Goal: Transaction & Acquisition: Subscribe to service/newsletter

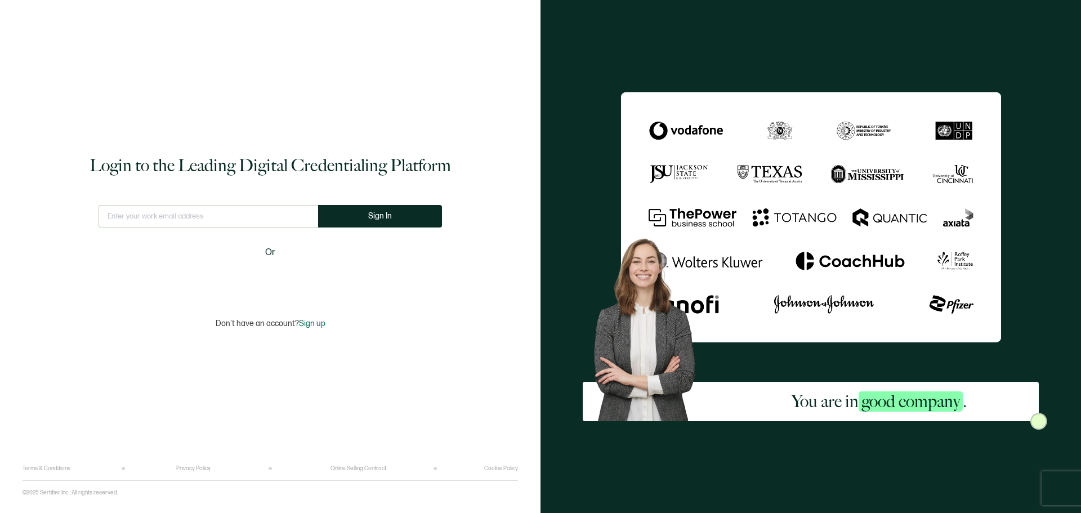
click at [212, 217] on input "text" at bounding box center [207, 216] width 219 height 23
type input "[PERSON_NAME][EMAIL_ADDRESS][PERSON_NAME][DOMAIN_NAME]"
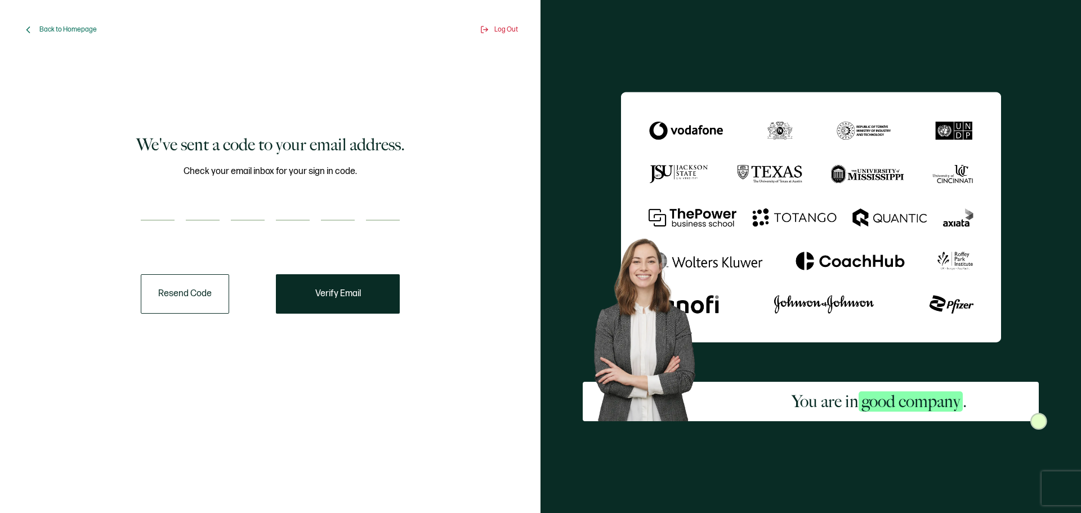
click at [164, 205] on input "number" at bounding box center [158, 209] width 34 height 23
paste input "1"
type input "1"
type input "6"
type input "0"
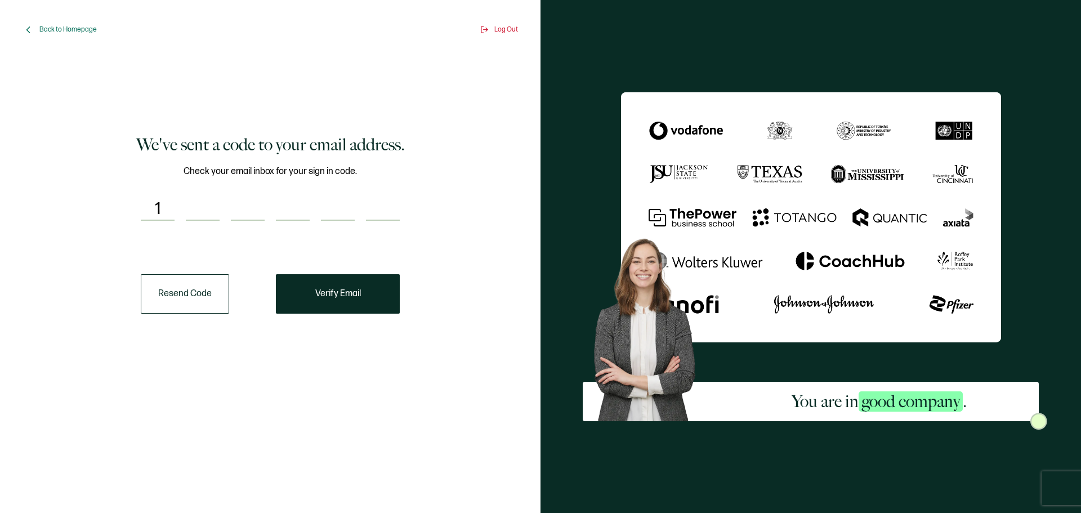
type input "3"
type input "2"
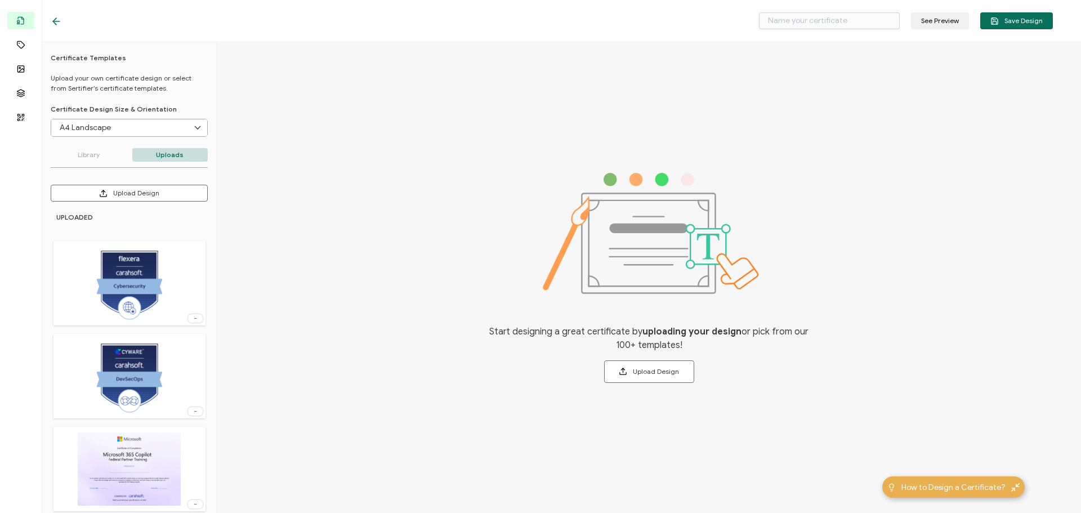
click at [61, 23] on icon at bounding box center [56, 21] width 11 height 11
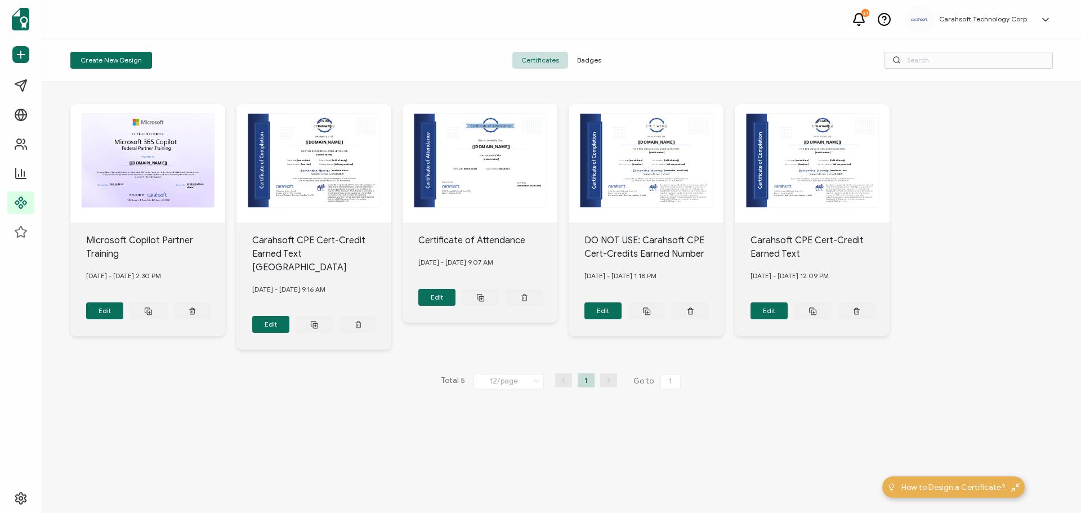
click at [600, 59] on span "Badges" at bounding box center [589, 60] width 42 height 17
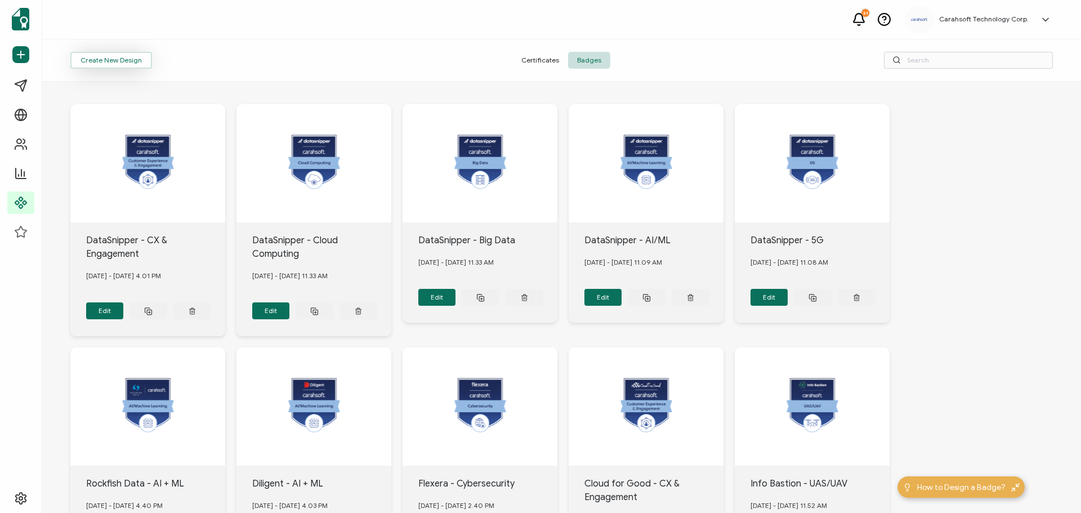
click at [124, 57] on button "Create New Design" at bounding box center [111, 60] width 82 height 17
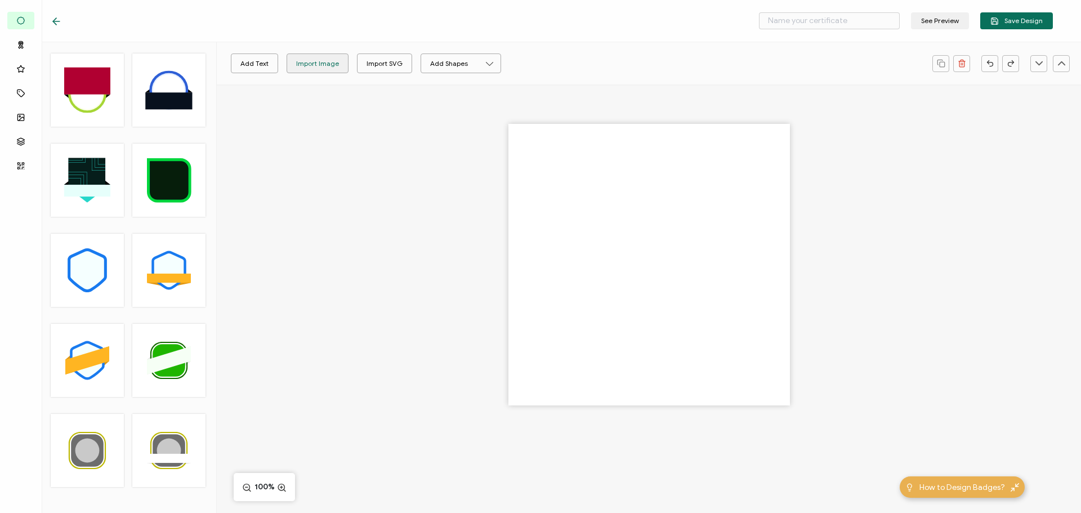
click at [320, 63] on div "Import Image" at bounding box center [317, 63] width 43 height 20
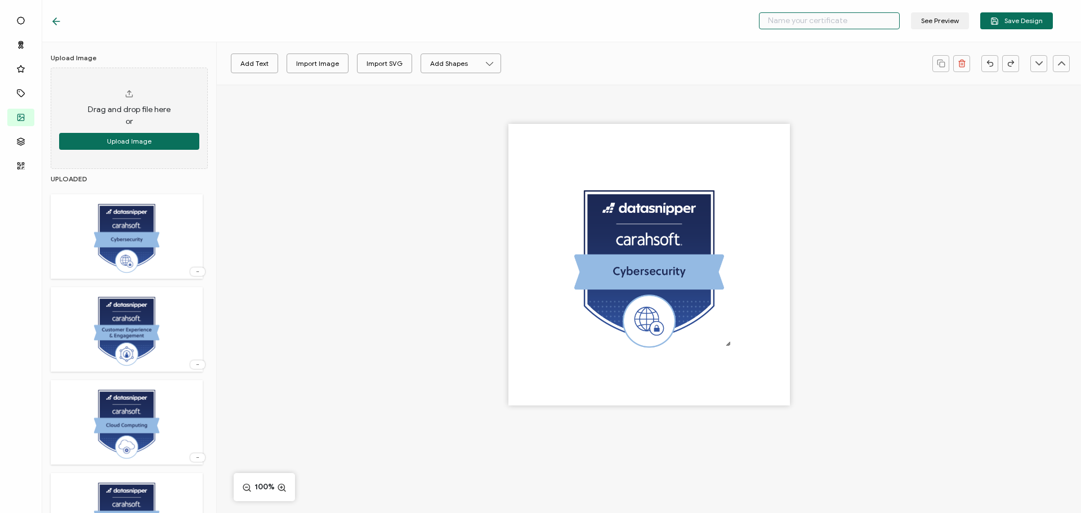
click at [786, 26] on input "text" at bounding box center [829, 20] width 141 height 17
type input "DataSnipper - Cybersecurity"
click at [1009, 25] on button "Save Design" at bounding box center [1016, 20] width 73 height 17
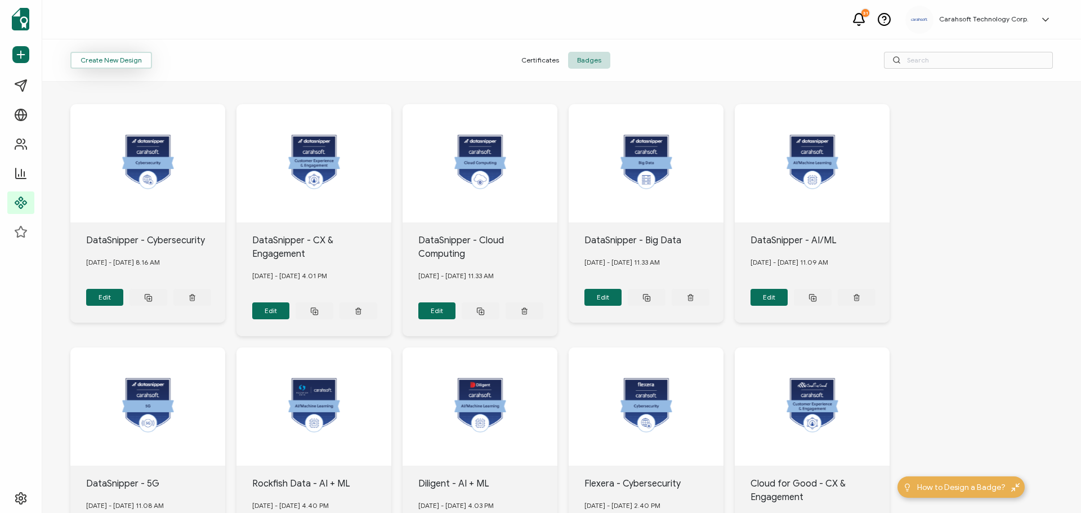
click at [138, 60] on button "Create New Design" at bounding box center [111, 60] width 82 height 17
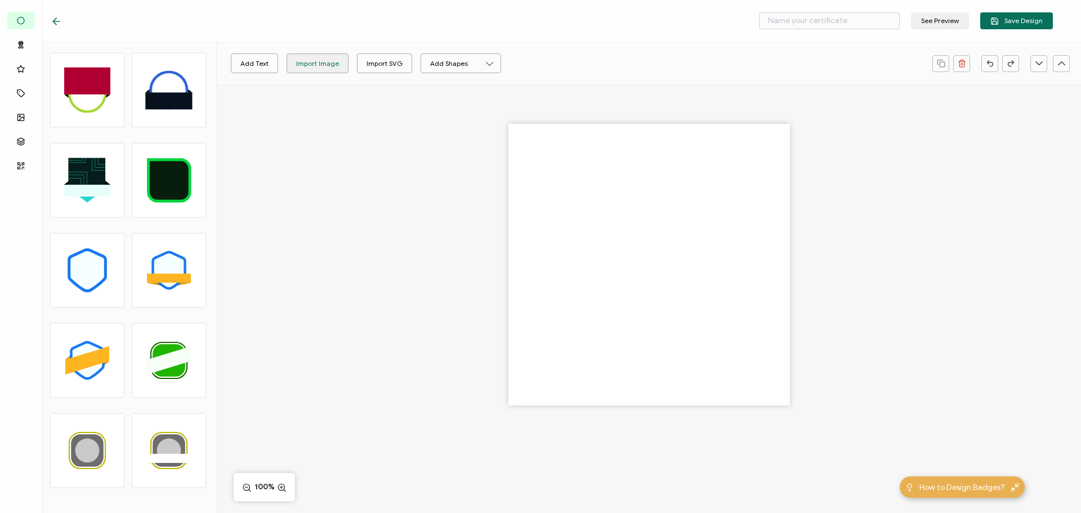
click at [327, 68] on div "Import Image" at bounding box center [317, 63] width 43 height 20
click at [807, 24] on input "text" at bounding box center [829, 20] width 141 height 17
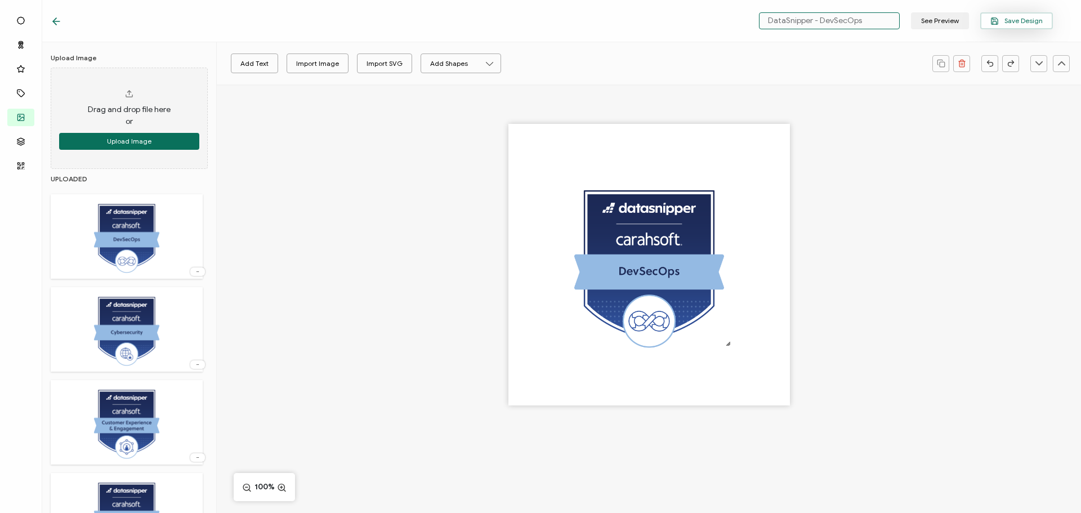
type input "DataSnipper - DevSecOps"
click at [1008, 17] on span "Save Design" at bounding box center [1016, 21] width 52 height 8
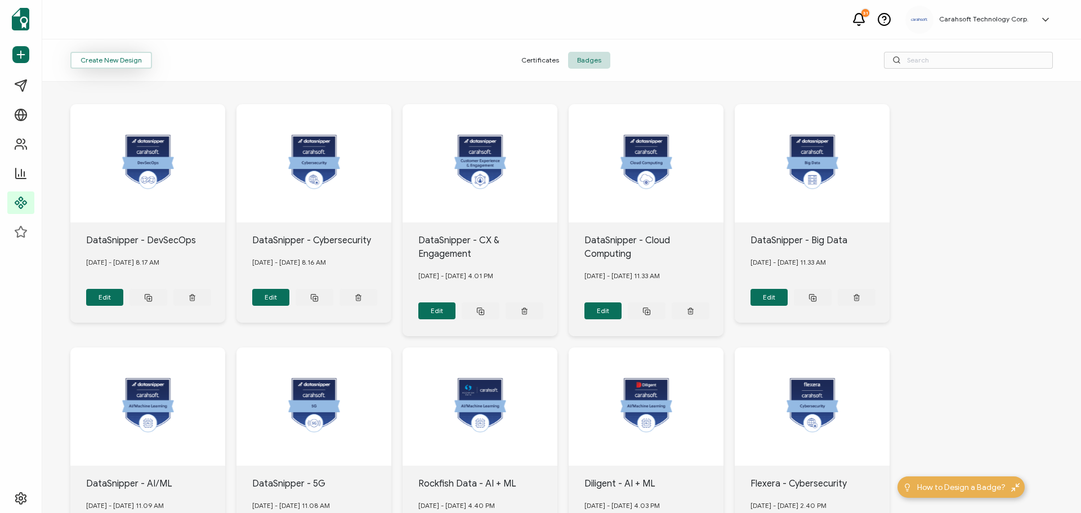
click at [123, 62] on button "Create New Design" at bounding box center [111, 60] width 82 height 17
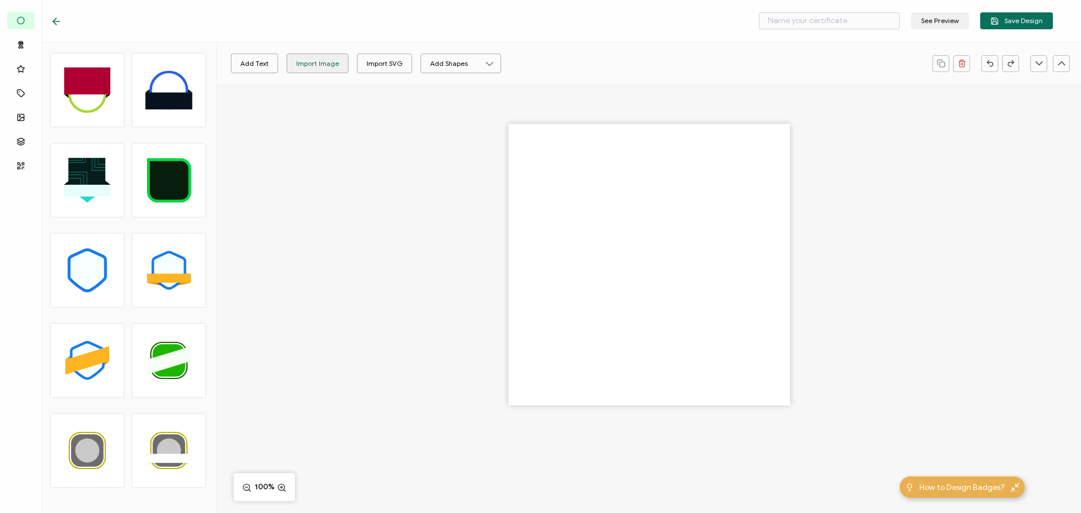
click at [315, 66] on div "Import Image" at bounding box center [317, 63] width 43 height 20
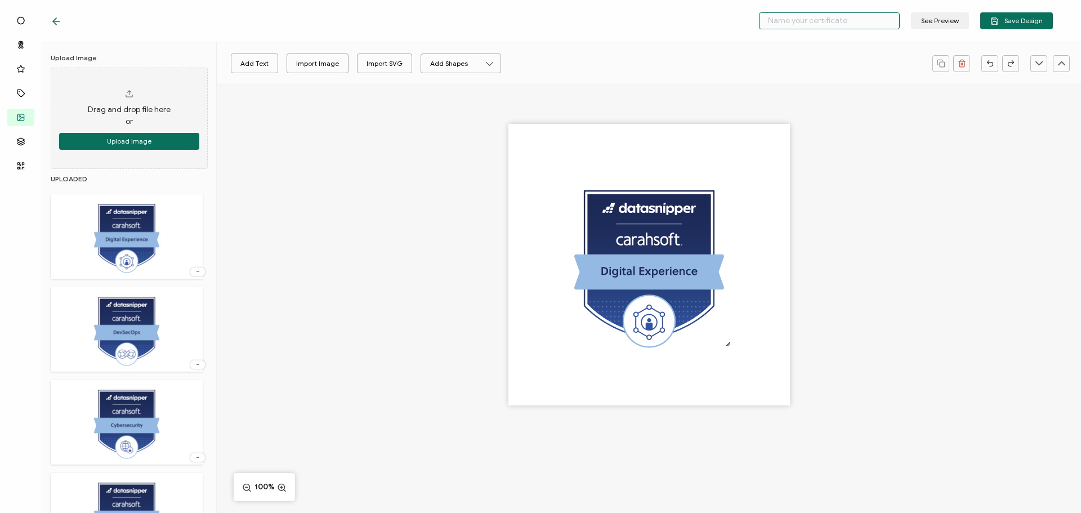
click at [787, 21] on input "text" at bounding box center [829, 20] width 141 height 17
type input "DataSnipper - Digital Experience"
click at [1008, 25] on span "Save Design" at bounding box center [1016, 21] width 52 height 8
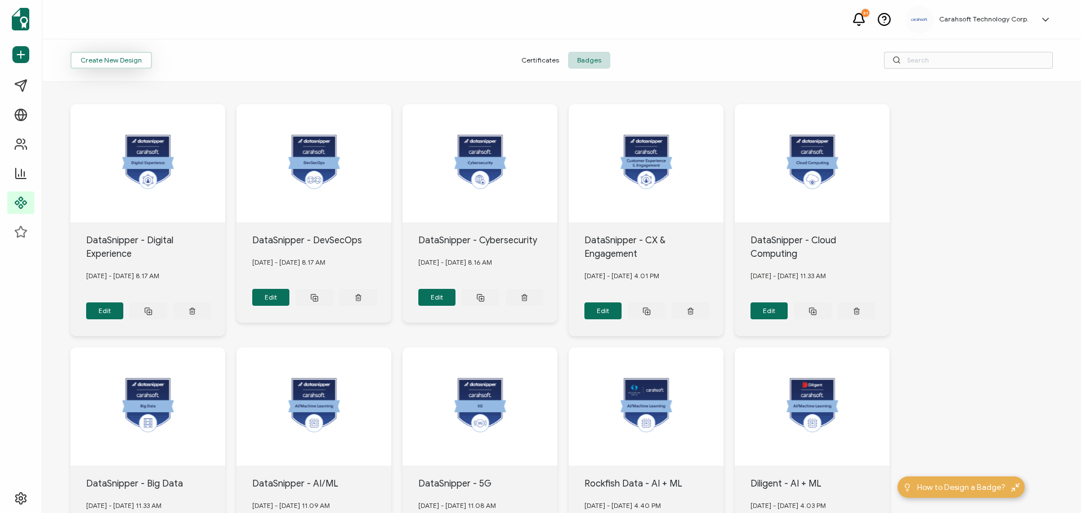
click at [115, 61] on button "Create New Design" at bounding box center [111, 60] width 82 height 17
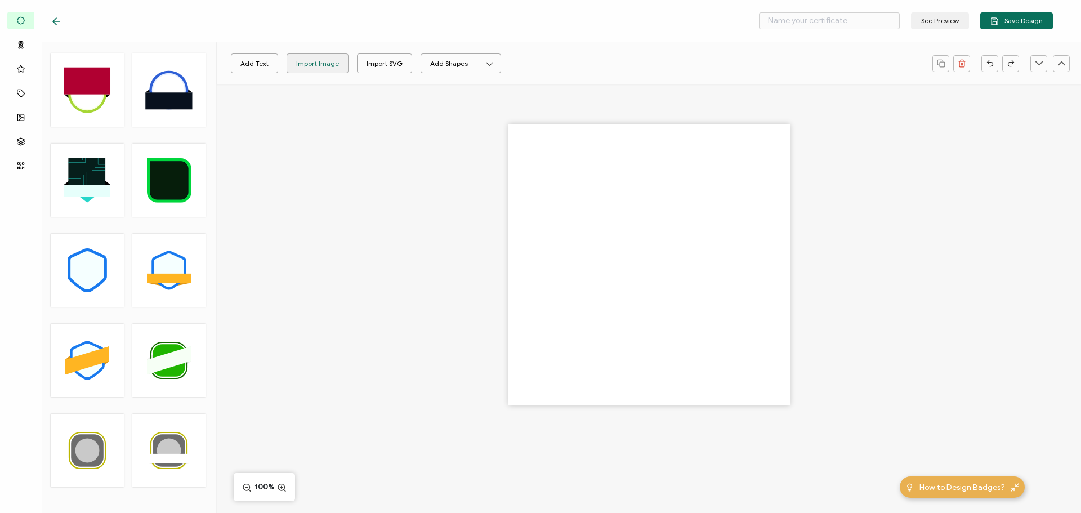
click at [326, 61] on div "Import Image" at bounding box center [317, 63] width 43 height 20
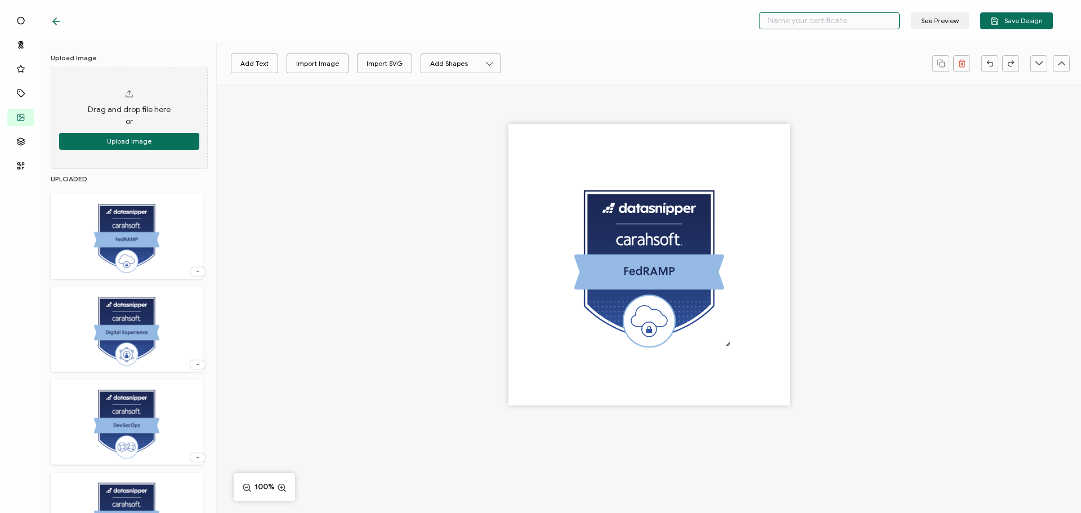
click at [806, 24] on input "text" at bounding box center [829, 20] width 141 height 17
type input "DataSnipper - FedRAMP"
click at [1033, 23] on span "Save Design" at bounding box center [1016, 21] width 52 height 8
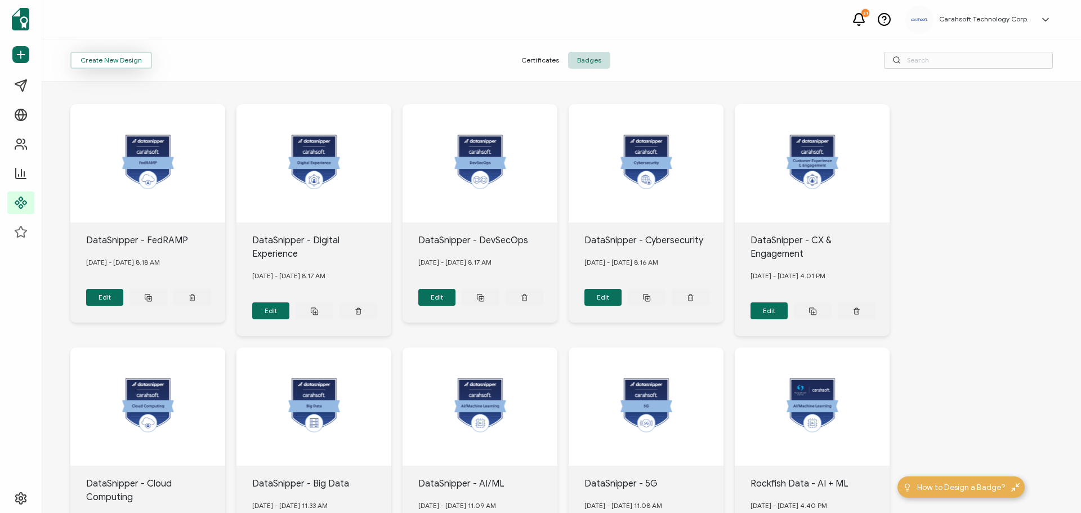
click at [118, 53] on button "Create New Design" at bounding box center [111, 60] width 82 height 17
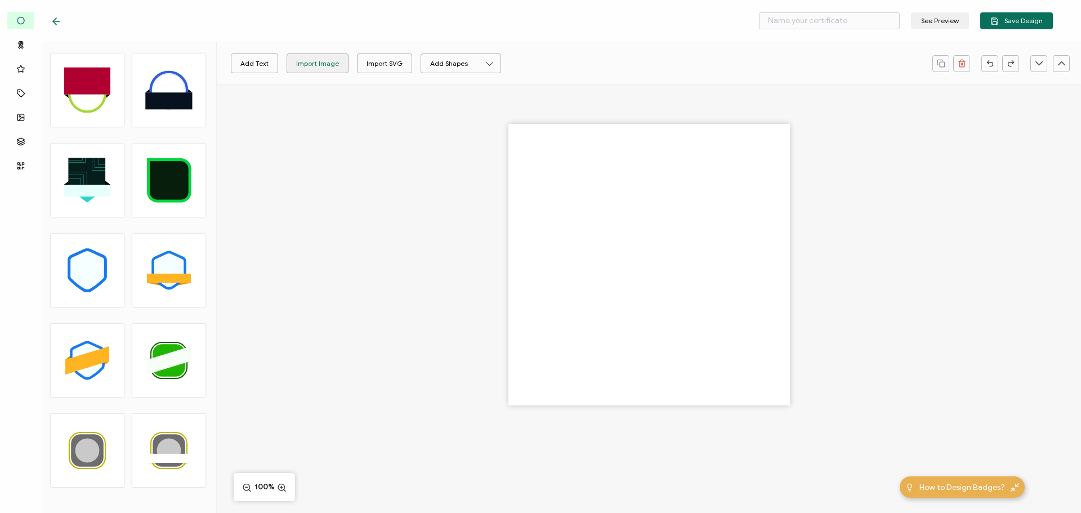
click at [298, 61] on div "Import Image" at bounding box center [317, 63] width 43 height 20
click at [58, 21] on icon at bounding box center [56, 21] width 11 height 11
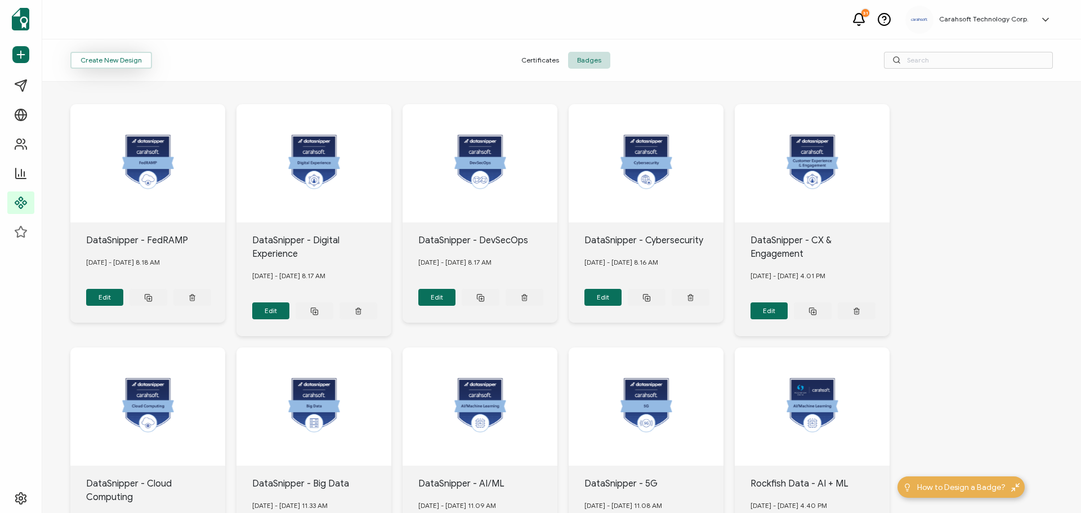
click at [126, 57] on button "Create New Design" at bounding box center [111, 60] width 82 height 17
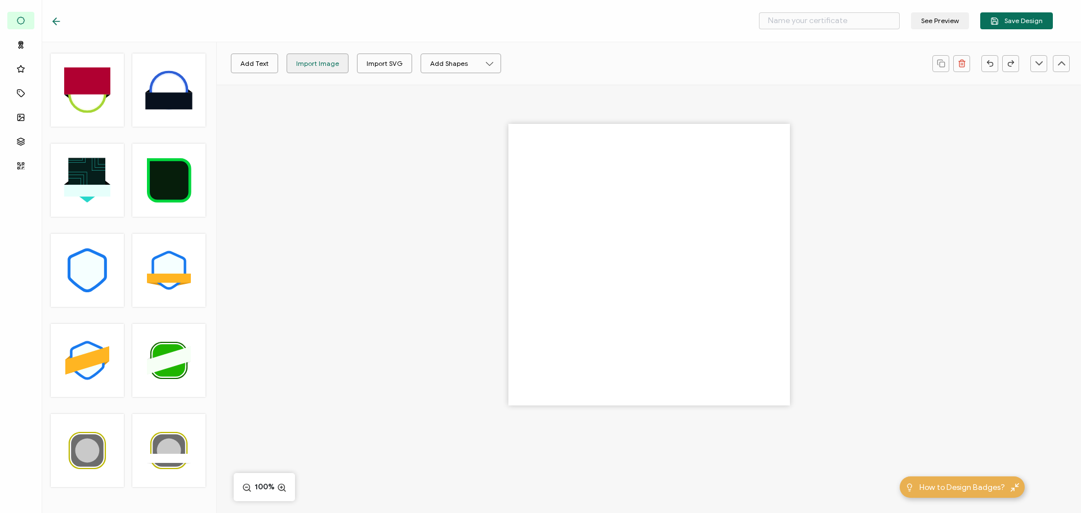
click at [321, 56] on div "Import Image" at bounding box center [317, 63] width 43 height 20
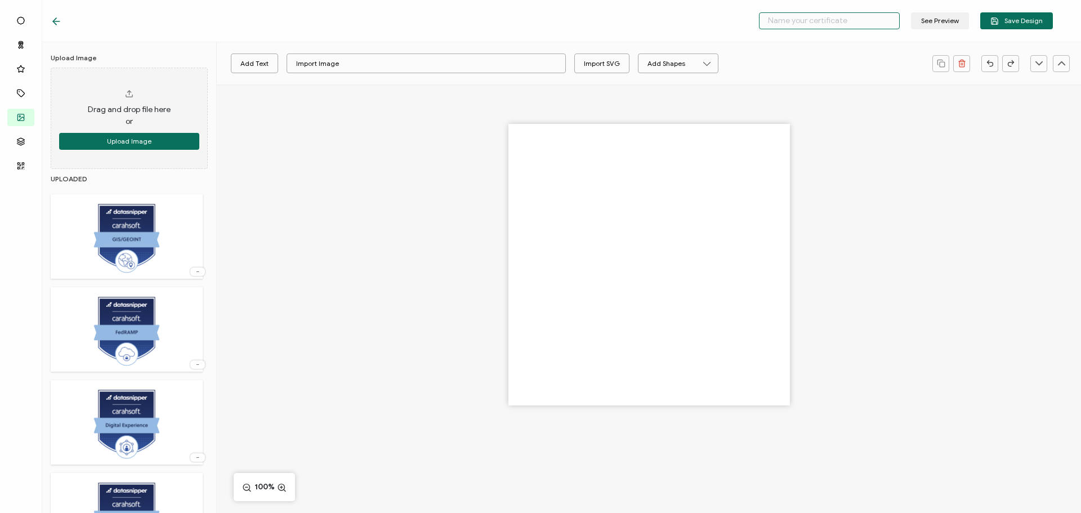
click at [782, 26] on input "text" at bounding box center [829, 20] width 141 height 17
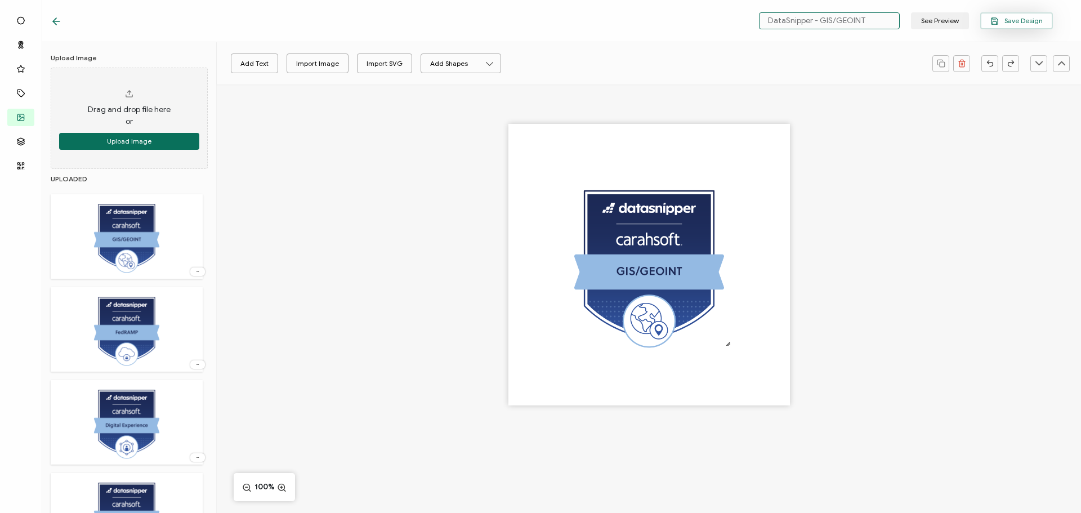
type input "DataSnipper - GIS/GEOINT"
click at [1012, 19] on span "Save Design" at bounding box center [1016, 21] width 52 height 8
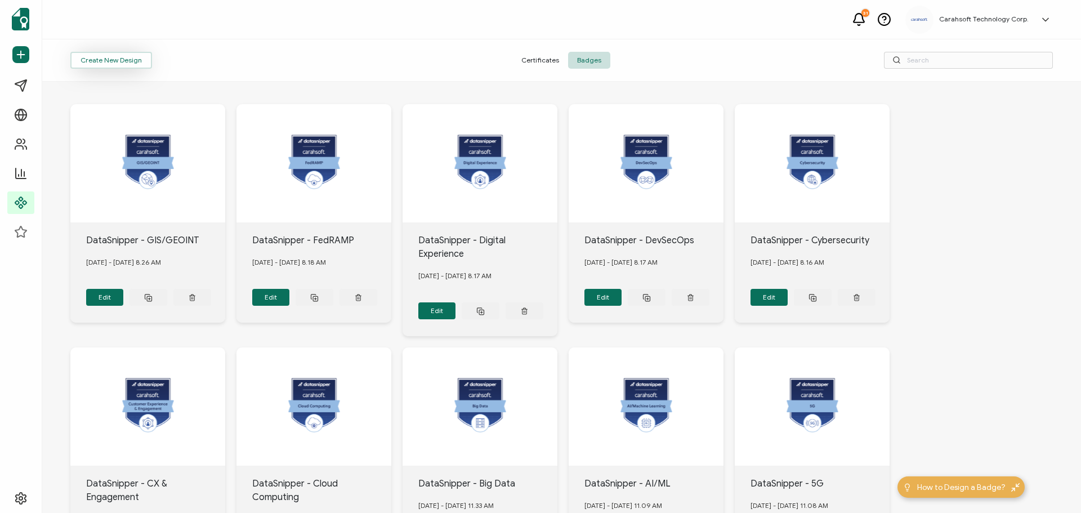
click at [98, 60] on button "Create New Design" at bounding box center [111, 60] width 82 height 17
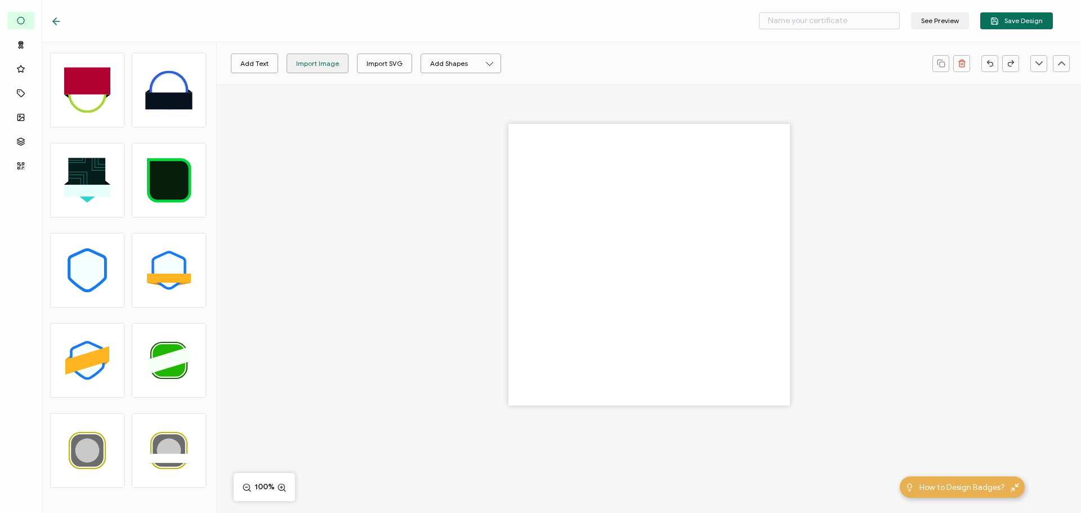
click at [311, 61] on div "Import Image" at bounding box center [317, 63] width 43 height 20
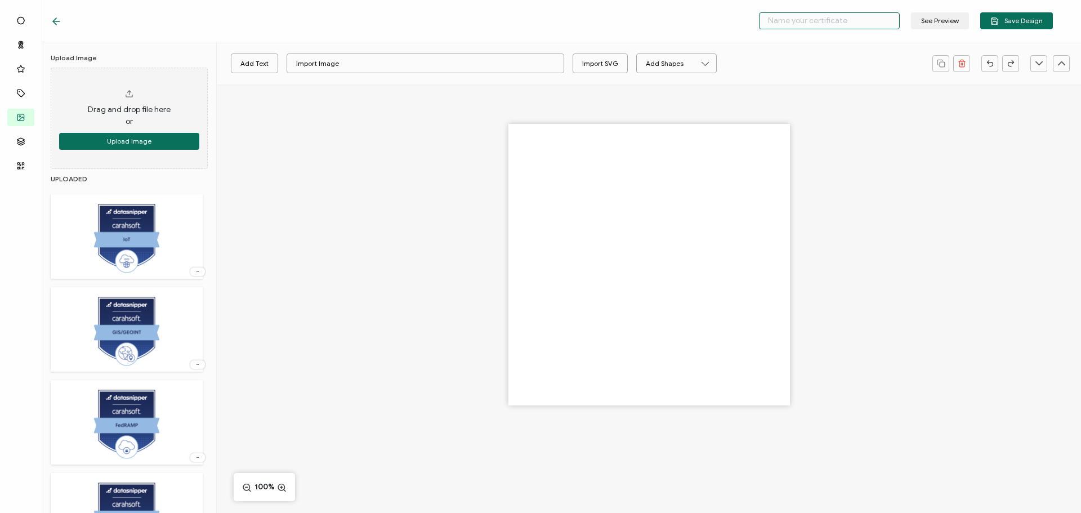
click at [833, 25] on input "text" at bounding box center [829, 20] width 141 height 17
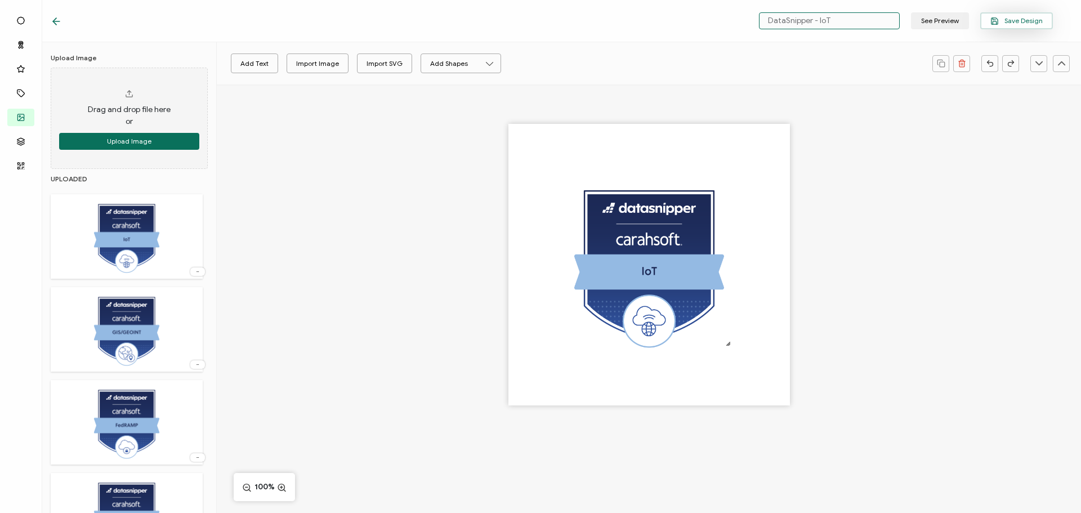
type input "DataSnipper - IoT"
click at [1035, 21] on span "Save Design" at bounding box center [1016, 21] width 52 height 8
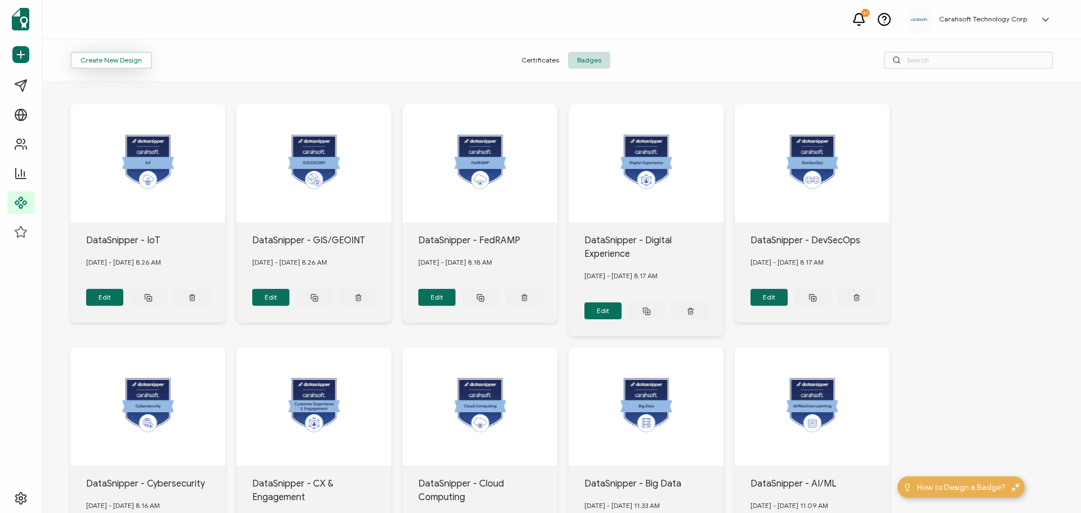
click at [115, 64] on button "Create New Design" at bounding box center [111, 60] width 82 height 17
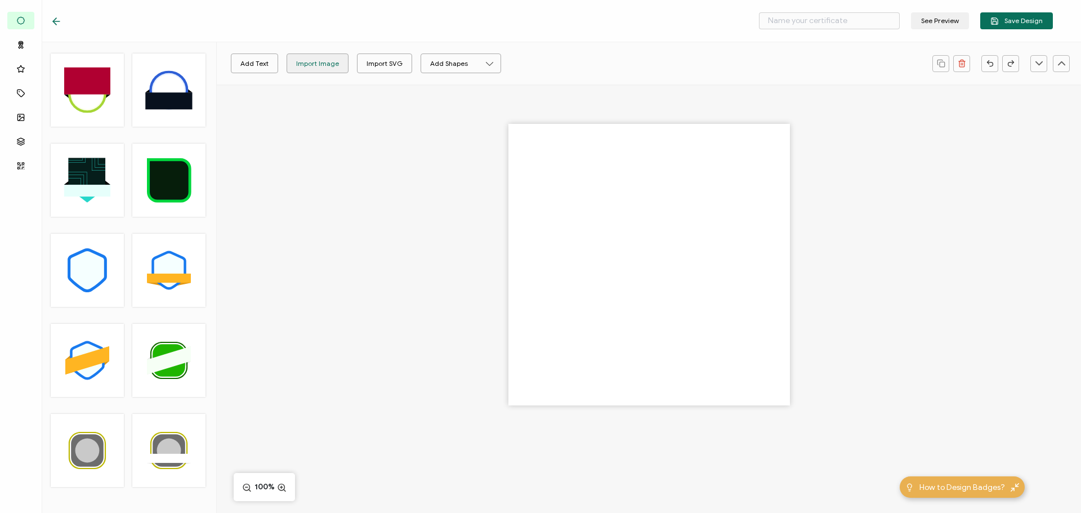
click at [324, 58] on div "Import Image" at bounding box center [317, 63] width 43 height 20
click at [821, 22] on input "text" at bounding box center [829, 20] width 141 height 17
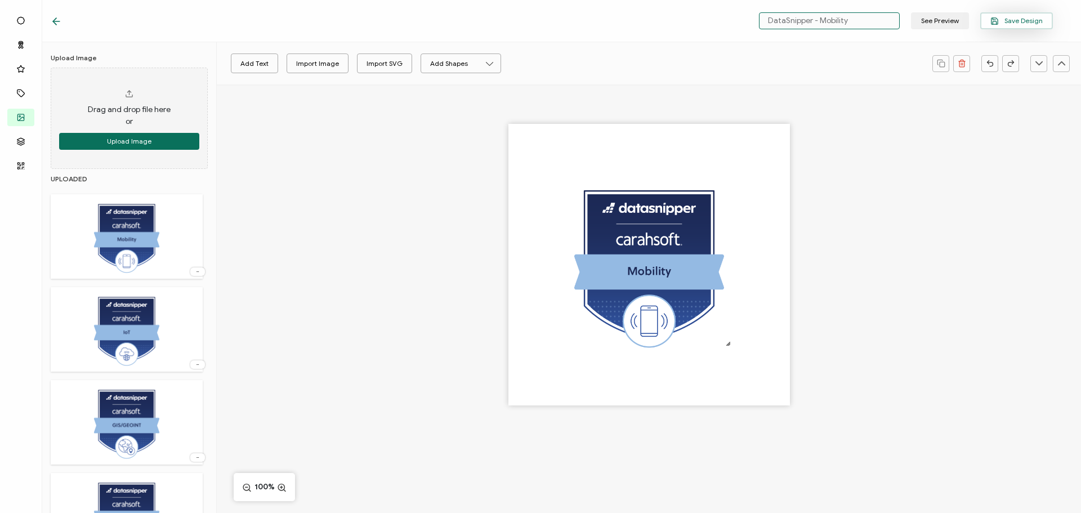
type input "DataSnipper - Mobility"
click at [1017, 25] on button "Save Design" at bounding box center [1016, 20] width 73 height 17
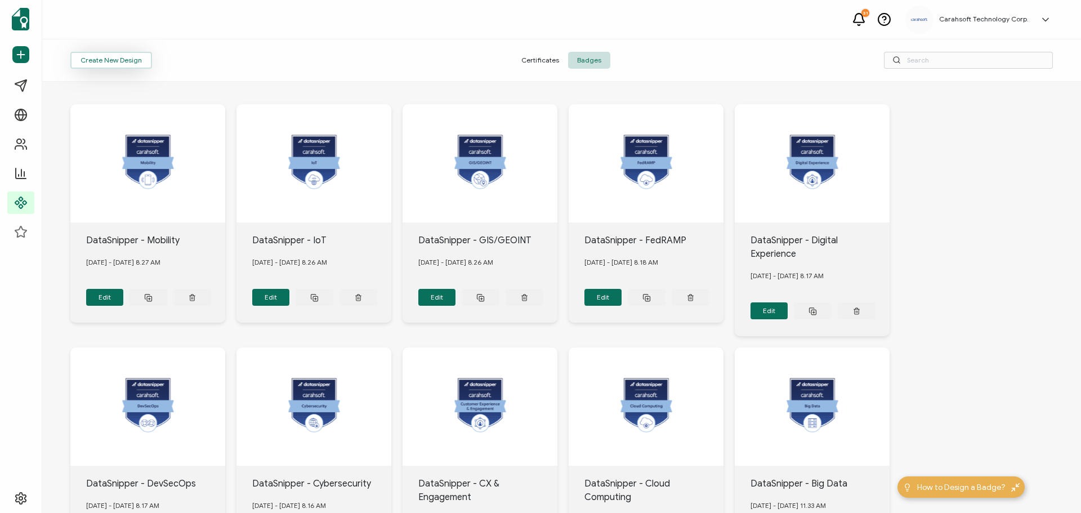
click at [104, 61] on button "Create New Design" at bounding box center [111, 60] width 82 height 17
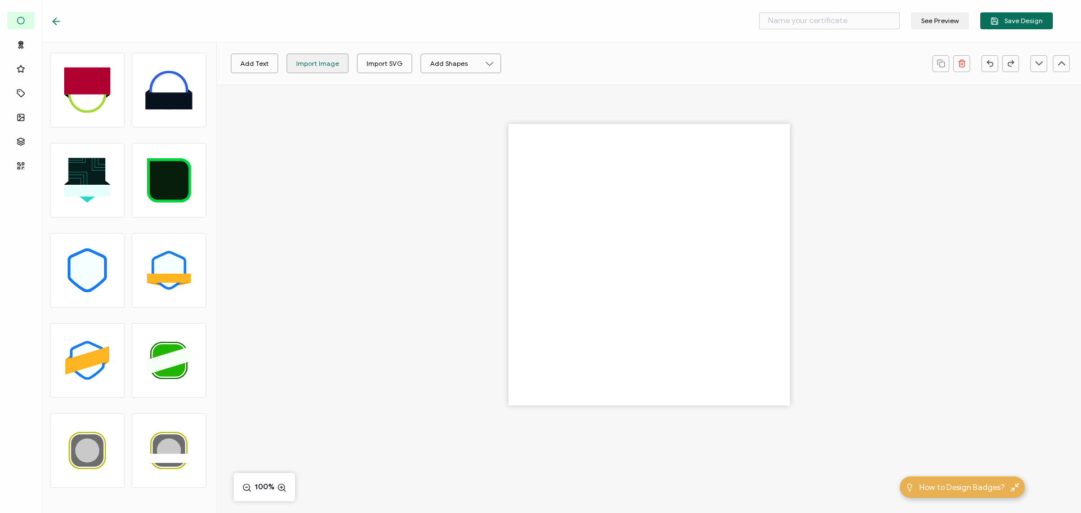
click at [304, 62] on div "Import Image" at bounding box center [317, 63] width 43 height 20
click at [841, 23] on input "text" at bounding box center [829, 20] width 141 height 17
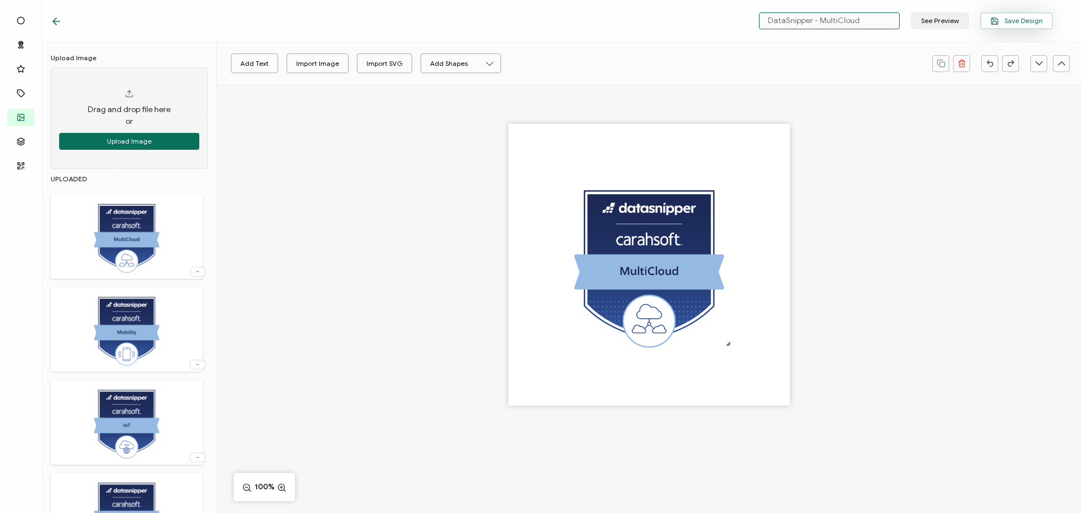
type input "DataSnipper - MultiCloud"
click at [1010, 19] on span "Save Design" at bounding box center [1016, 21] width 52 height 8
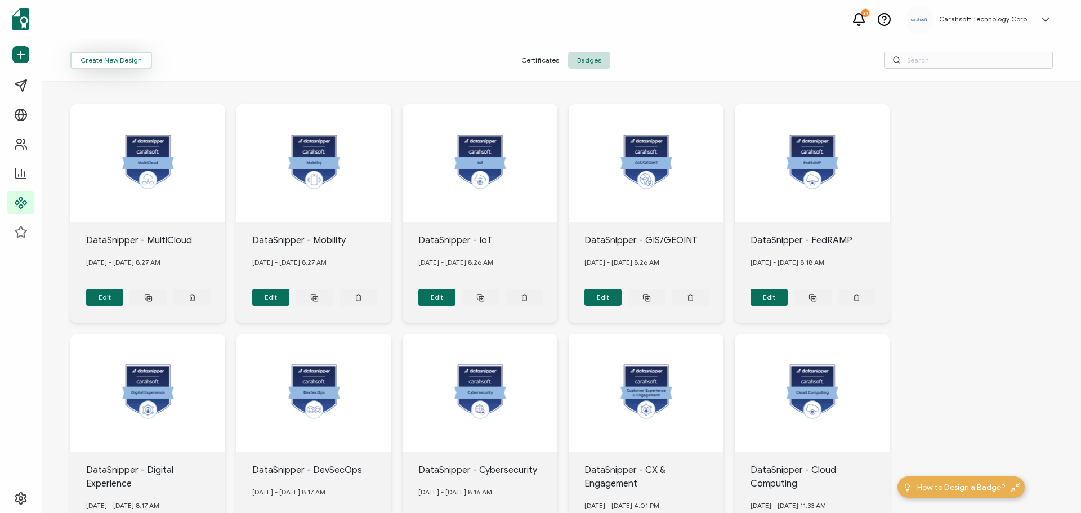
click at [138, 60] on button "Create New Design" at bounding box center [111, 60] width 82 height 17
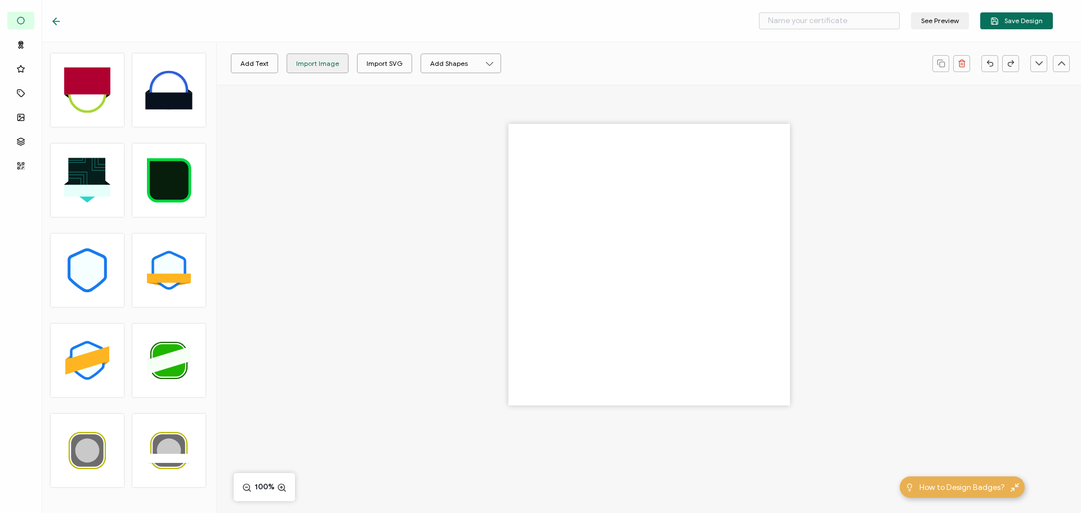
click at [324, 67] on div "Import Image" at bounding box center [317, 63] width 43 height 20
click at [823, 23] on input "text" at bounding box center [829, 20] width 141 height 17
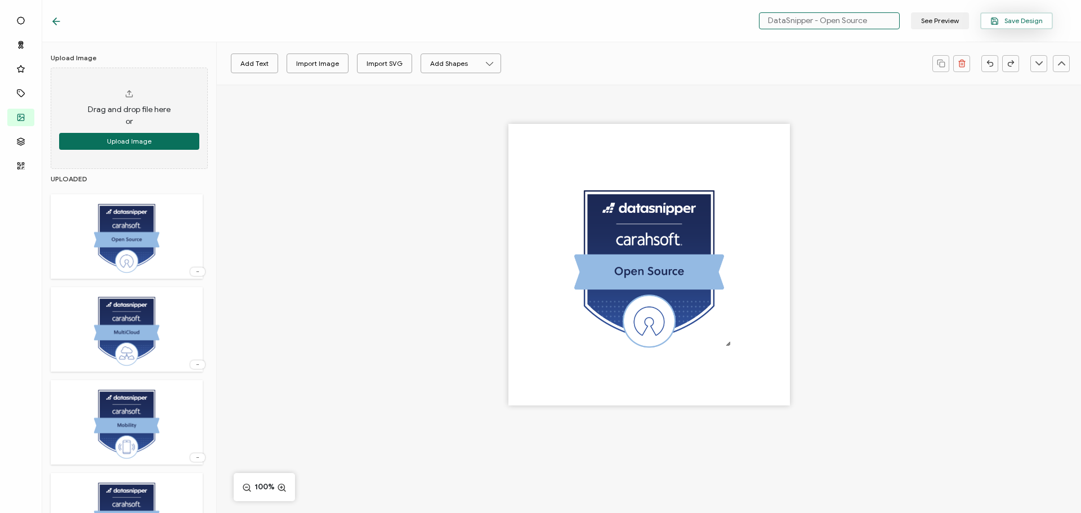
type input "DataSnipper - Open Source"
click at [1042, 17] on button "Save Design" at bounding box center [1016, 20] width 73 height 17
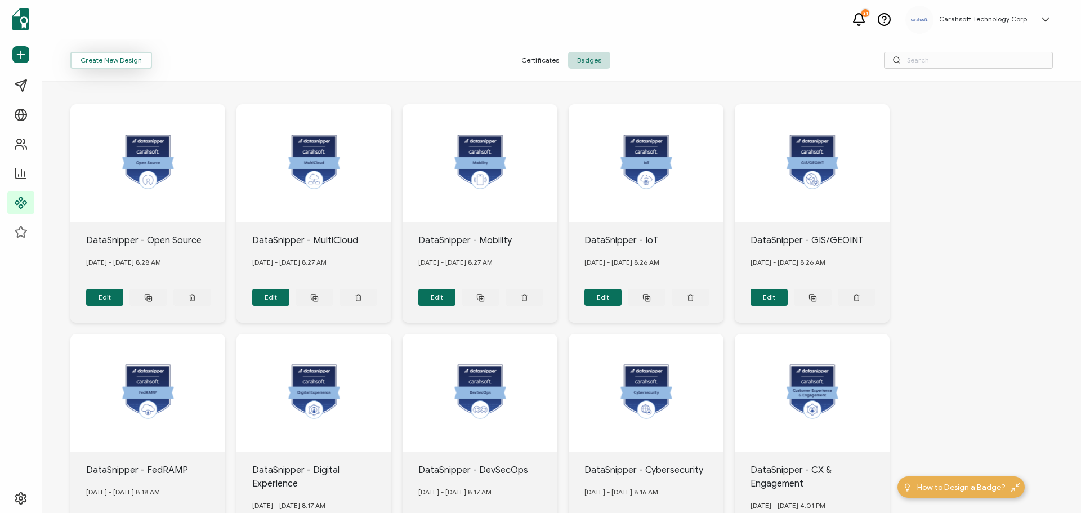
click at [129, 59] on button "Create New Design" at bounding box center [111, 60] width 82 height 17
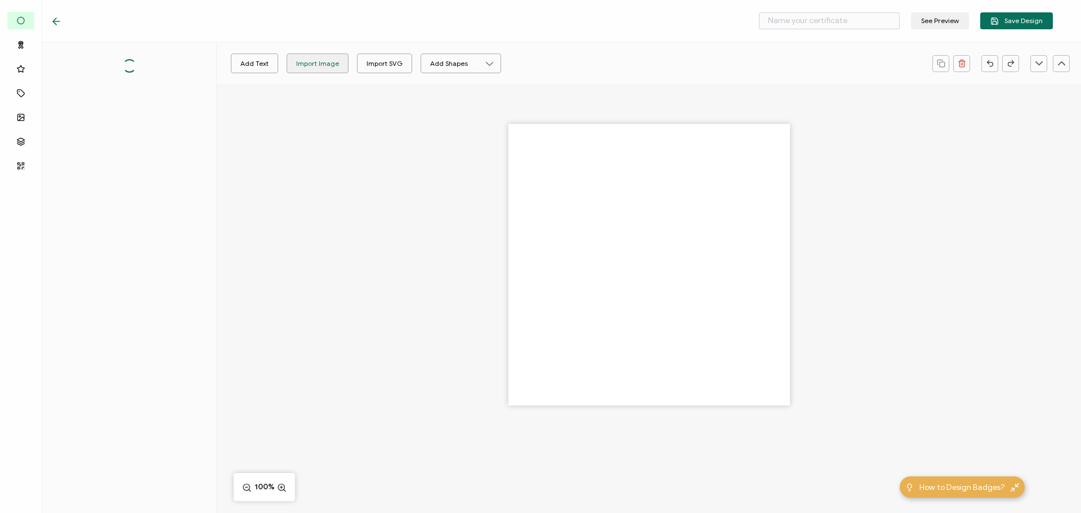
click at [316, 71] on div "Import Image" at bounding box center [317, 63] width 43 height 20
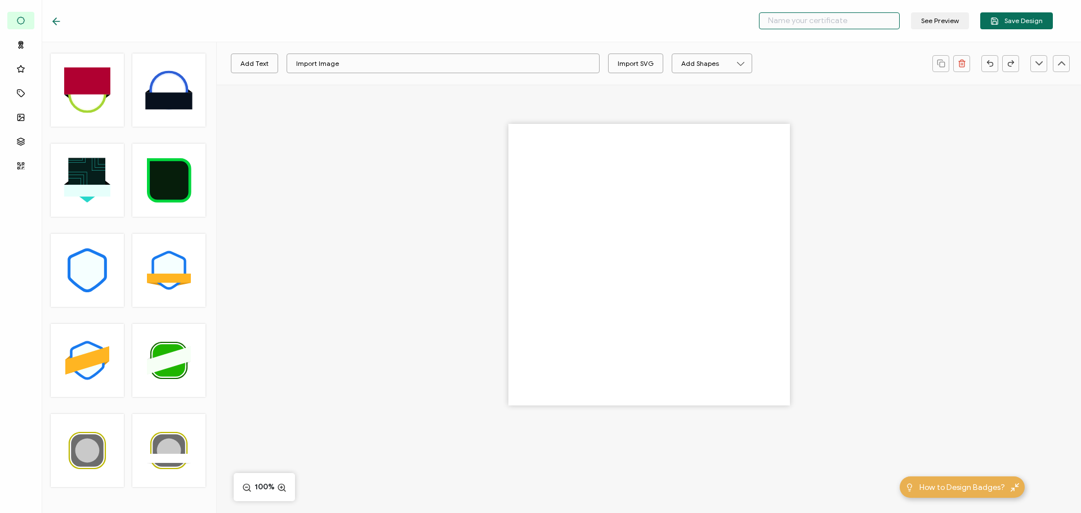
click at [813, 23] on input "text" at bounding box center [829, 20] width 141 height 17
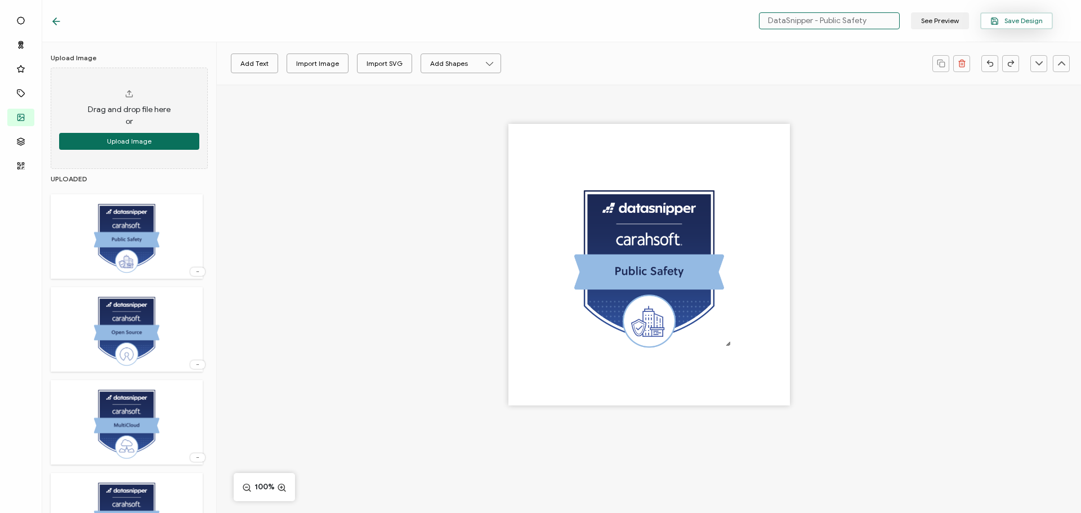
type input "DataSnipper - Public Safety"
click at [1012, 27] on button "Save Design" at bounding box center [1016, 20] width 73 height 17
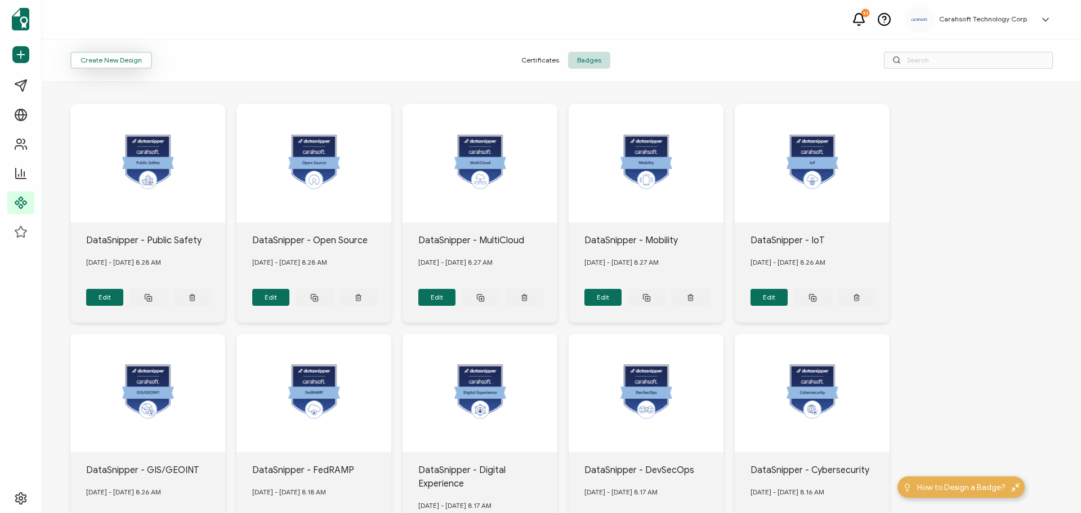
click at [106, 68] on button "Create New Design" at bounding box center [111, 60] width 82 height 17
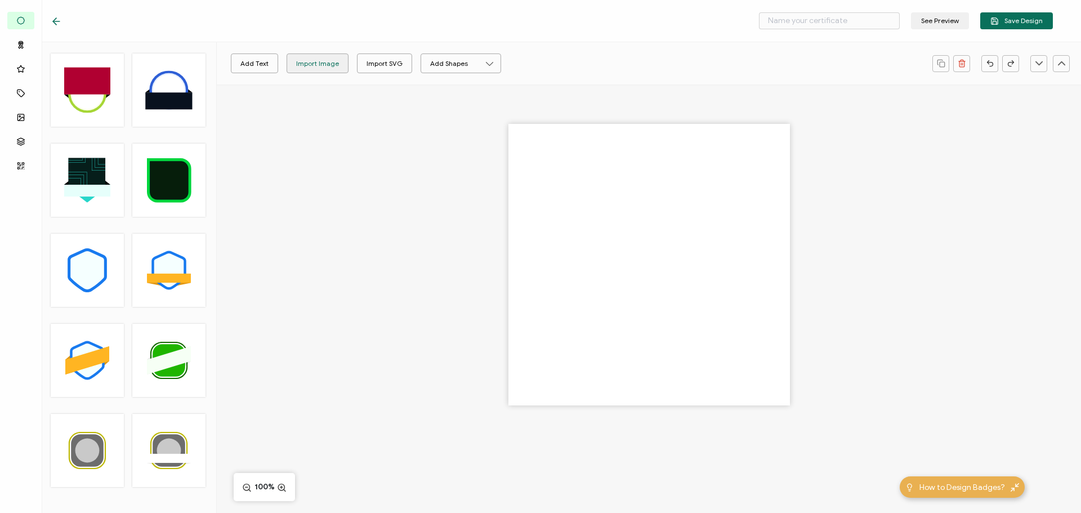
click at [333, 60] on div "Import Image" at bounding box center [317, 63] width 43 height 20
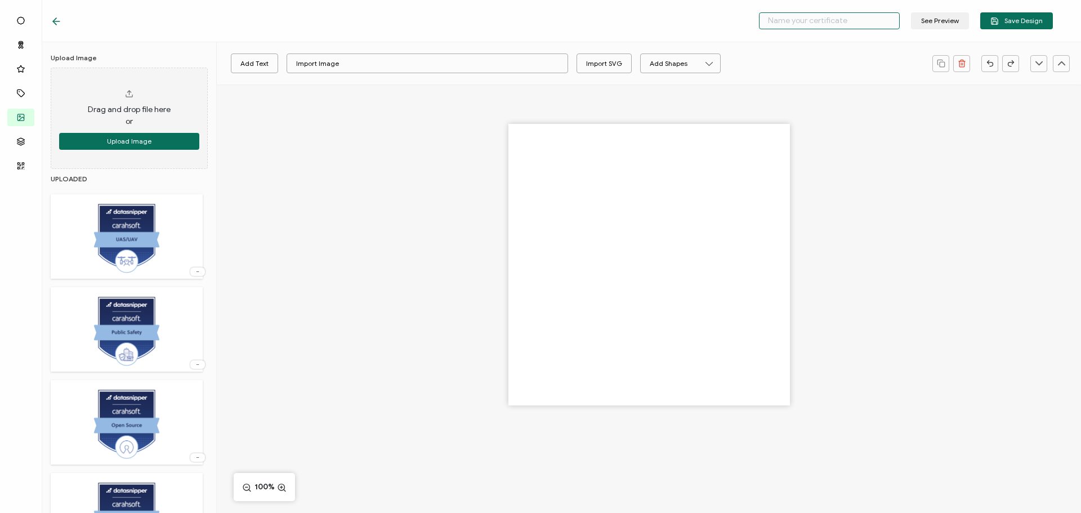
click at [809, 25] on input "text" at bounding box center [829, 20] width 141 height 17
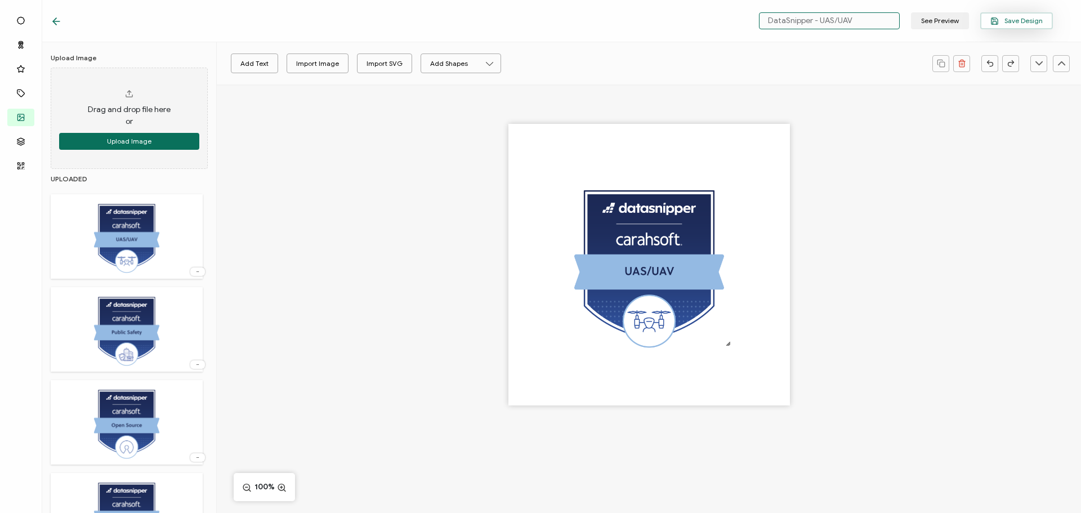
type input "DataSnipper - UAS/UAV"
click at [1009, 21] on span "Save Design" at bounding box center [1016, 21] width 52 height 8
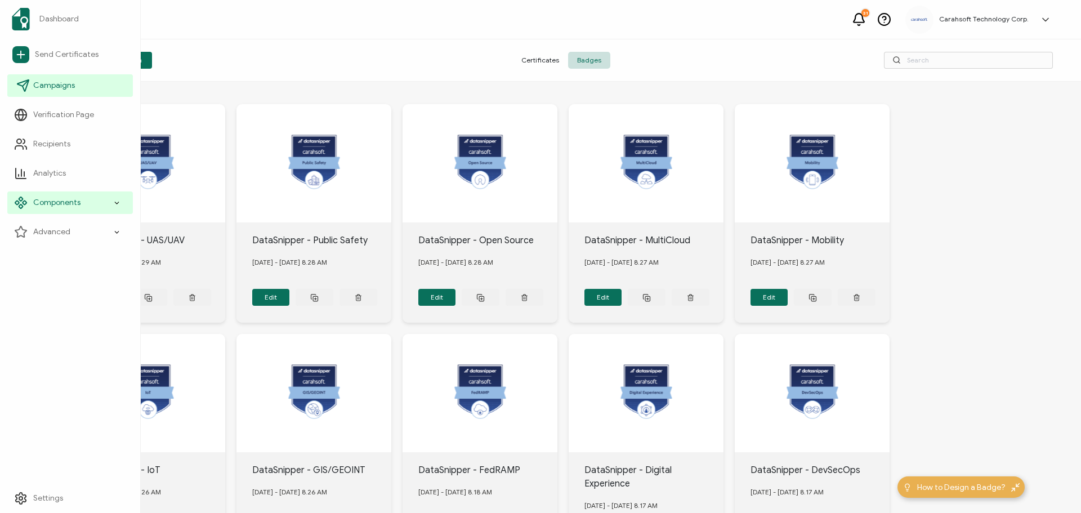
click at [65, 86] on span "Campaigns" at bounding box center [54, 85] width 42 height 11
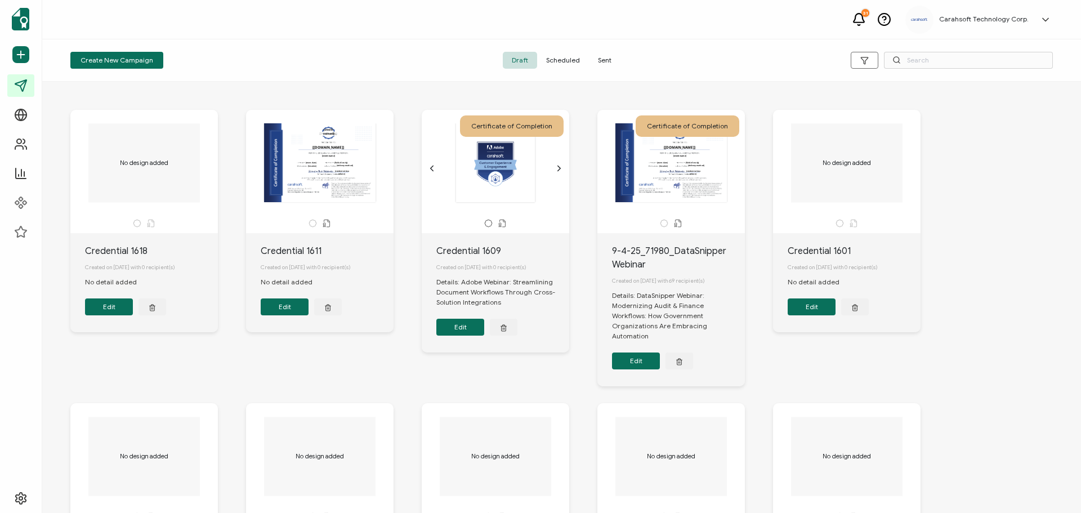
click at [640, 360] on button "Edit" at bounding box center [636, 360] width 48 height 17
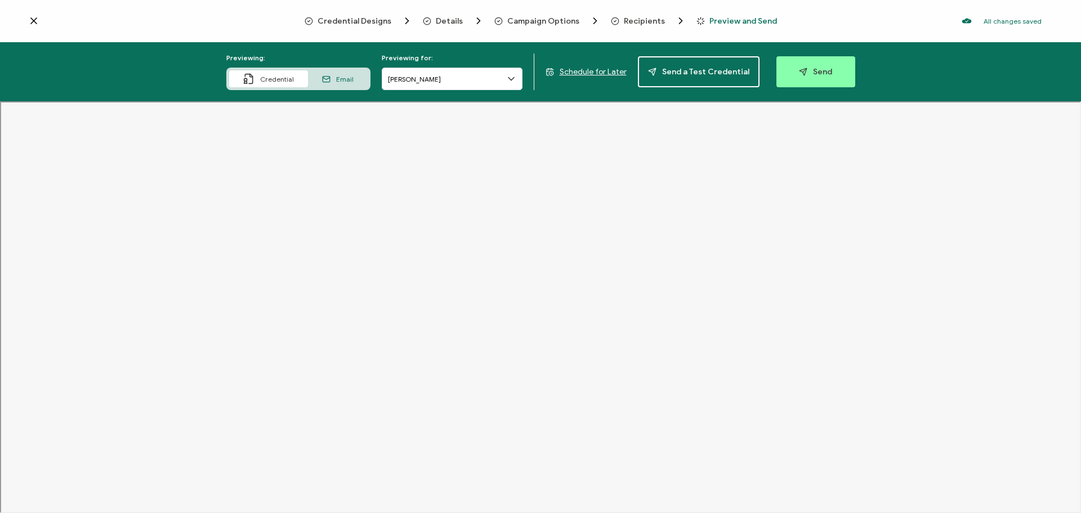
click at [440, 23] on span "Details" at bounding box center [449, 21] width 27 height 8
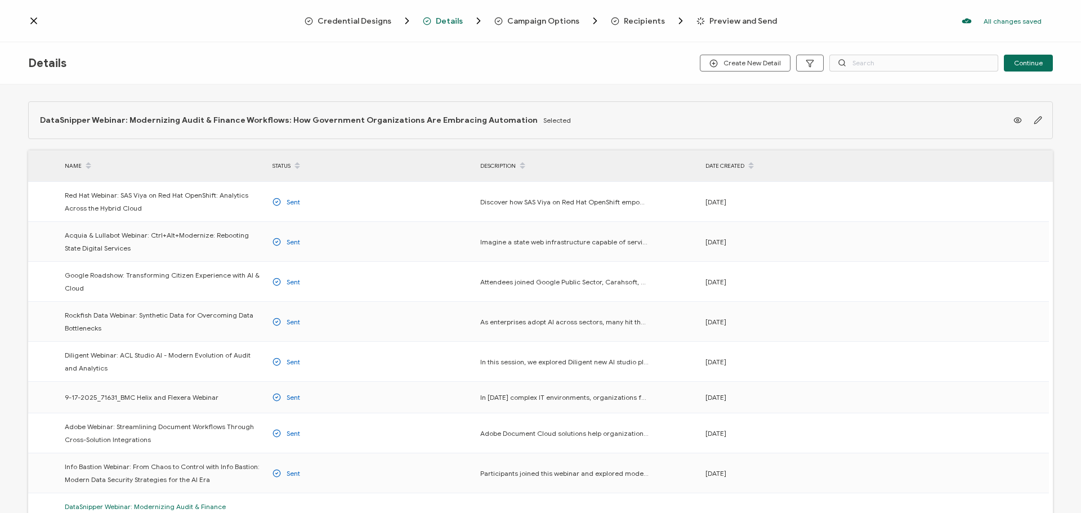
click at [360, 21] on span "Credential Designs" at bounding box center [354, 21] width 74 height 8
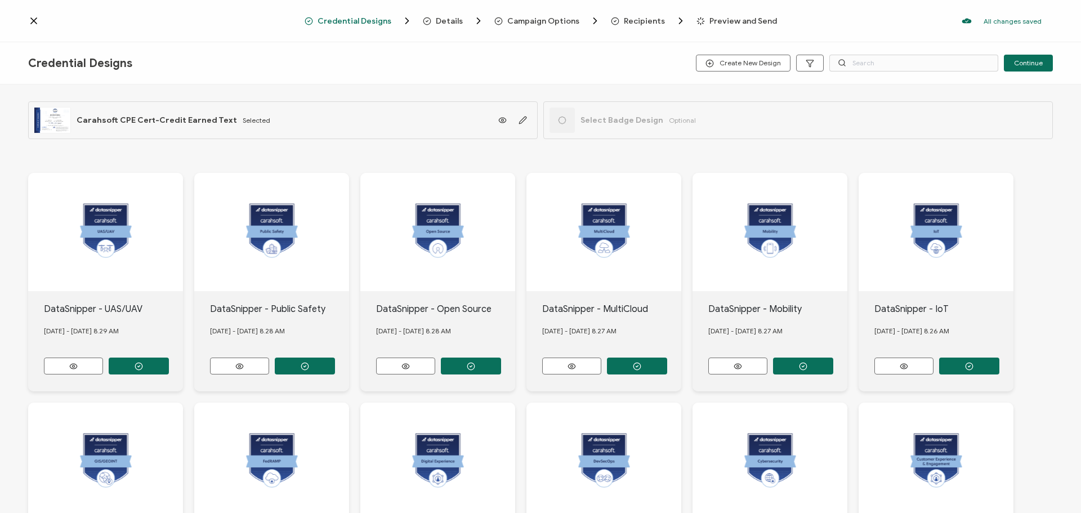
click at [585, 123] on span "Select Badge Design" at bounding box center [621, 120] width 83 height 10
click at [863, 60] on input "text" at bounding box center [913, 63] width 169 height 17
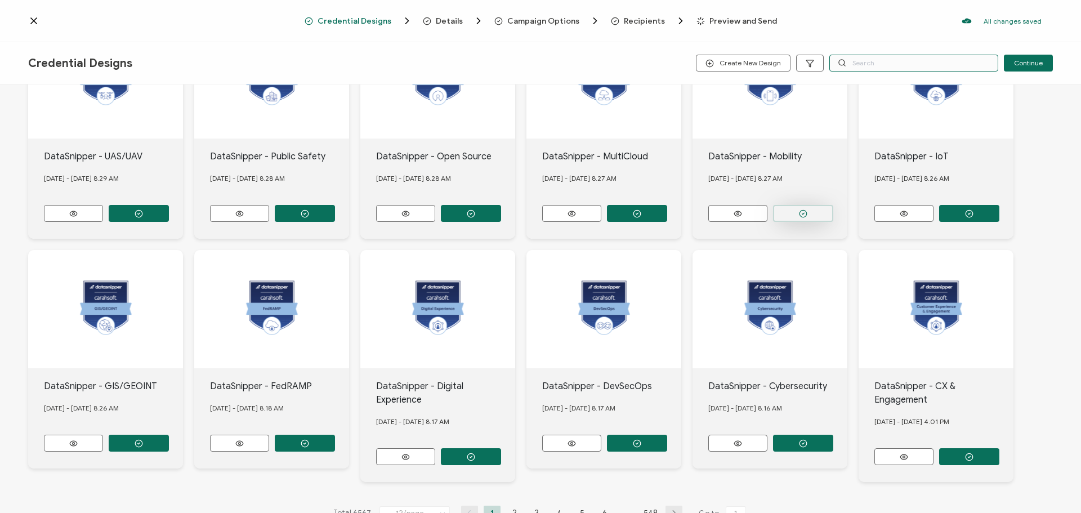
scroll to position [169, 0]
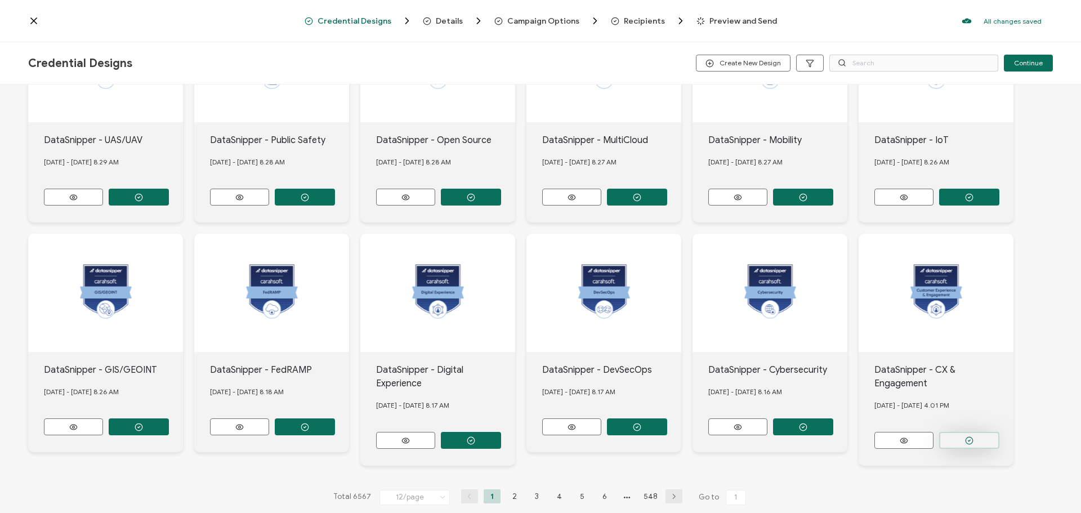
click at [973, 436] on icon "button" at bounding box center [969, 440] width 8 height 8
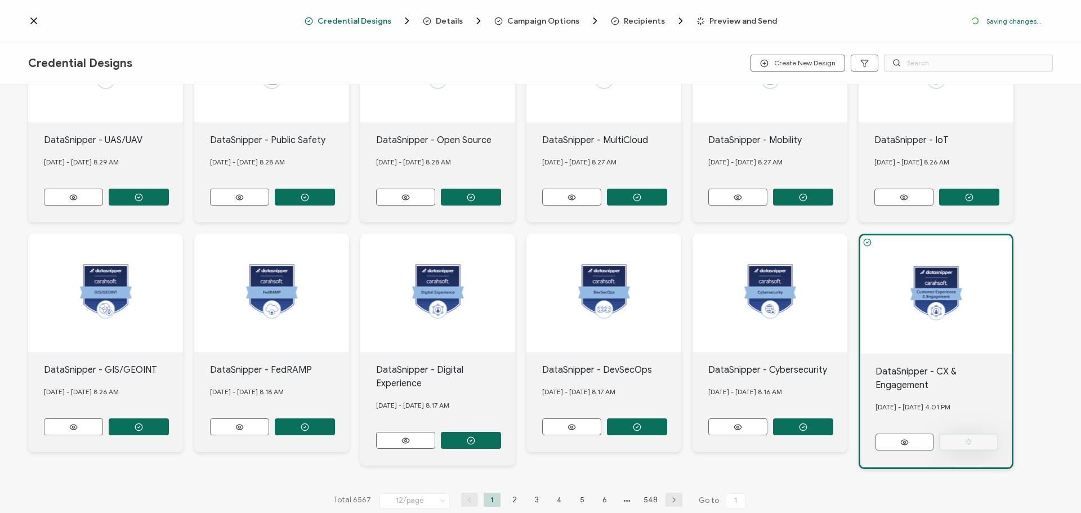
scroll to position [0, 0]
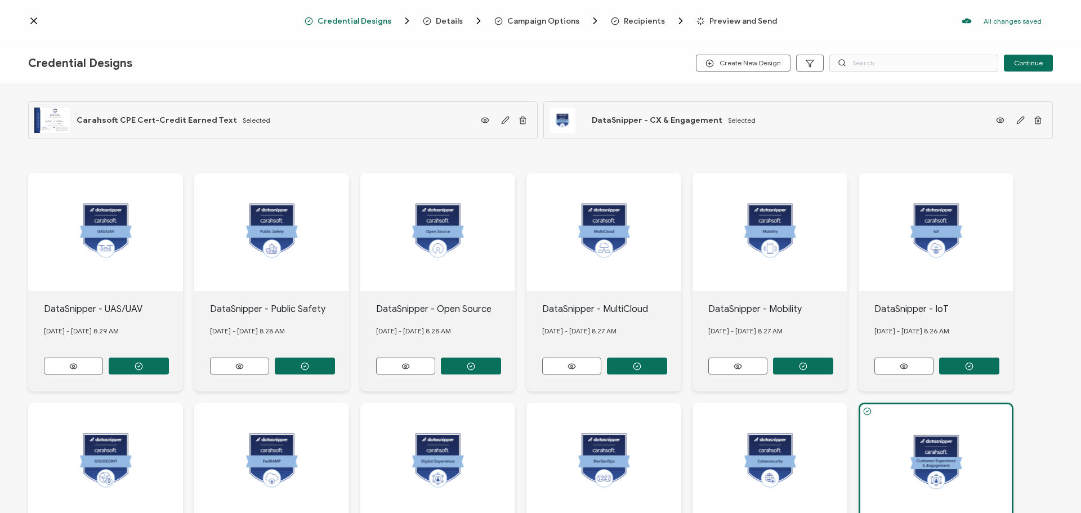
click at [730, 20] on span "Preview and Send" at bounding box center [743, 21] width 68 height 8
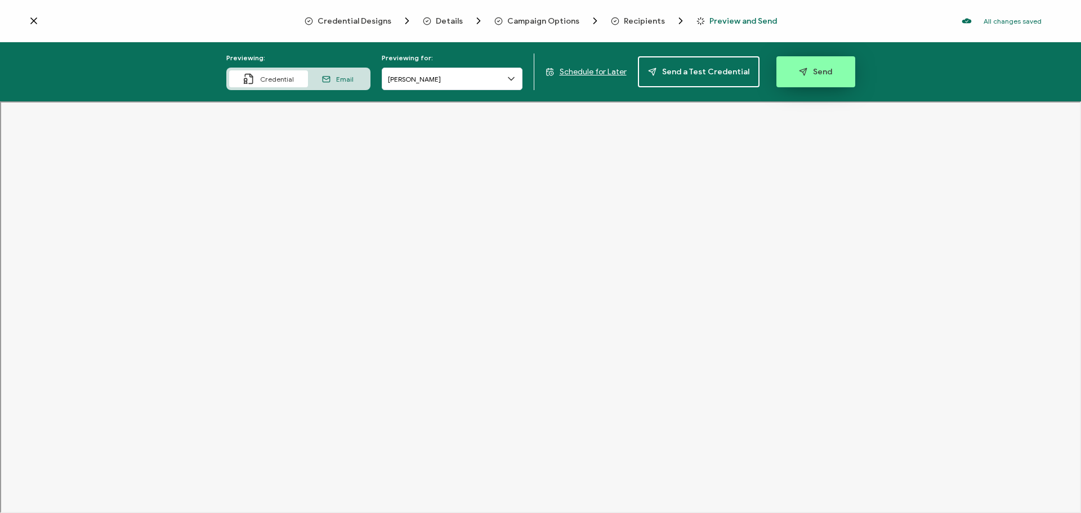
click at [801, 69] on icon "button" at bounding box center [803, 72] width 8 height 8
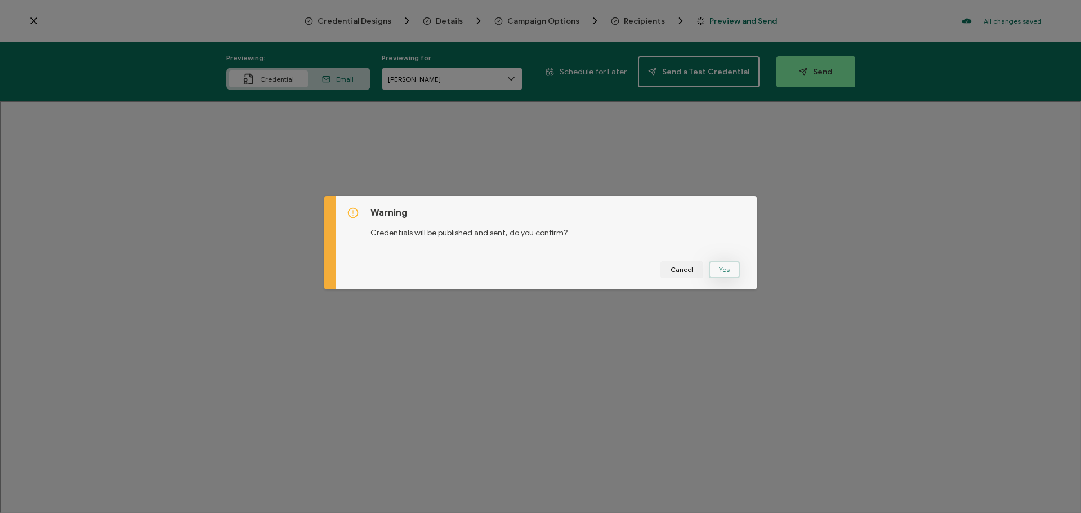
click at [725, 271] on button "Yes" at bounding box center [724, 269] width 31 height 17
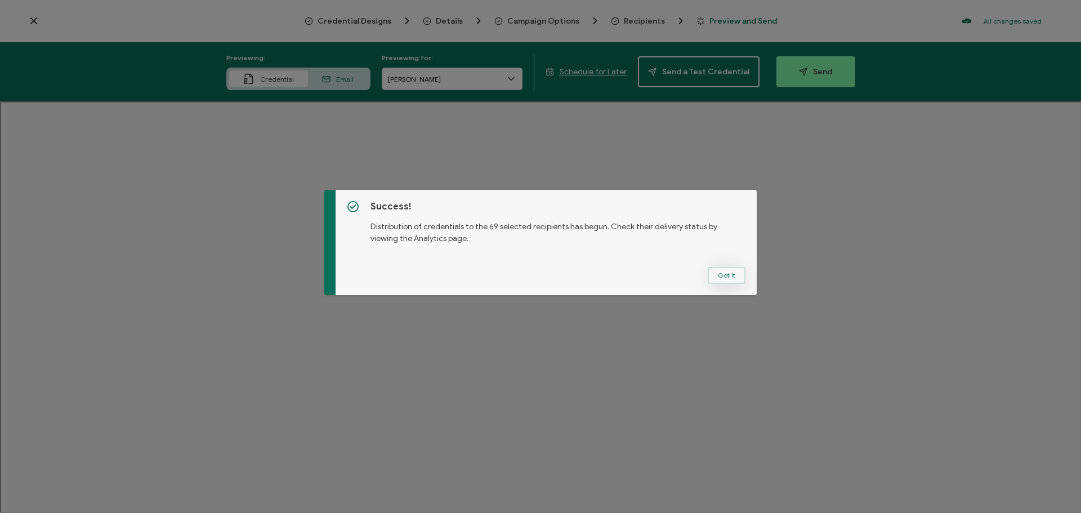
click at [720, 280] on button "Got It" at bounding box center [726, 275] width 38 height 17
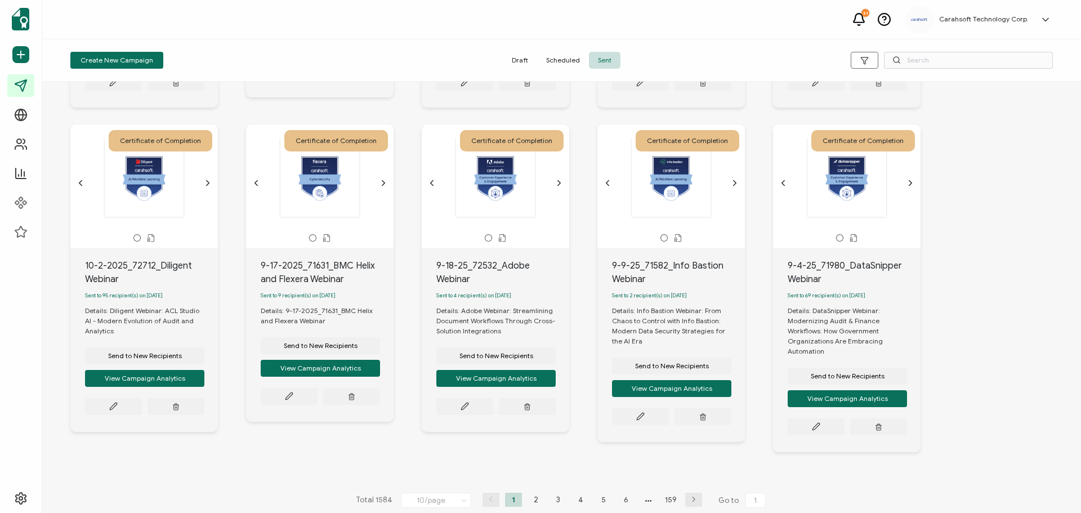
scroll to position [324, 0]
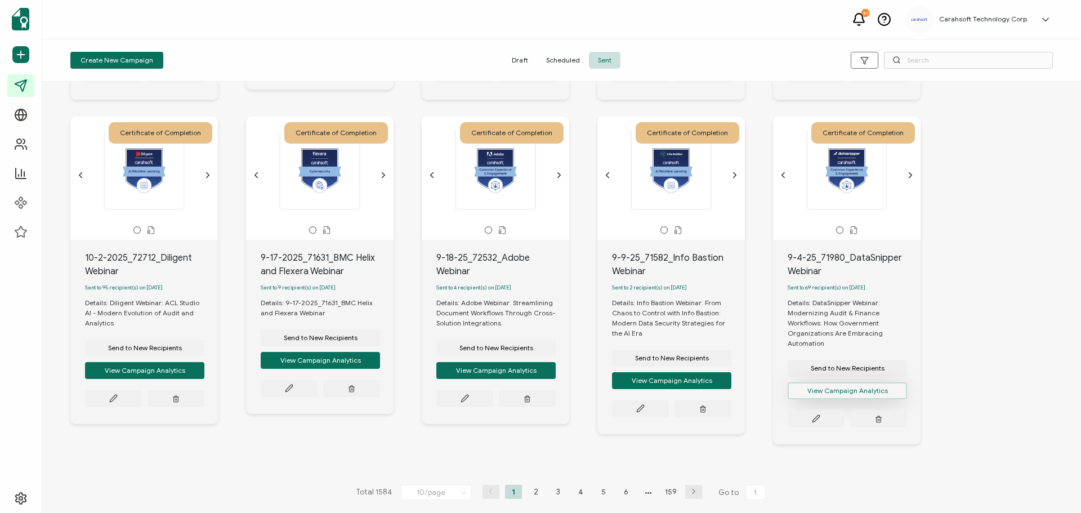
click at [863, 388] on button "View Campaign Analytics" at bounding box center [846, 390] width 119 height 17
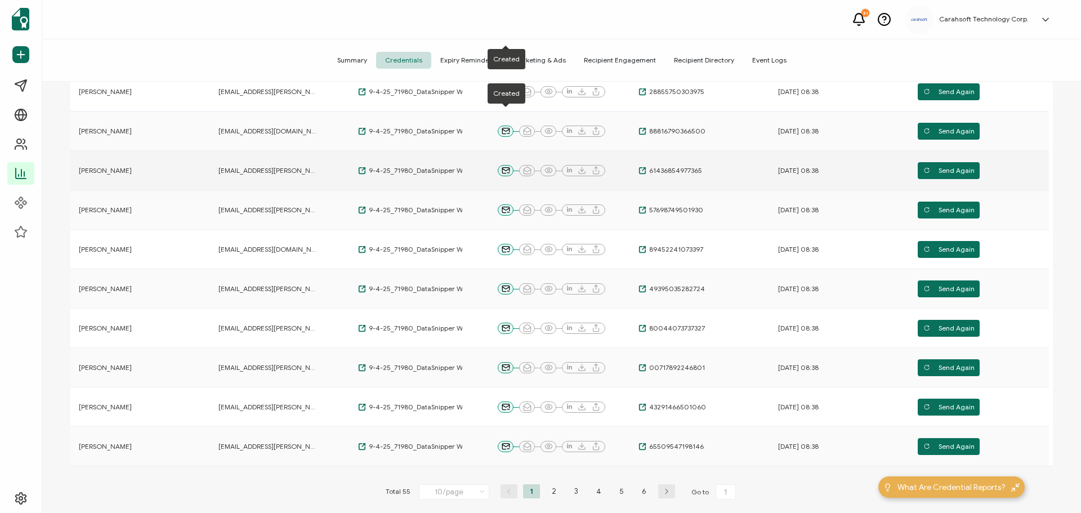
scroll to position [268, 0]
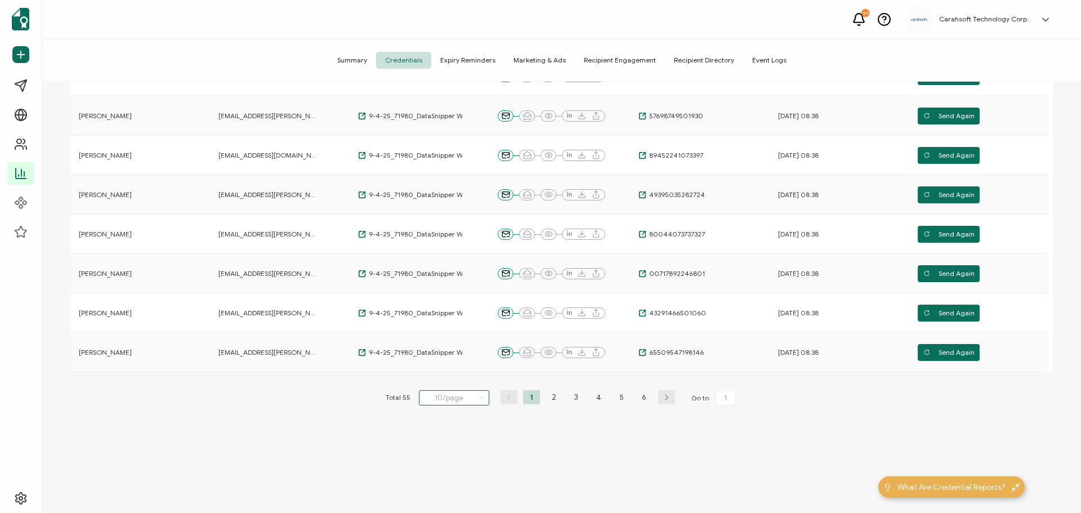
click at [468, 396] on input "10/page" at bounding box center [454, 397] width 70 height 15
click at [455, 483] on span "100/page" at bounding box center [444, 482] width 32 height 8
type input "100/page"
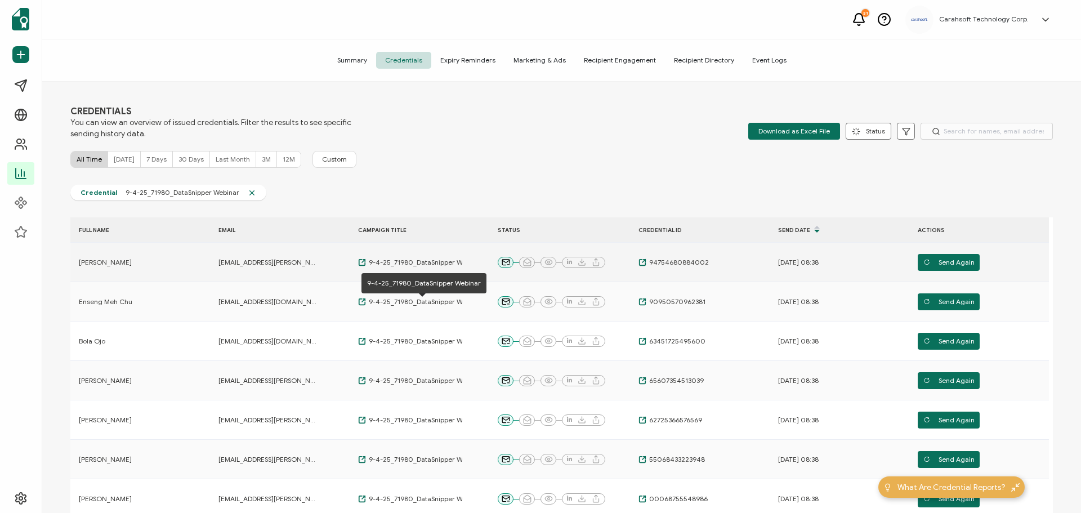
scroll to position [0, 0]
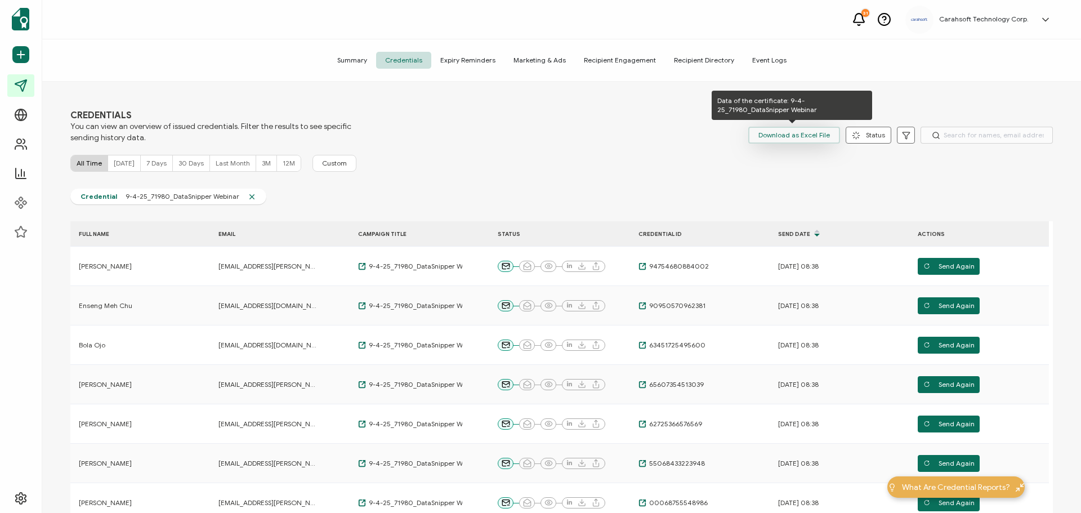
click at [791, 135] on span "Download as Excel File" at bounding box center [793, 135] width 71 height 17
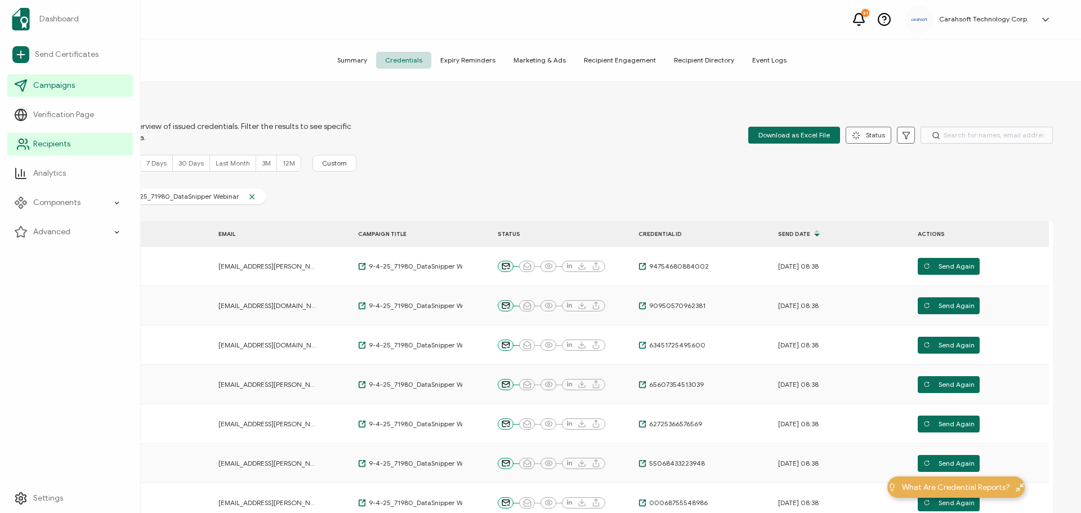
click at [48, 146] on span "Recipients" at bounding box center [51, 143] width 37 height 11
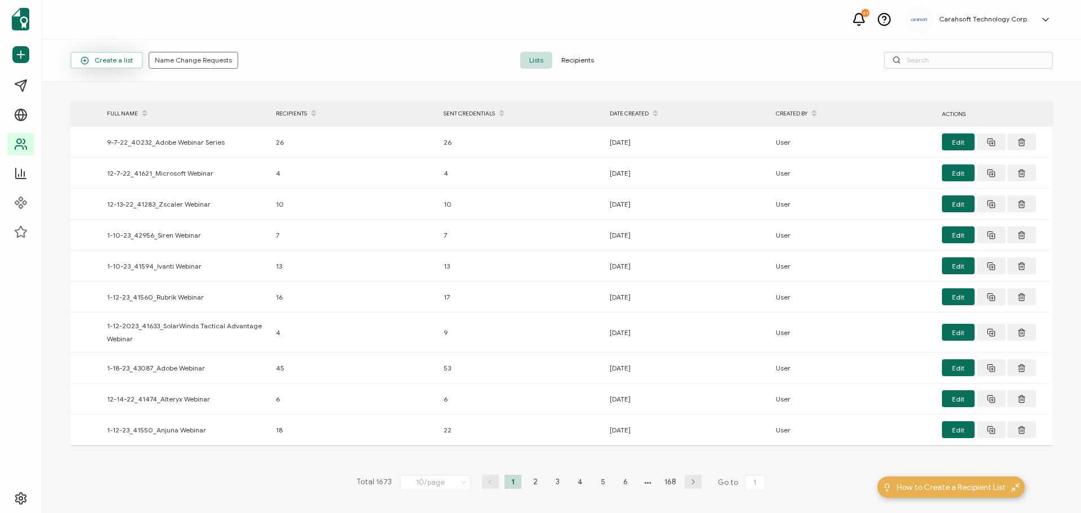
click at [82, 58] on circle "button" at bounding box center [84, 60] width 7 height 7
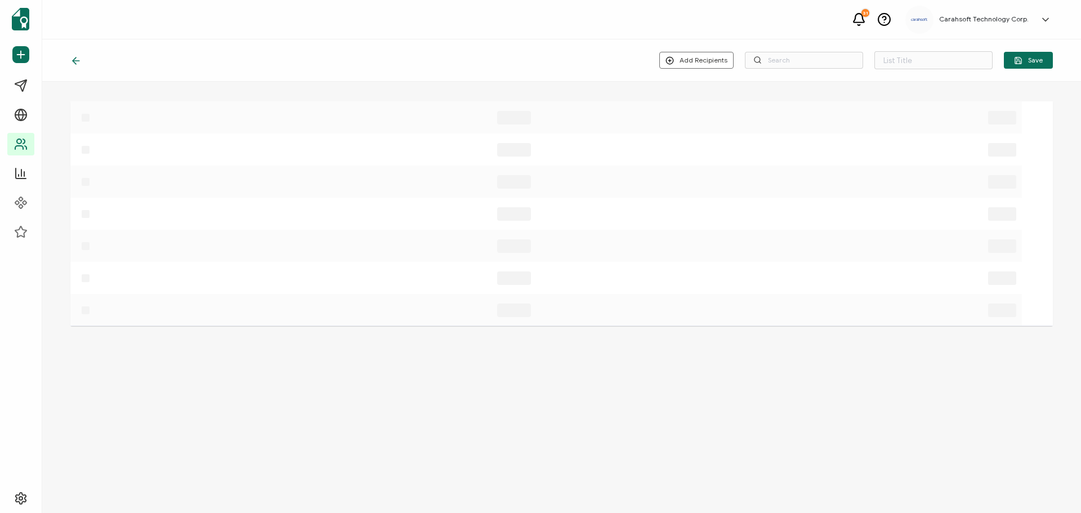
type input "List 1674"
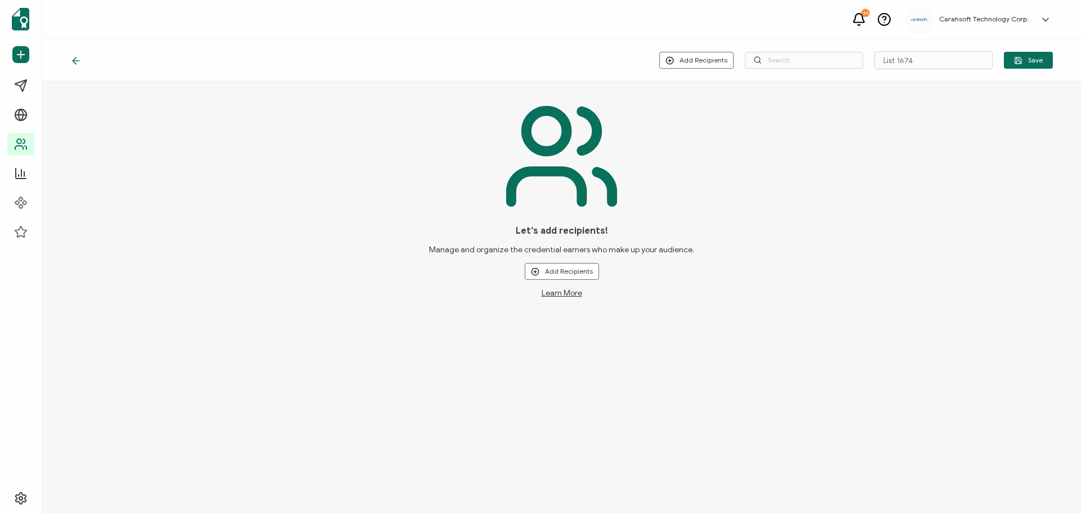
click at [567, 262] on div "Let’s add recipients! Manage and organize the credential earners who make up yo…" at bounding box center [562, 261] width 324 height 73
click at [567, 266] on button "Add Recipients" at bounding box center [562, 271] width 74 height 17
click at [566, 302] on span "Upload New Recipients" at bounding box center [585, 301] width 73 height 8
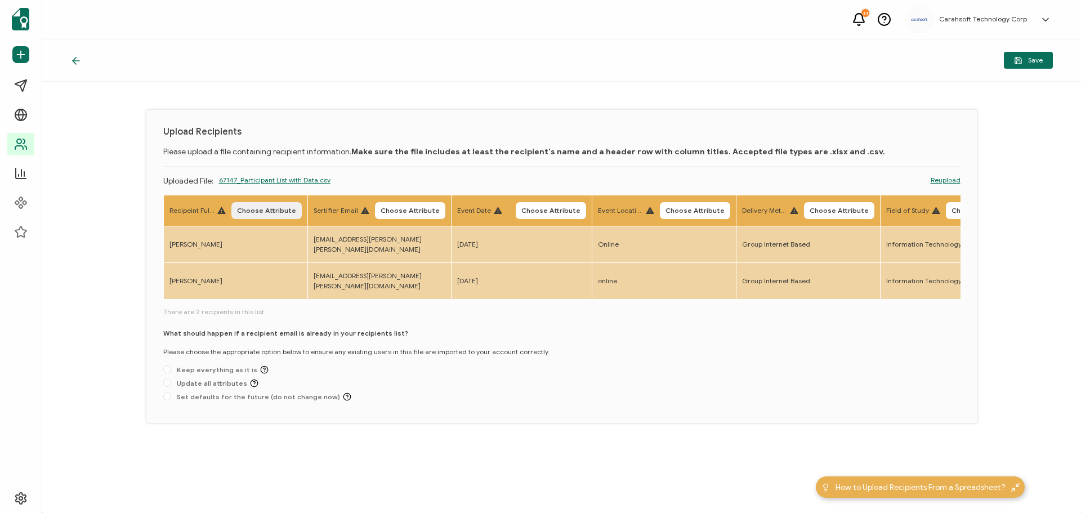
click at [265, 204] on button "Choose Attribute" at bounding box center [266, 210] width 70 height 17
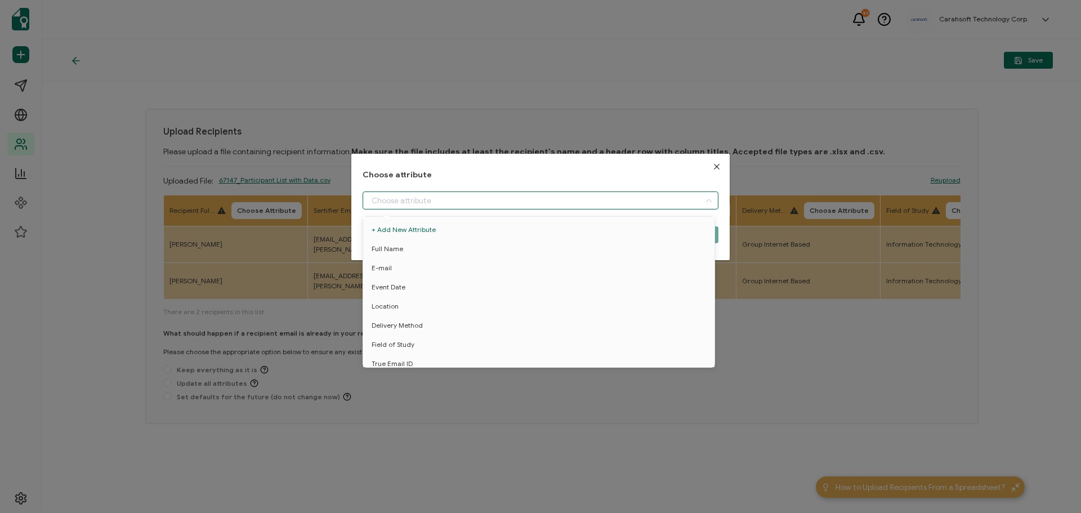
click at [389, 196] on input "dialog" at bounding box center [540, 200] width 356 height 18
click at [391, 245] on span "Full Name" at bounding box center [387, 248] width 32 height 19
type input "Full Name"
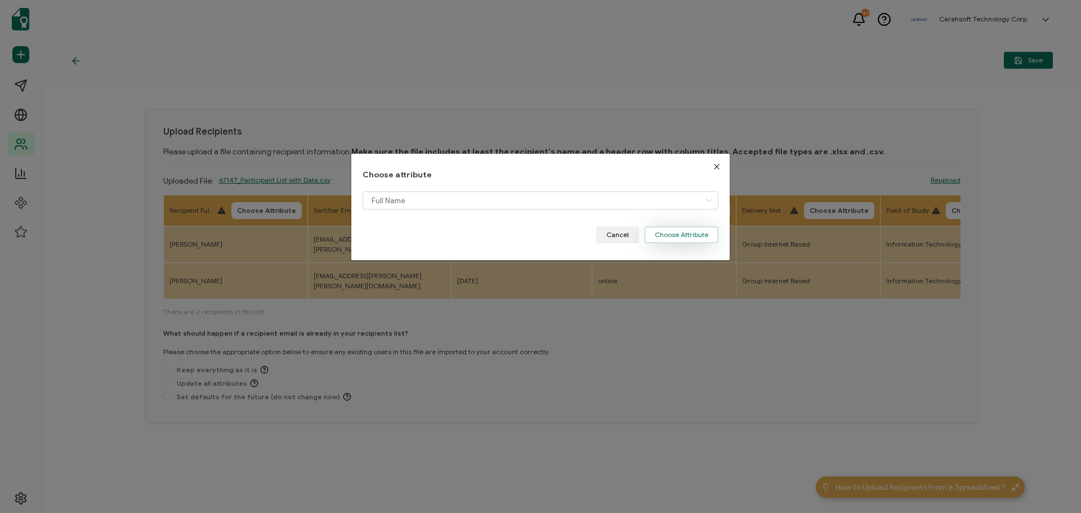
click at [675, 231] on button "Choose Attribute" at bounding box center [681, 234] width 74 height 17
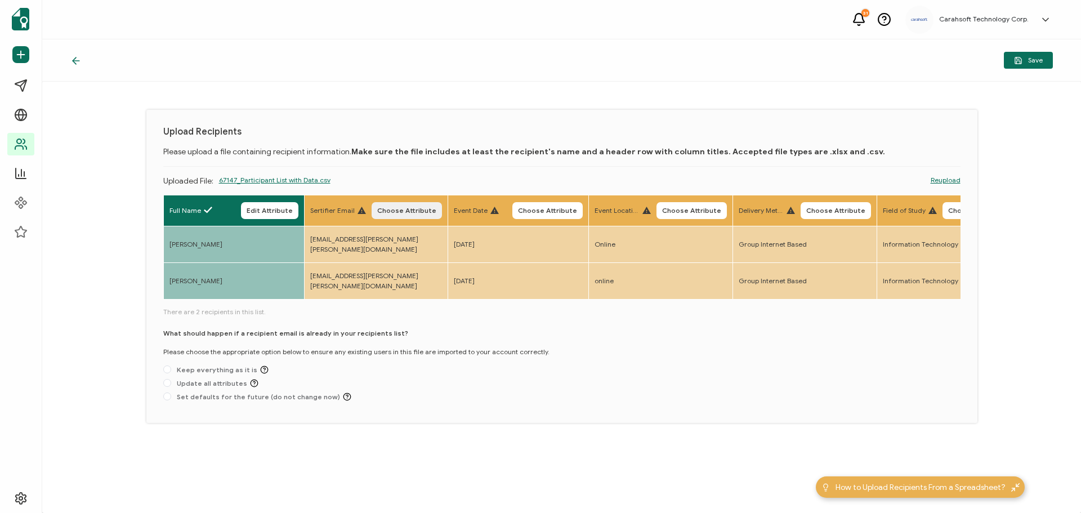
click at [408, 207] on span "Choose Attribute" at bounding box center [406, 210] width 59 height 7
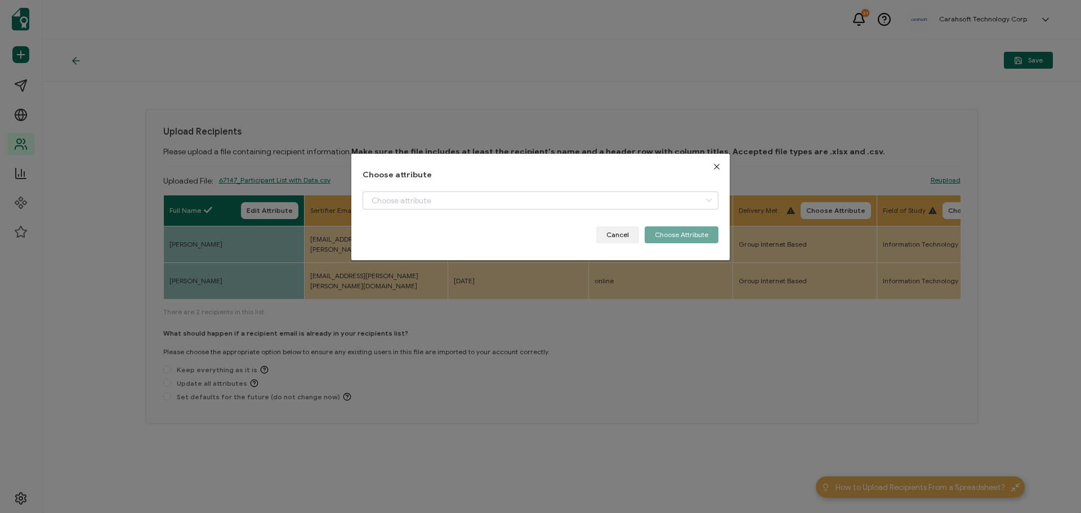
click at [388, 189] on div "Choose attribute Cancel Choose Attribute" at bounding box center [540, 207] width 356 height 73
click at [382, 200] on input "dialog" at bounding box center [540, 200] width 356 height 18
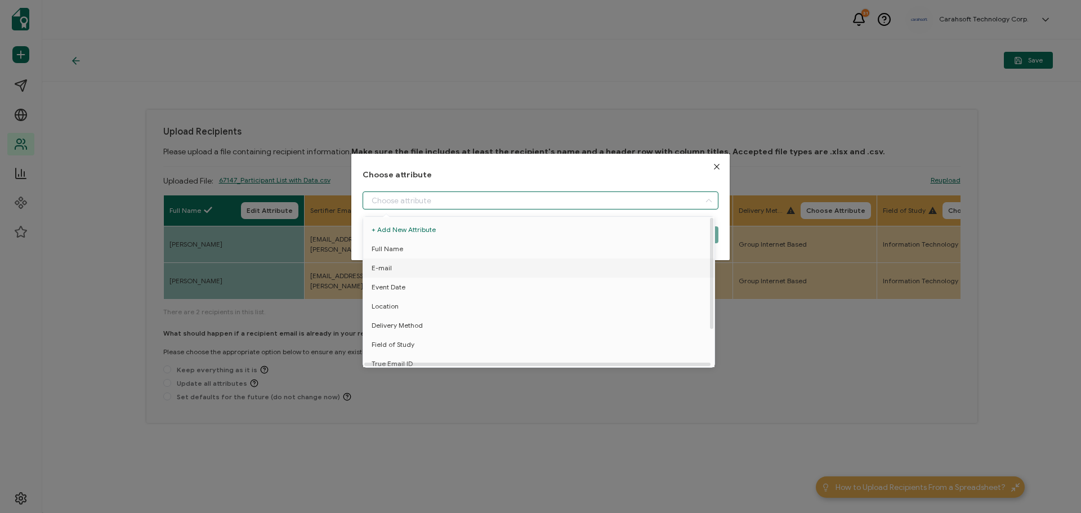
click at [391, 268] on li "E-mail" at bounding box center [540, 267] width 361 height 19
type input "E-mail"
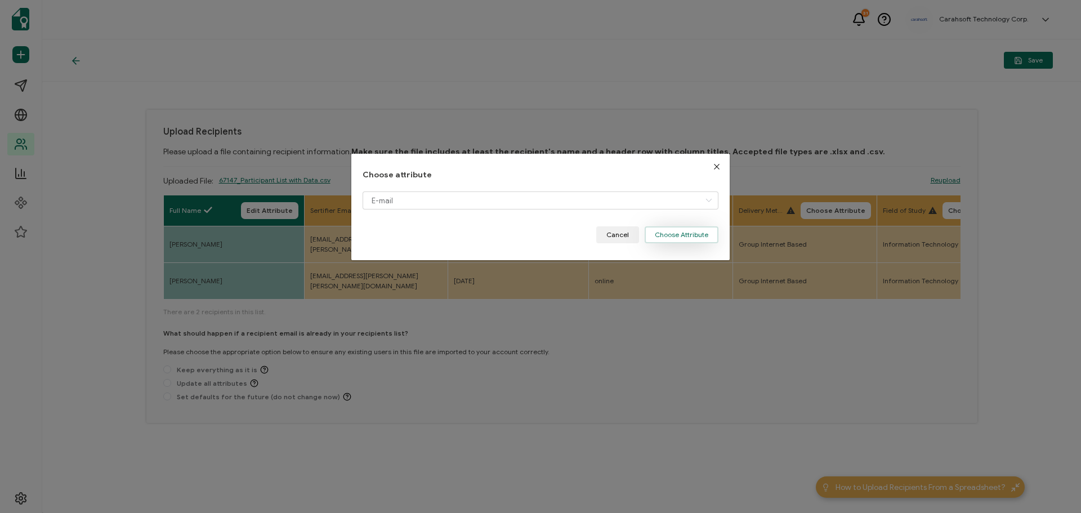
click at [666, 239] on button "Choose Attribute" at bounding box center [681, 234] width 74 height 17
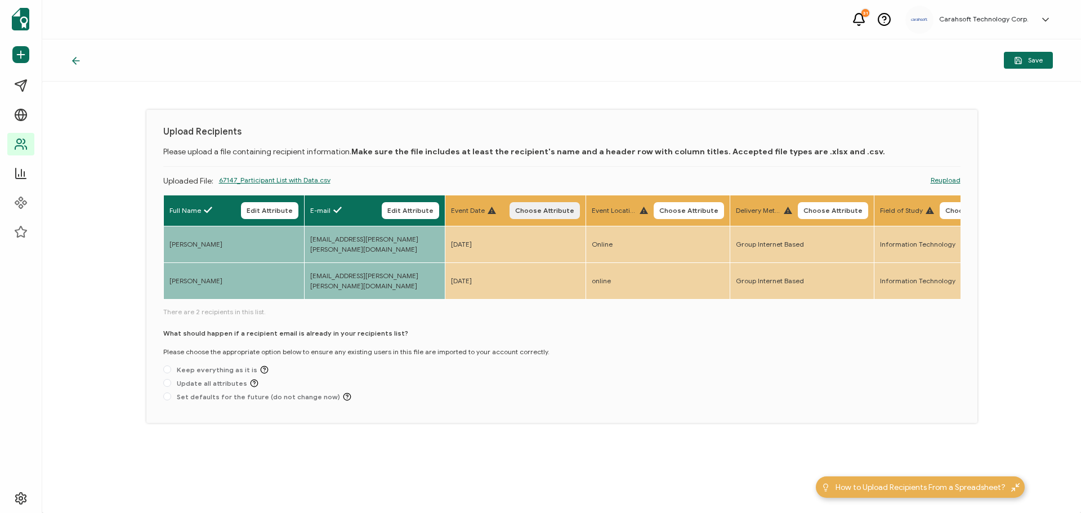
click at [537, 213] on span "Choose Attribute" at bounding box center [544, 210] width 59 height 7
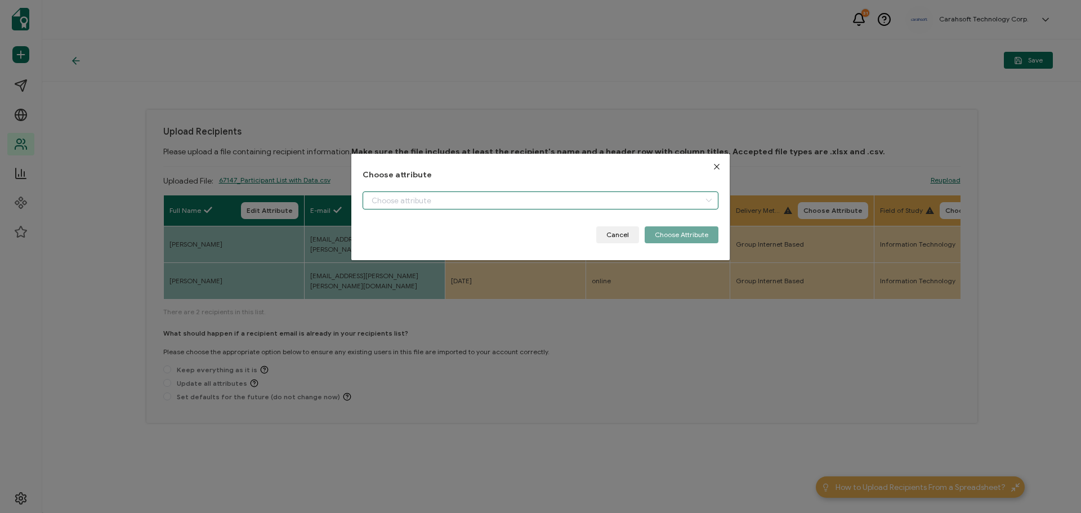
click at [422, 205] on input "dialog" at bounding box center [540, 200] width 356 height 18
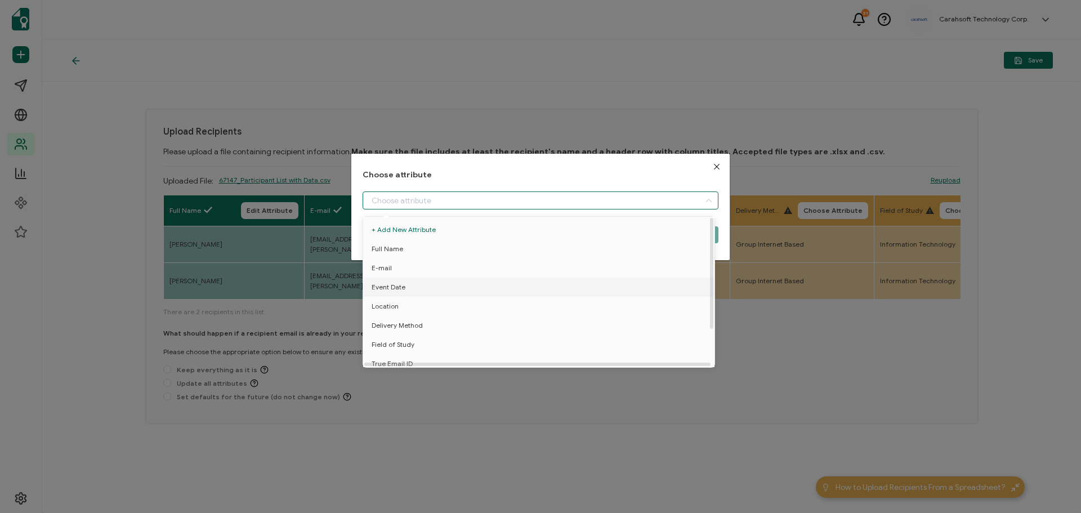
click at [391, 294] on span "Event Date" at bounding box center [388, 286] width 34 height 19
type input "Event Date"
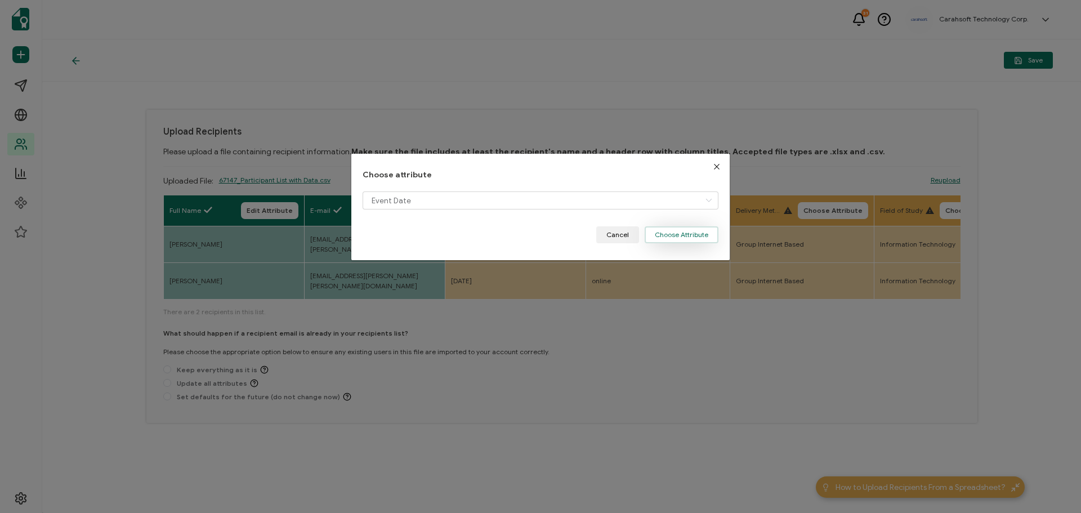
click at [664, 237] on button "Choose Attribute" at bounding box center [681, 234] width 74 height 17
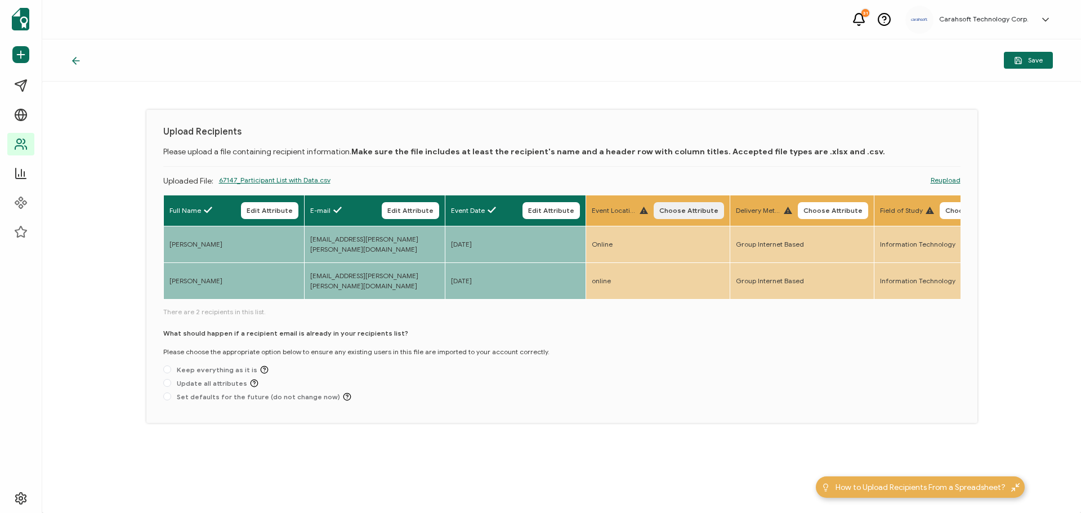
click at [694, 210] on span "Choose Attribute" at bounding box center [688, 210] width 59 height 7
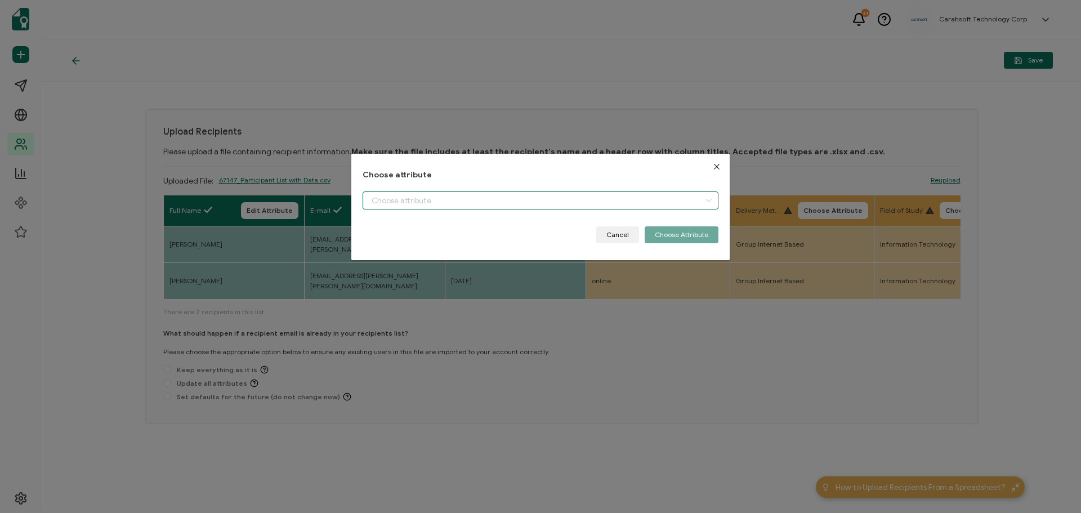
click at [479, 201] on input "dialog" at bounding box center [540, 200] width 356 height 18
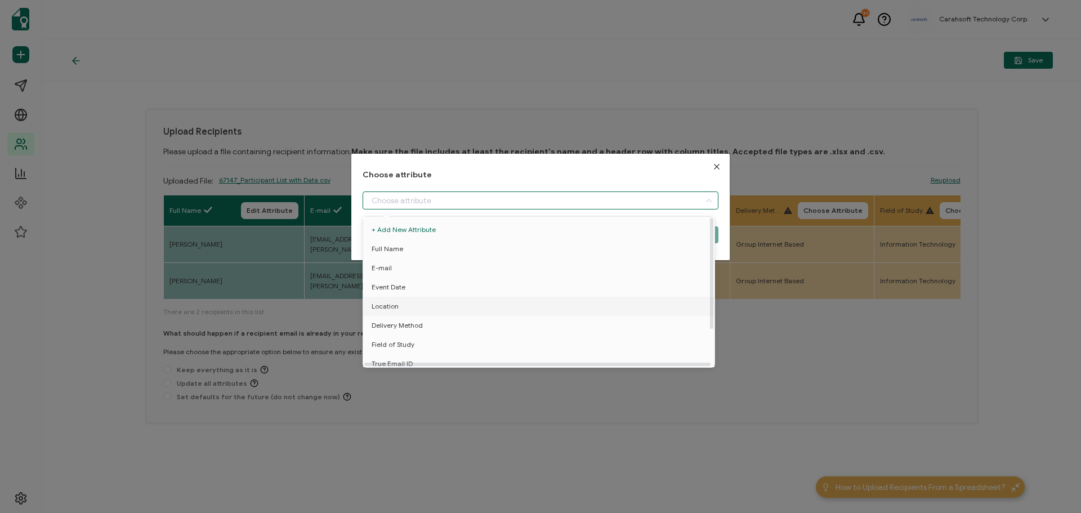
click at [404, 307] on li "Location" at bounding box center [540, 306] width 361 height 19
type input "Location"
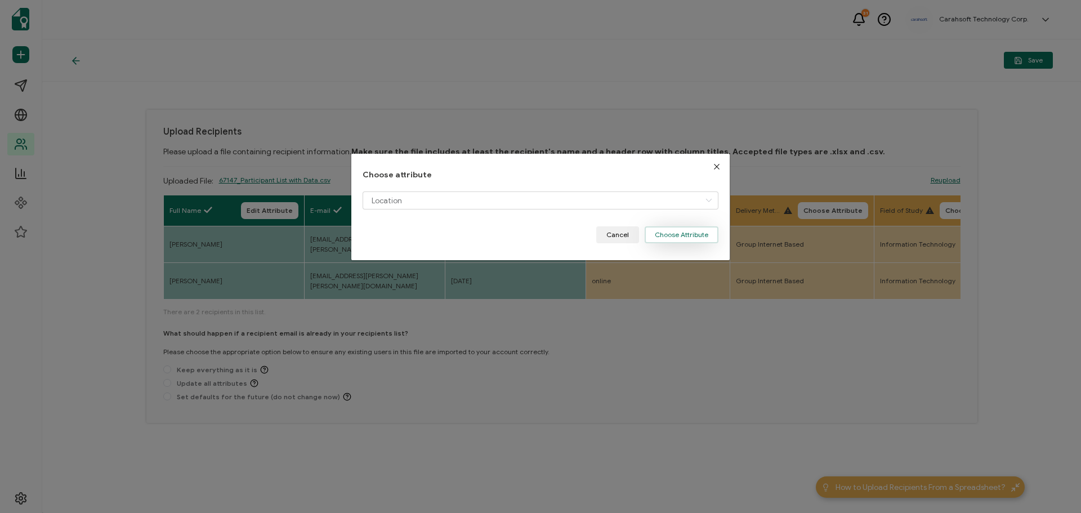
click at [664, 237] on button "Choose Attribute" at bounding box center [681, 234] width 74 height 17
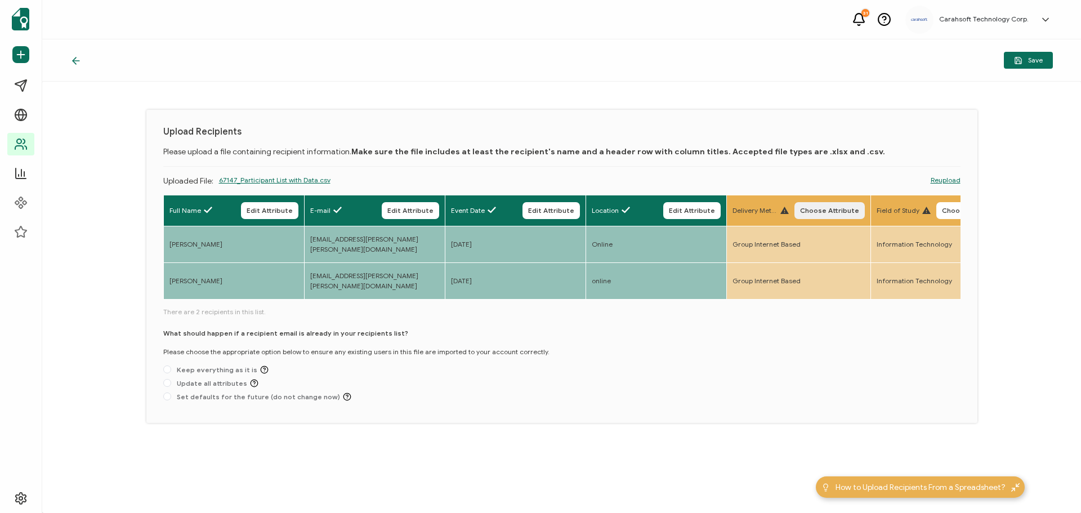
click at [826, 213] on span "Choose Attribute" at bounding box center [829, 210] width 59 height 7
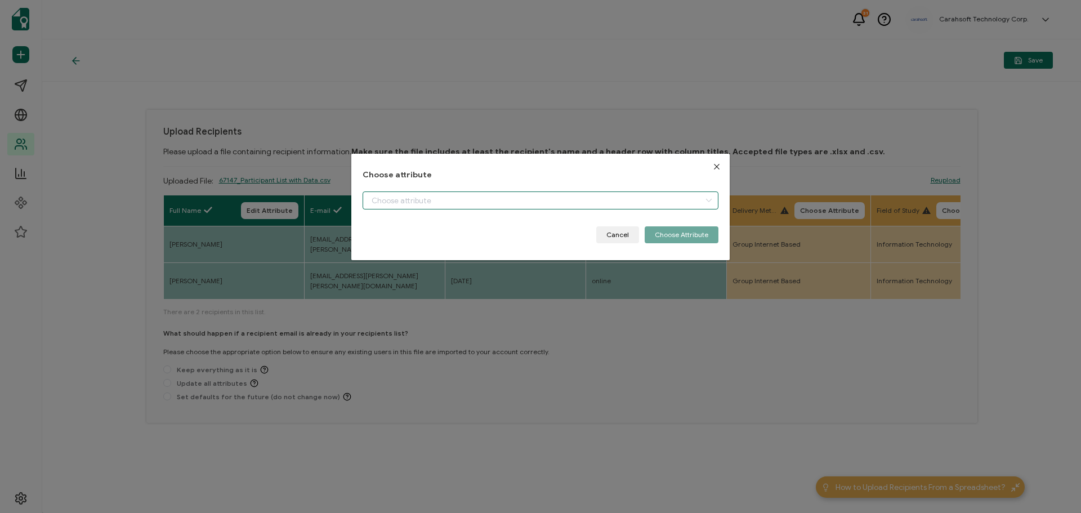
click at [486, 207] on input "dialog" at bounding box center [540, 200] width 356 height 18
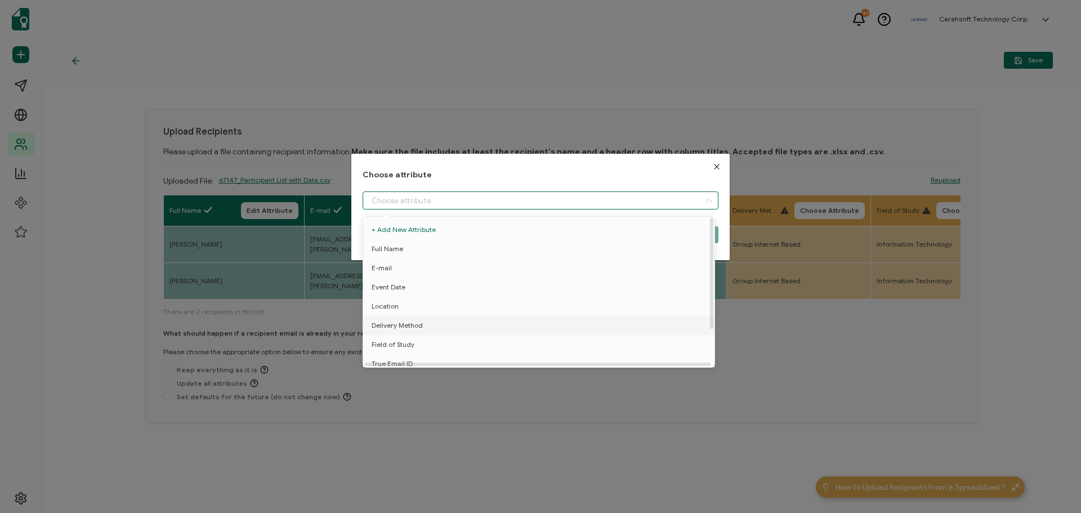
click at [415, 324] on span "Delivery Method" at bounding box center [396, 325] width 51 height 19
type input "Delivery Method"
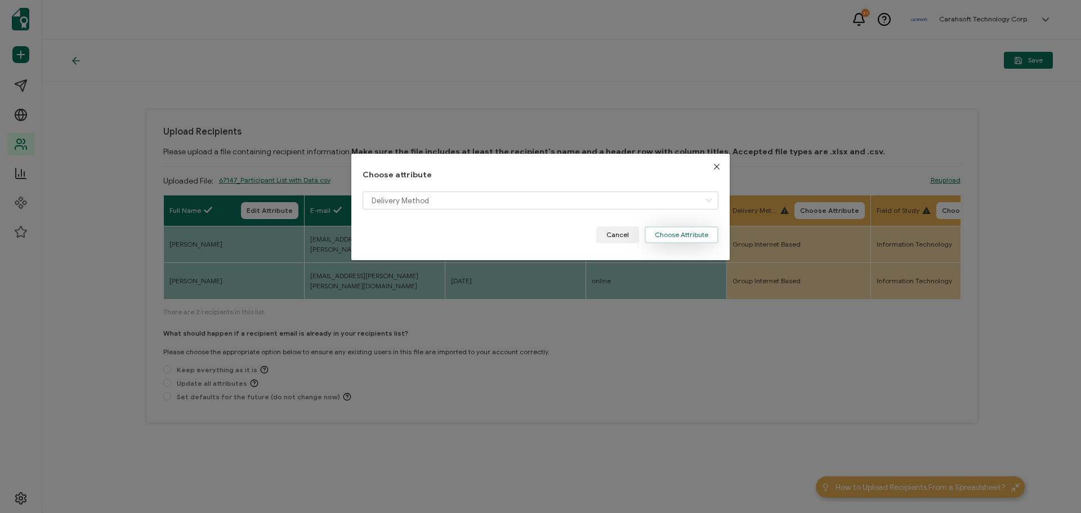
click at [684, 231] on button "Choose Attribute" at bounding box center [681, 234] width 74 height 17
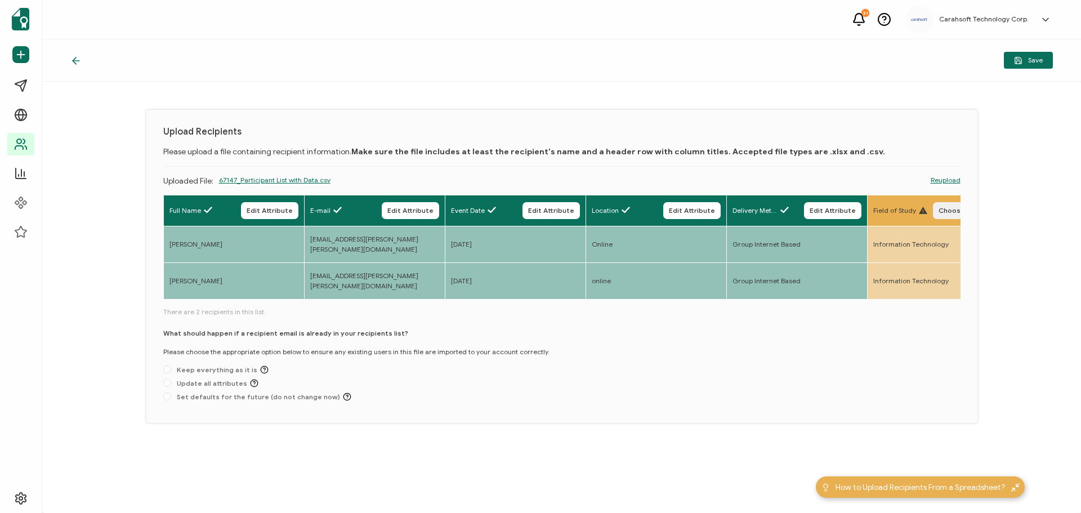
click at [947, 213] on span "Choose Attribute" at bounding box center [967, 210] width 59 height 7
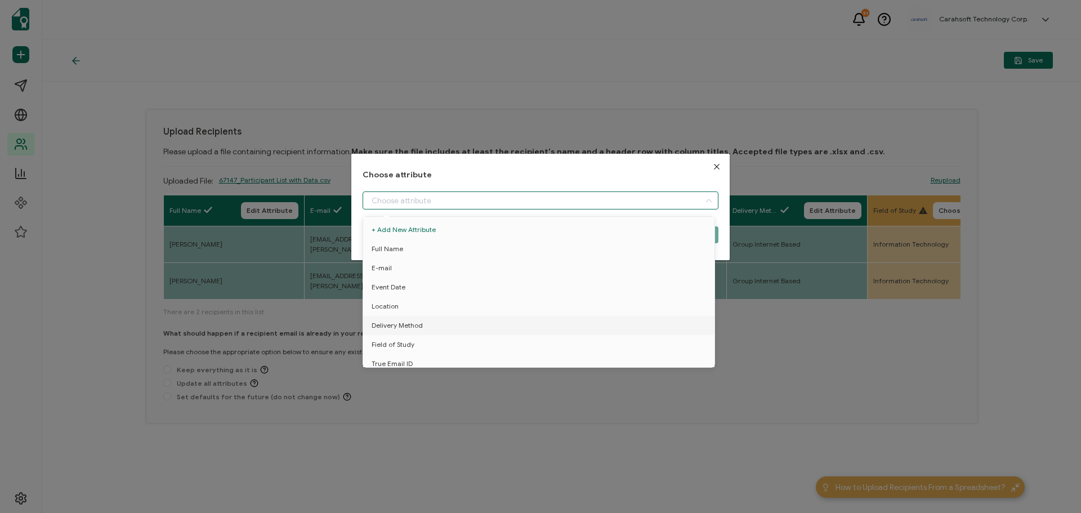
click at [421, 200] on input "dialog" at bounding box center [540, 200] width 356 height 18
click at [401, 344] on span "Field of Study" at bounding box center [392, 344] width 43 height 19
type input "Field of Study"
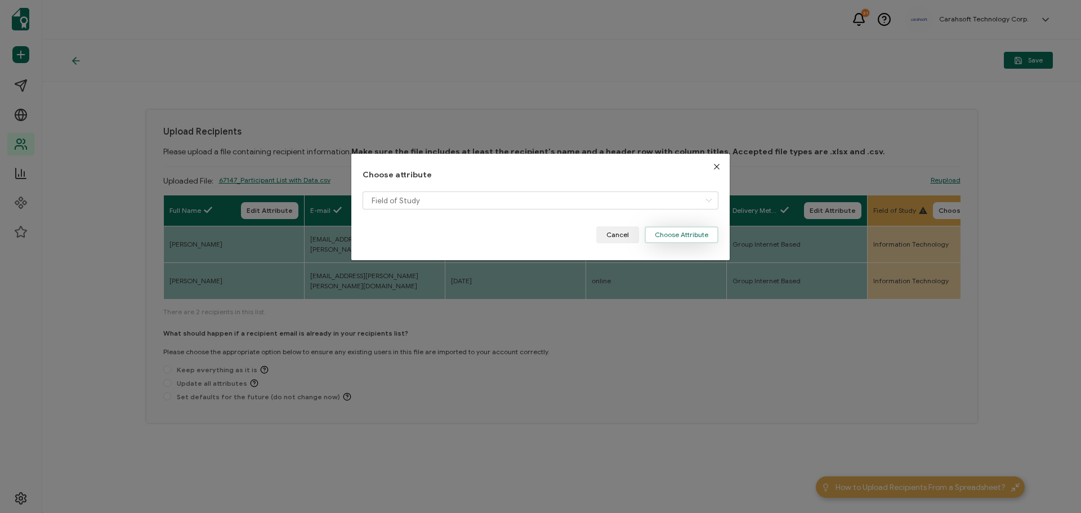
click at [663, 237] on button "Choose Attribute" at bounding box center [681, 234] width 74 height 17
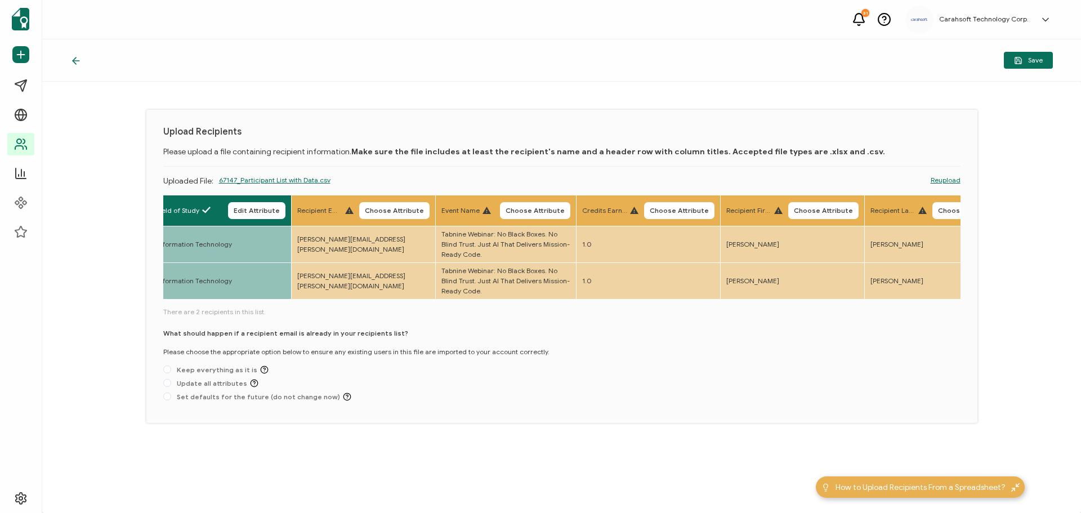
scroll to position [0, 727]
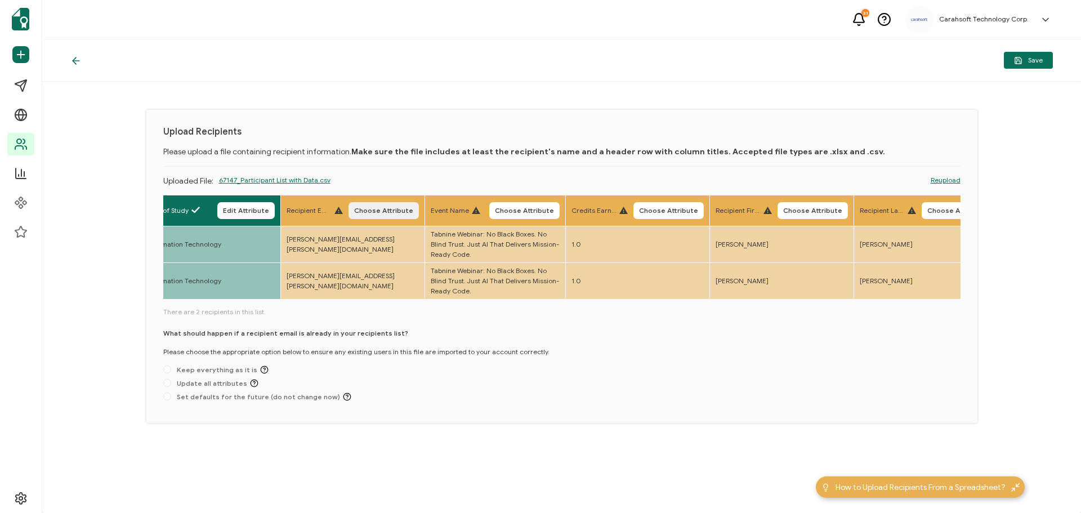
click at [390, 205] on button "Choose Attribute" at bounding box center [383, 210] width 70 height 17
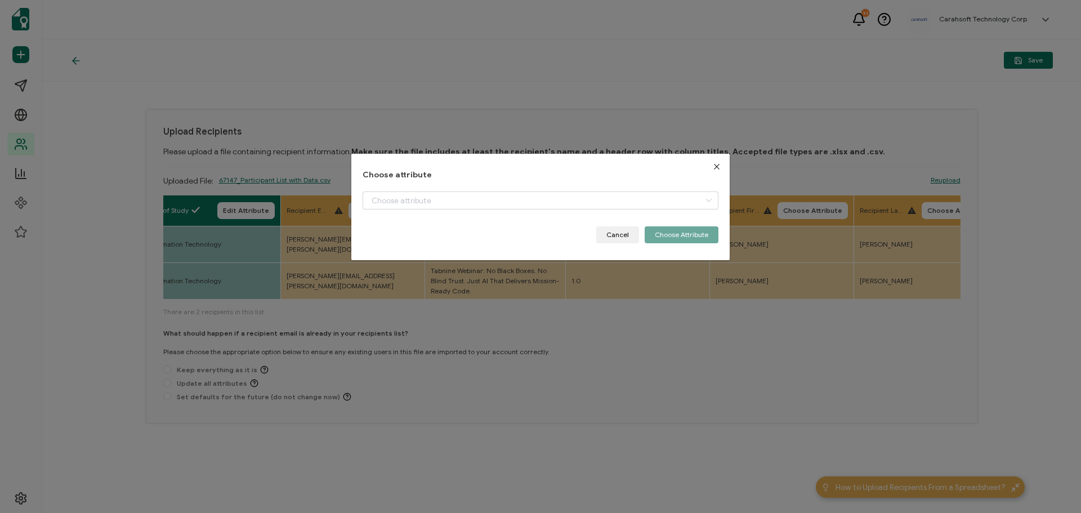
click at [394, 191] on div "Choose attribute Cancel Choose Attribute" at bounding box center [540, 207] width 356 height 73
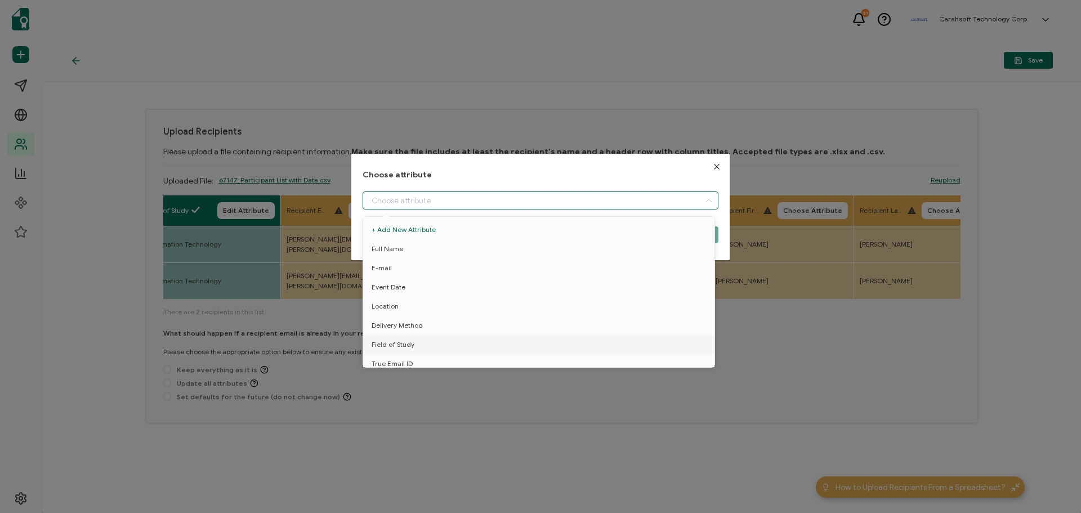
click at [393, 199] on input "dialog" at bounding box center [540, 200] width 356 height 18
click at [399, 314] on span "True Email ID" at bounding box center [391, 319] width 41 height 19
type input "True Email ID"
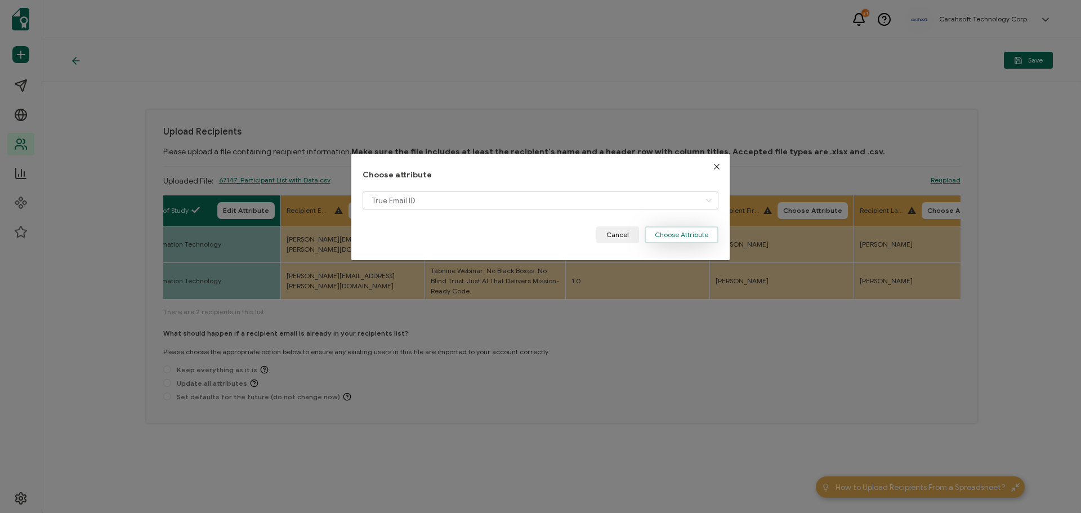
click at [670, 228] on button "Choose Attribute" at bounding box center [681, 234] width 74 height 17
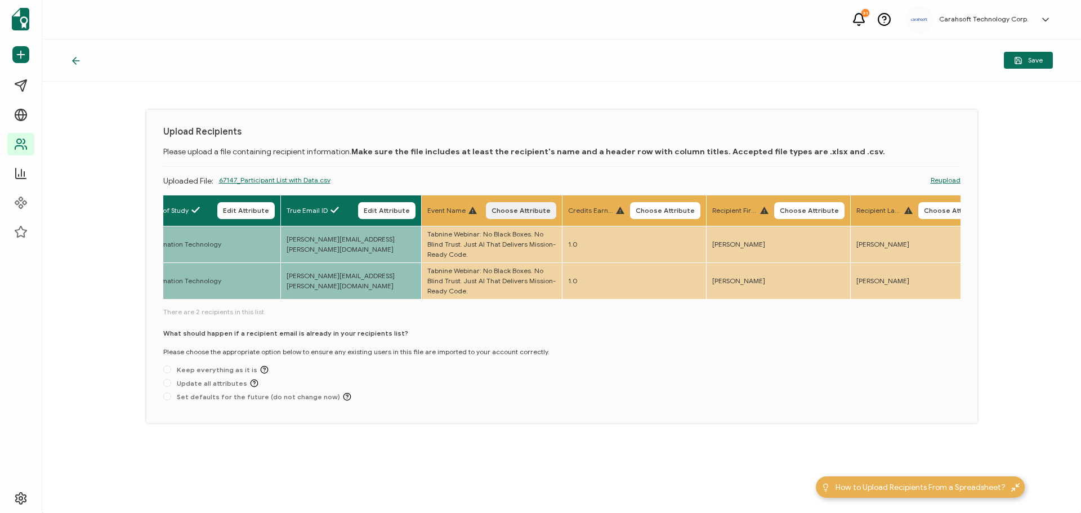
click at [509, 208] on span "Choose Attribute" at bounding box center [520, 210] width 59 height 7
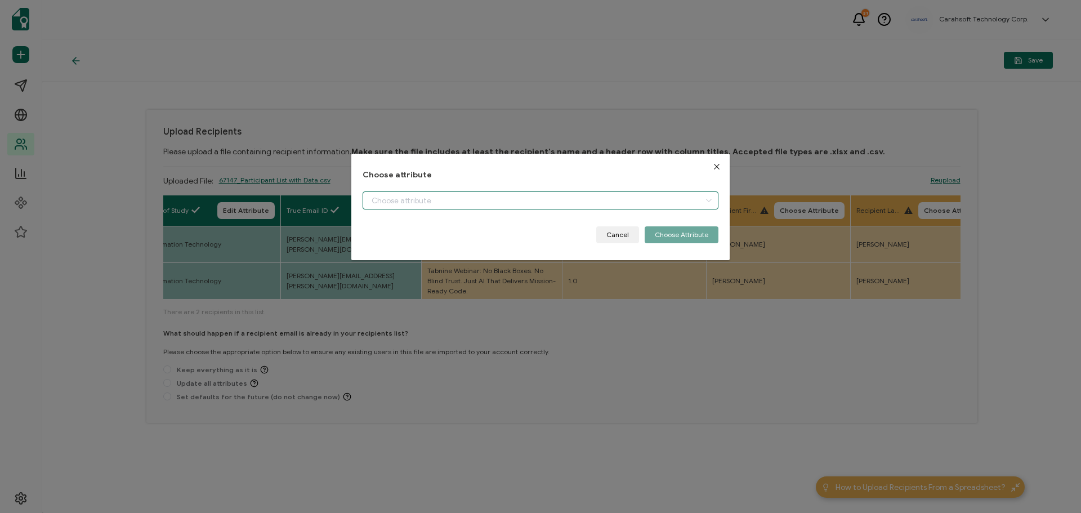
click at [425, 205] on input "dialog" at bounding box center [540, 200] width 356 height 18
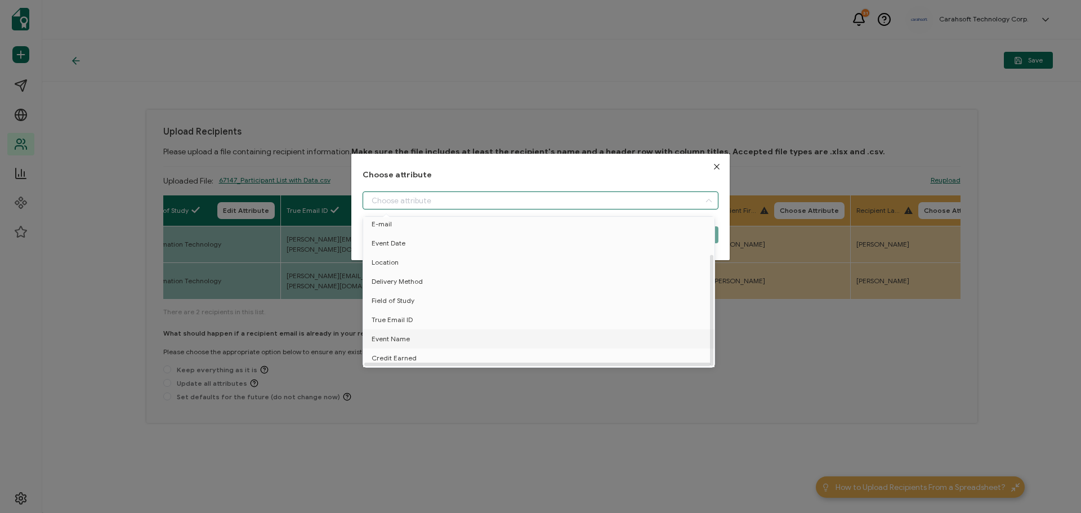
click at [400, 331] on span "Event Name" at bounding box center [390, 338] width 38 height 19
type input "Event Name"
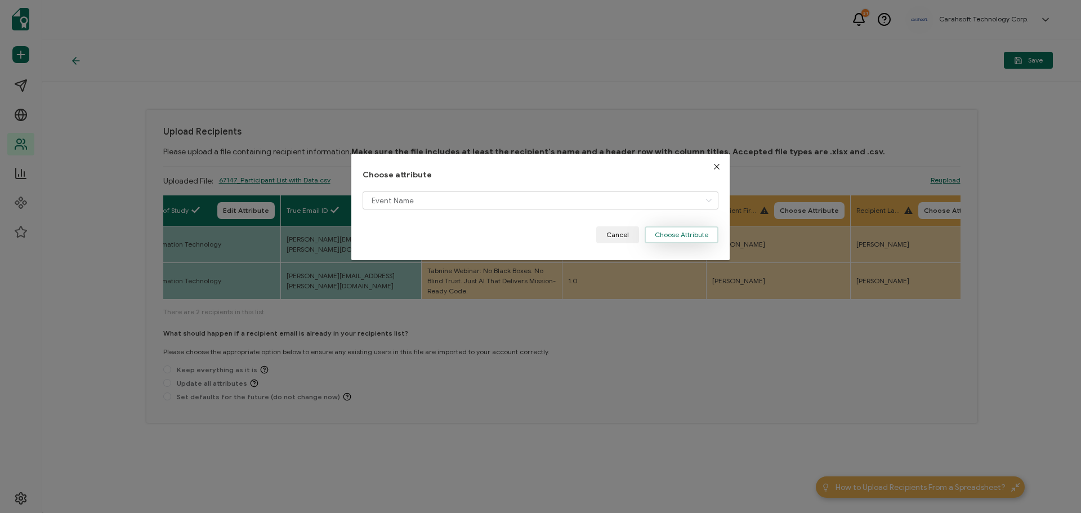
click at [679, 236] on button "Choose Attribute" at bounding box center [681, 234] width 74 height 17
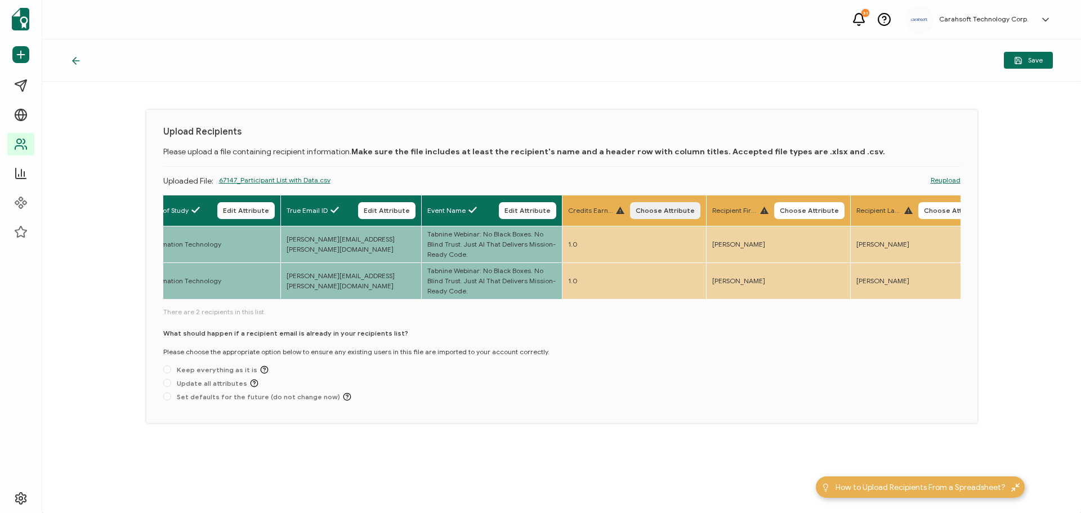
click at [659, 210] on span "Choose Attribute" at bounding box center [664, 210] width 59 height 7
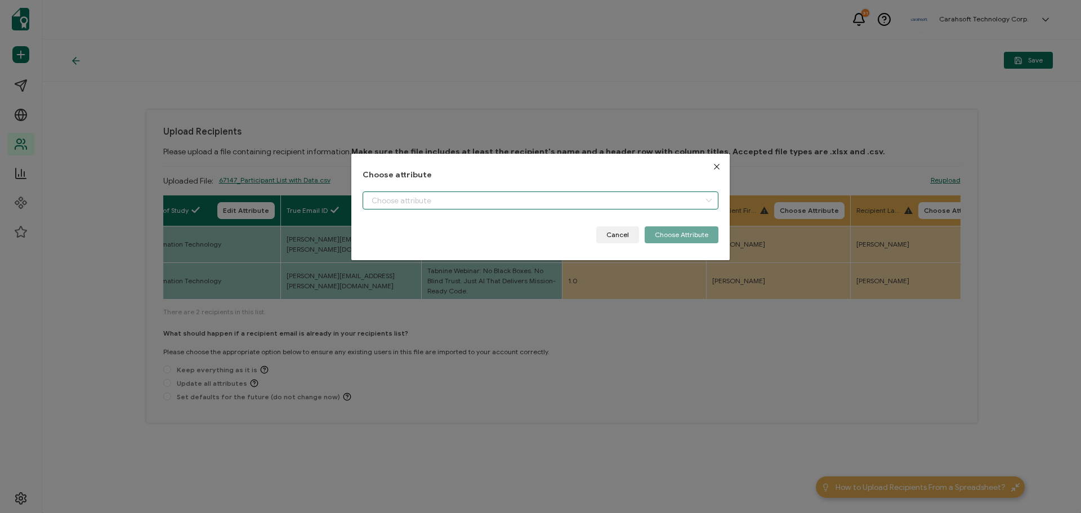
click at [440, 192] on input "dialog" at bounding box center [540, 200] width 356 height 18
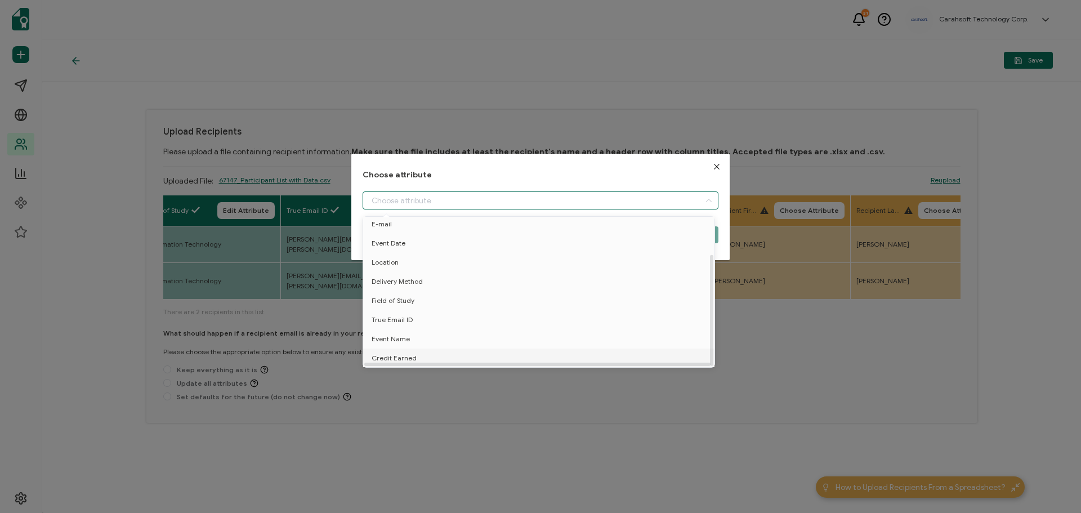
click at [396, 352] on span "Credit Earned" at bounding box center [393, 357] width 45 height 19
type input "Credit Earned"
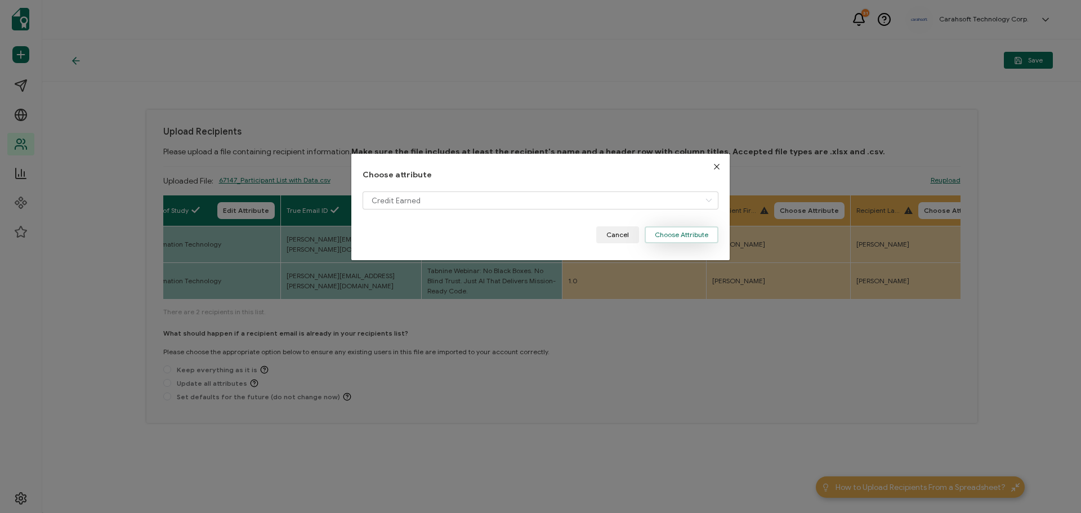
click at [685, 234] on button "Choose Attribute" at bounding box center [681, 234] width 74 height 17
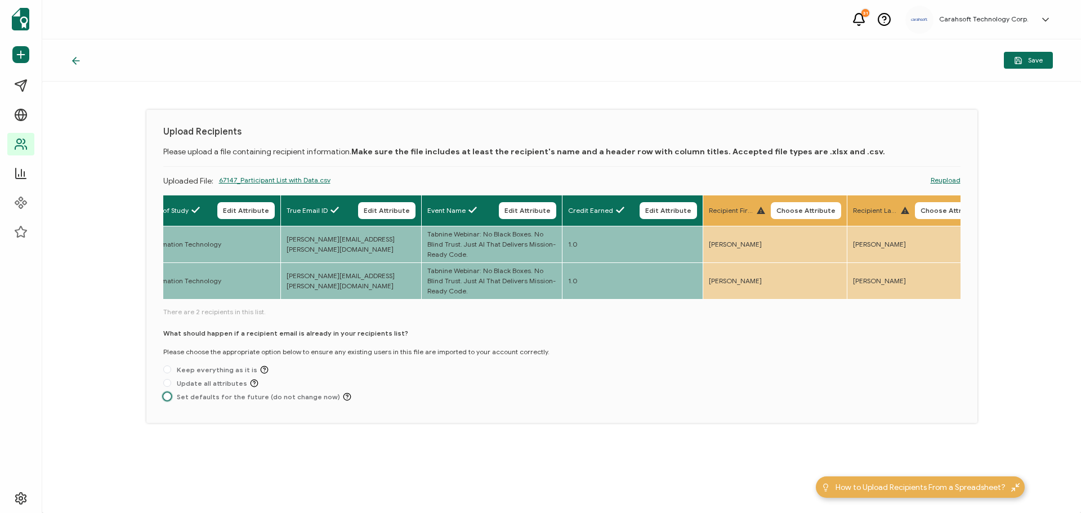
click at [189, 400] on span "Set defaults for the future (do not change now)" at bounding box center [261, 396] width 180 height 8
click at [171, 400] on input "Set defaults for the future (do not change now)" at bounding box center [167, 396] width 8 height 9
radio input "true"
click at [1030, 59] on span "Save" at bounding box center [1028, 60] width 29 height 8
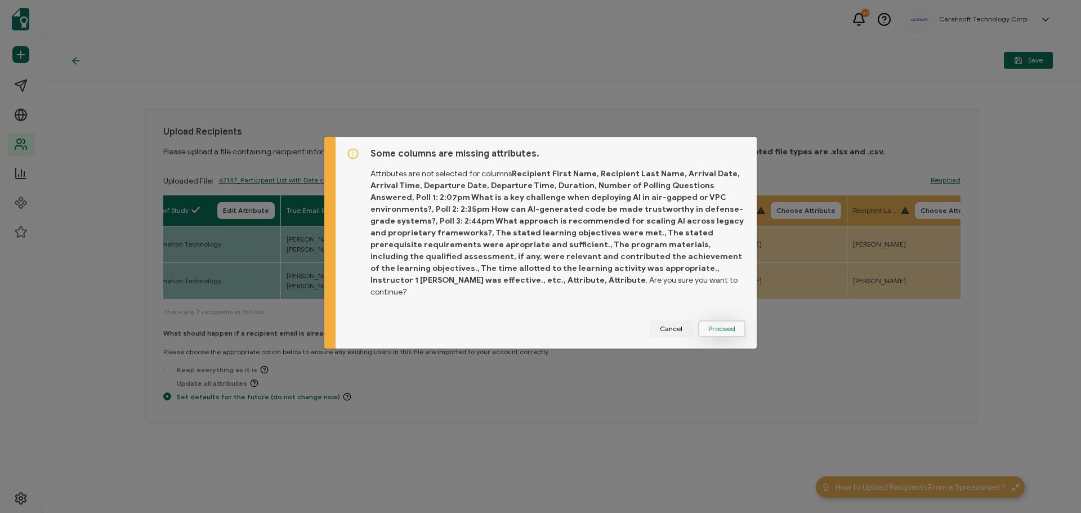
click at [712, 325] on span "Proceed" at bounding box center [721, 328] width 27 height 7
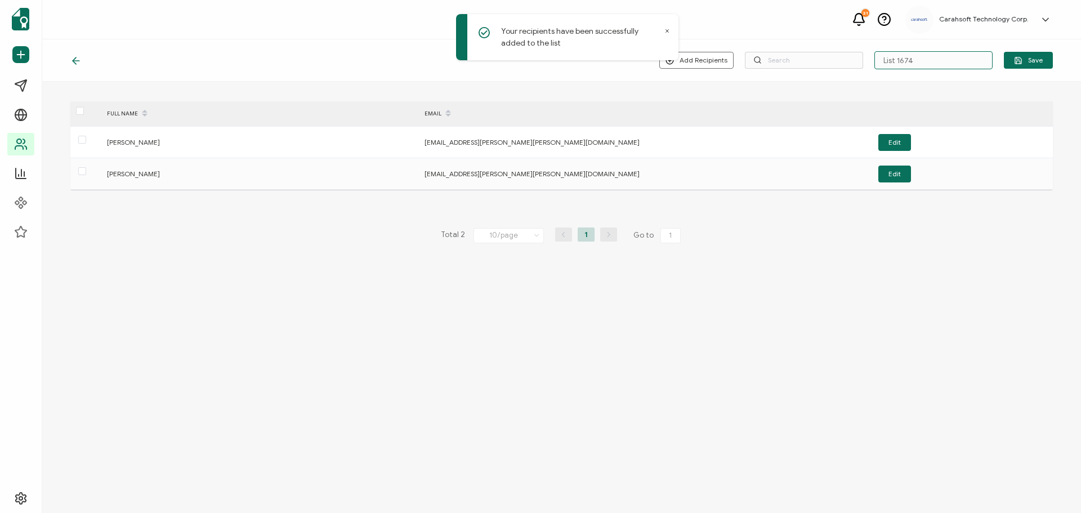
click at [914, 60] on input "List 1674" at bounding box center [933, 60] width 118 height 18
click at [915, 59] on input "[DATE]_" at bounding box center [933, 60] width 118 height 18
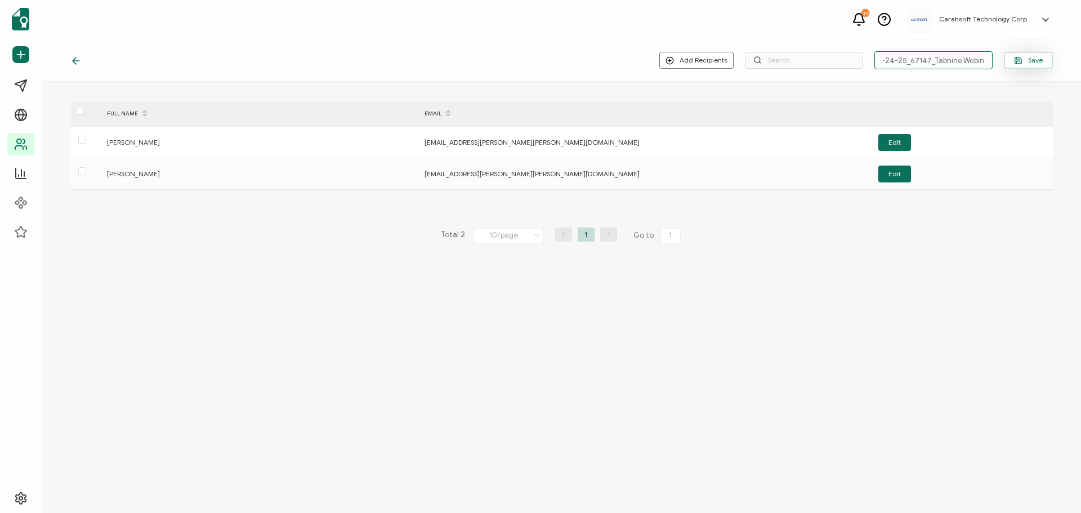
type input "6-24-25_67147_Tabnine Webinar"
click at [1048, 61] on button "Save" at bounding box center [1027, 60] width 49 height 17
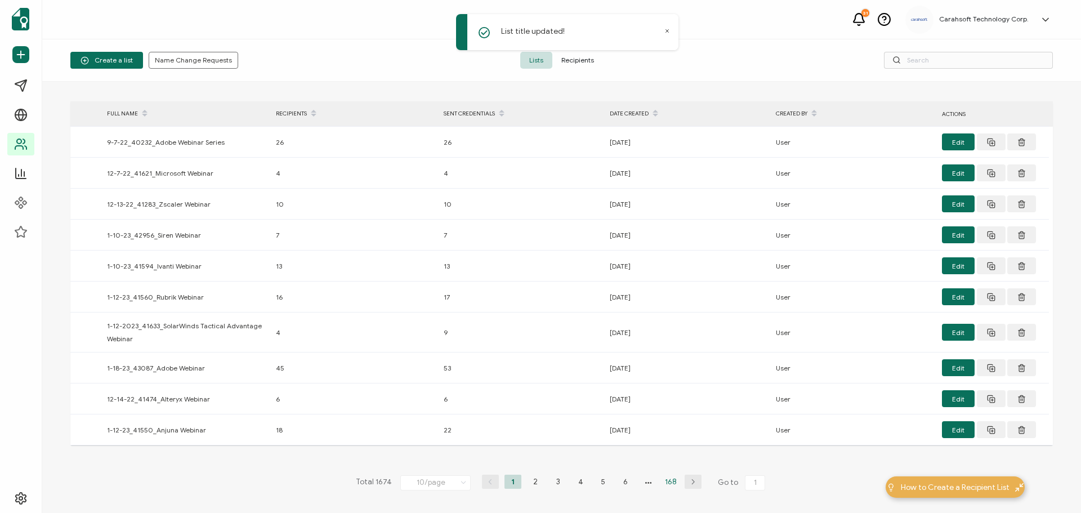
click at [667, 482] on li "168" at bounding box center [670, 481] width 17 height 14
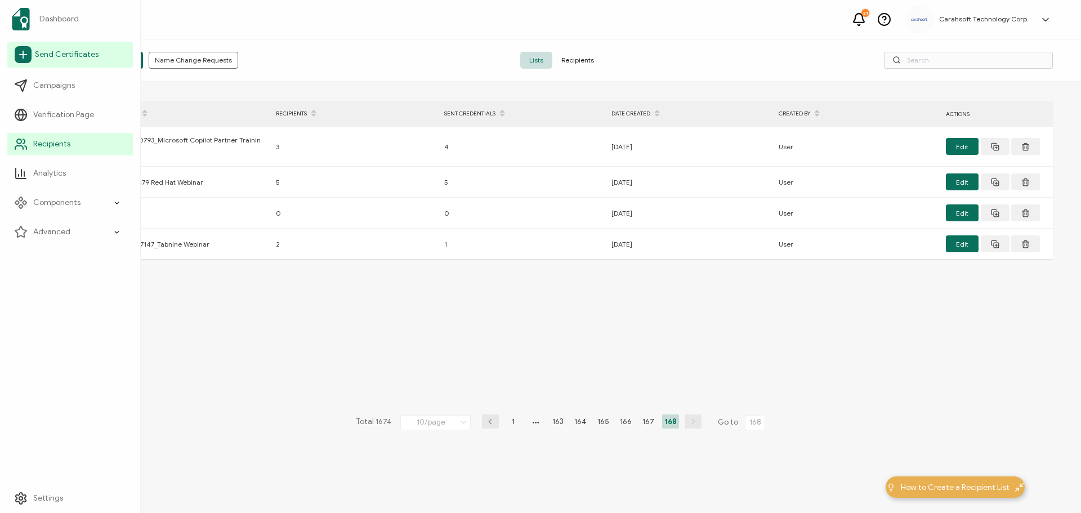
click at [58, 52] on span "Send Certificates" at bounding box center [67, 54] width 64 height 11
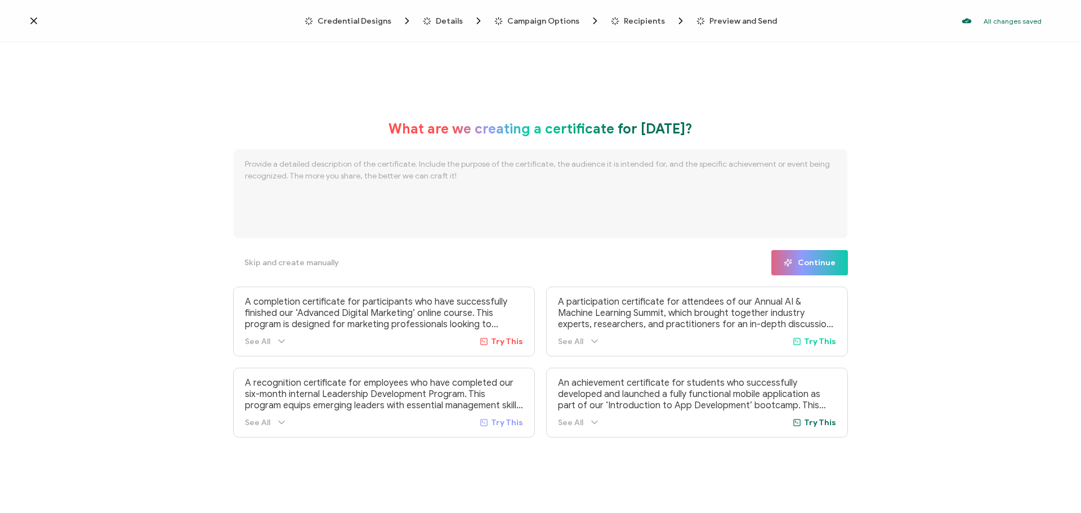
click at [377, 23] on span "Credential Designs" at bounding box center [354, 21] width 74 height 8
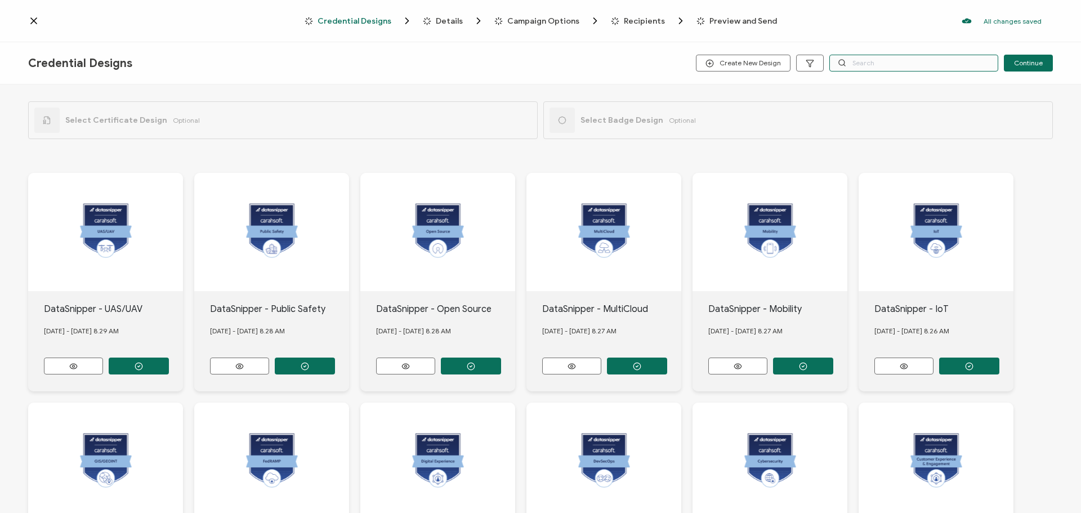
click at [884, 67] on input "text" at bounding box center [913, 63] width 169 height 17
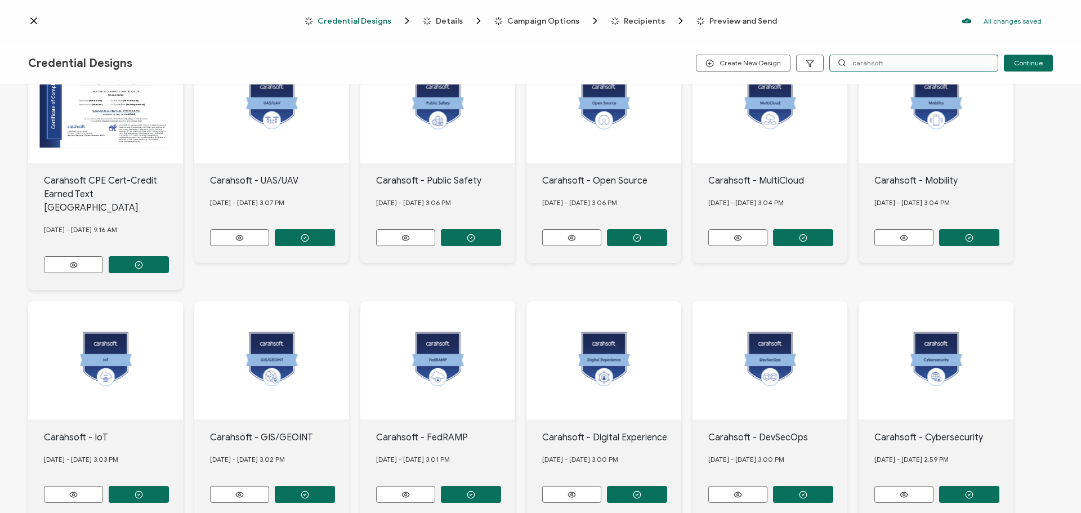
scroll to position [183, 0]
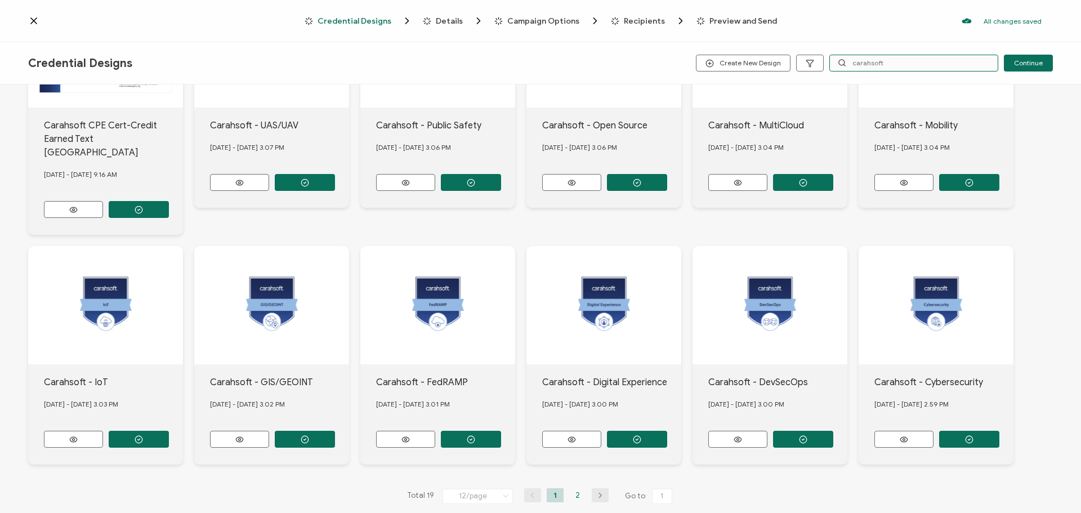
type input "carahsoft"
click at [574, 488] on li "2" at bounding box center [577, 495] width 17 height 14
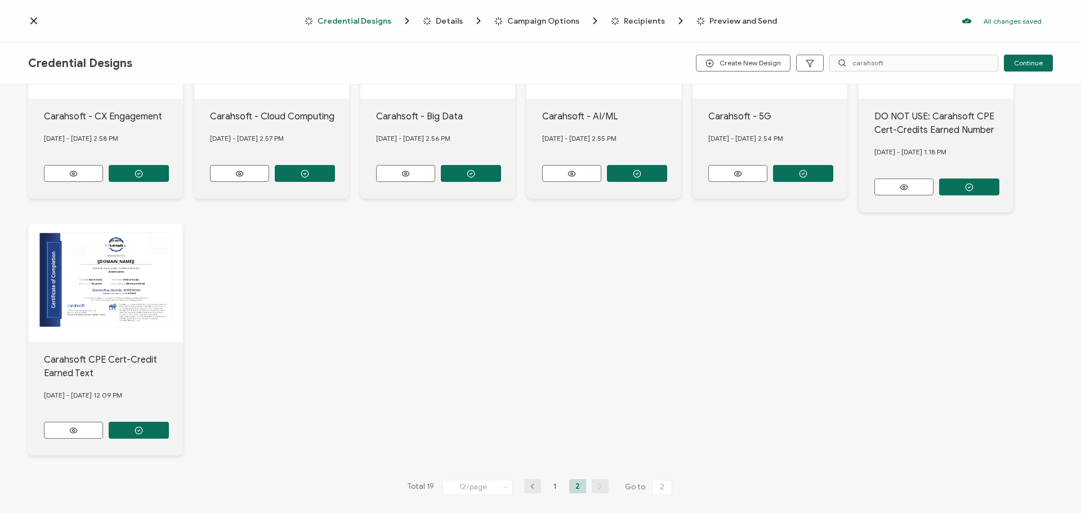
scroll to position [197, 0]
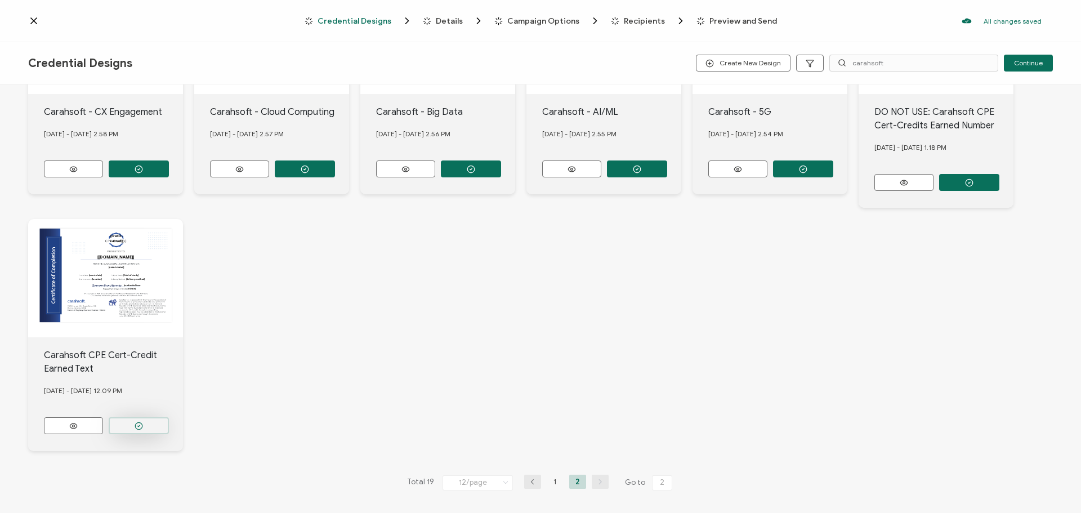
click at [140, 422] on icon "button" at bounding box center [139, 426] width 8 height 8
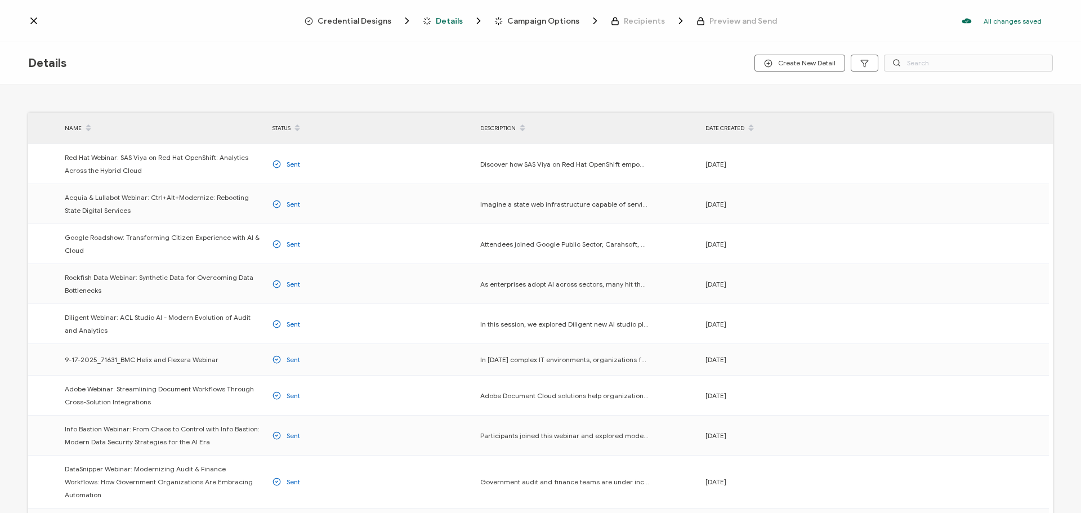
click at [332, 21] on span "Credential Designs" at bounding box center [354, 21] width 74 height 8
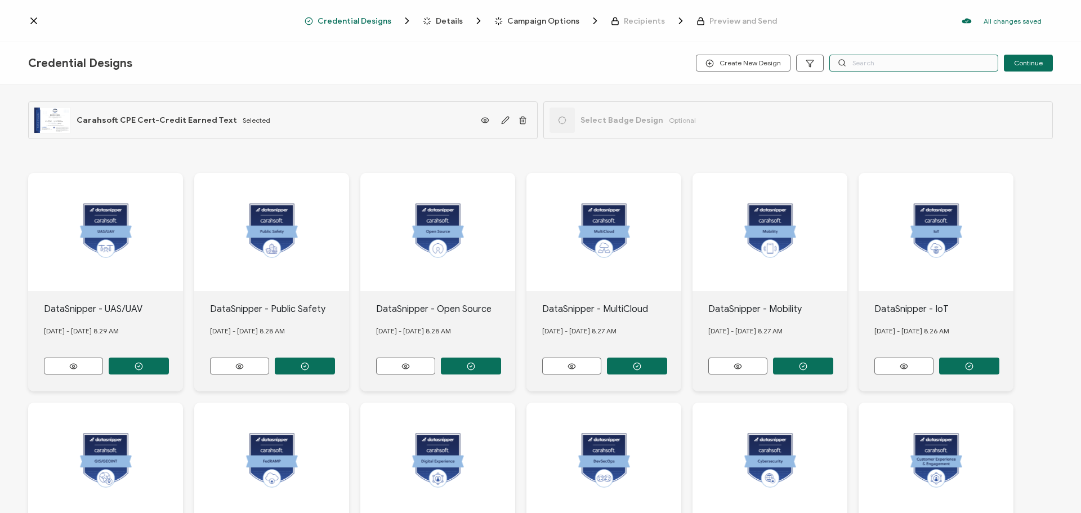
click at [847, 66] on input "text" at bounding box center [913, 63] width 169 height 17
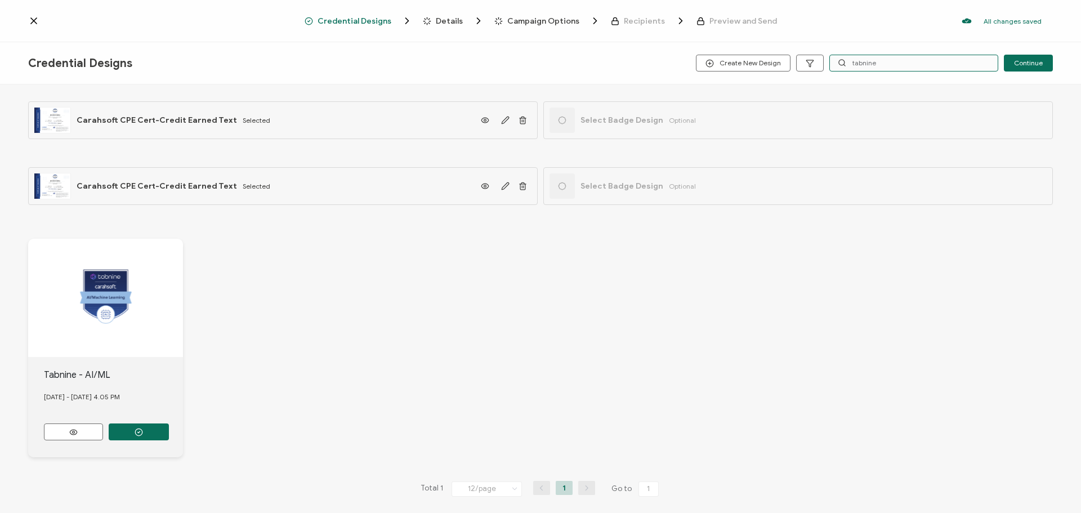
type input "tabnine"
click at [146, 428] on button "button" at bounding box center [139, 431] width 60 height 17
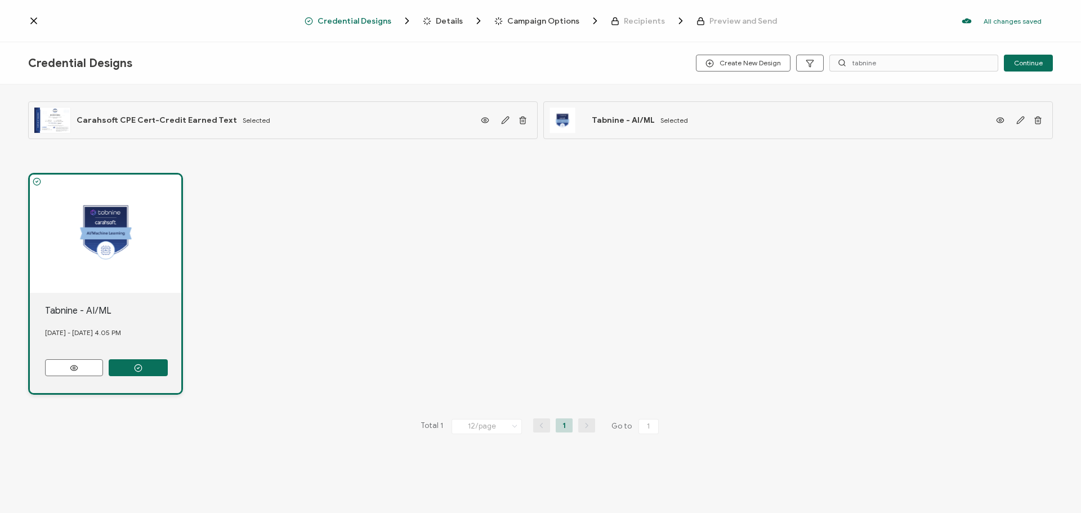
click at [456, 22] on span "Details" at bounding box center [449, 21] width 27 height 8
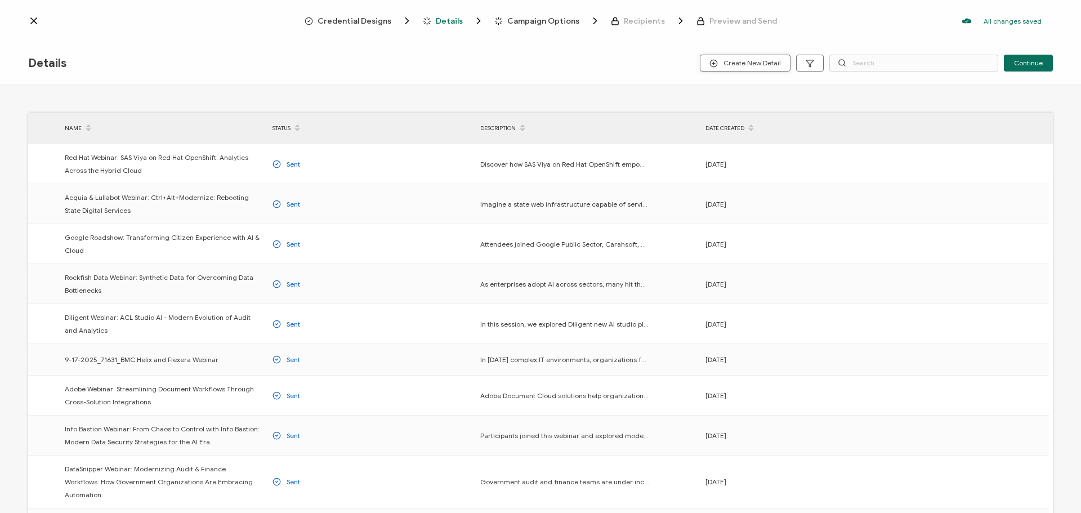
click at [741, 64] on span "Create New Detail" at bounding box center [744, 63] width 71 height 8
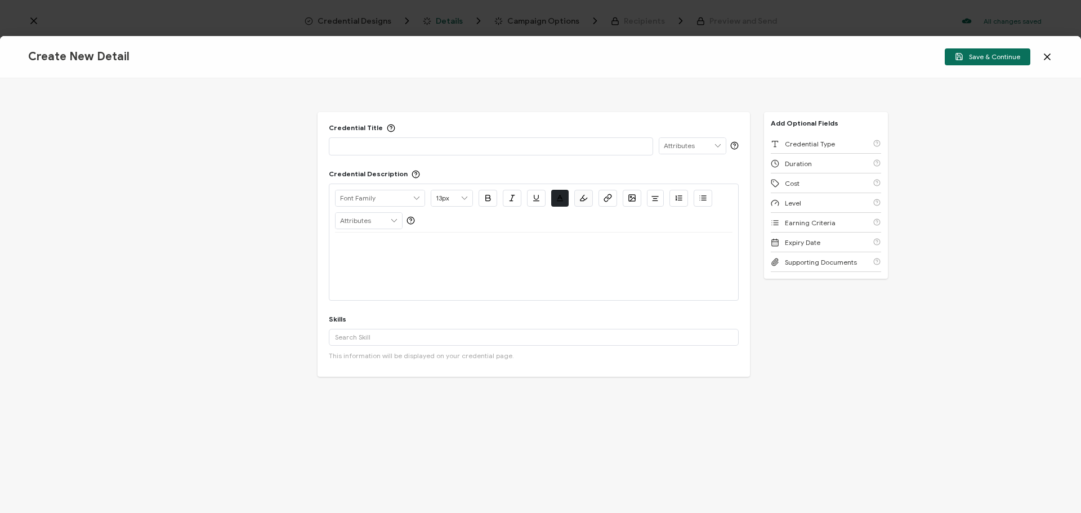
click at [465, 146] on p at bounding box center [491, 145] width 312 height 11
click at [414, 256] on div at bounding box center [533, 245] width 397 height 27
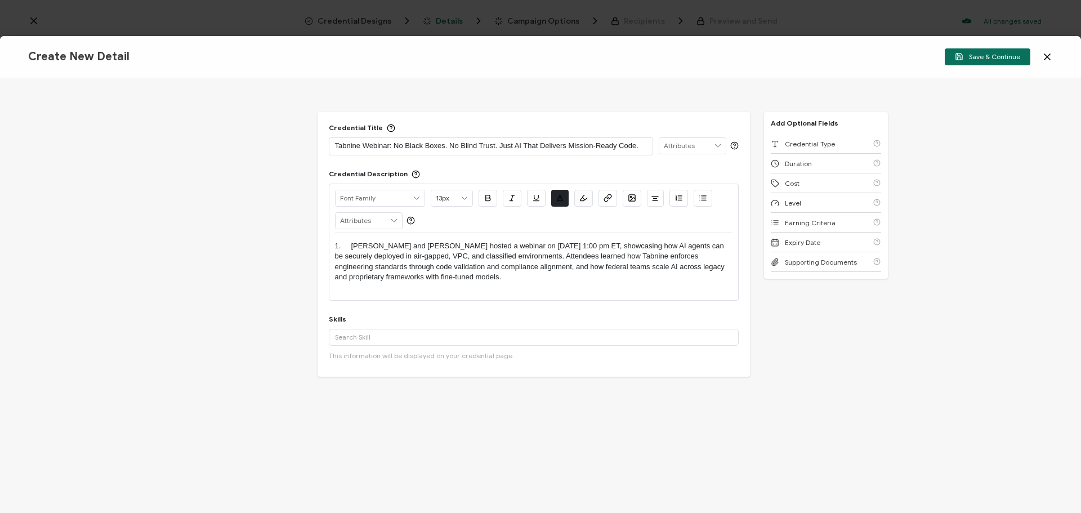
click at [352, 245] on p "1. [PERSON_NAME] and [PERSON_NAME] hosted a webinar on [DATE] 1:00 pm ET, showc…" at bounding box center [533, 262] width 397 height 42
click at [350, 335] on input "text" at bounding box center [534, 337] width 410 height 17
click at [357, 380] on div "Artificial Intelligence" at bounding box center [534, 379] width 410 height 19
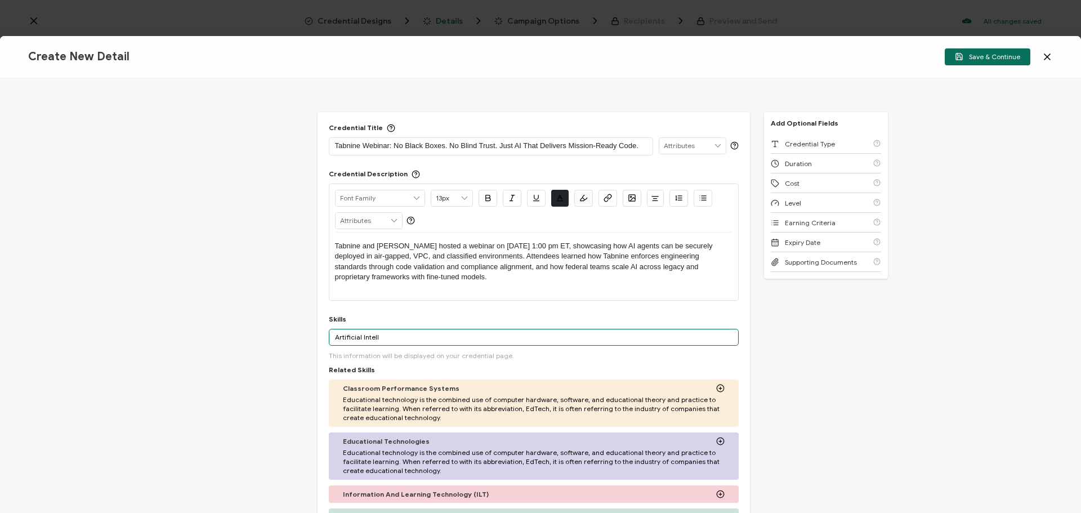
drag, startPoint x: 400, startPoint y: 335, endPoint x: 251, endPoint y: 339, distance: 149.2
click at [251, 339] on div "Credential Title Tabnine Webinar: No Black Boxes. No Blind Trust. Just AI That …" at bounding box center [540, 295] width 1081 height 434
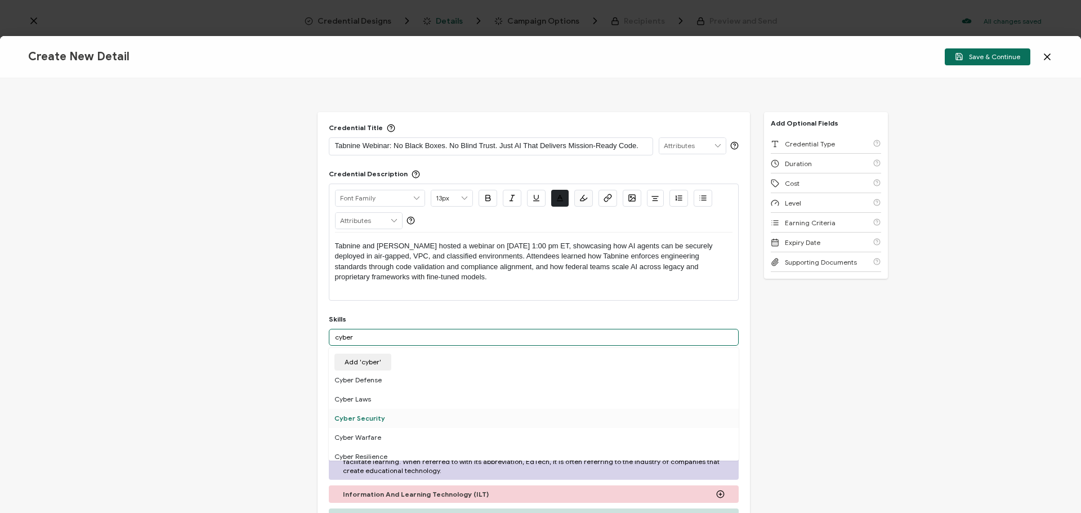
type input "cyber"
click at [366, 413] on div "Cyber Security" at bounding box center [534, 418] width 410 height 19
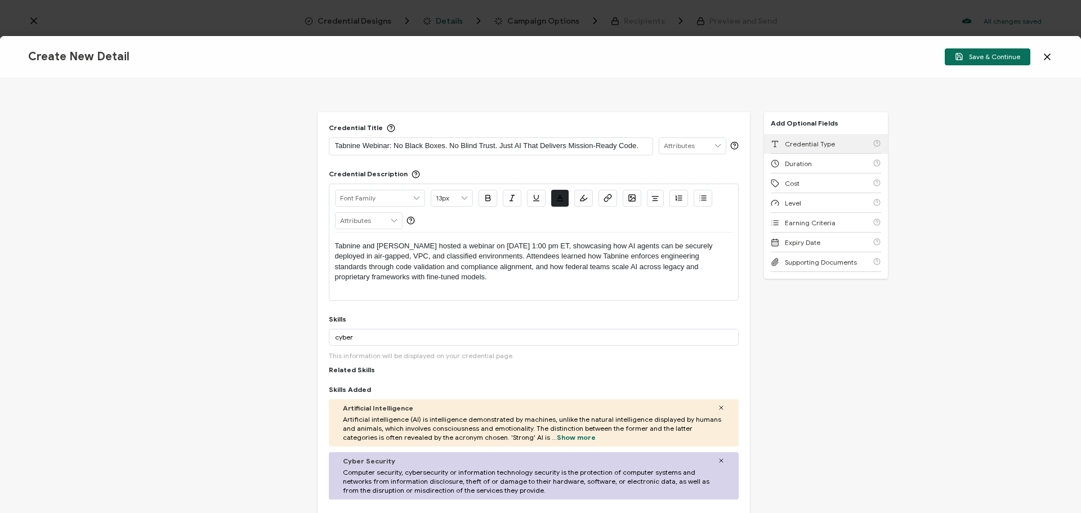
click at [809, 141] on span "Credential Type" at bounding box center [810, 144] width 50 height 8
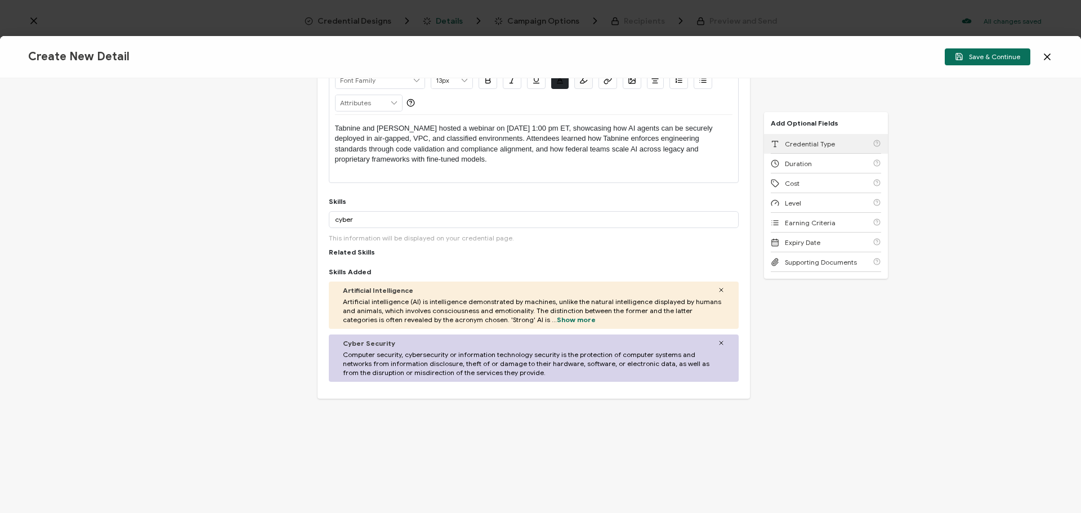
click at [809, 141] on div "Credential Type" at bounding box center [825, 144] width 110 height 20
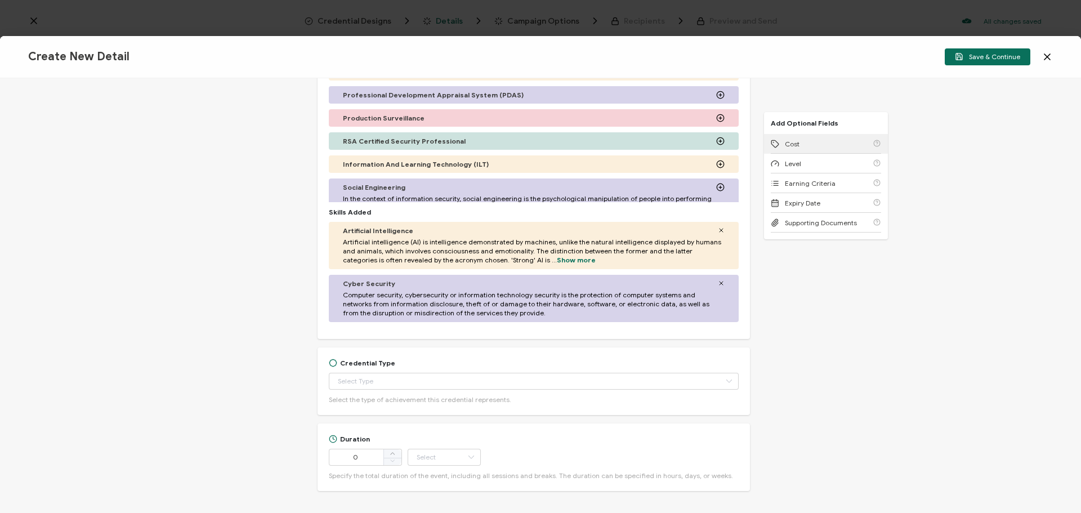
click at [809, 141] on div "Cost" at bounding box center [825, 144] width 110 height 20
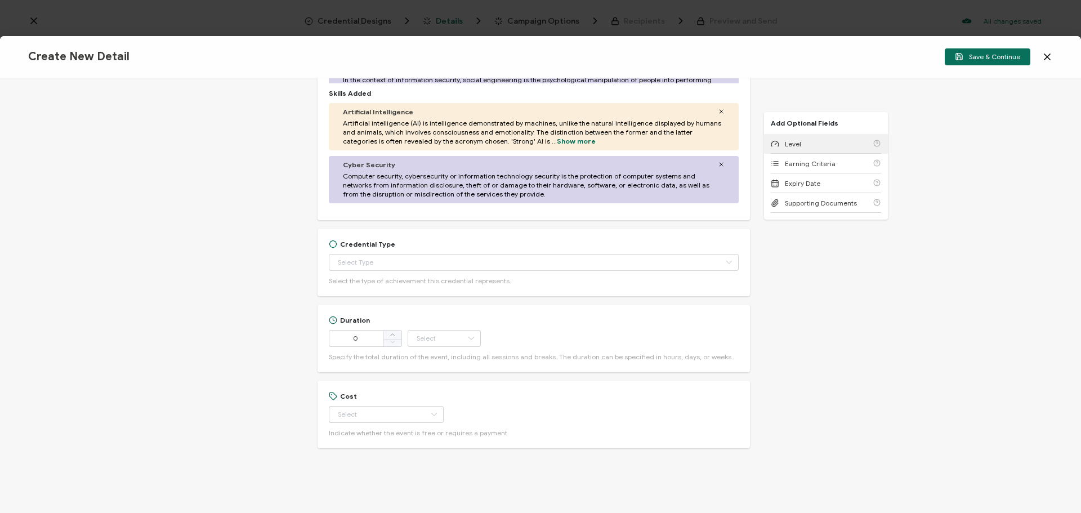
click at [809, 141] on div "Level" at bounding box center [825, 144] width 110 height 20
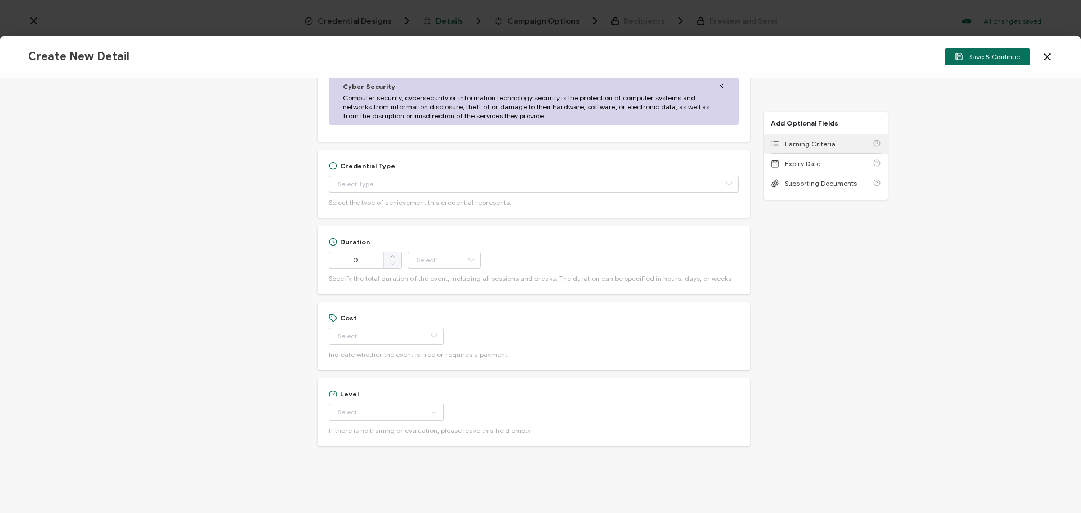
click at [809, 141] on span "Earning Criteria" at bounding box center [810, 144] width 51 height 8
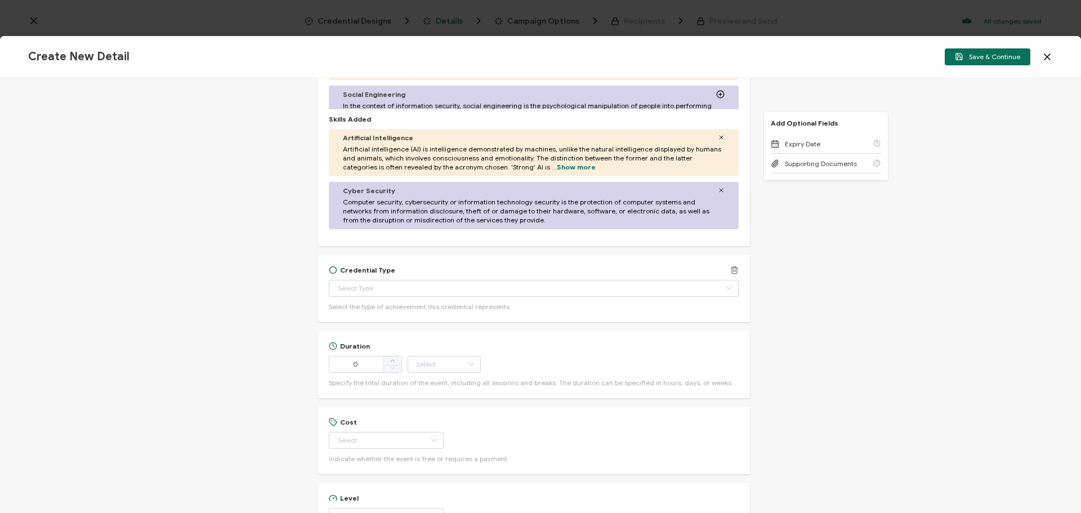
scroll to position [438, 0]
click at [404, 294] on input "text" at bounding box center [534, 288] width 410 height 17
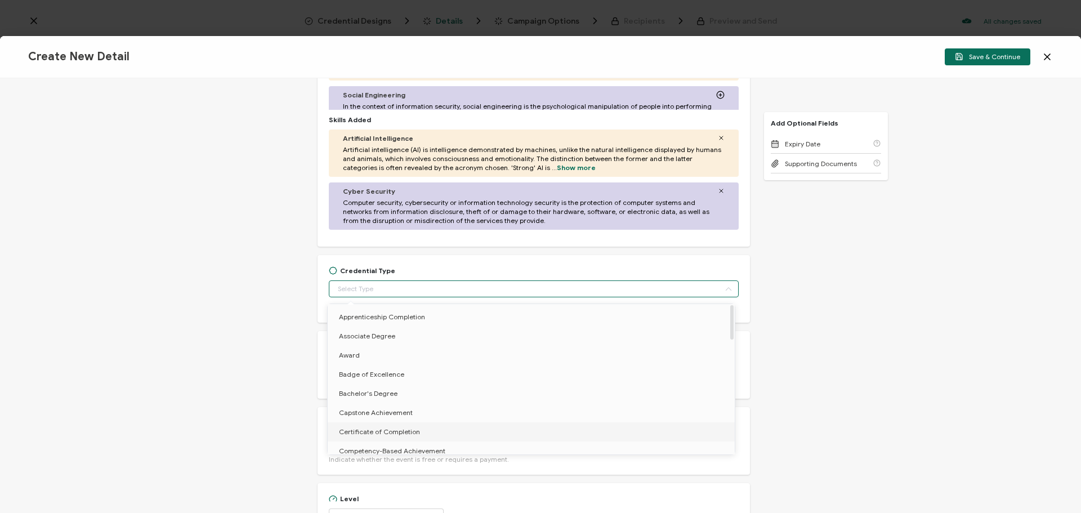
click at [373, 429] on span "Certificate of Completion" at bounding box center [379, 431] width 81 height 8
type input "Certificate of Completion"
click at [242, 365] on div "Credential Title Tabnine Webinar: No Black Boxes. No Blind Trust. Just AI That …" at bounding box center [540, 295] width 1081 height 434
type input "Certificate of Completion"
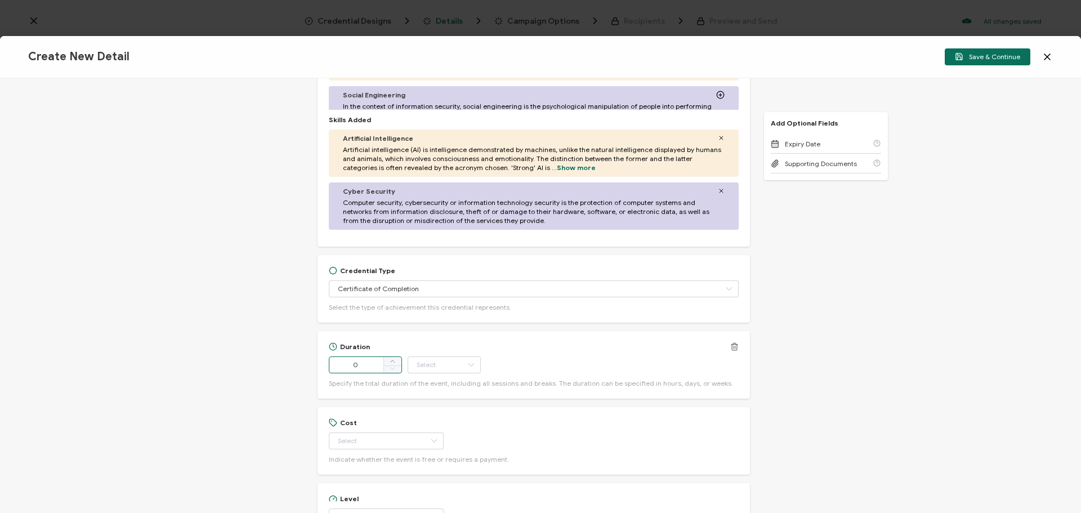
click at [359, 364] on input "0" at bounding box center [365, 364] width 73 height 17
type input "55"
click at [423, 361] on input "text" at bounding box center [443, 364] width 73 height 17
click at [446, 485] on li "Minute" at bounding box center [444, 488] width 76 height 19
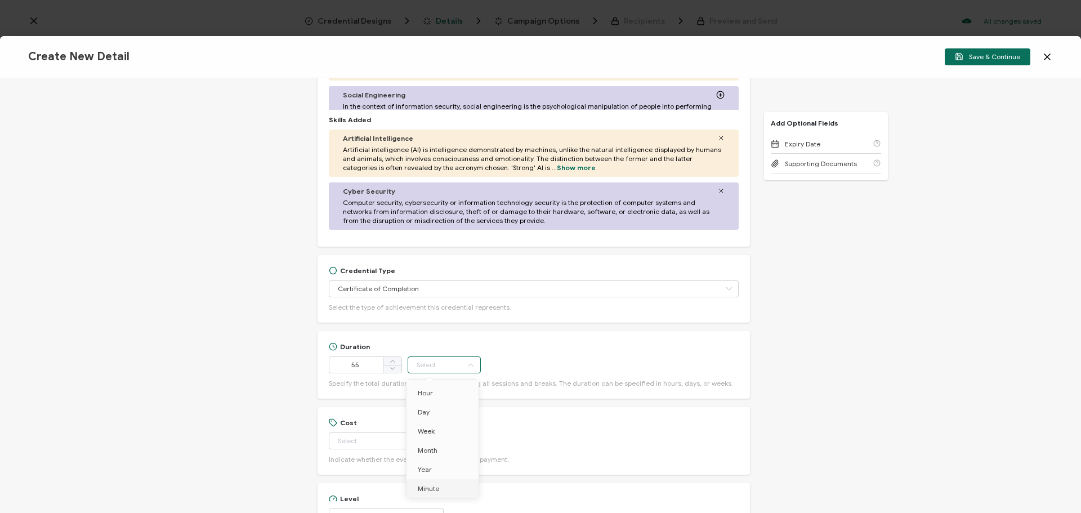
type input "Minute"
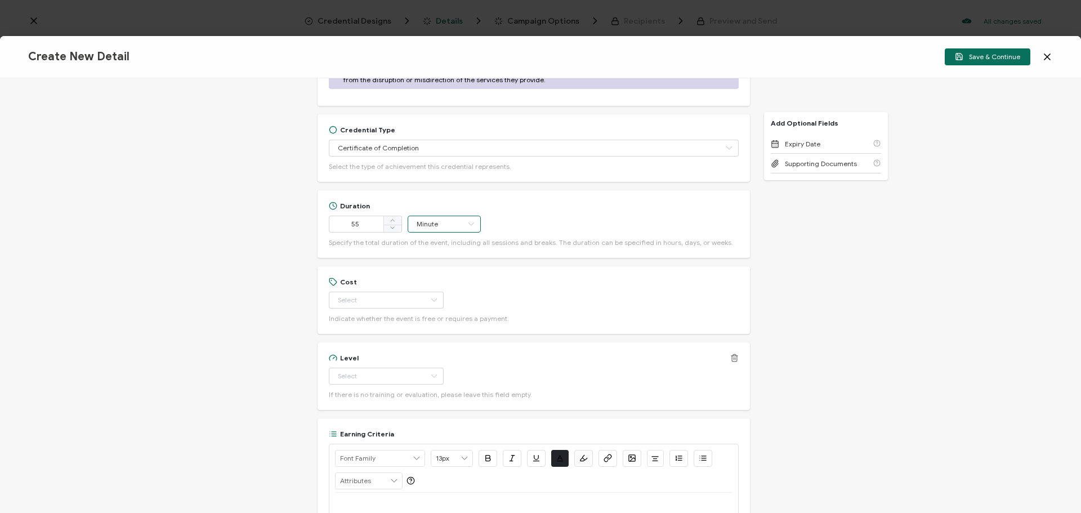
scroll to position [607, 0]
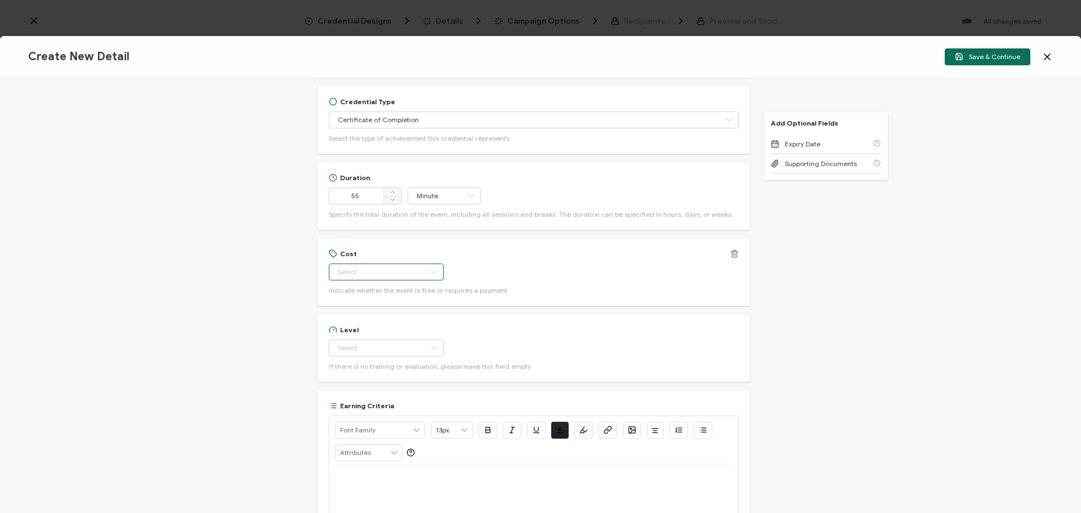
click at [360, 268] on input "text" at bounding box center [386, 271] width 115 height 17
click at [360, 301] on li "Free" at bounding box center [381, 299] width 106 height 19
type input "Free"
click at [356, 349] on input "text" at bounding box center [386, 347] width 115 height 17
click at [356, 366] on li "Beginner" at bounding box center [381, 375] width 106 height 19
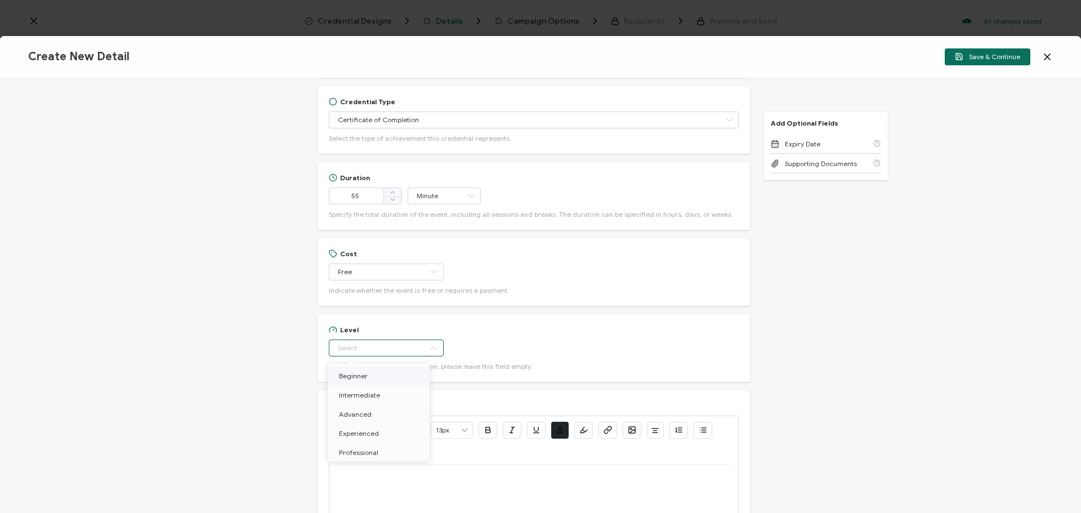
type input "Beginner"
click at [380, 477] on p at bounding box center [533, 478] width 397 height 10
drag, startPoint x: 398, startPoint y: 491, endPoint x: 399, endPoint y: 478, distance: 12.4
click at [399, 478] on p "Watch On-Demand: [URL][DOMAIN_NAME]" at bounding box center [533, 478] width 397 height 10
click at [609, 427] on icon "button" at bounding box center [609, 429] width 4 height 5
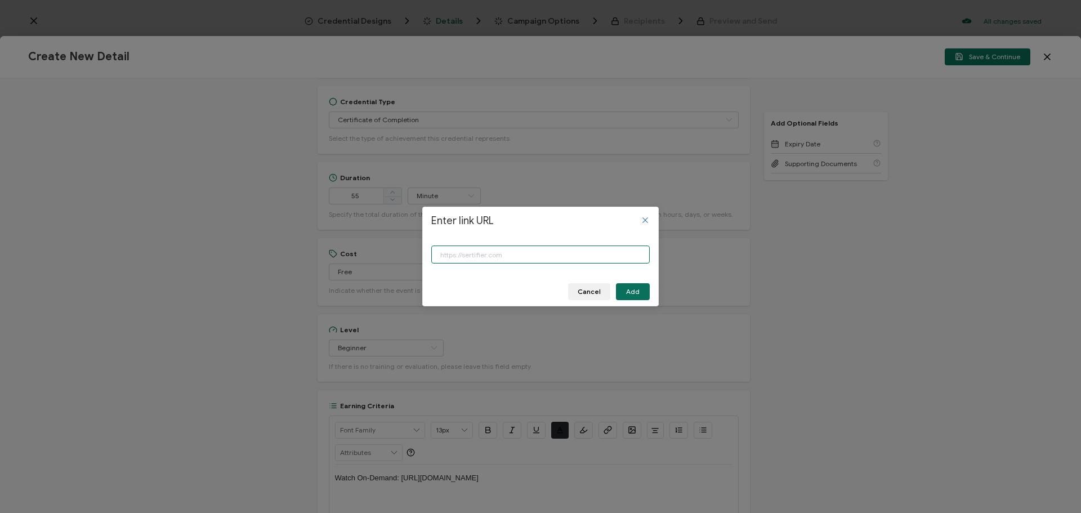
click at [520, 256] on input "Enter link URL" at bounding box center [540, 254] width 218 height 18
paste input "[URL][DOMAIN_NAME]"
type input "[URL][DOMAIN_NAME]"
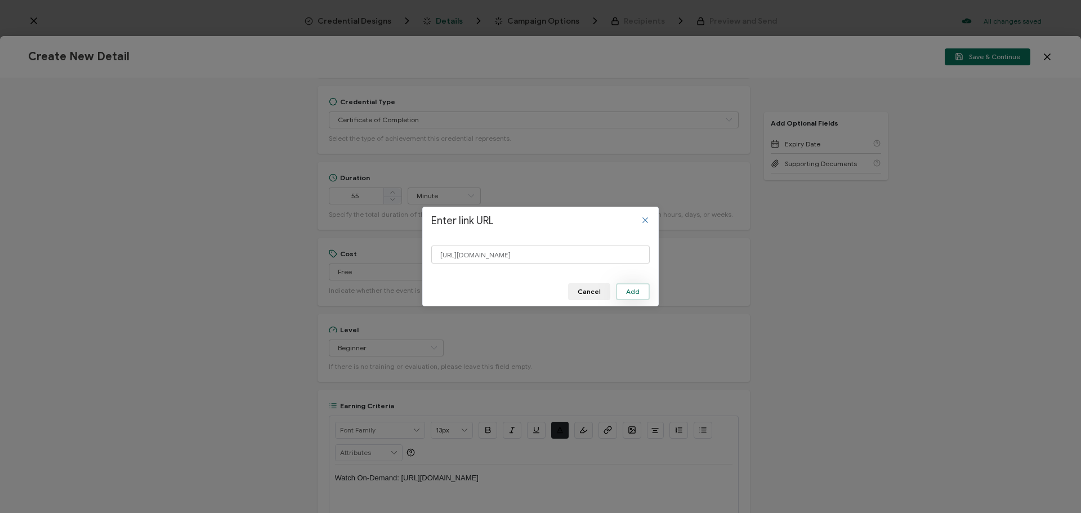
click at [638, 294] on span "Add" at bounding box center [633, 291] width 14 height 7
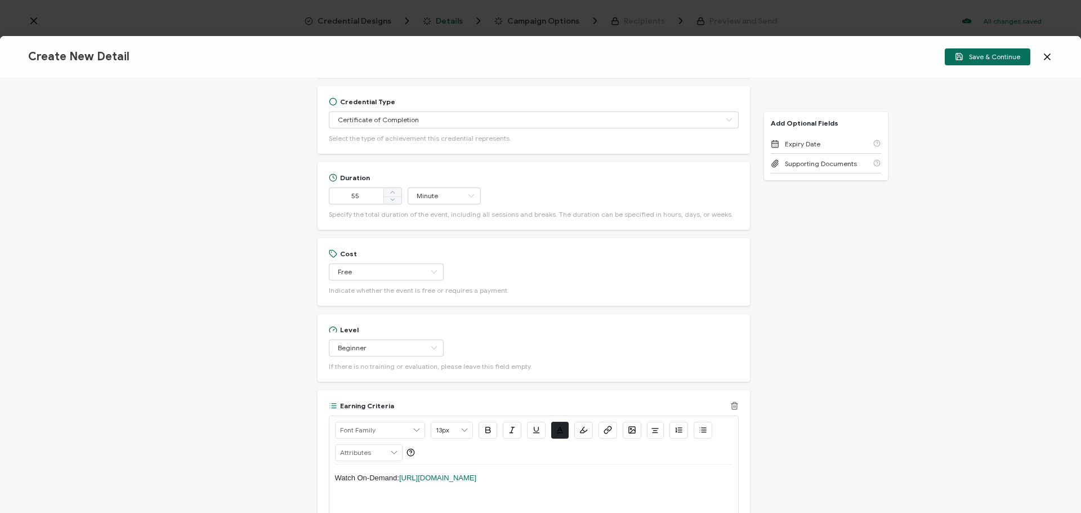
click at [652, 483] on p "Watch On-Demand: [URL][DOMAIN_NAME]" at bounding box center [533, 478] width 397 height 10
click at [979, 59] on span "Save & Continue" at bounding box center [986, 56] width 65 height 8
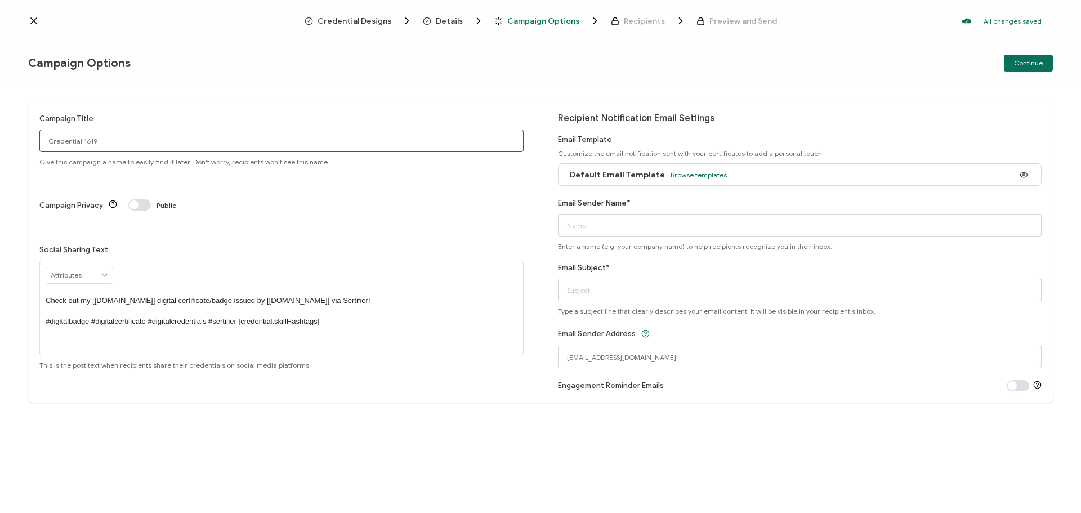
click at [120, 141] on input "Credential 1619" at bounding box center [281, 140] width 484 height 23
drag, startPoint x: 163, startPoint y: 138, endPoint x: 37, endPoint y: 141, distance: 126.6
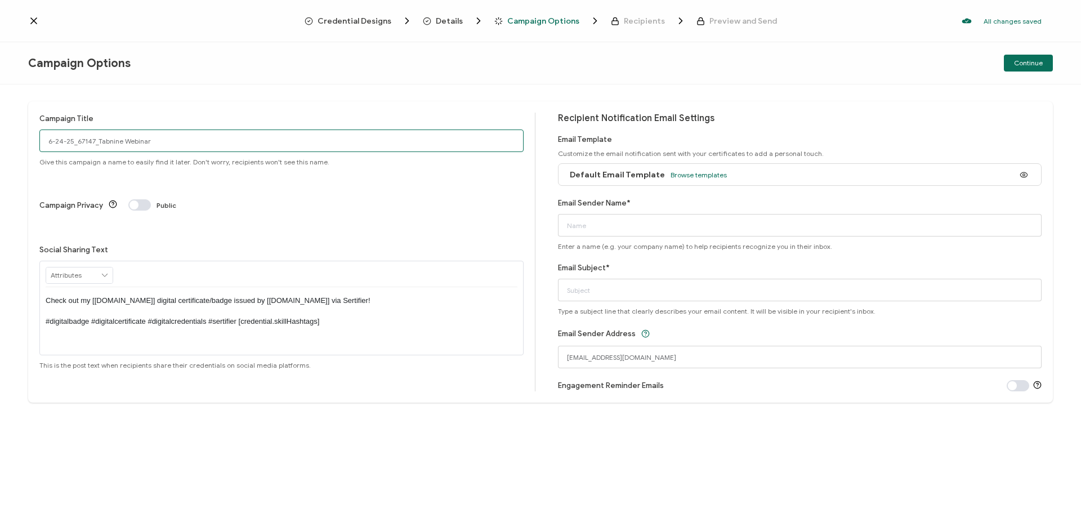
click at [37, 141] on div "Campaign Title 6-24-25_67147_Tabnine Webinar Give this campaign a name to easil…" at bounding box center [540, 251] width 1024 height 301
type input "6-24-25_67147_Tabnine Webinar"
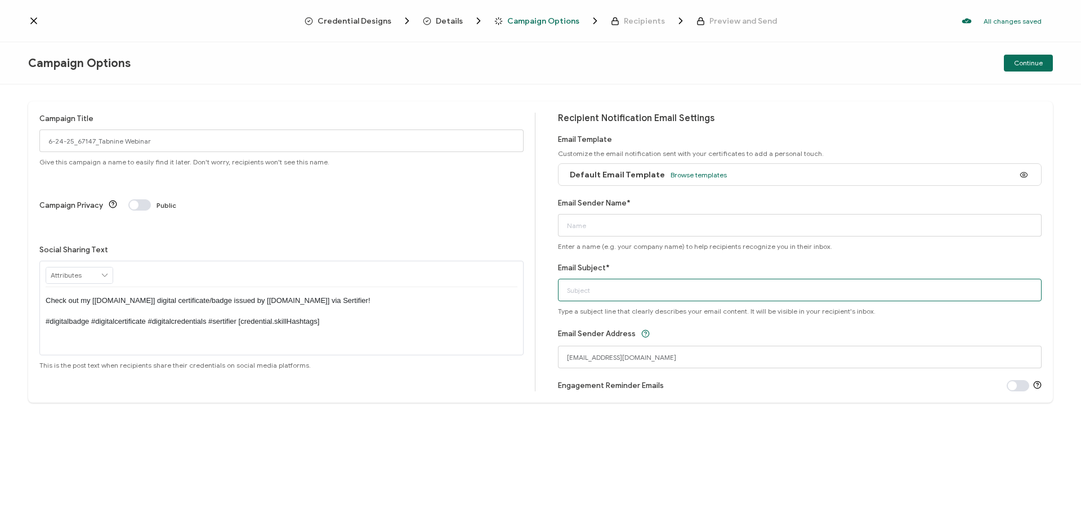
click at [810, 289] on input "Email Subject*" at bounding box center [800, 290] width 484 height 23
paste input "6-24-25_67147_Tabnine Webinar"
type input "6-24-25_67147_Tabnine Webinar"
click at [621, 229] on input "Email Sender Name*" at bounding box center [800, 225] width 484 height 23
type input "CPE"
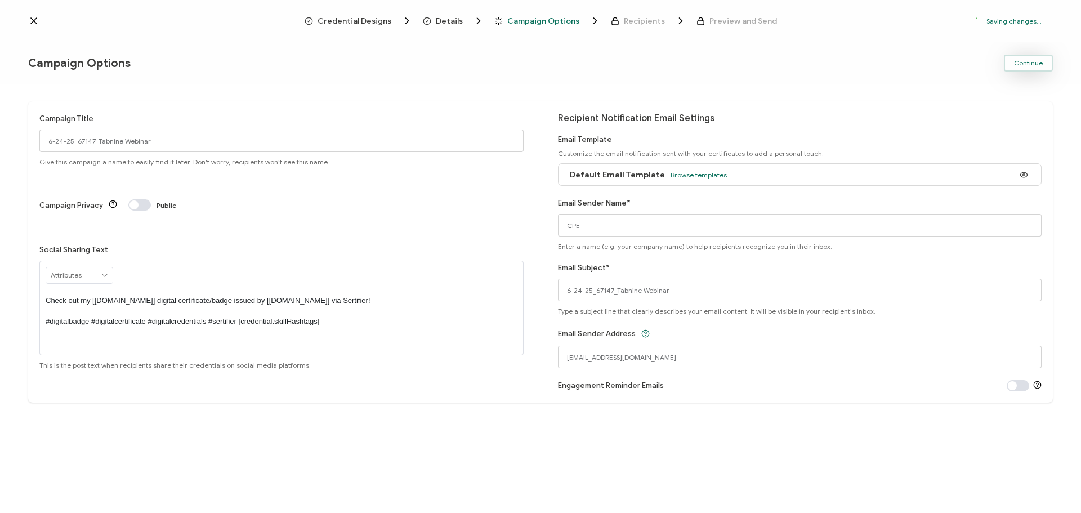
click at [1027, 60] on span "Continue" at bounding box center [1028, 63] width 29 height 7
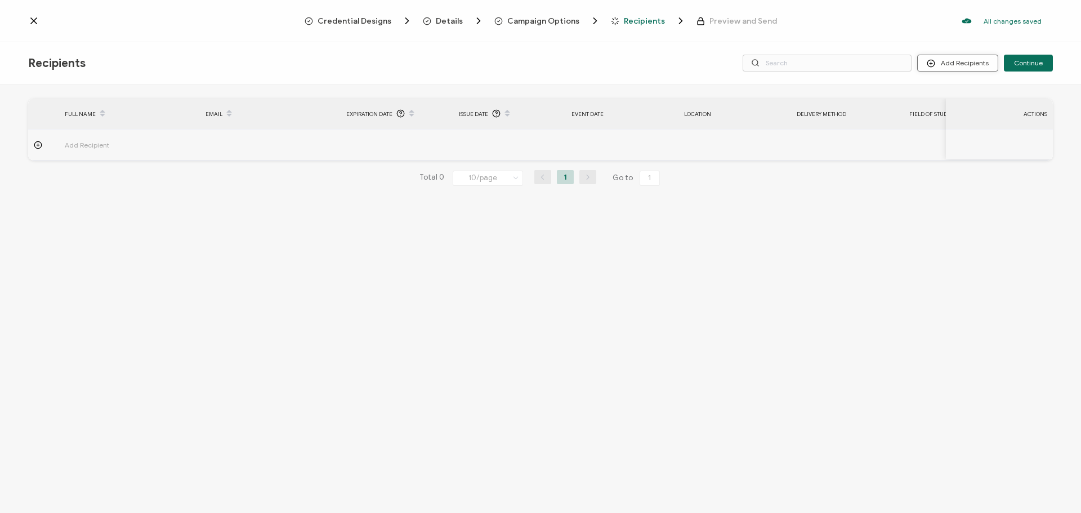
click at [953, 59] on button "Add Recipients" at bounding box center [957, 63] width 81 height 17
click at [958, 129] on span "Import From List" at bounding box center [968, 130] width 51 height 8
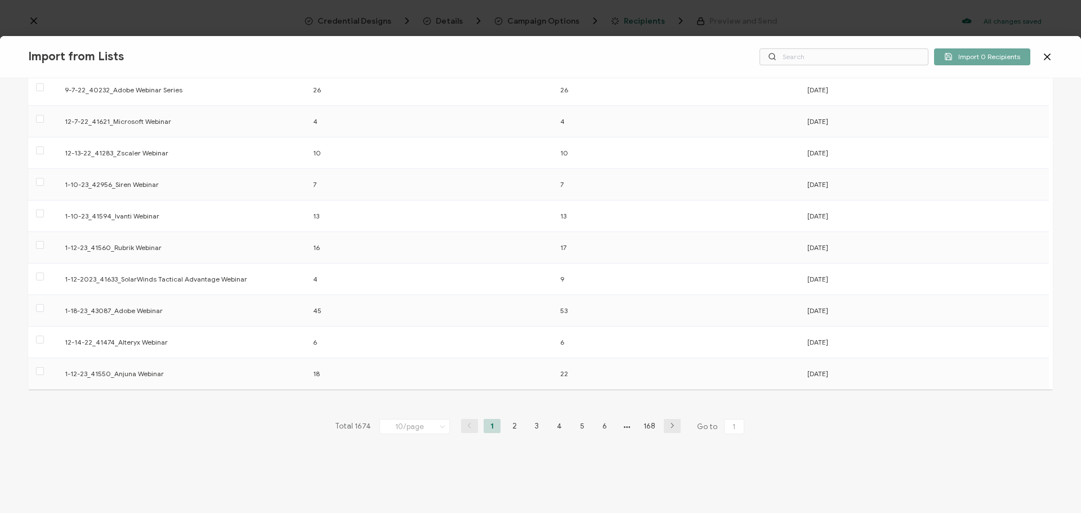
scroll to position [86, 0]
click at [643, 420] on li "168" at bounding box center [649, 421] width 17 height 14
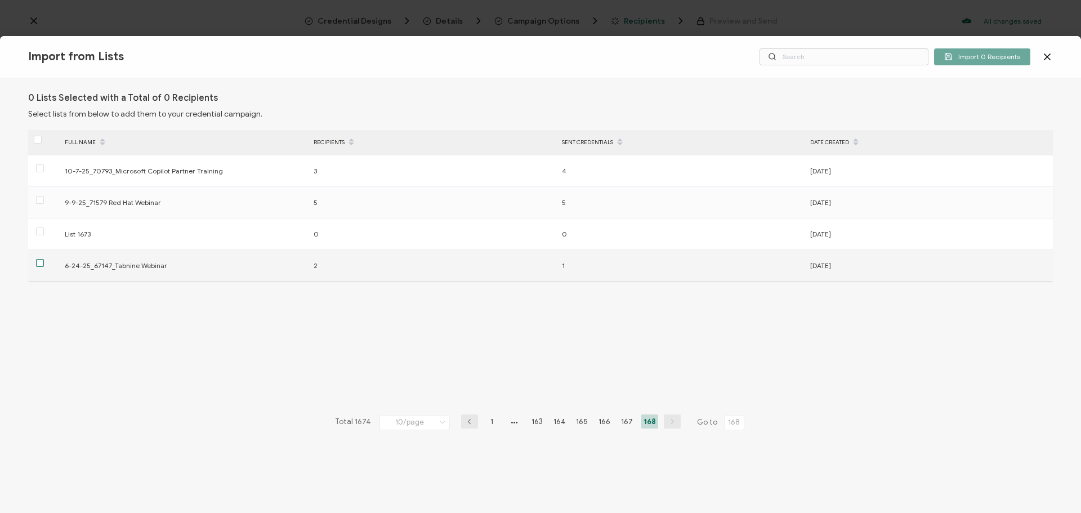
click at [40, 263] on span at bounding box center [40, 263] width 8 height 8
click at [44, 259] on input "checkbox" at bounding box center [44, 259] width 0 height 0
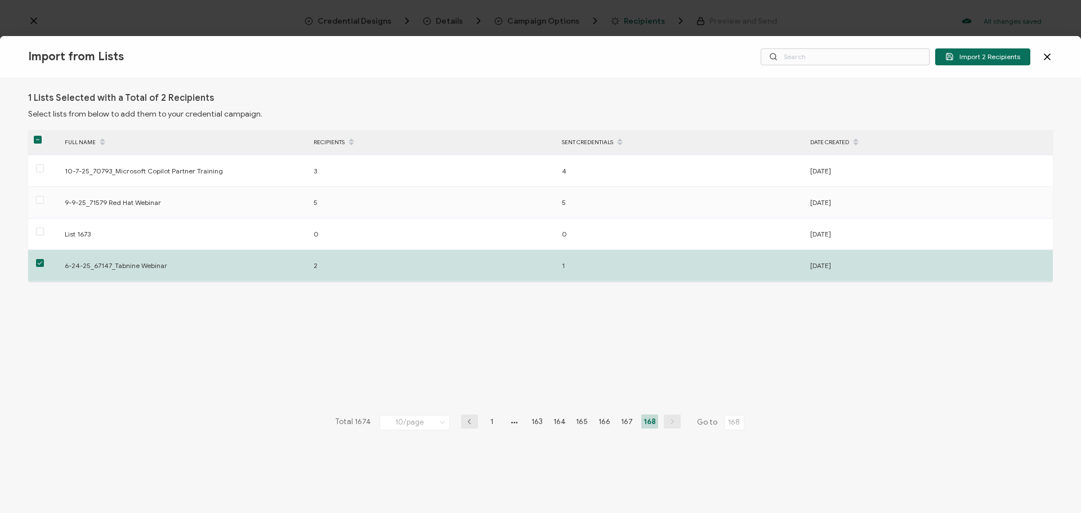
click at [994, 60] on span "Import 2 Recipients" at bounding box center [982, 56] width 75 height 8
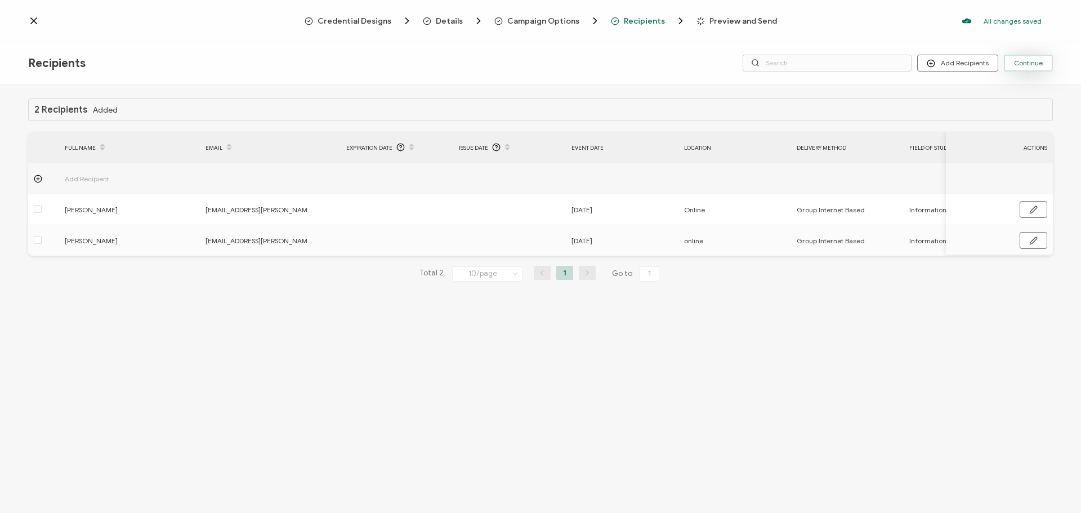
click at [1047, 57] on button "Continue" at bounding box center [1027, 63] width 49 height 17
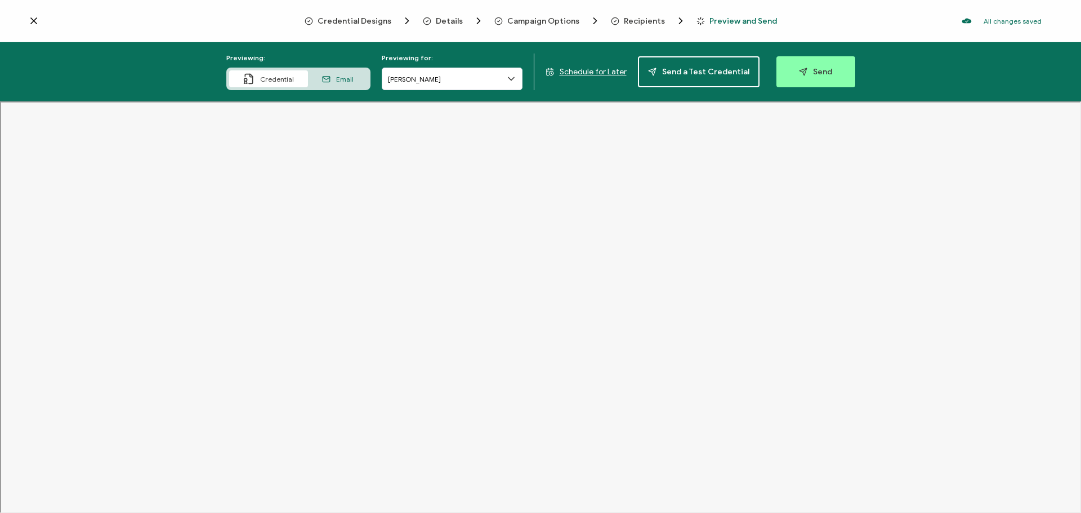
click at [822, 65] on button "Send" at bounding box center [815, 71] width 79 height 31
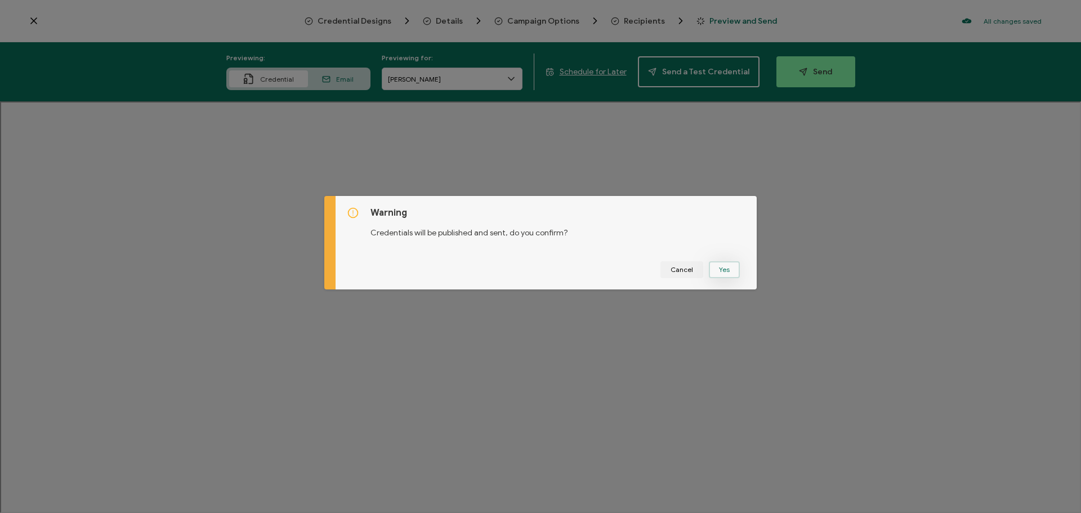
click at [722, 274] on button "Yes" at bounding box center [724, 269] width 31 height 17
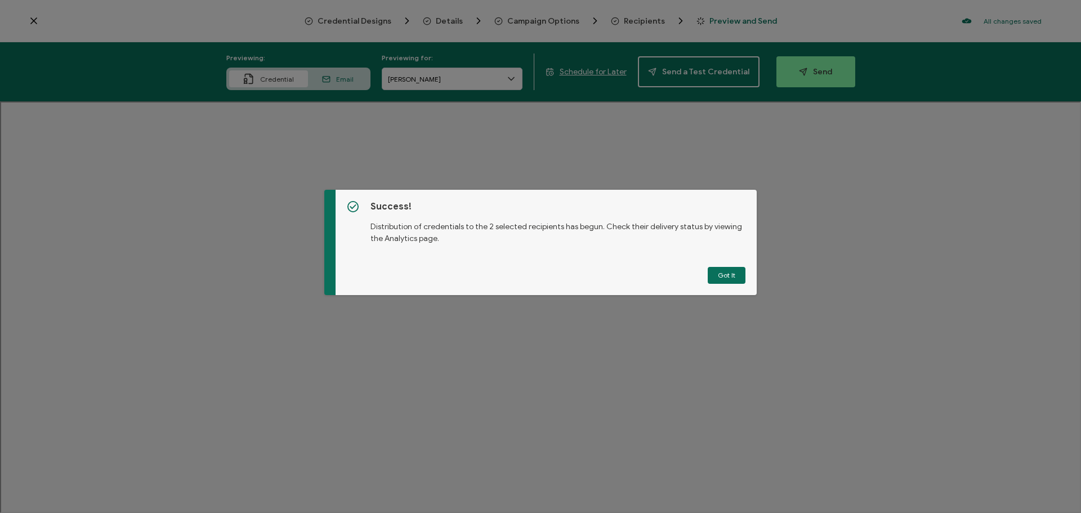
click at [721, 274] on button "Got It" at bounding box center [726, 275] width 38 height 17
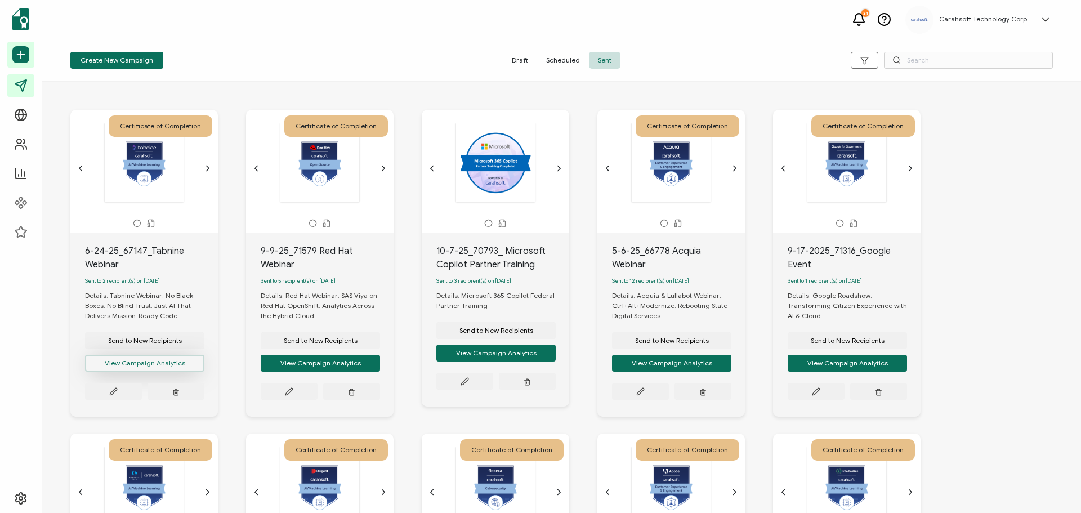
click at [140, 370] on button "View Campaign Analytics" at bounding box center [144, 363] width 119 height 17
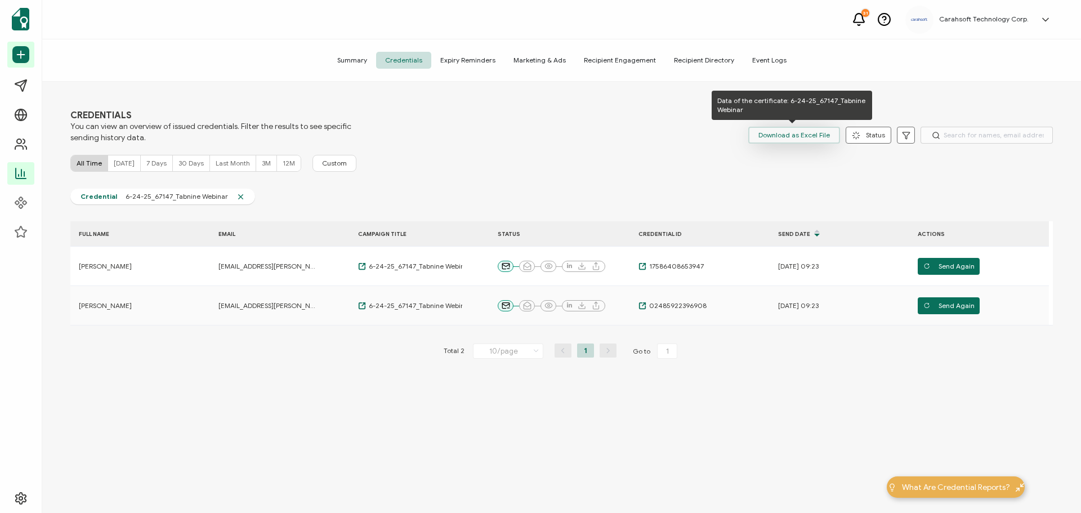
click at [783, 136] on span "Download as Excel File" at bounding box center [793, 135] width 71 height 17
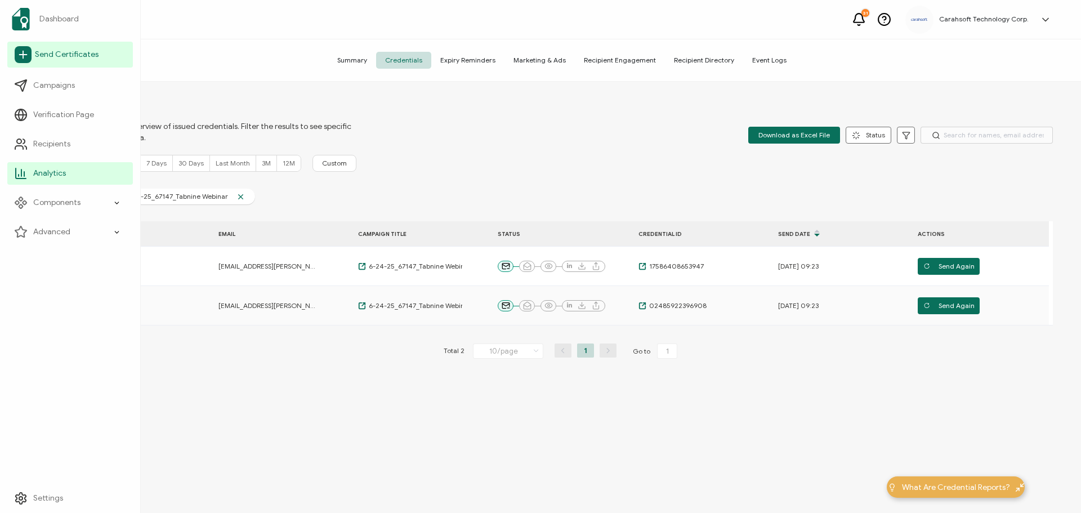
click at [50, 53] on span "Send Certificates" at bounding box center [67, 54] width 64 height 11
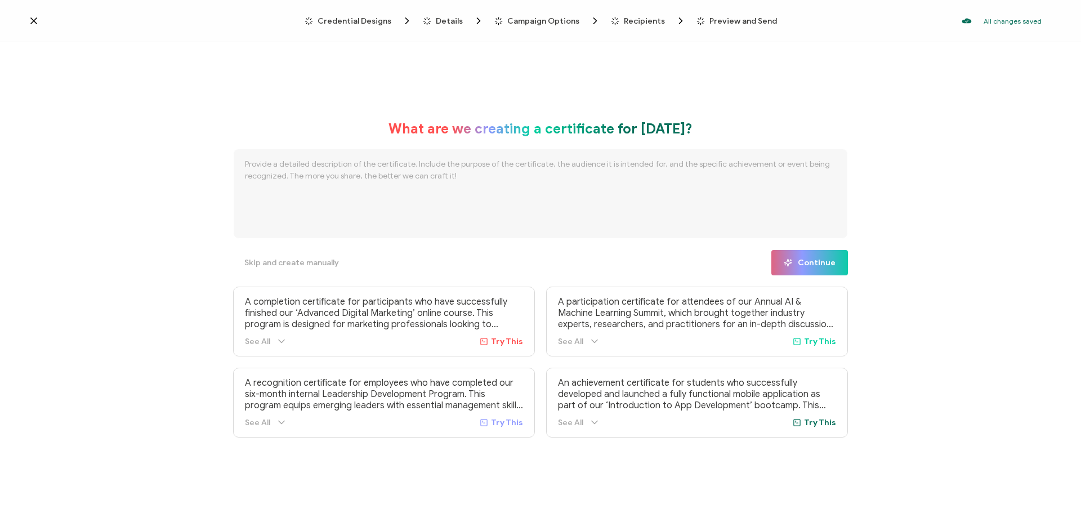
click at [38, 24] on icon at bounding box center [33, 20] width 11 height 11
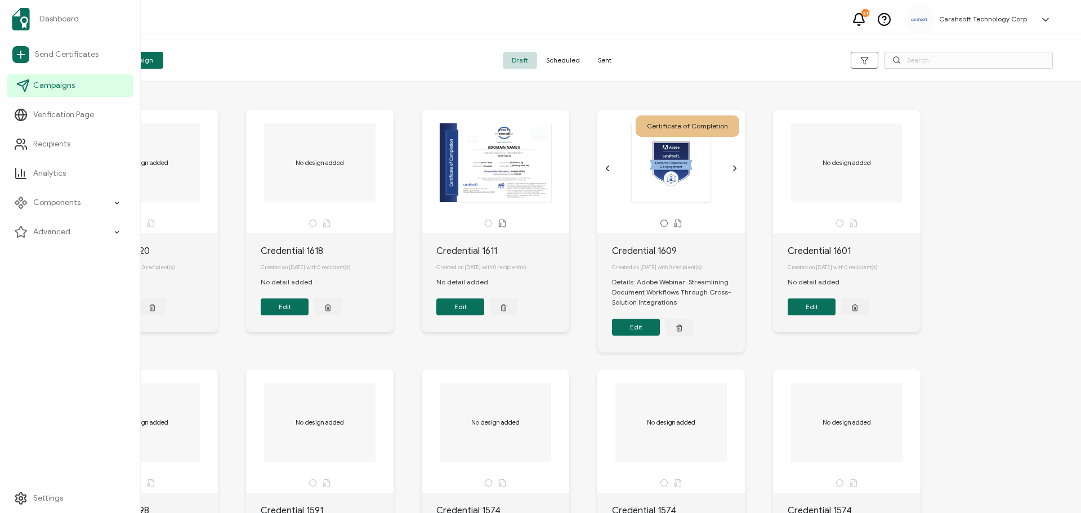
click at [55, 88] on span "Campaigns" at bounding box center [54, 85] width 42 height 11
click at [52, 146] on span "Recipients" at bounding box center [51, 143] width 37 height 11
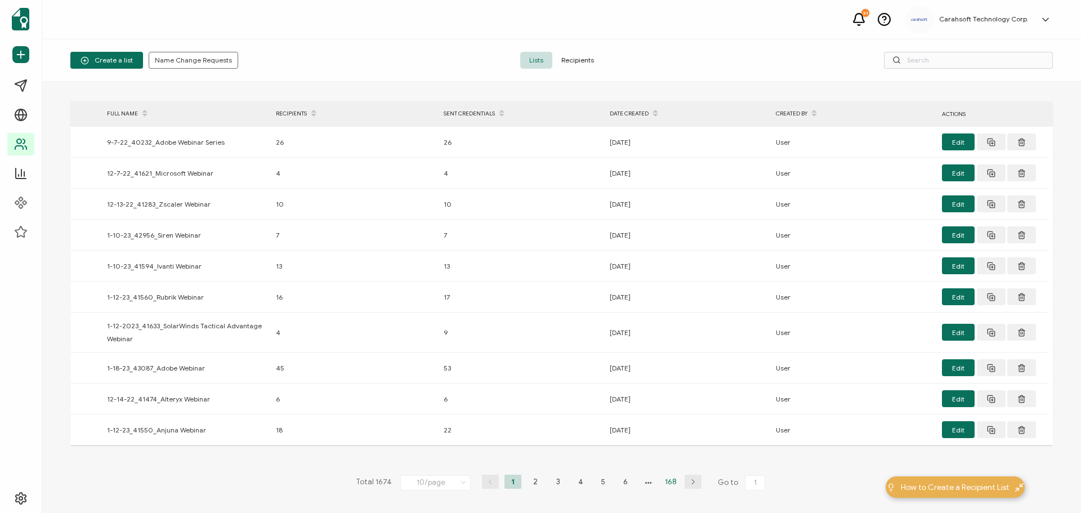
click at [663, 479] on li "168" at bounding box center [670, 481] width 17 height 14
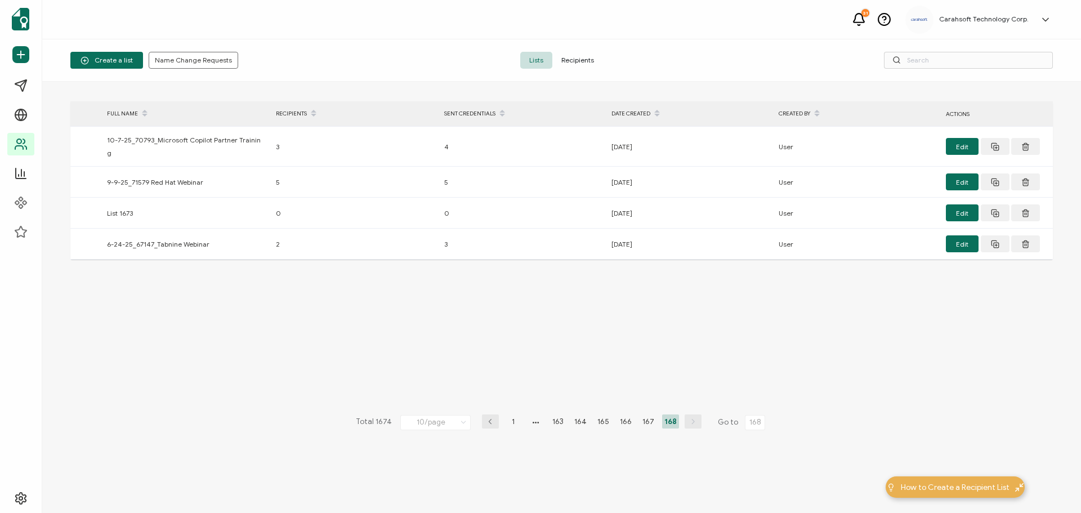
click at [646, 419] on li "167" at bounding box center [647, 421] width 17 height 14
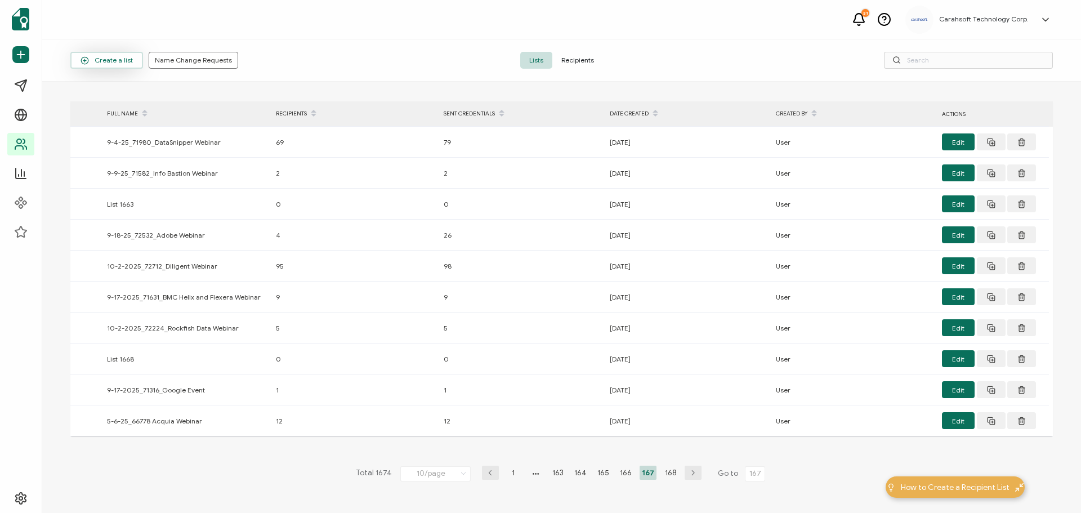
click at [101, 59] on span "Create a list" at bounding box center [106, 60] width 52 height 8
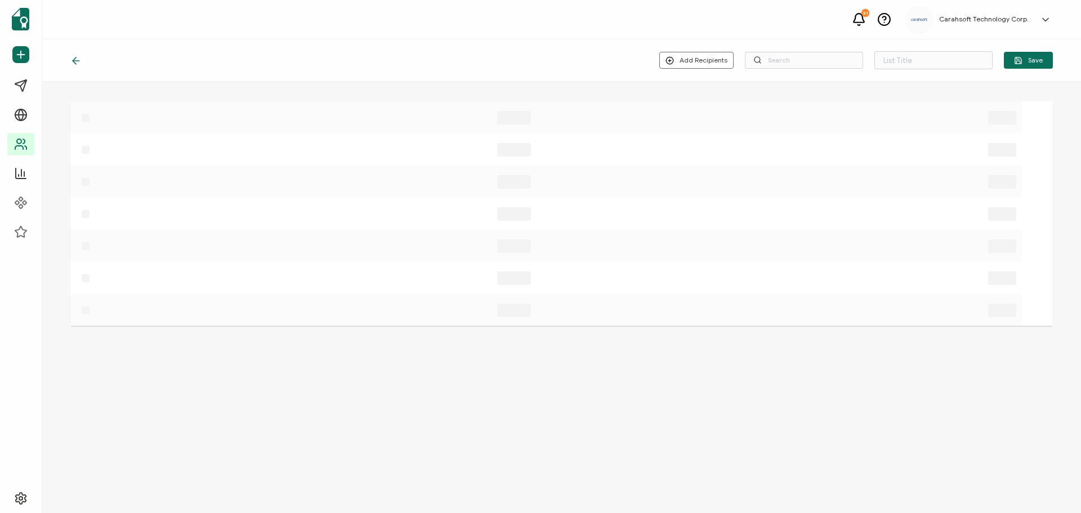
type input "List 1675"
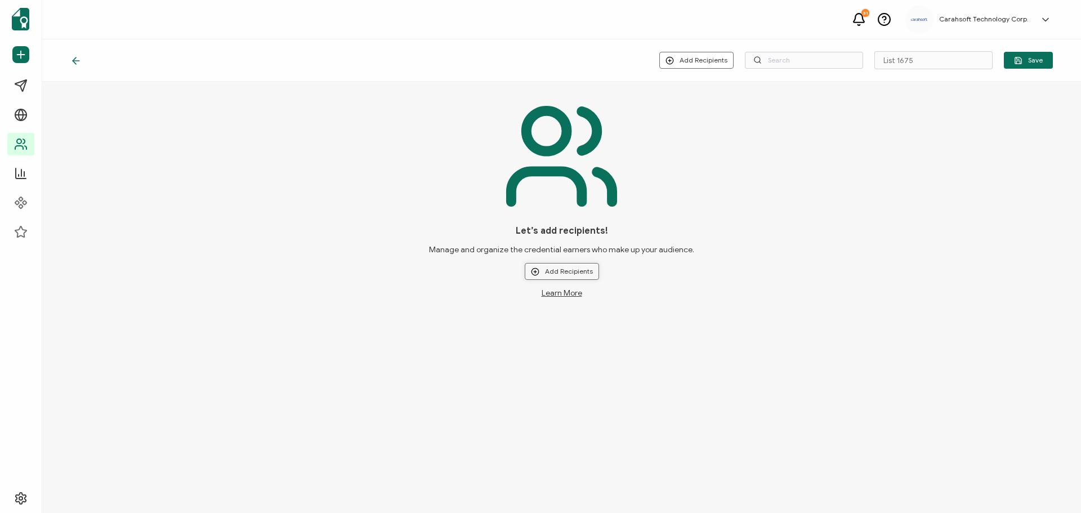
click at [576, 274] on button "Add Recipients" at bounding box center [562, 271] width 74 height 17
click at [573, 300] on span "Upload New Recipients" at bounding box center [585, 301] width 73 height 8
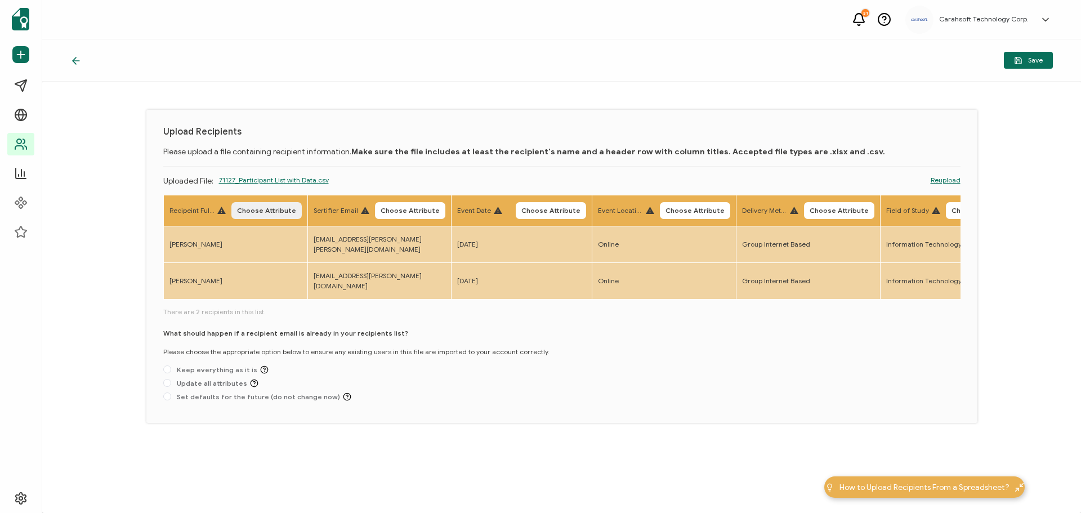
click at [275, 214] on span "Choose Attribute" at bounding box center [266, 210] width 59 height 7
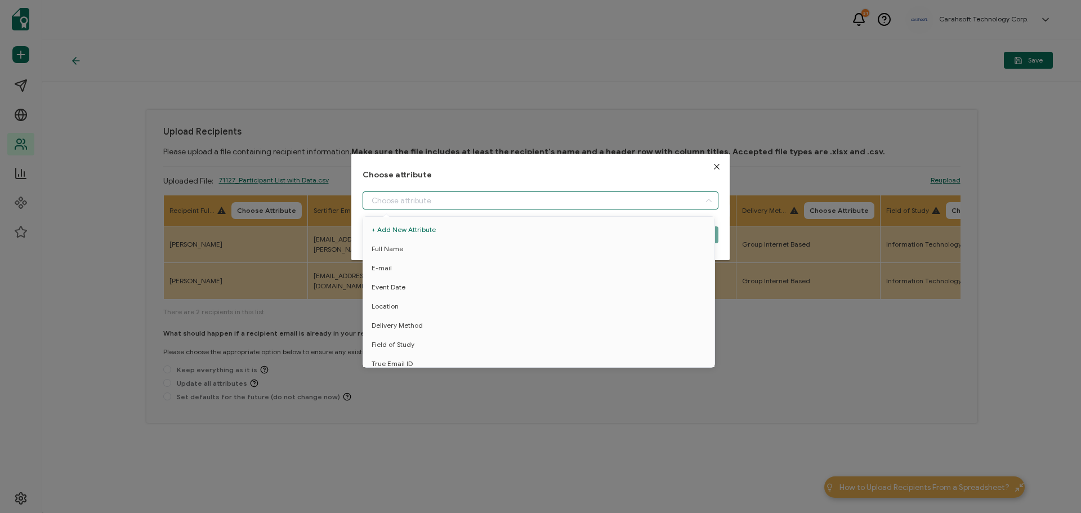
click at [388, 203] on input "dialog" at bounding box center [540, 200] width 356 height 18
click at [381, 242] on span "Full Name" at bounding box center [387, 248] width 32 height 19
type input "Full Name"
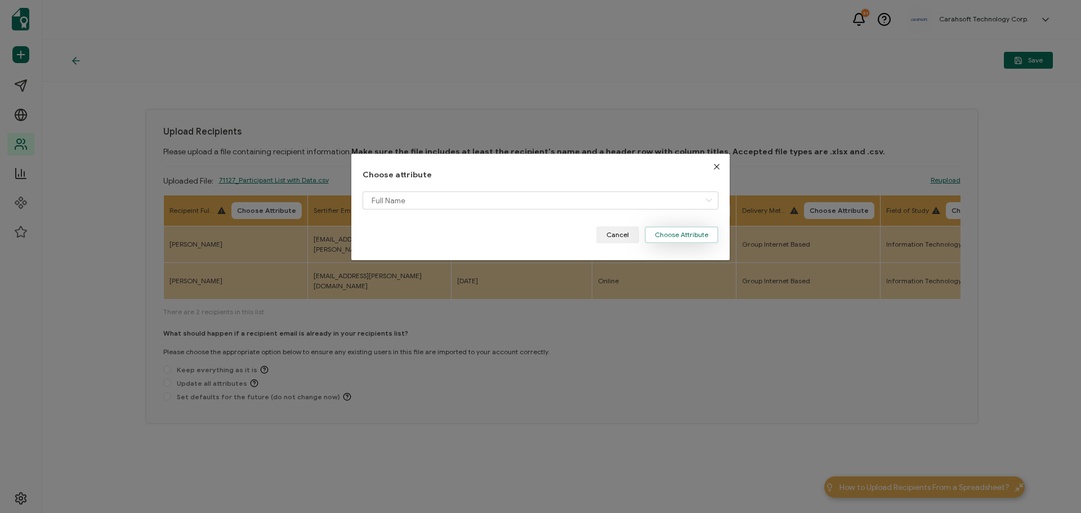
click at [679, 232] on button "Choose Attribute" at bounding box center [681, 234] width 74 height 17
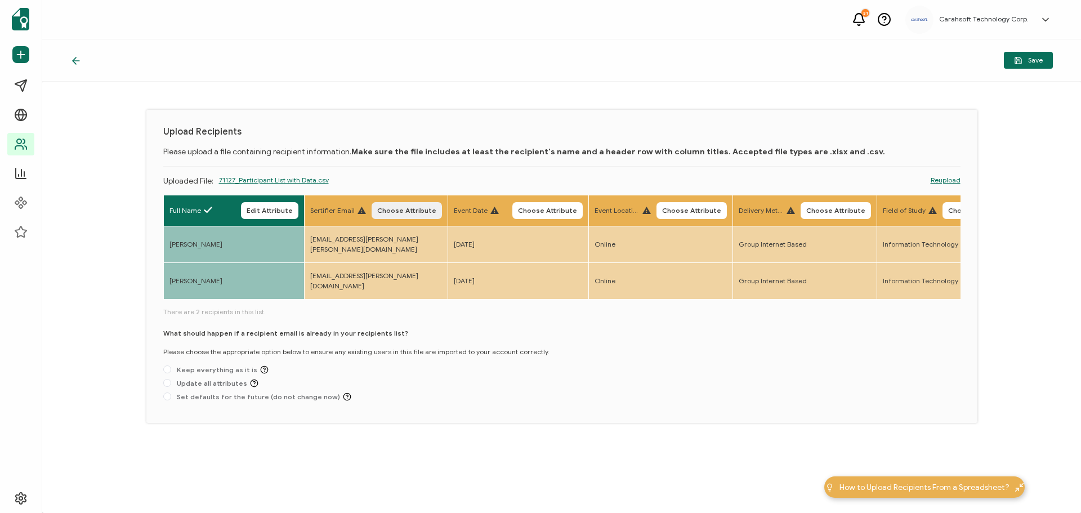
click at [416, 207] on span "Choose Attribute" at bounding box center [406, 210] width 59 height 7
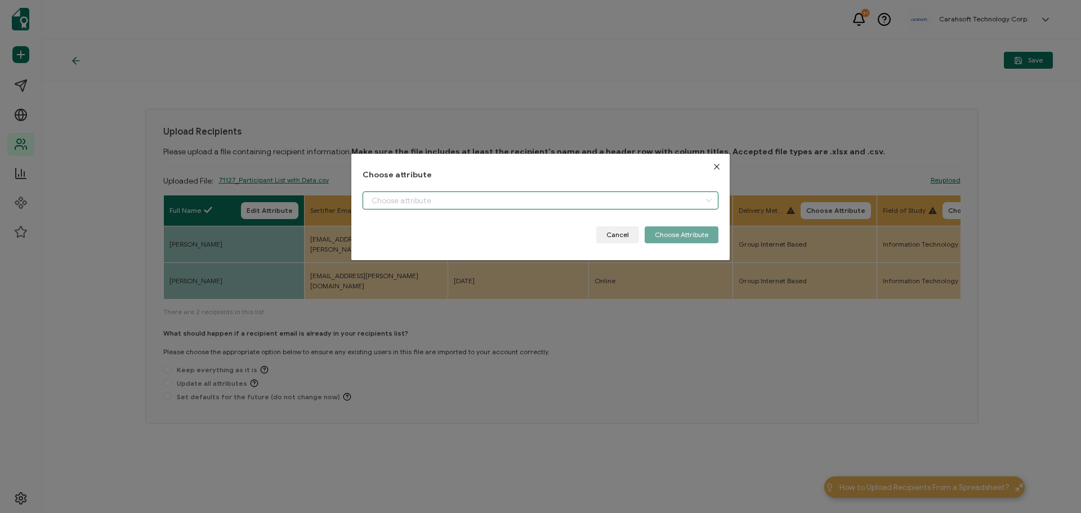
click at [449, 200] on input "dialog" at bounding box center [540, 200] width 356 height 18
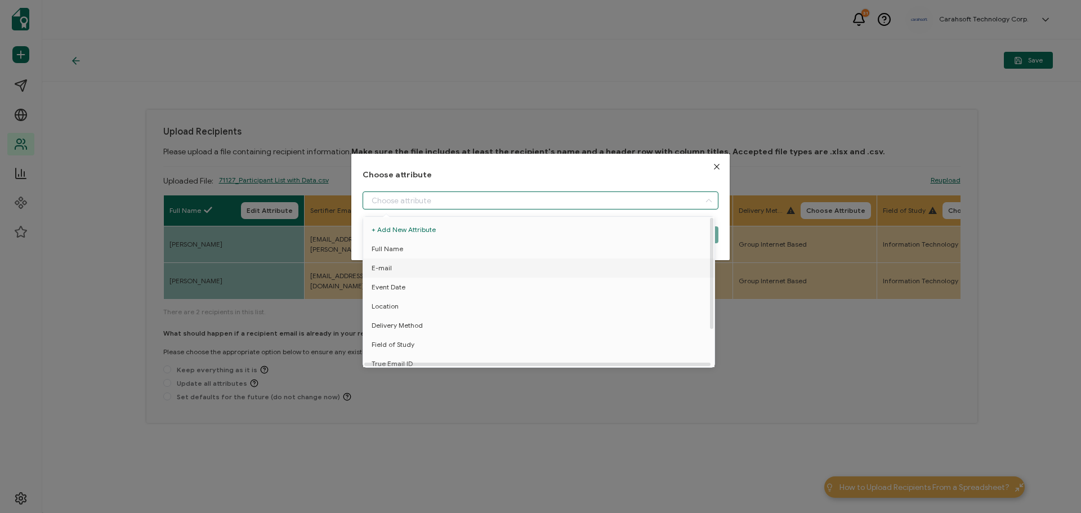
click at [412, 262] on li "E-mail" at bounding box center [540, 267] width 361 height 19
type input "E-mail"
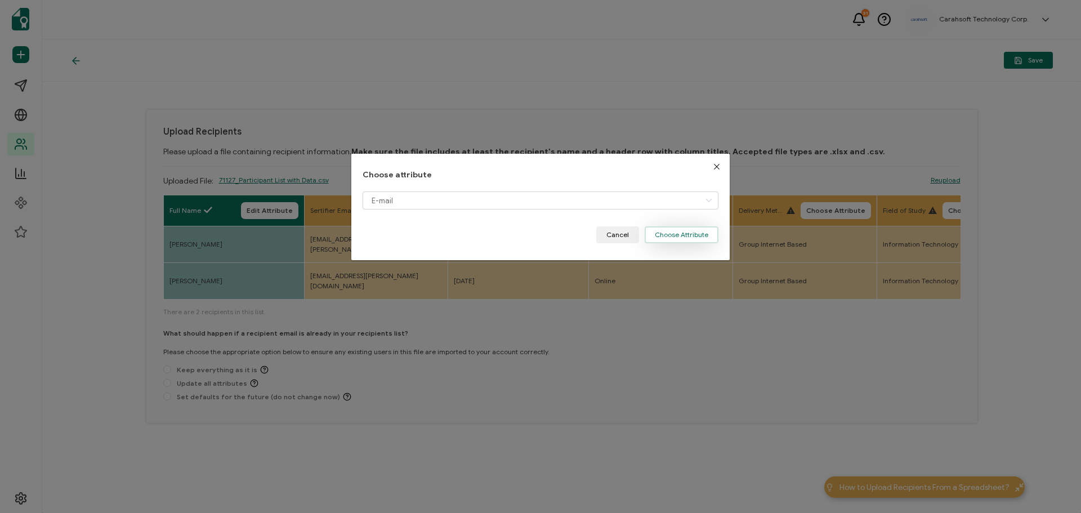
click at [669, 234] on button "Choose Attribute" at bounding box center [681, 234] width 74 height 17
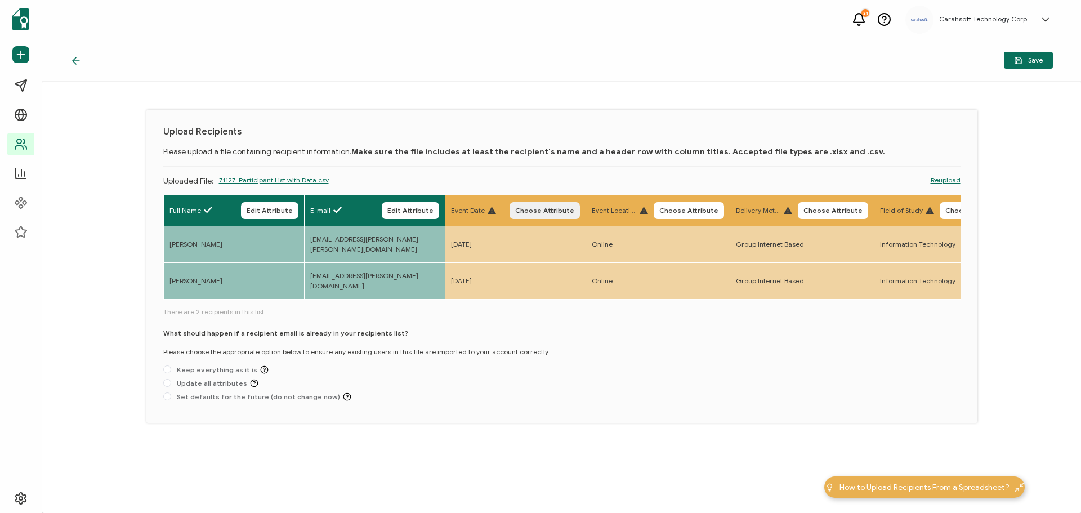
click at [543, 208] on span "Choose Attribute" at bounding box center [544, 210] width 59 height 7
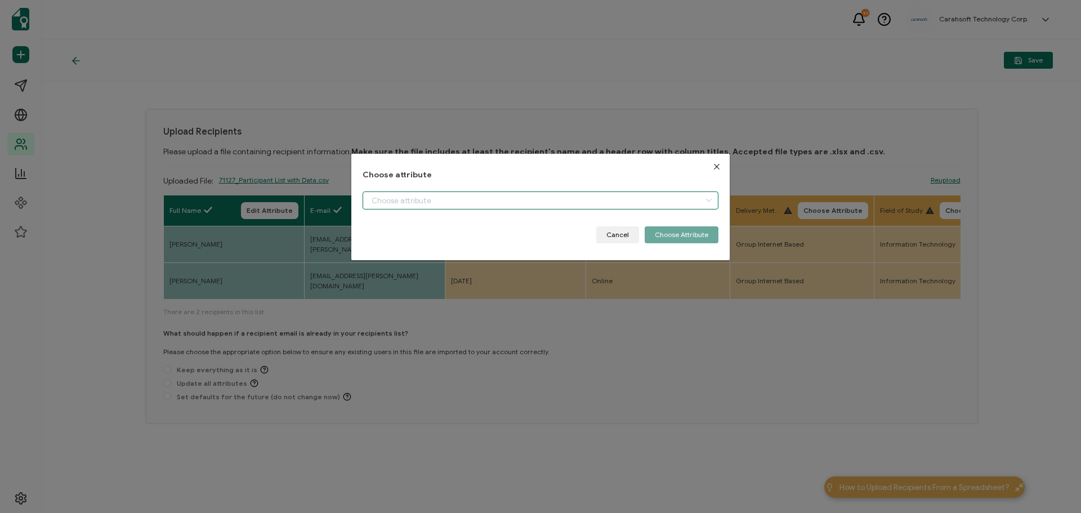
click at [450, 194] on input "dialog" at bounding box center [540, 200] width 356 height 18
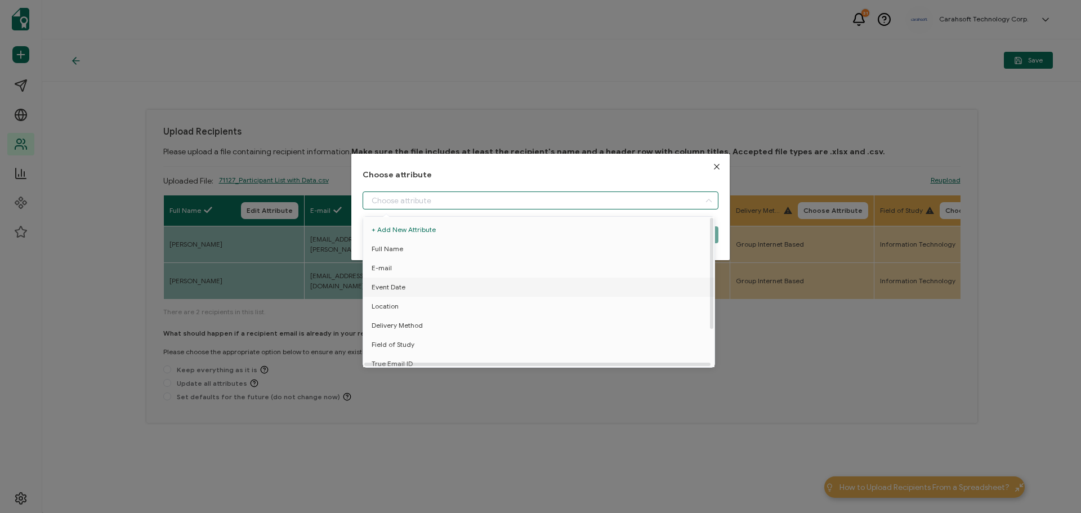
click at [386, 285] on span "Event Date" at bounding box center [388, 286] width 34 height 19
type input "Event Date"
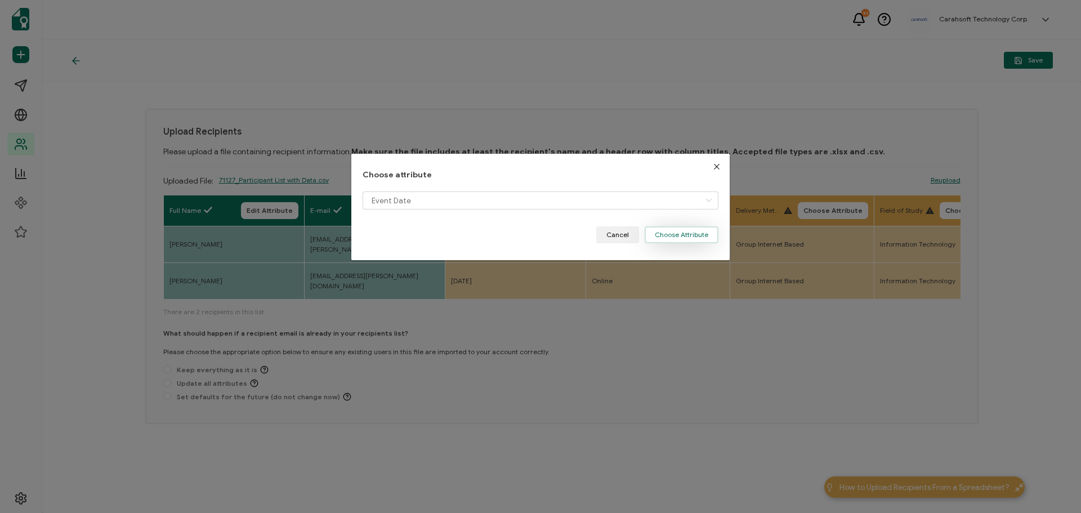
click at [685, 236] on button "Choose Attribute" at bounding box center [681, 234] width 74 height 17
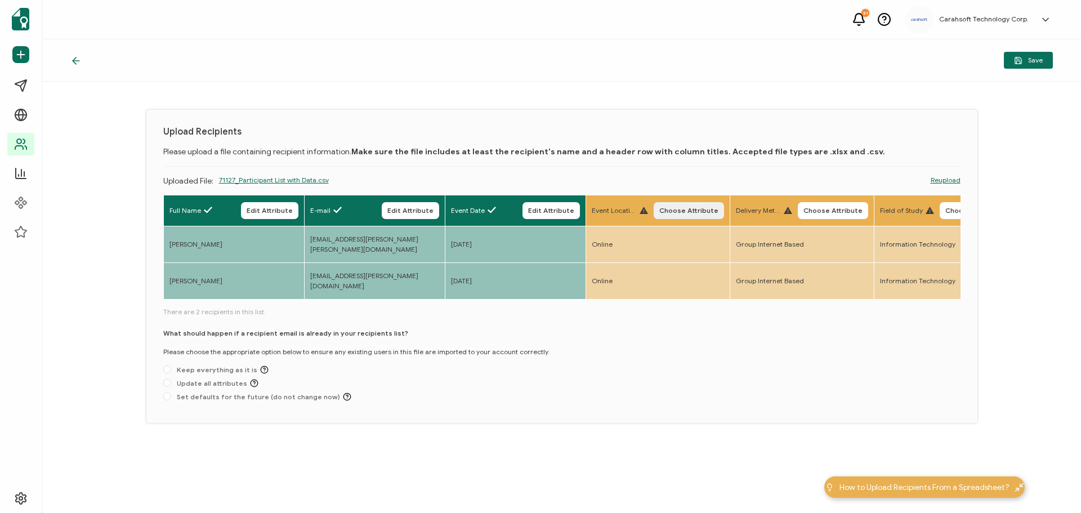
click at [685, 207] on span "Choose Attribute" at bounding box center [688, 210] width 59 height 7
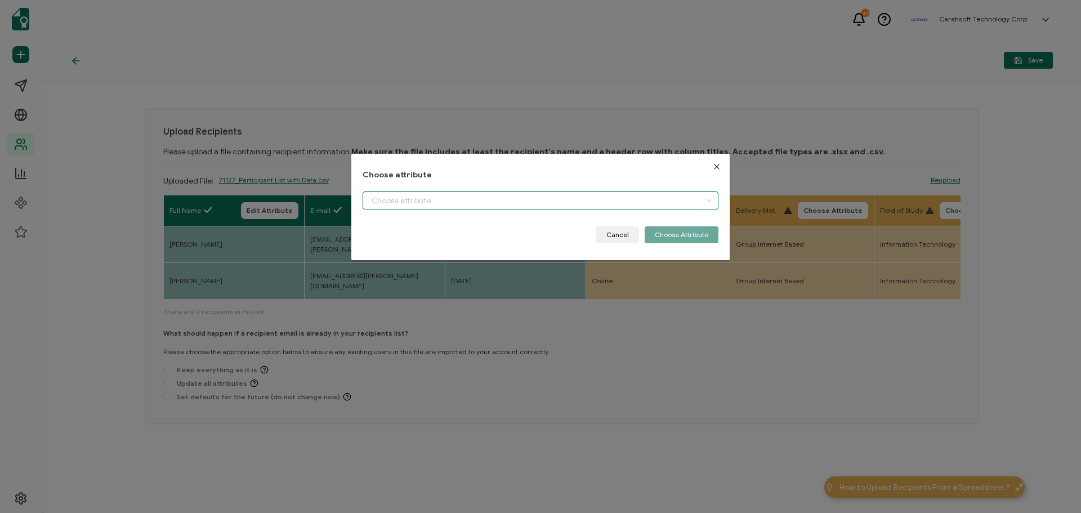
click at [454, 198] on input "dialog" at bounding box center [540, 200] width 356 height 18
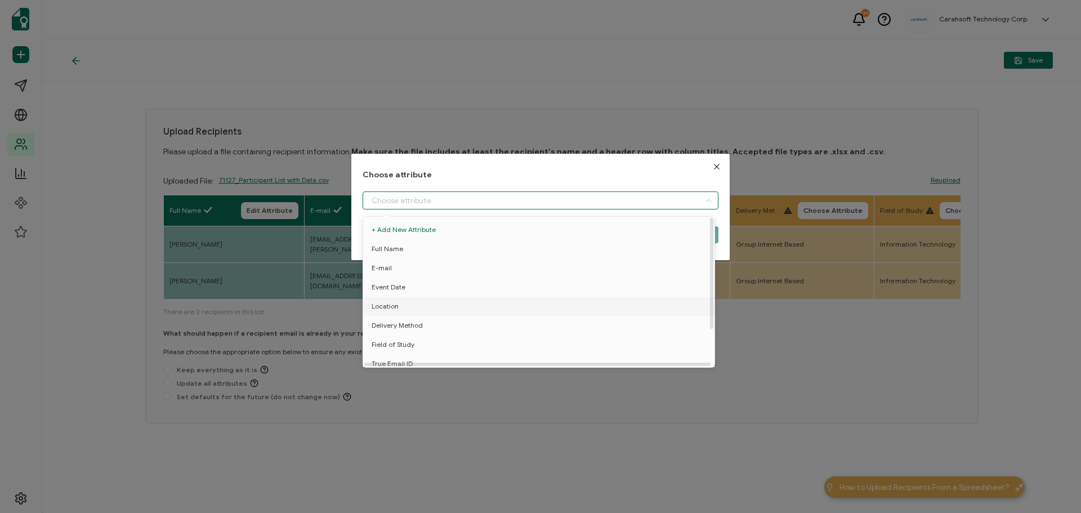
click at [379, 306] on span "Location" at bounding box center [384, 306] width 27 height 19
type input "Location"
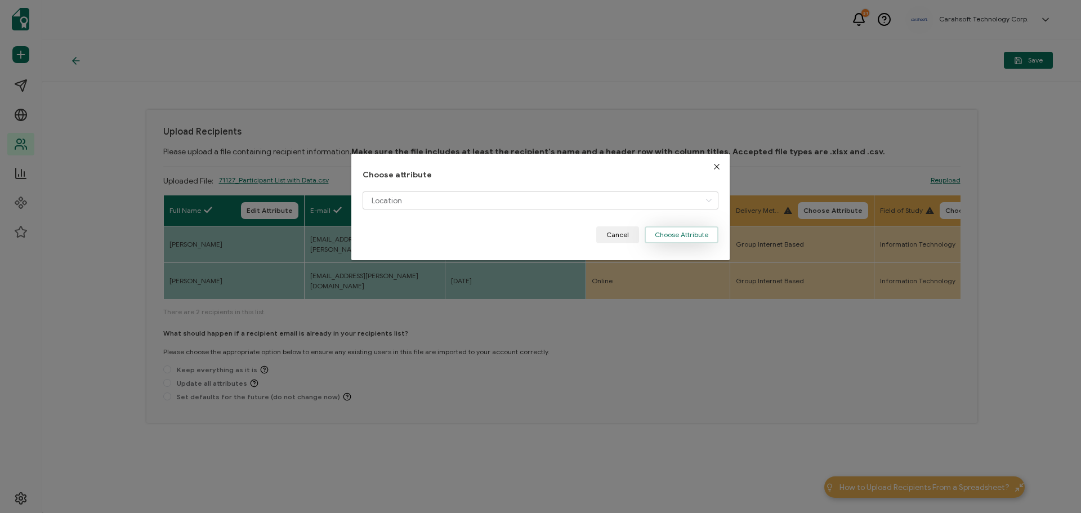
click at [679, 234] on button "Choose Attribute" at bounding box center [681, 234] width 74 height 17
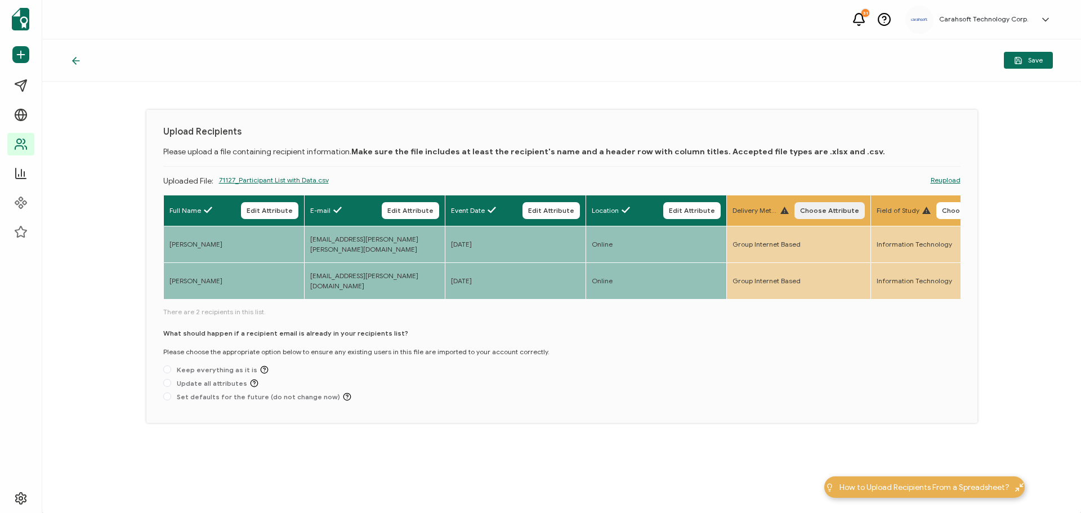
click at [826, 216] on button "Choose Attribute" at bounding box center [829, 210] width 70 height 17
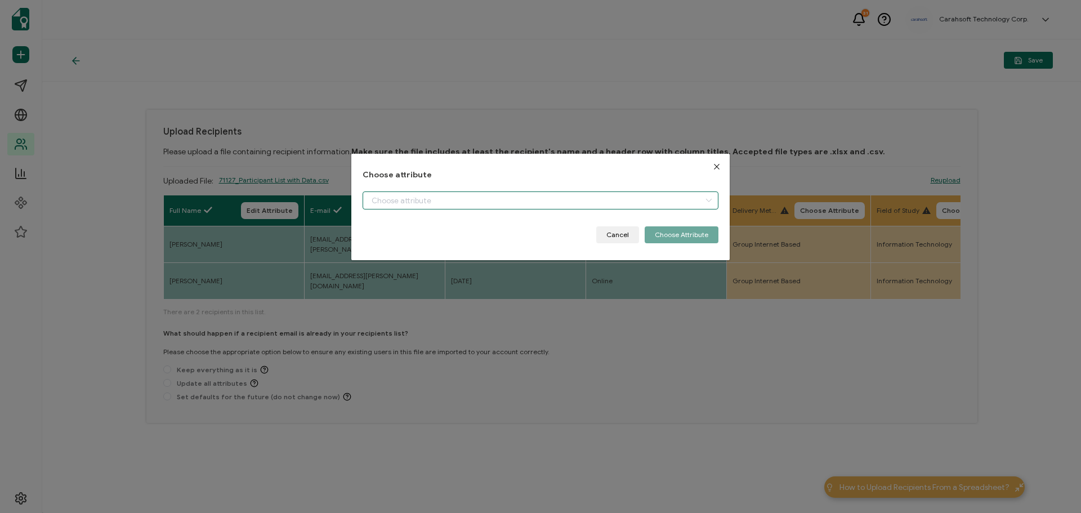
click at [435, 198] on input "dialog" at bounding box center [540, 200] width 356 height 18
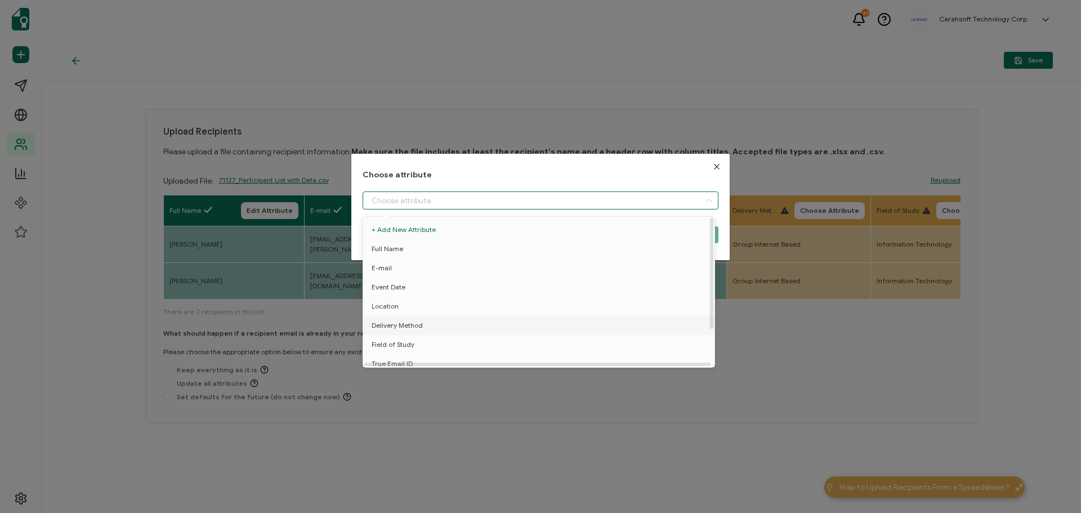
click at [378, 324] on span "Delivery Method" at bounding box center [396, 325] width 51 height 19
type input "Delivery Method"
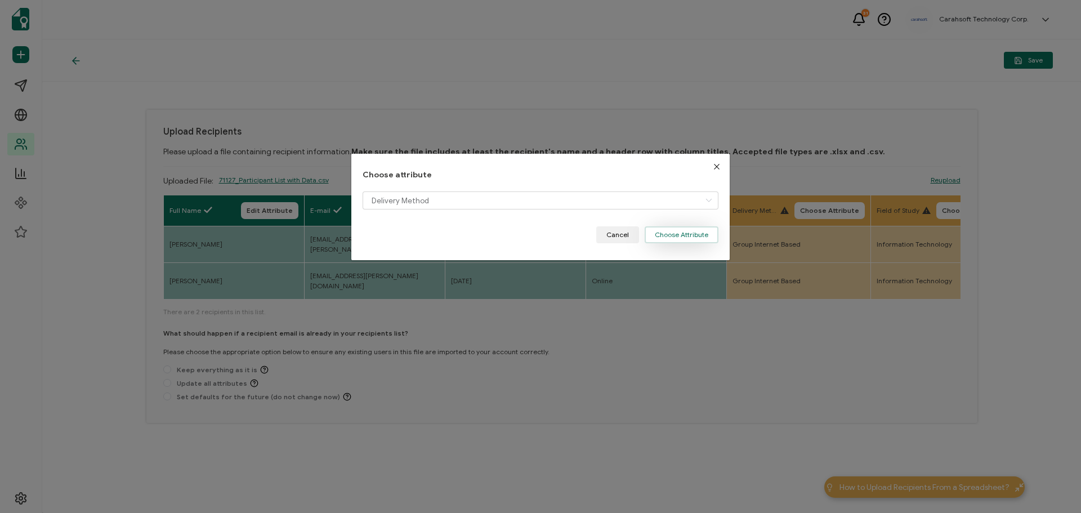
click at [670, 235] on button "Choose Attribute" at bounding box center [681, 234] width 74 height 17
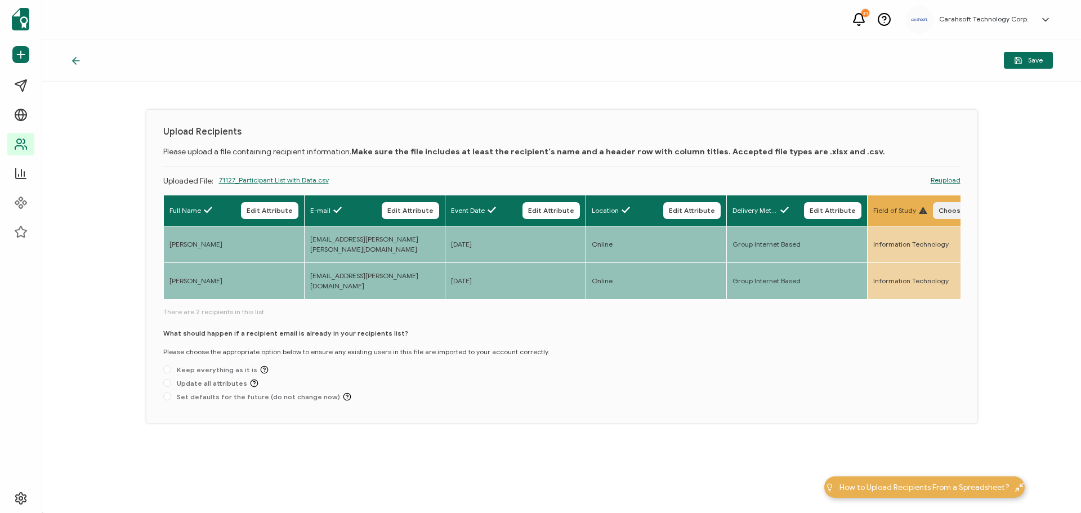
click at [945, 212] on span "Choose Attribute" at bounding box center [967, 210] width 59 height 7
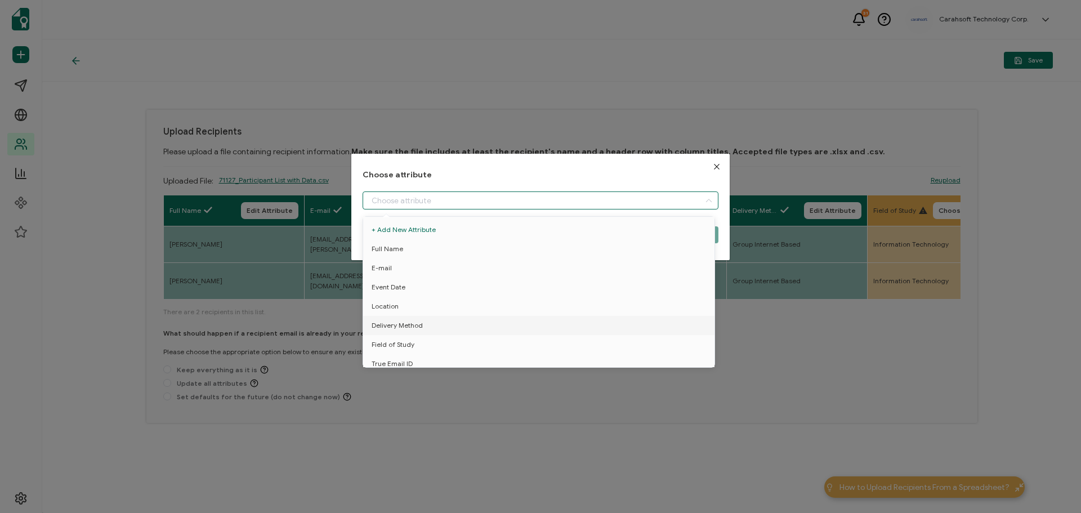
click at [463, 197] on input "dialog" at bounding box center [540, 200] width 356 height 18
click at [385, 342] on span "Field of Study" at bounding box center [392, 344] width 43 height 19
type input "Field of Study"
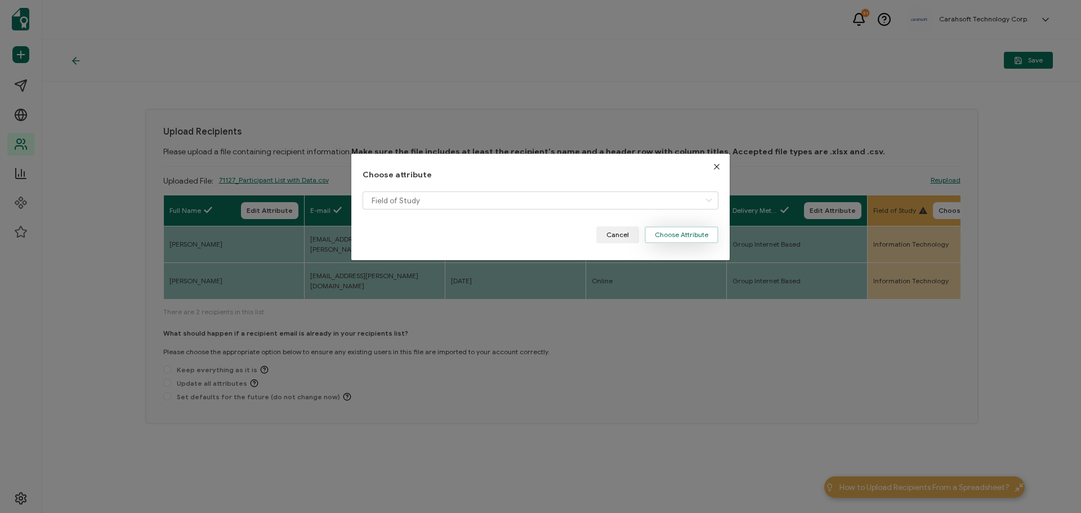
click at [665, 234] on button "Choose Attribute" at bounding box center [681, 234] width 74 height 17
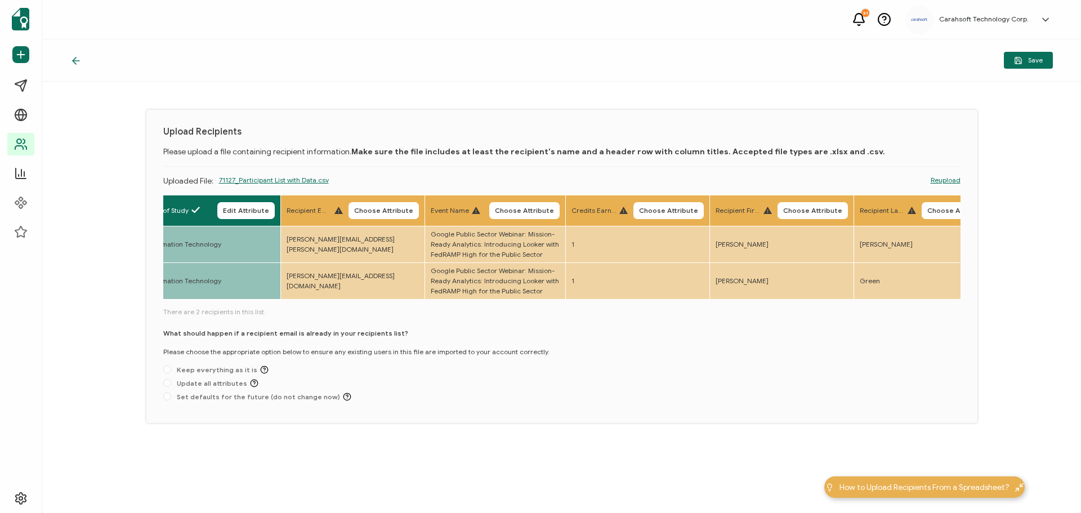
scroll to position [0, 730]
click at [377, 212] on span "Choose Attribute" at bounding box center [380, 210] width 59 height 7
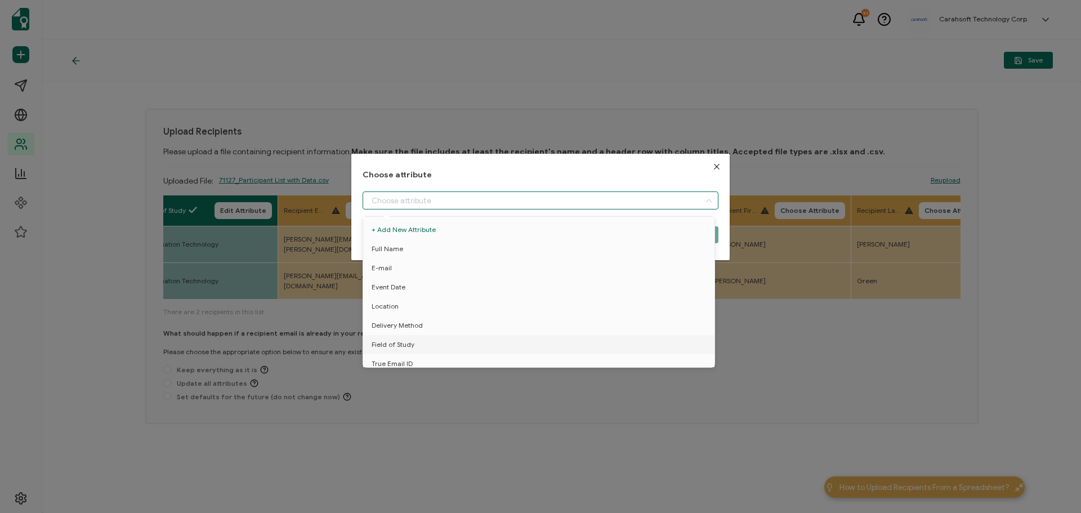
click at [377, 198] on input "dialog" at bounding box center [540, 200] width 356 height 18
click at [388, 358] on span "True Email ID" at bounding box center [391, 363] width 41 height 19
type input "True Email ID"
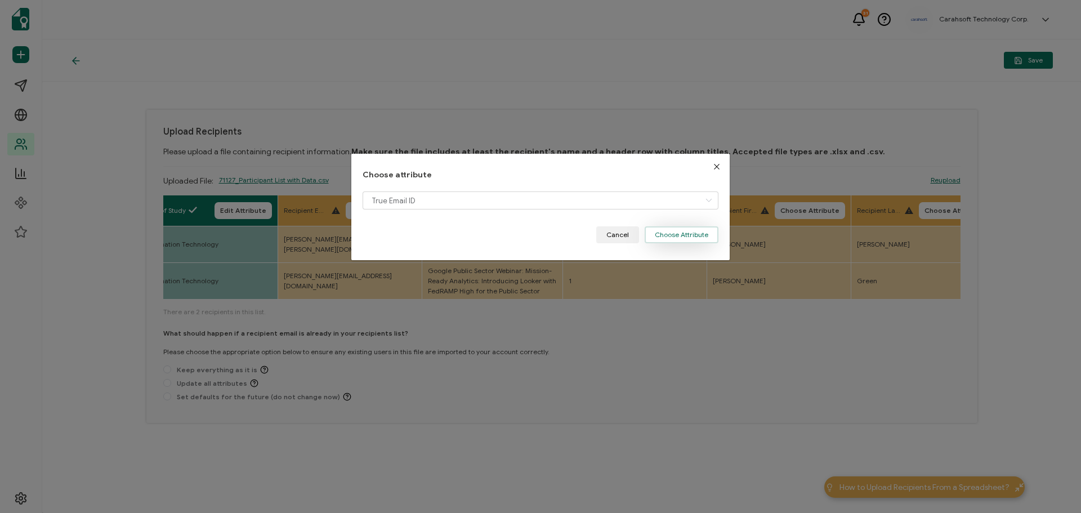
click at [696, 236] on button "Choose Attribute" at bounding box center [681, 234] width 74 height 17
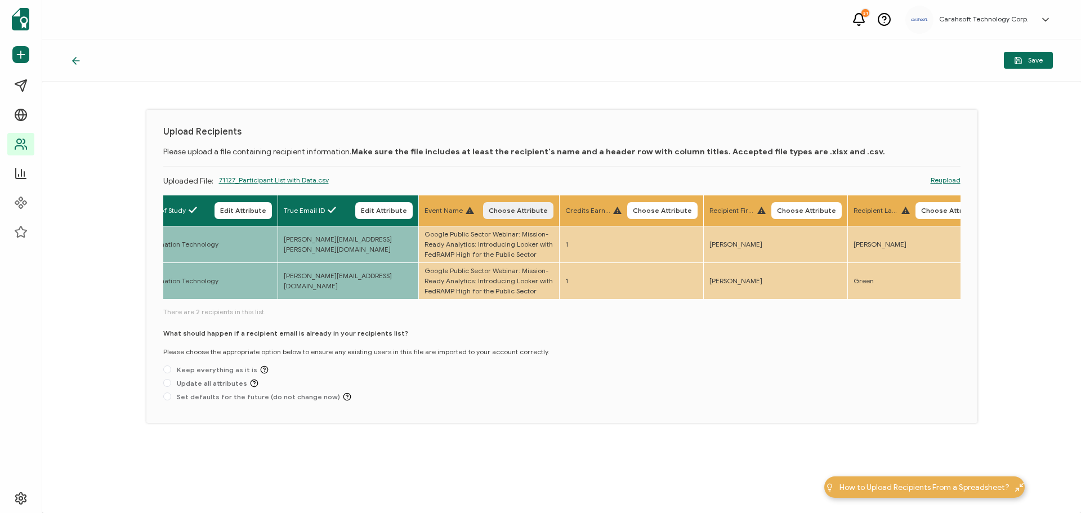
click at [534, 210] on span "Choose Attribute" at bounding box center [517, 210] width 59 height 7
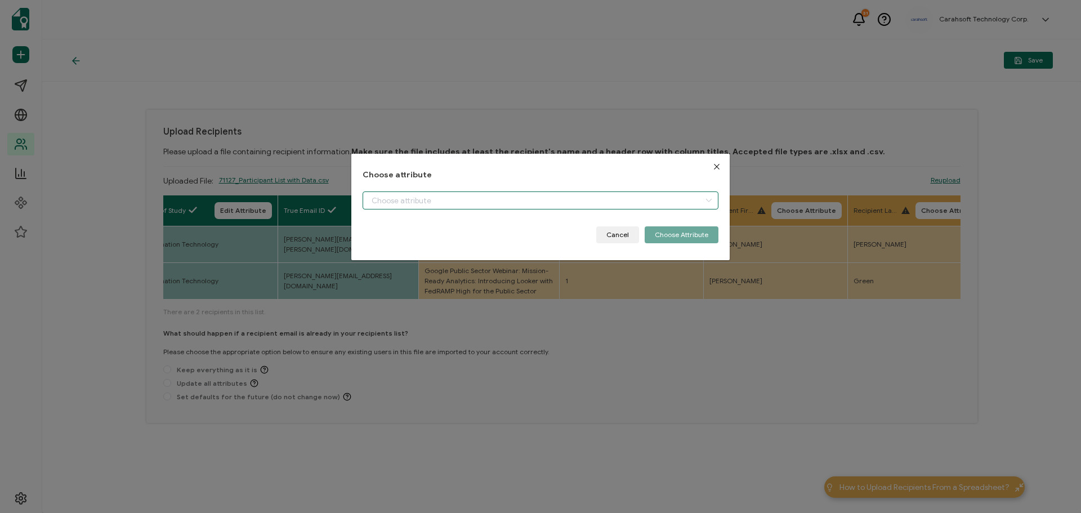
click at [466, 200] on input "dialog" at bounding box center [540, 200] width 356 height 18
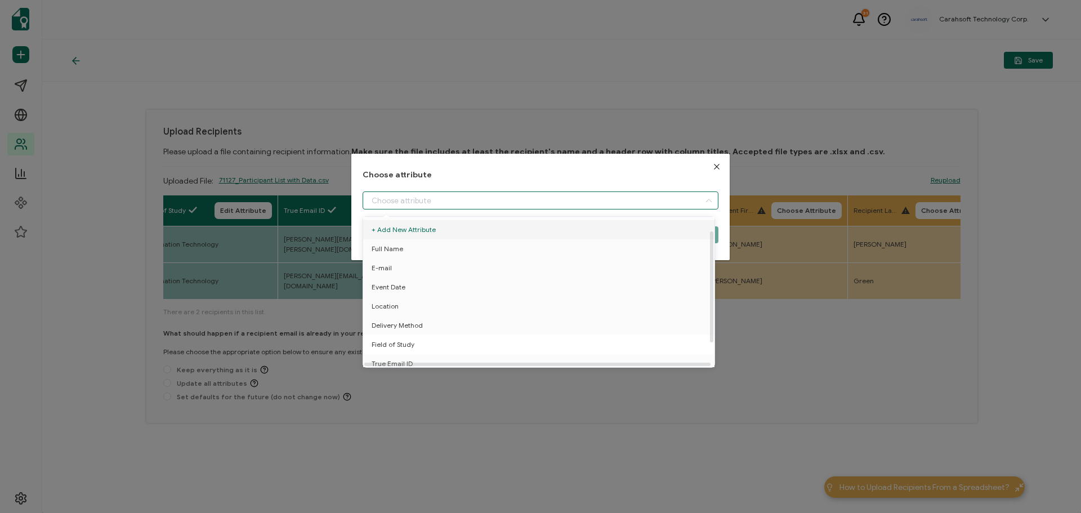
scroll to position [50, 0]
click at [405, 330] on span "Event Name" at bounding box center [390, 338] width 38 height 19
type input "Event Name"
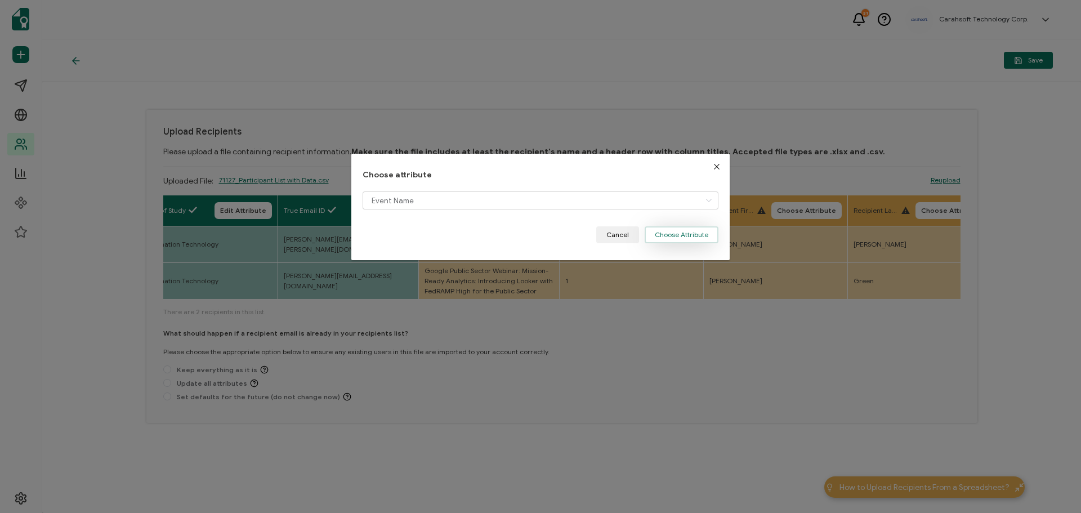
drag, startPoint x: 673, startPoint y: 234, endPoint x: 659, endPoint y: 230, distance: 14.6
click at [674, 234] on button "Choose Attribute" at bounding box center [681, 234] width 74 height 17
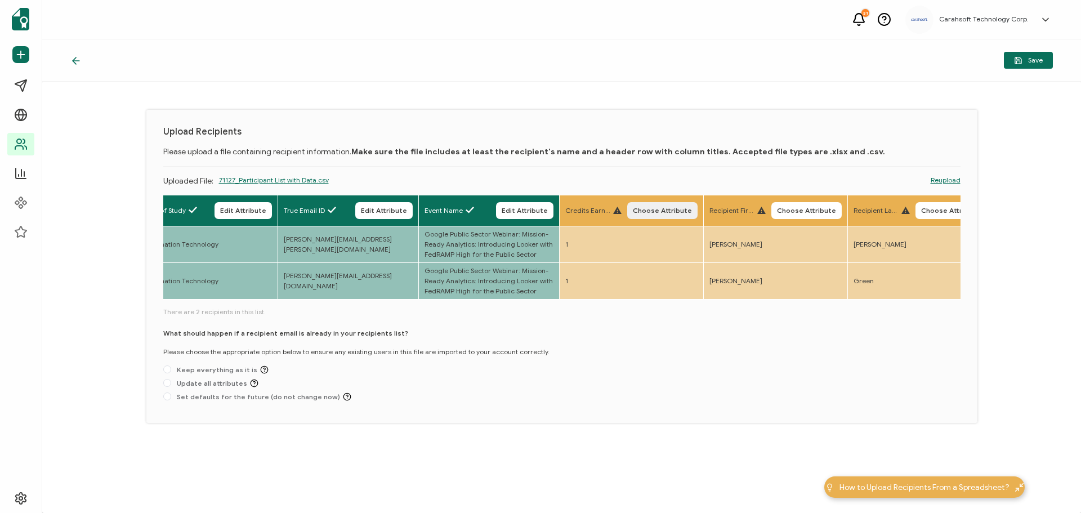
click at [656, 212] on span "Choose Attribute" at bounding box center [662, 210] width 59 height 7
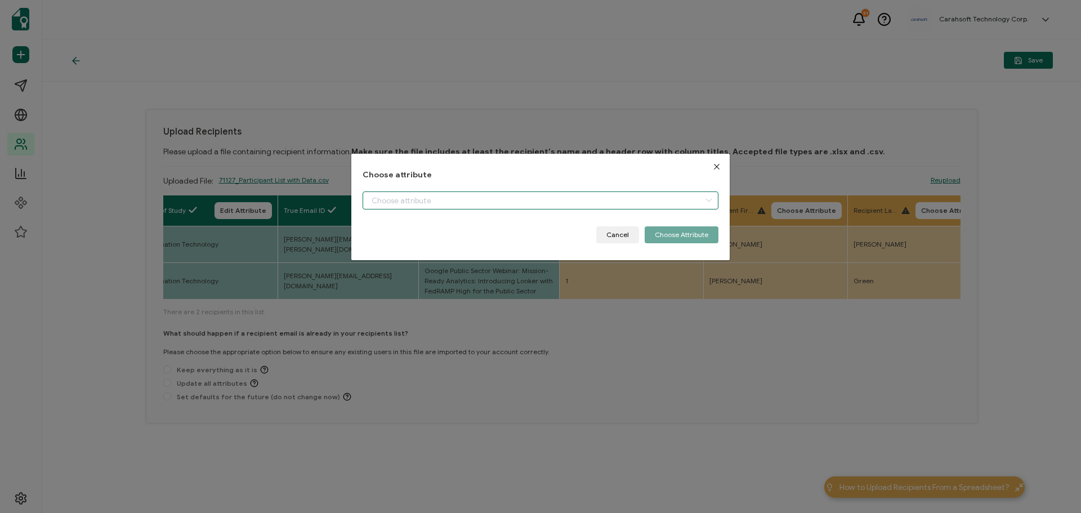
click at [478, 196] on input "dialog" at bounding box center [540, 200] width 356 height 18
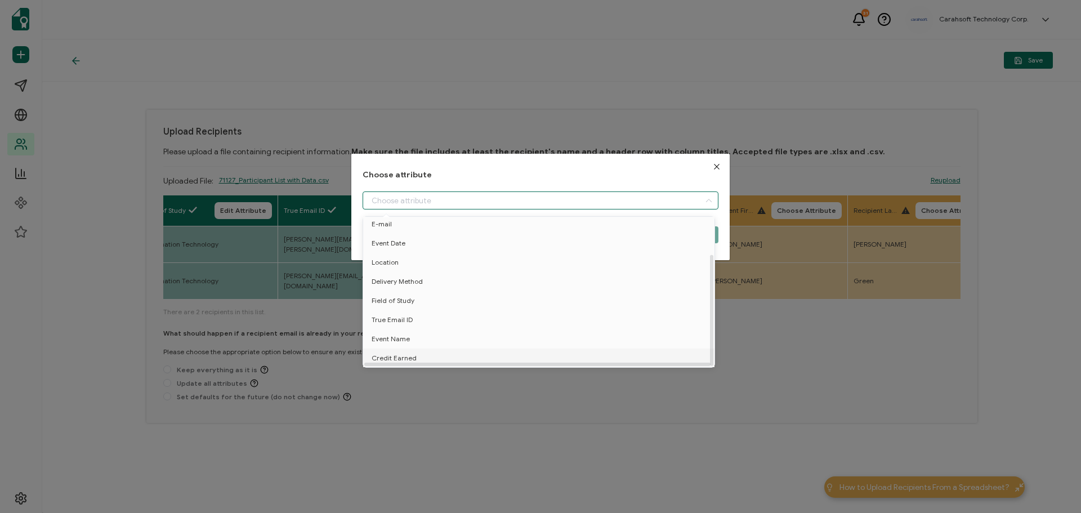
click at [397, 349] on span "Credit Earned" at bounding box center [393, 357] width 45 height 19
type input "Credit Earned"
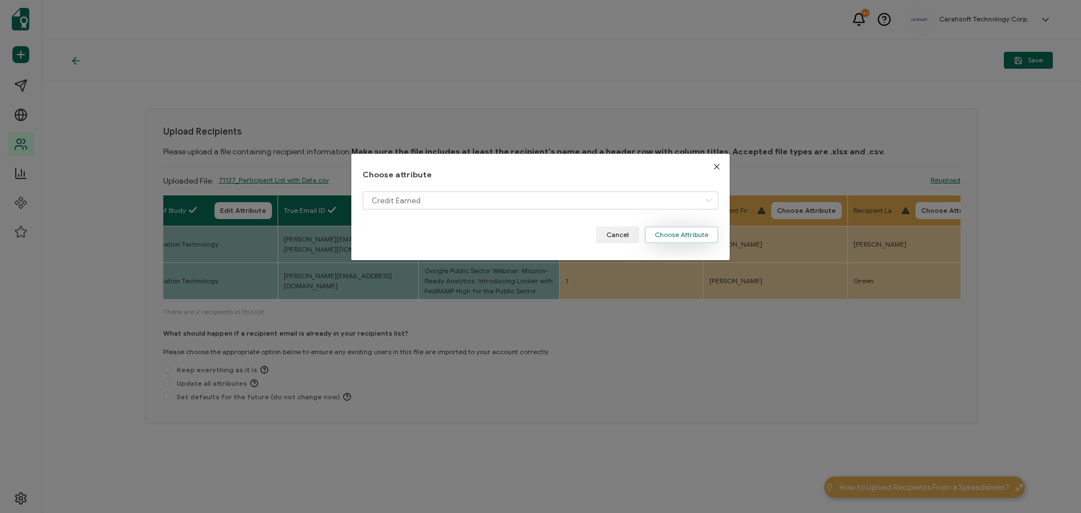
click at [669, 234] on button "Choose Attribute" at bounding box center [681, 234] width 74 height 17
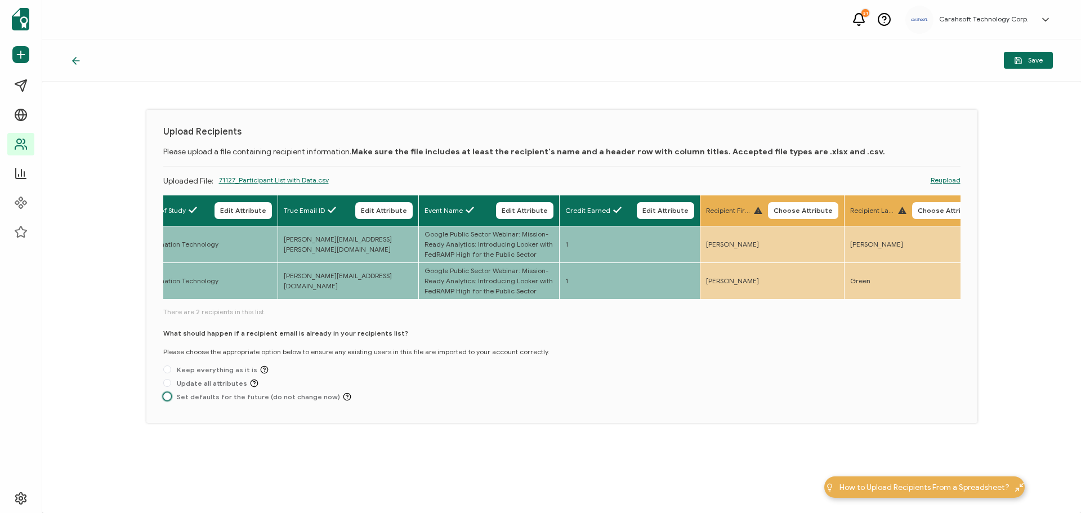
click at [246, 398] on span "Set defaults for the future (do not change now)" at bounding box center [261, 396] width 180 height 8
click at [171, 398] on input "Set defaults for the future (do not change now)" at bounding box center [167, 396] width 8 height 9
radio input "true"
click at [1041, 65] on button "Save" at bounding box center [1027, 60] width 49 height 17
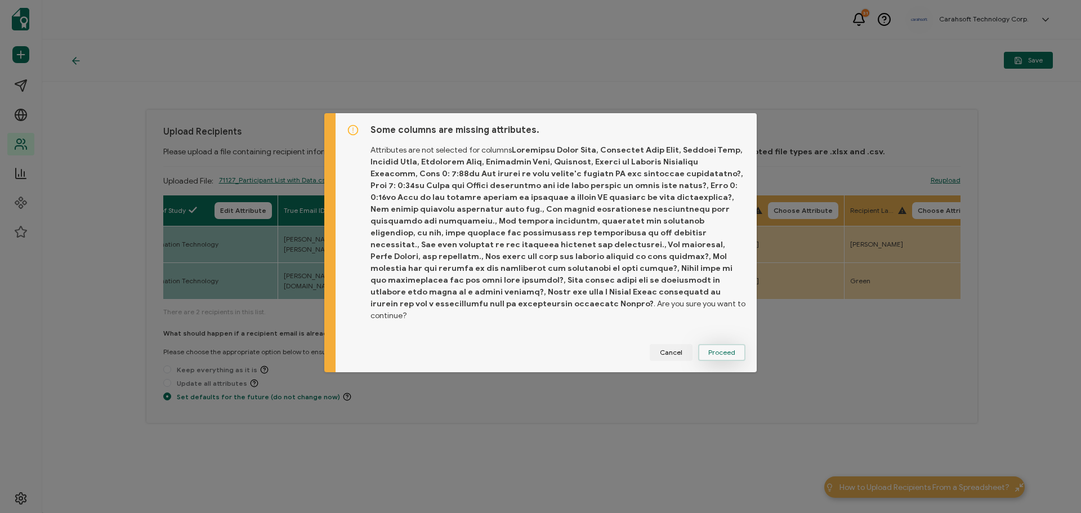
click at [719, 349] on span "Proceed" at bounding box center [721, 352] width 27 height 7
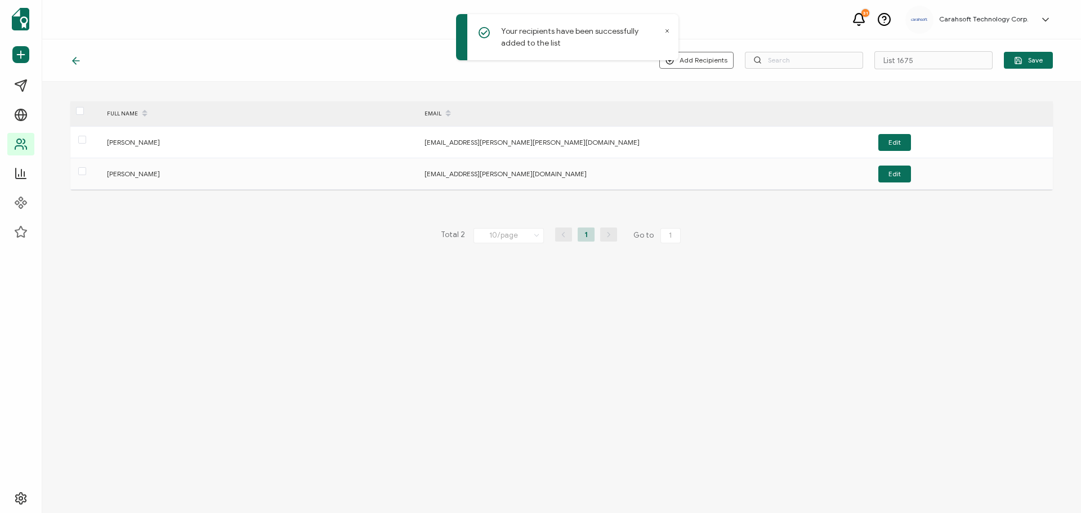
click at [915, 49] on div "Add Recipients Upload New Recipients Import from Recipients List 1675 Save" at bounding box center [561, 60] width 1038 height 42
click at [914, 59] on input "List 1675" at bounding box center [933, 60] width 118 height 18
click at [929, 62] on input "[DATE]_" at bounding box center [933, 60] width 118 height 18
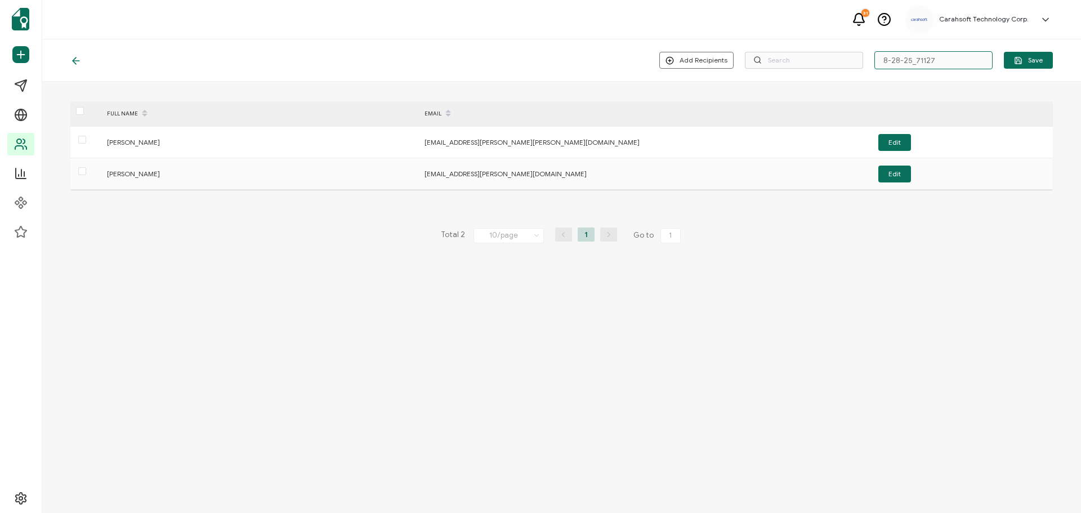
click at [953, 65] on input "8-28-25_71127" at bounding box center [933, 60] width 118 height 18
type input "8-28-25_71127_Google Webinar"
click at [1026, 57] on span "Save" at bounding box center [1028, 60] width 29 height 8
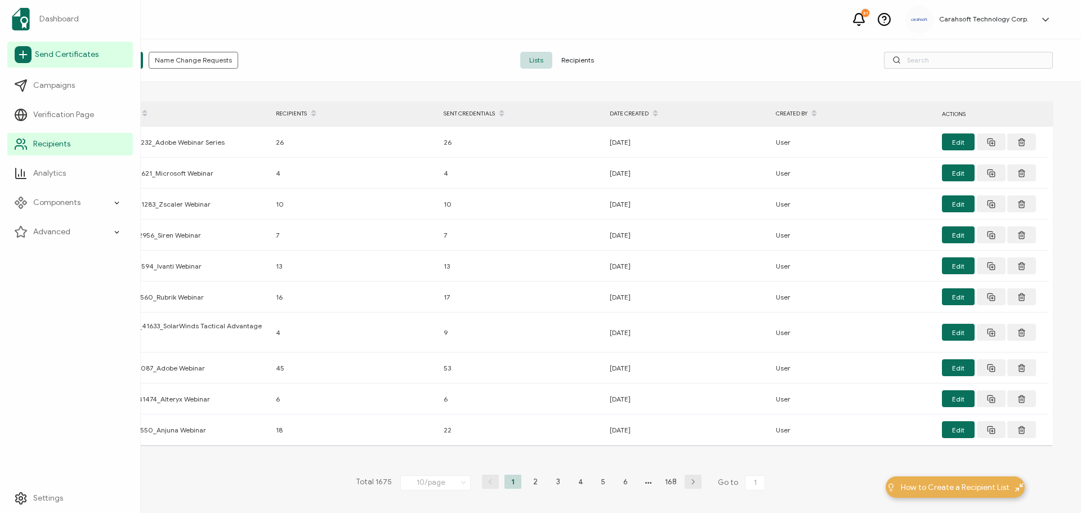
click at [43, 50] on span "Send Certificates" at bounding box center [67, 54] width 64 height 11
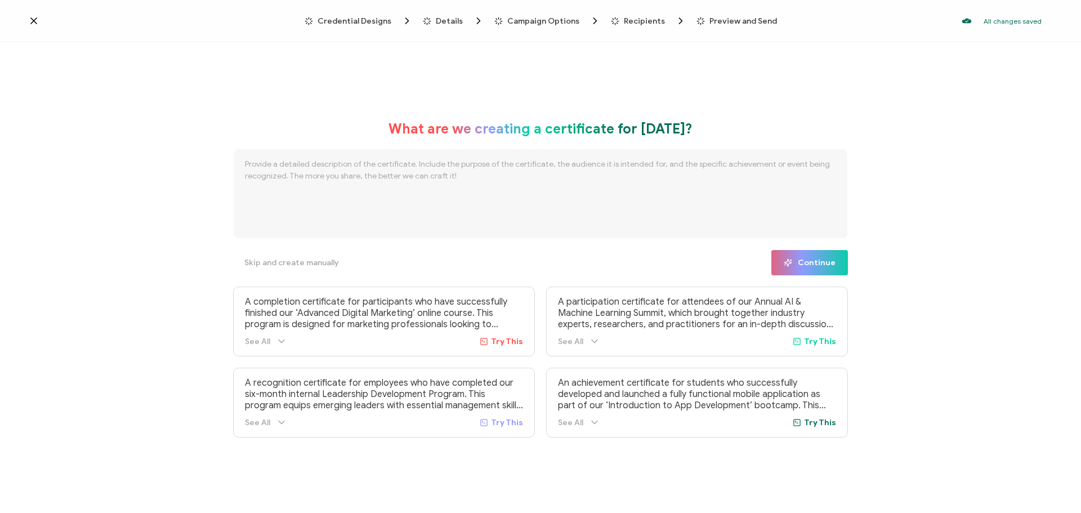
click at [353, 15] on div "Credential Designs Details Campaign Options Recipients Preview and Send All cha…" at bounding box center [540, 21] width 1081 height 42
click at [350, 21] on span "Credential Designs" at bounding box center [354, 21] width 74 height 8
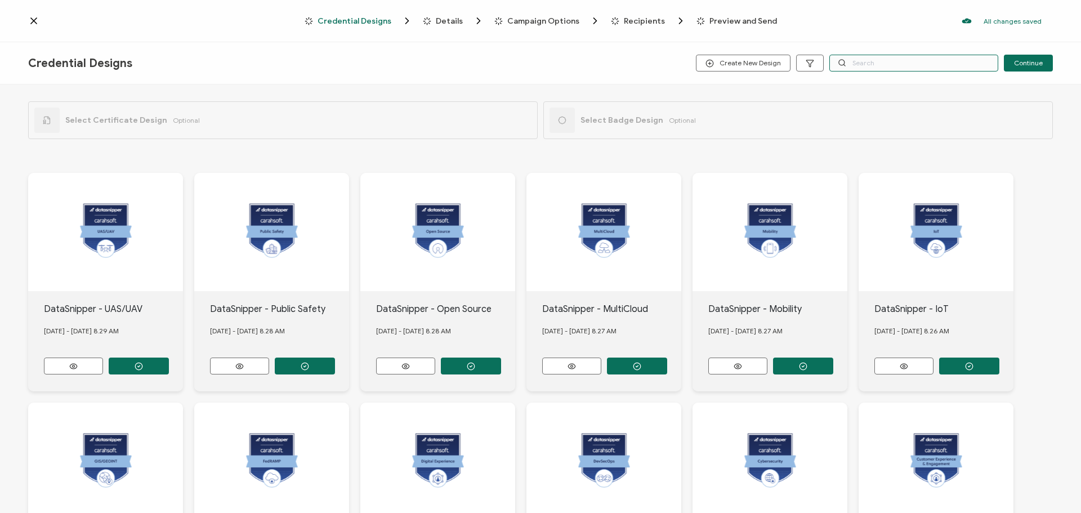
click at [850, 60] on input "text" at bounding box center [913, 63] width 169 height 17
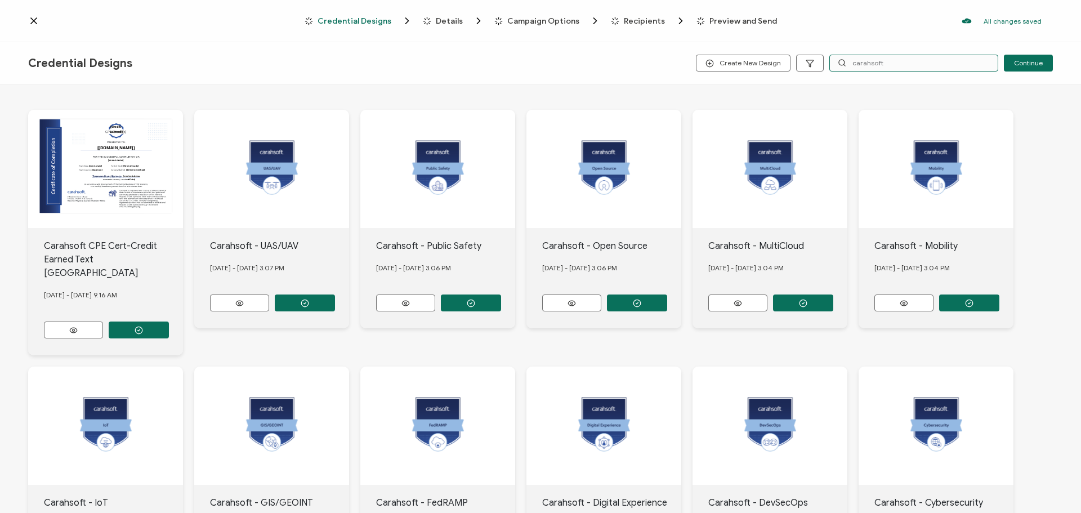
scroll to position [183, 0]
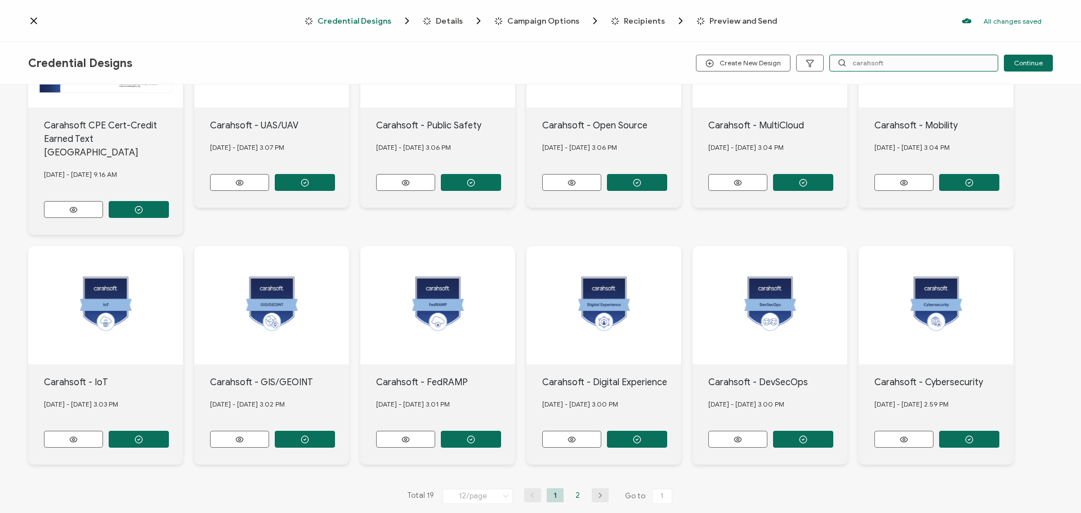
type input "carahsoft"
click at [576, 488] on li "2" at bounding box center [577, 495] width 17 height 14
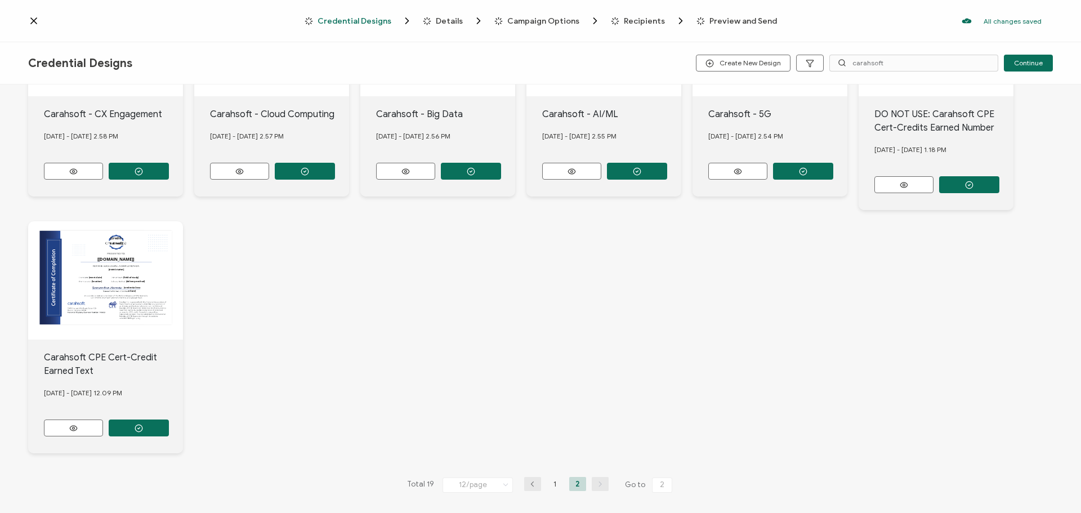
scroll to position [197, 0]
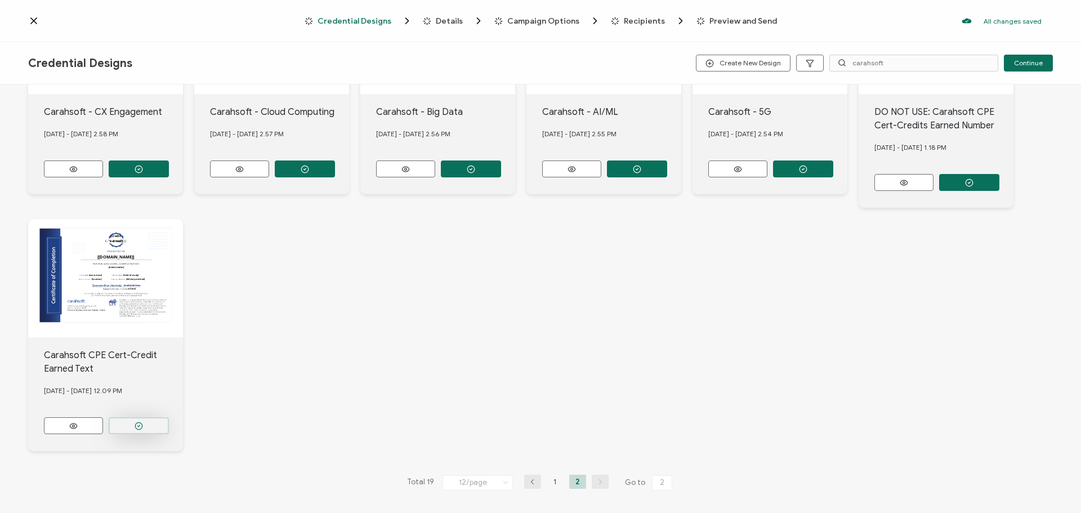
click at [147, 417] on button "button" at bounding box center [139, 425] width 60 height 17
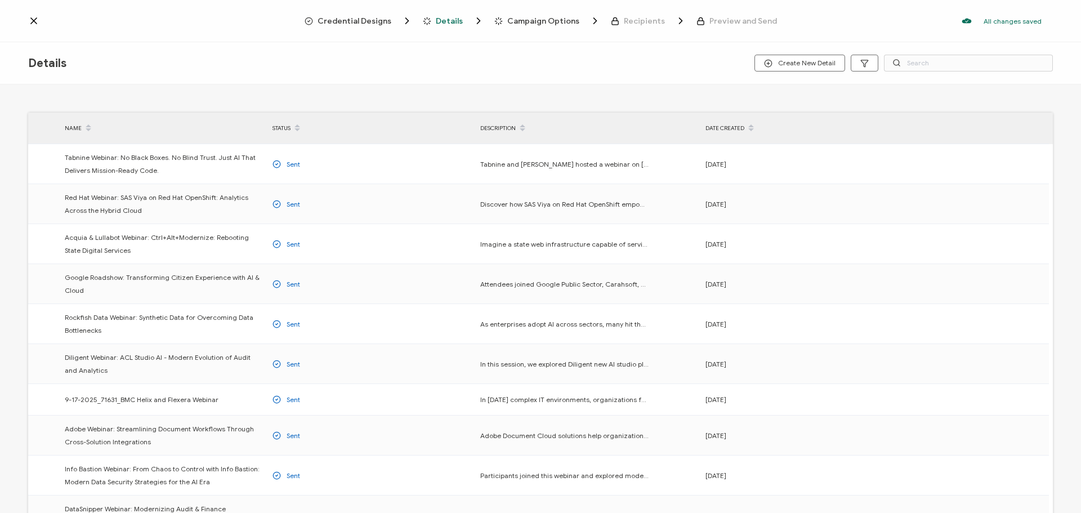
click at [379, 23] on span "Credential Designs" at bounding box center [354, 21] width 74 height 8
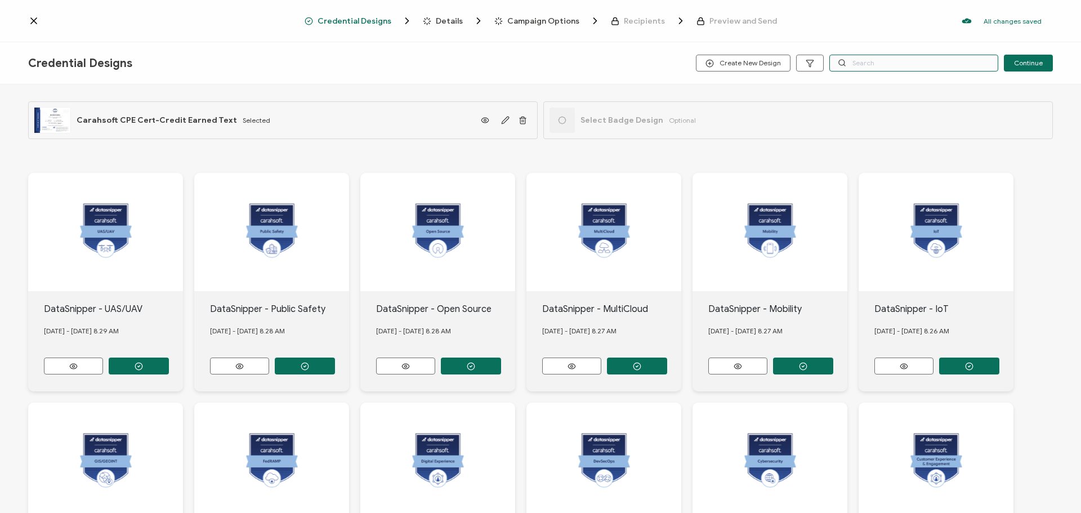
click at [903, 57] on input "text" at bounding box center [913, 63] width 169 height 17
type input "google"
click at [149, 362] on button "button" at bounding box center [139, 365] width 60 height 17
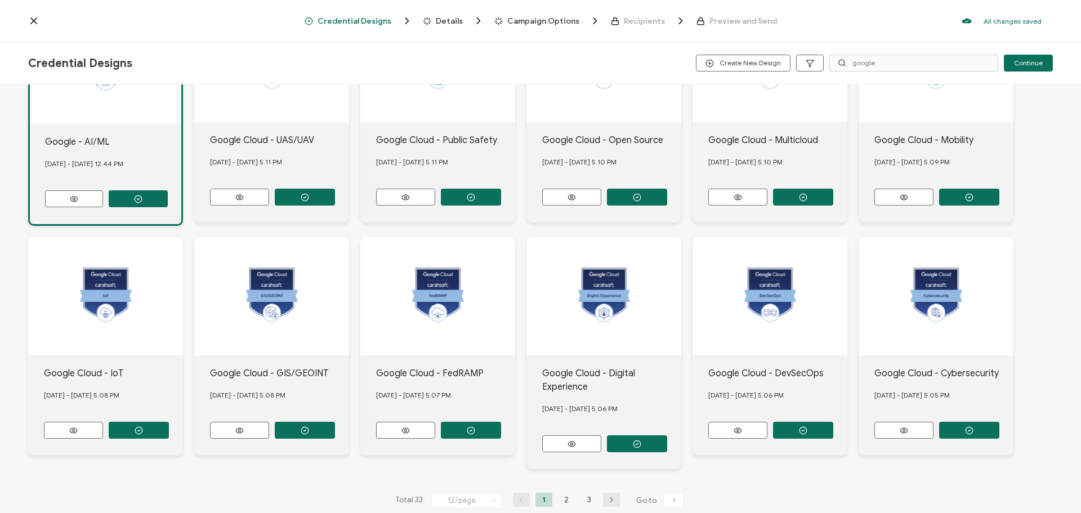
scroll to position [187, 0]
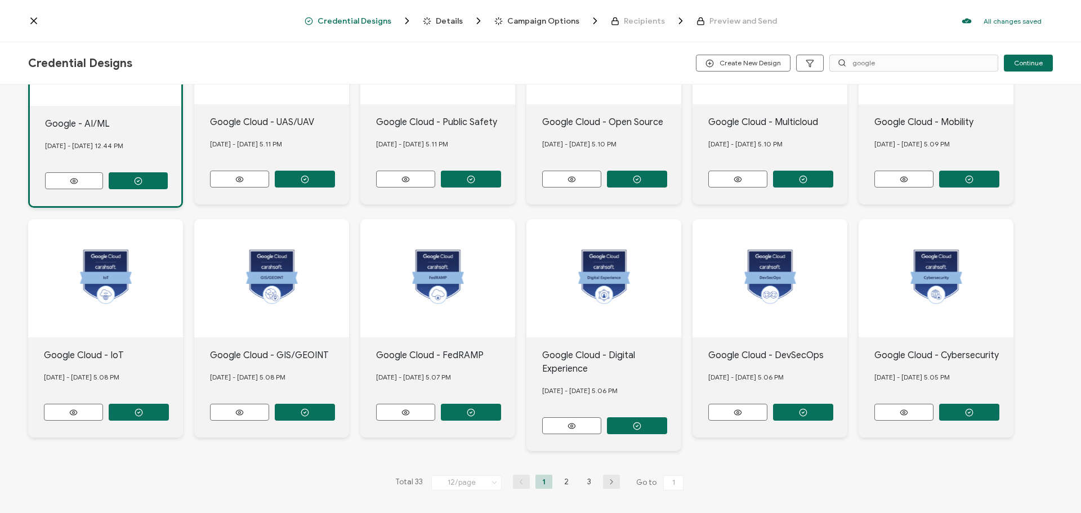
click at [559, 474] on li "2" at bounding box center [566, 481] width 17 height 14
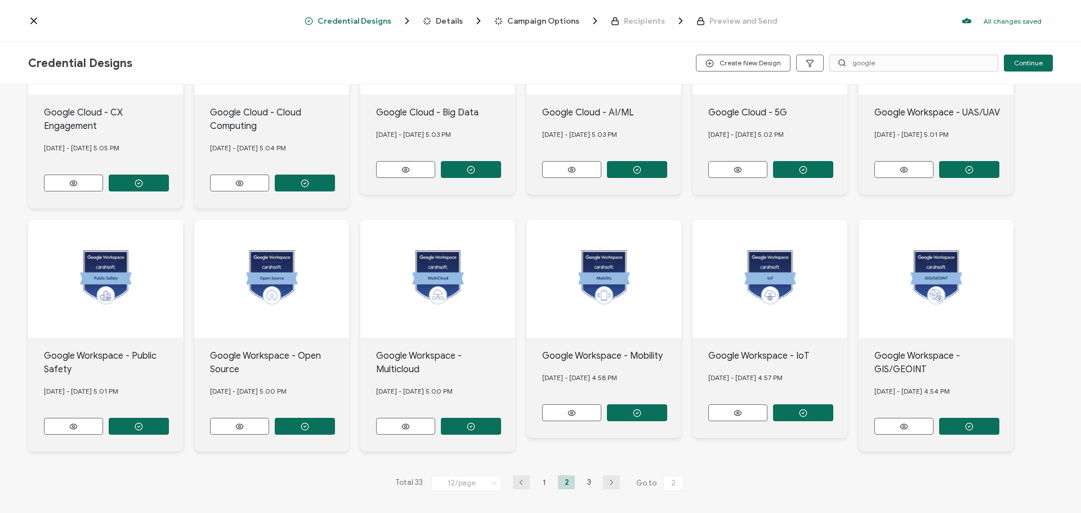
scroll to position [197, 0]
click at [582, 478] on li "3" at bounding box center [588, 481] width 17 height 14
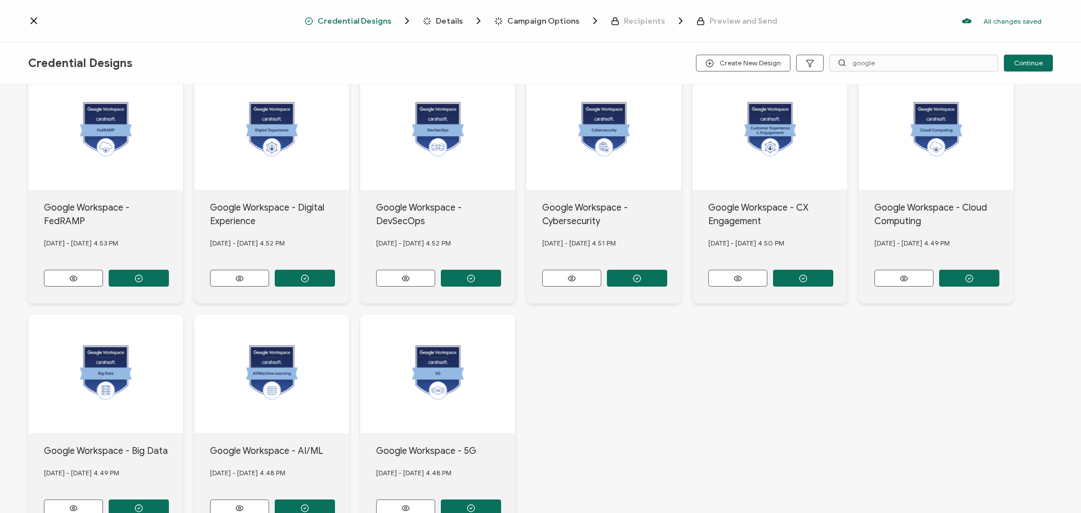
scroll to position [183, 0]
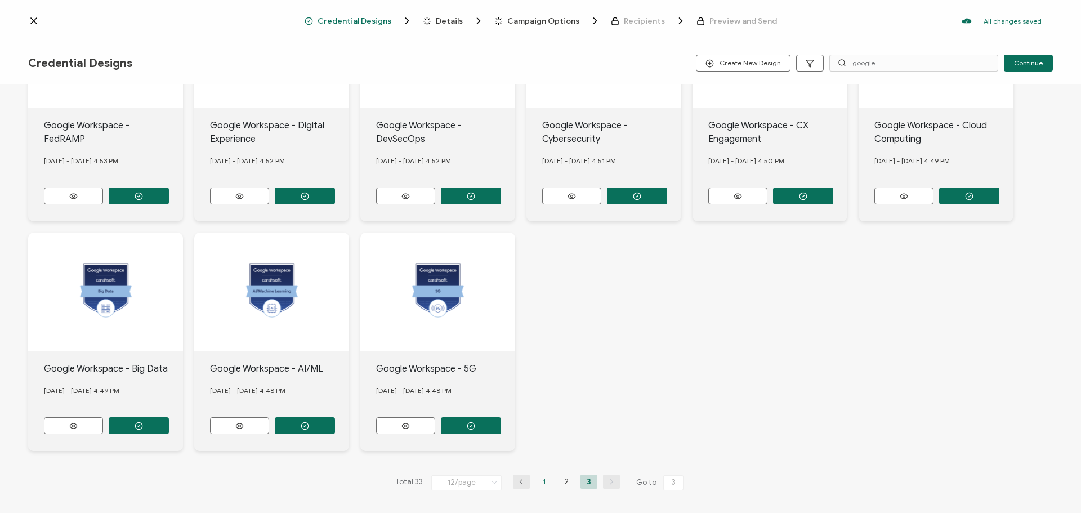
click at [541, 479] on li "1" at bounding box center [543, 481] width 17 height 14
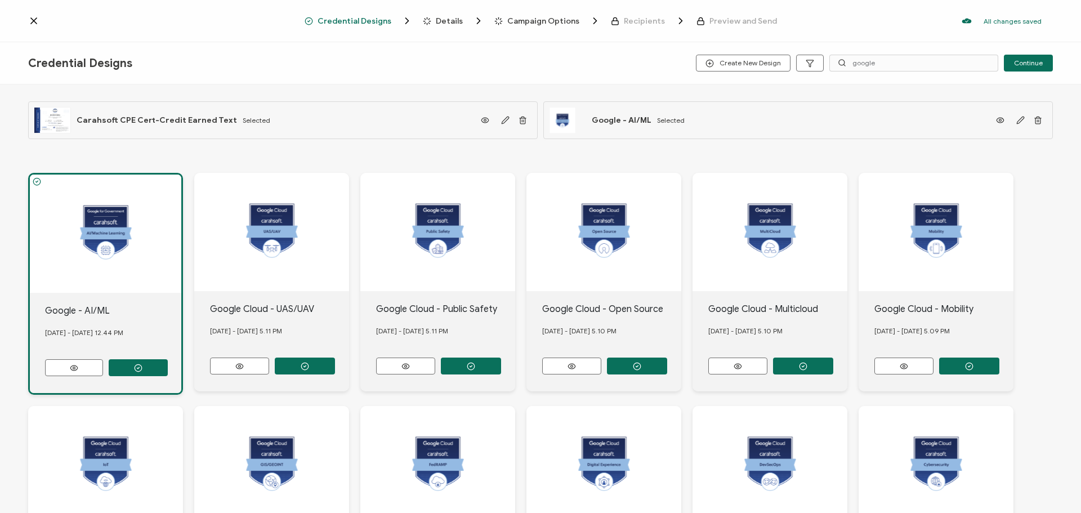
click at [440, 26] on div "Credential Designs Details Campaign Options Recipients Preview and Send All cha…" at bounding box center [540, 21] width 1081 height 42
click at [443, 17] on span "Details" at bounding box center [449, 21] width 27 height 8
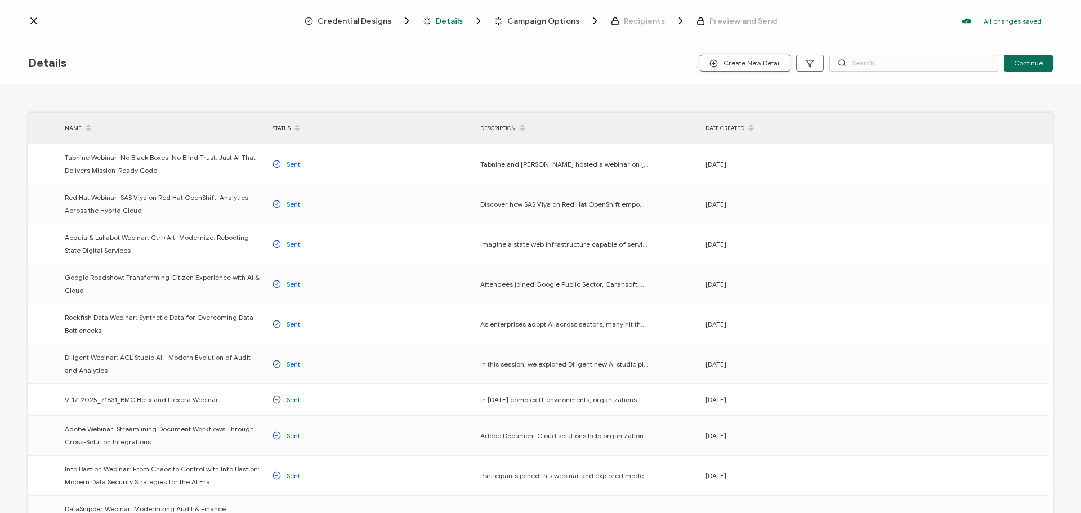
click at [747, 58] on button "Create New Detail" at bounding box center [745, 63] width 91 height 17
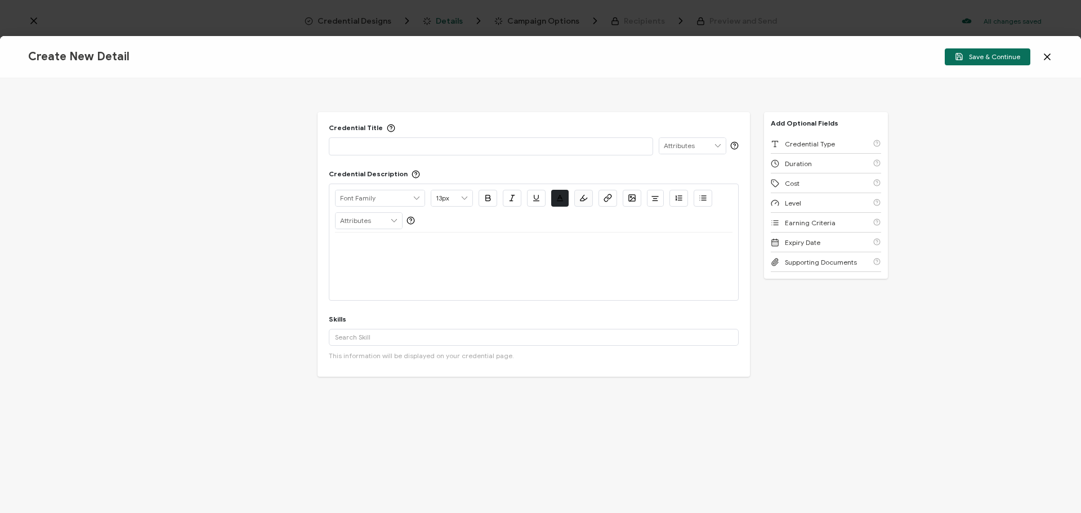
click at [384, 153] on div at bounding box center [491, 146] width 312 height 16
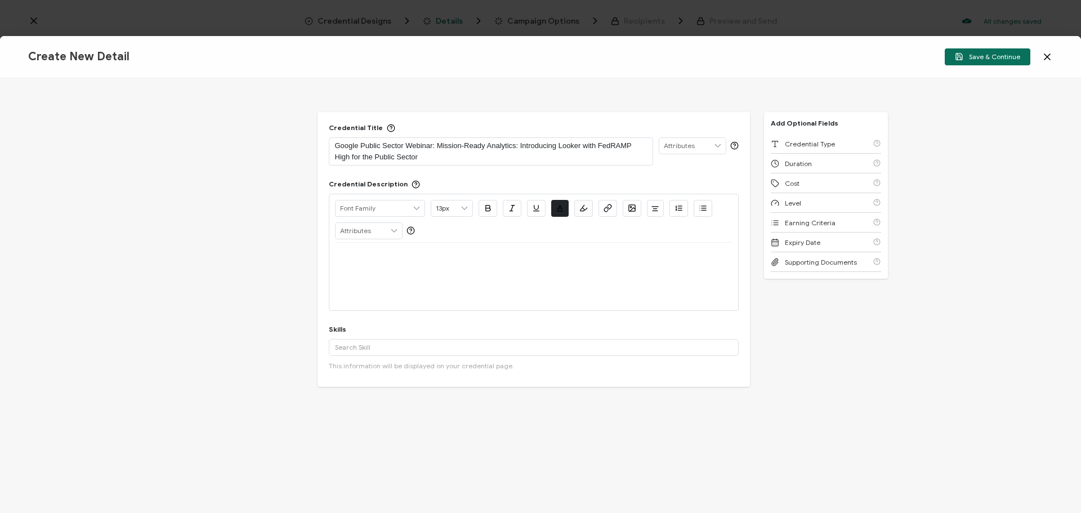
click at [349, 265] on div at bounding box center [533, 256] width 397 height 27
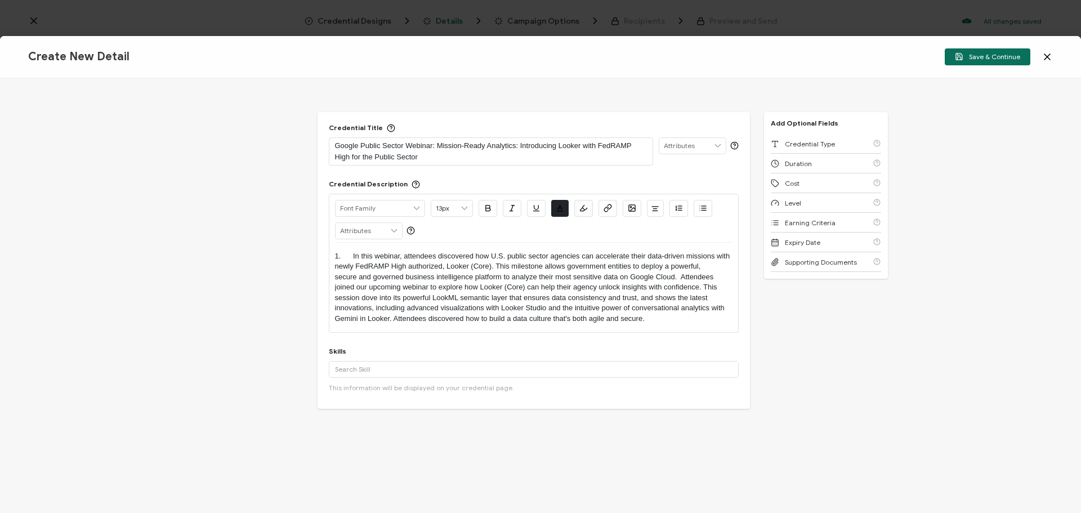
click at [351, 256] on p "1. In this webinar, attendees discovered how U.S. public sector agencies can ac…" at bounding box center [533, 287] width 397 height 73
click at [365, 367] on input "text" at bounding box center [534, 369] width 410 height 17
paste input "LookML Data Modeling"
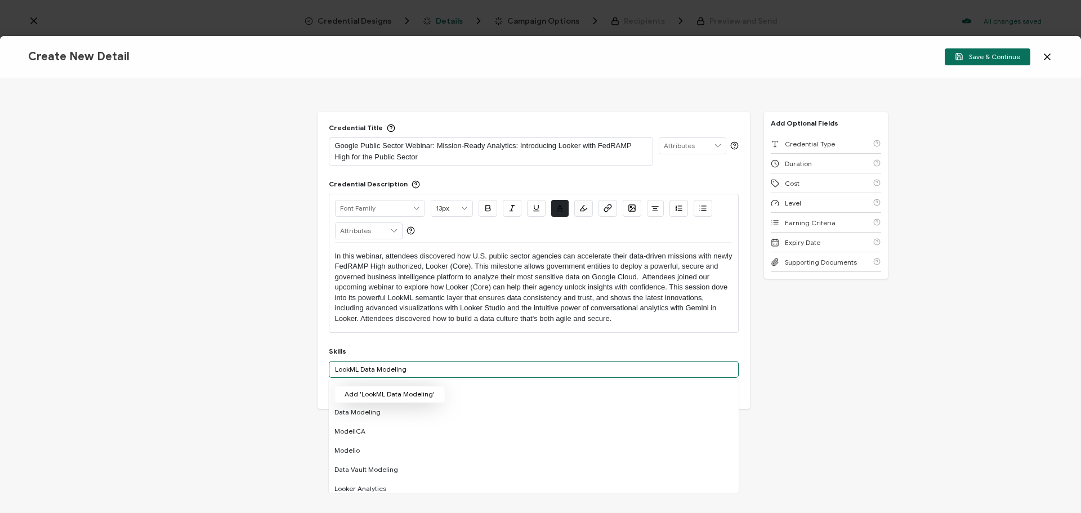
type input "LookML Data Modeling"
click at [370, 390] on button "Add 'LookML Data Modeling'" at bounding box center [389, 394] width 110 height 17
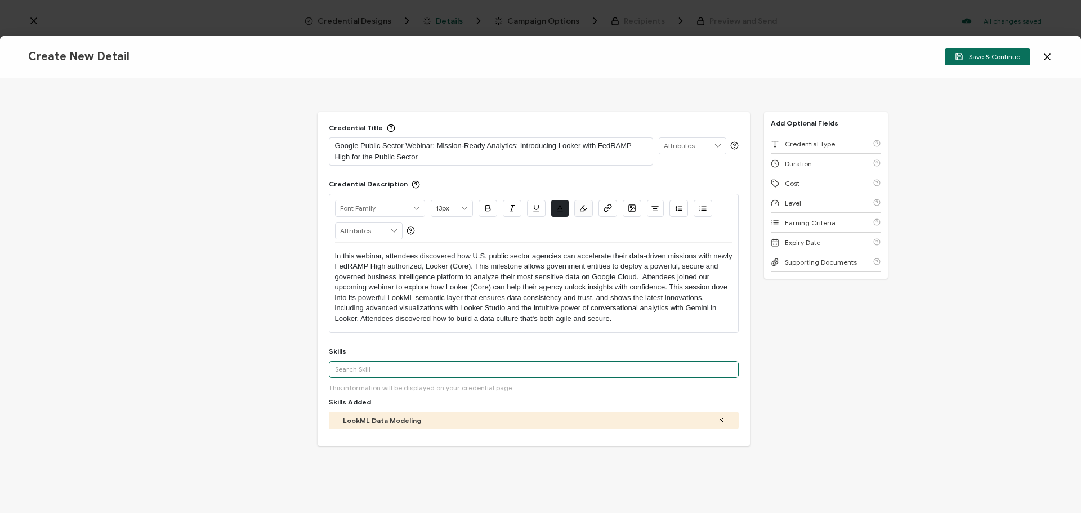
click at [364, 364] on input "text" at bounding box center [534, 369] width 410 height 17
paste input "Looker Studio"
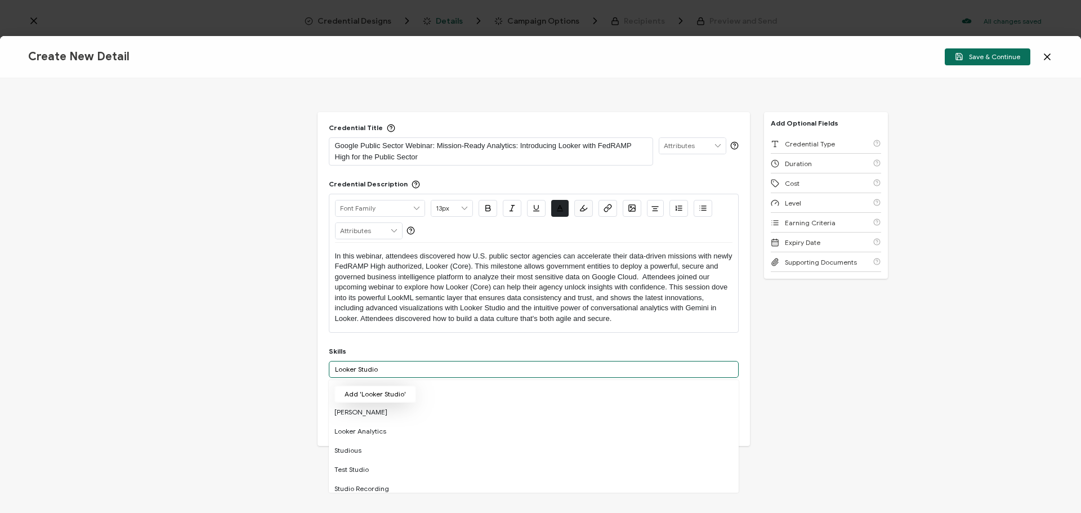
type input "Looker Studio"
click at [375, 395] on button "Add 'Looker Studio'" at bounding box center [375, 394] width 82 height 17
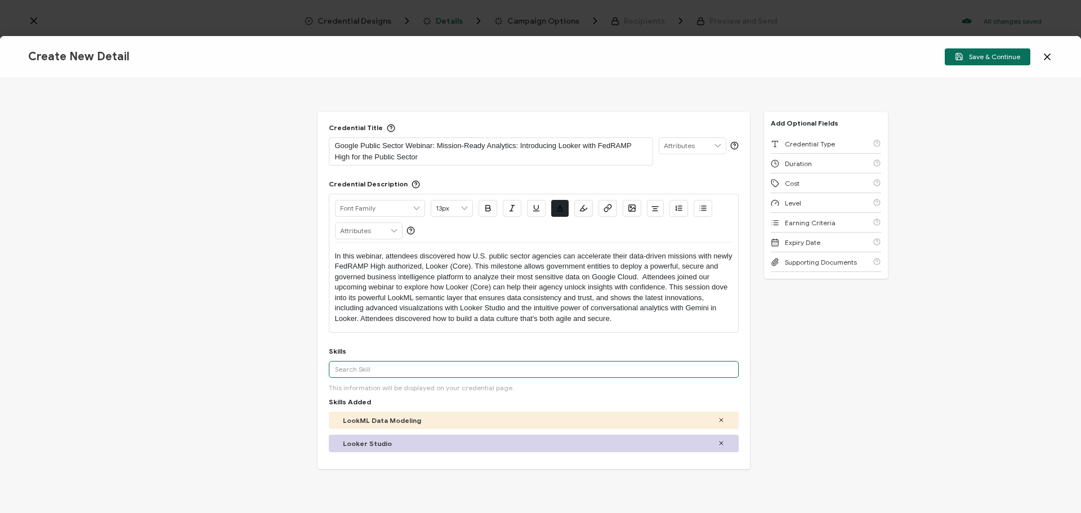
click at [352, 364] on input "text" at bounding box center [534, 369] width 410 height 17
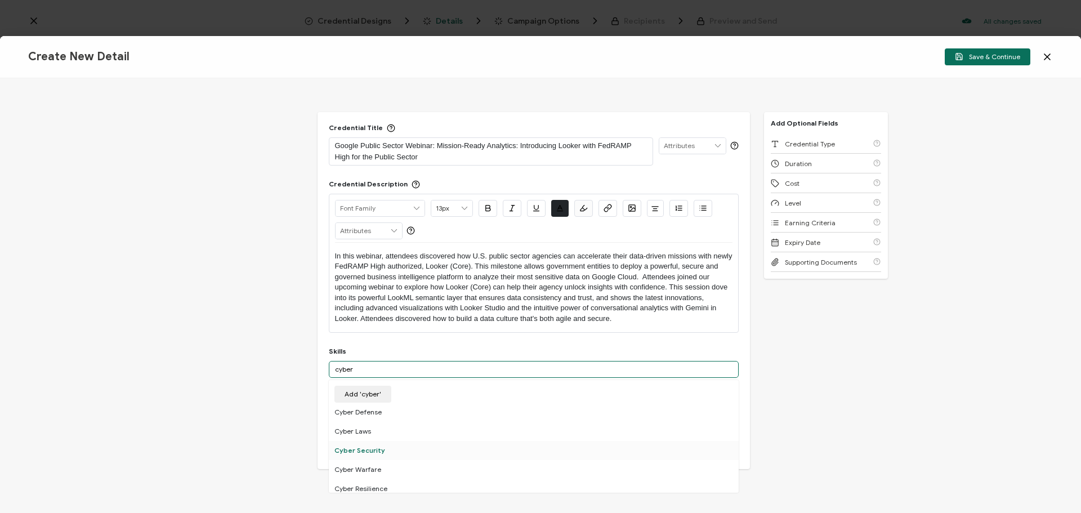
type input "cyber"
click at [361, 452] on div "Cyber Security" at bounding box center [534, 450] width 410 height 19
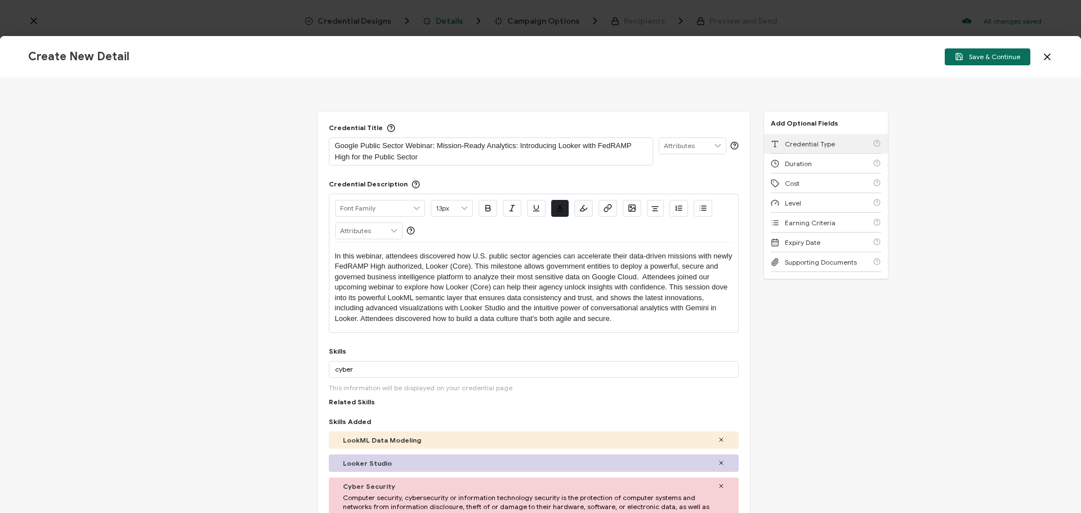
click at [804, 146] on span "Credential Type" at bounding box center [810, 144] width 50 height 8
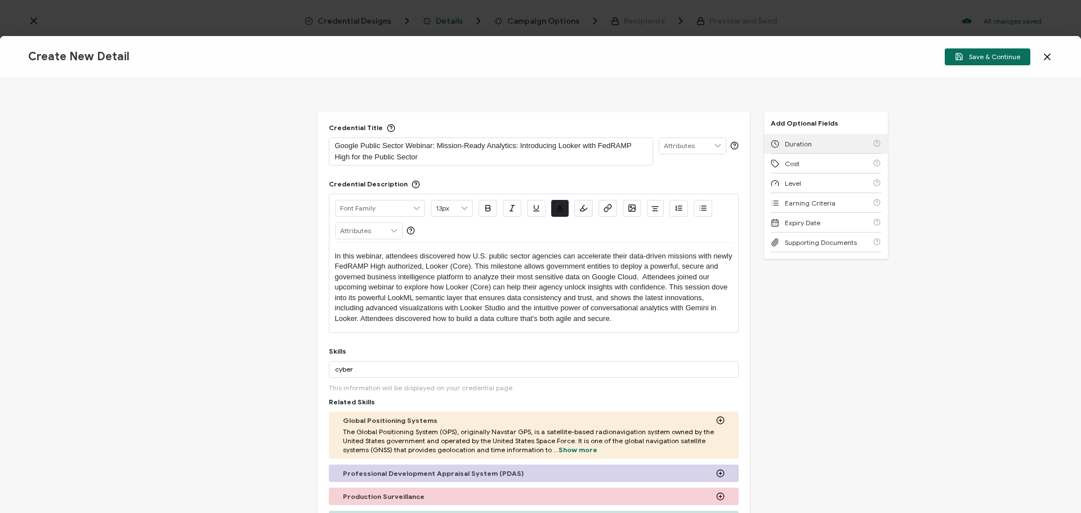
click at [804, 146] on span "Duration" at bounding box center [798, 144] width 27 height 8
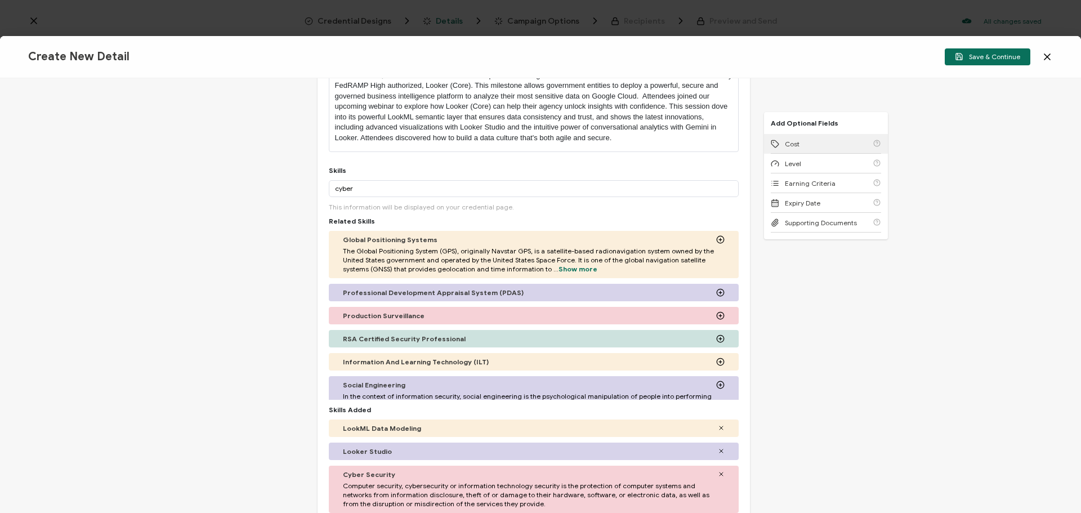
click at [804, 146] on div "Cost" at bounding box center [825, 144] width 110 height 20
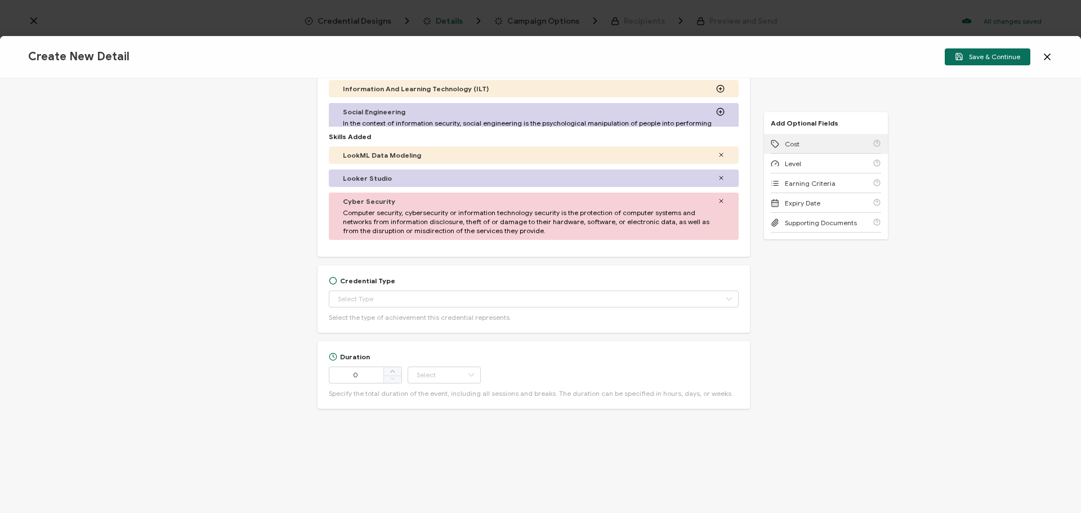
click at [804, 146] on div "Cost" at bounding box center [825, 144] width 110 height 20
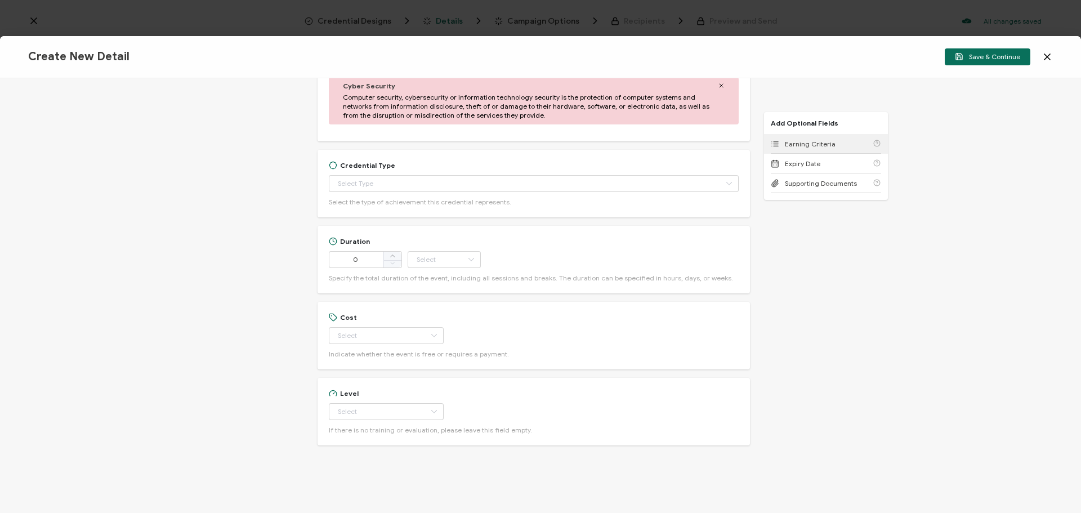
click at [804, 146] on span "Earning Criteria" at bounding box center [810, 144] width 51 height 8
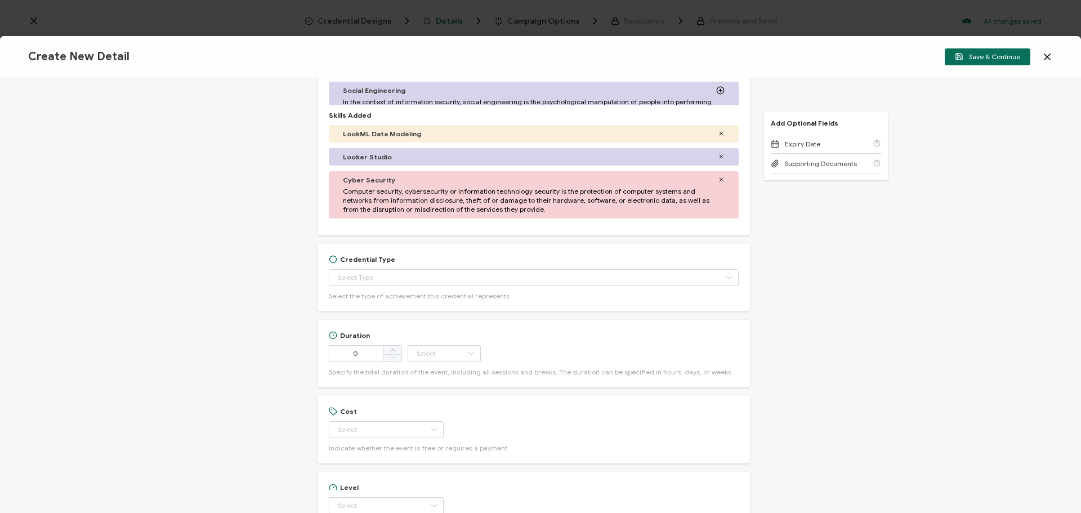
scroll to position [464, 0]
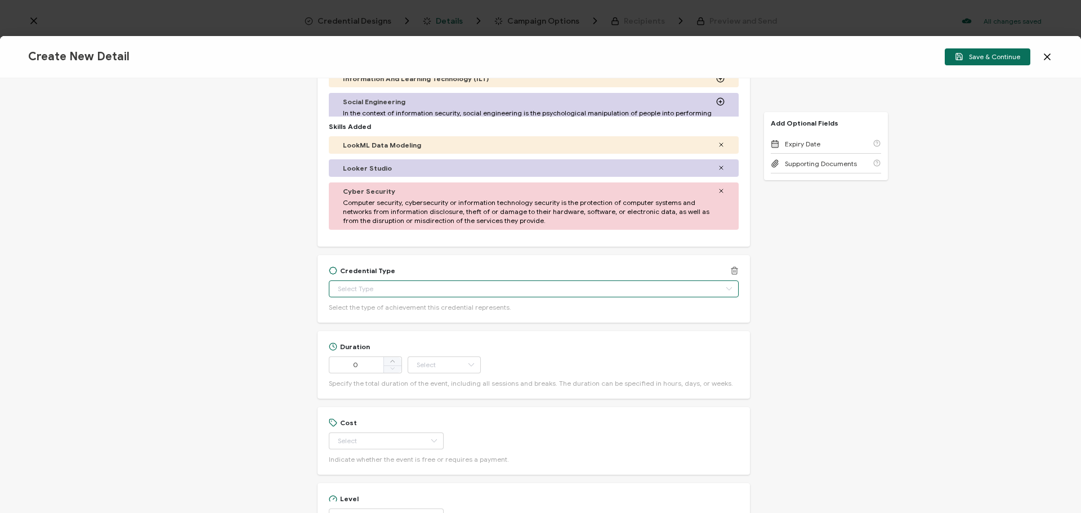
click at [406, 285] on input "text" at bounding box center [534, 288] width 410 height 17
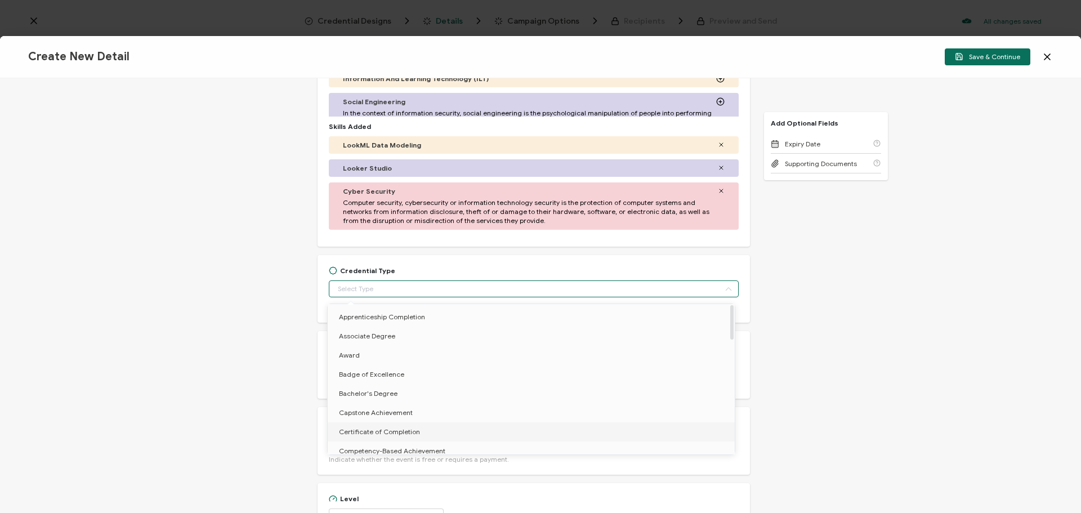
click at [360, 428] on span "Certificate of Completion" at bounding box center [379, 431] width 81 height 8
type input "Certificate of Completion"
click at [231, 387] on div "Credential Title Google Public Sector Webinar: Mission-Ready Analytics: Introdu…" at bounding box center [540, 295] width 1081 height 434
type input "Certificate of Completion"
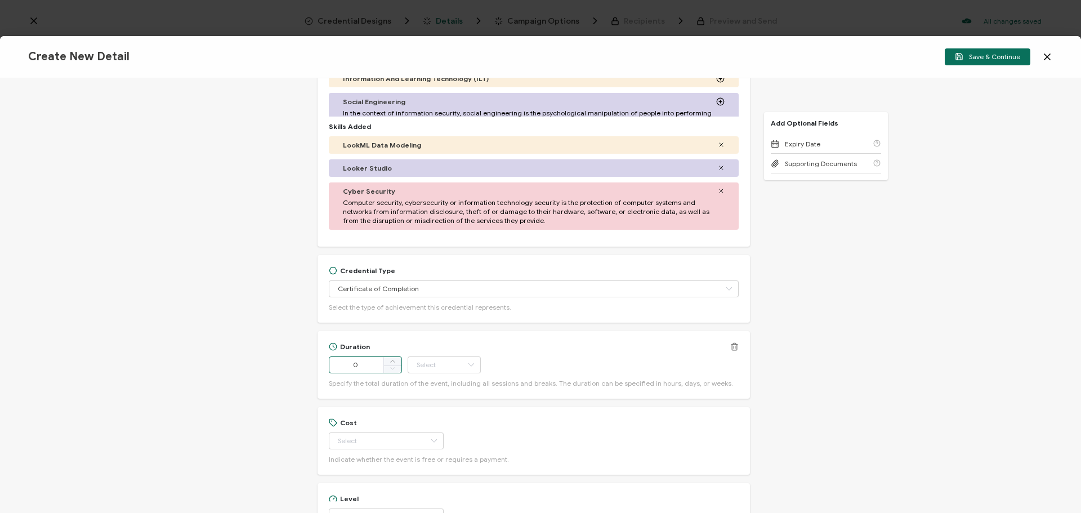
drag, startPoint x: 364, startPoint y: 366, endPoint x: 317, endPoint y: 364, distance: 47.3
click at [317, 364] on div "Duration 0 Hour Day Week Month Year Minute Specify the total duration of the ev…" at bounding box center [533, 365] width 432 height 68
type input "55"
click at [469, 363] on icon at bounding box center [471, 364] width 14 height 17
click at [438, 486] on span "Minute" at bounding box center [428, 488] width 21 height 8
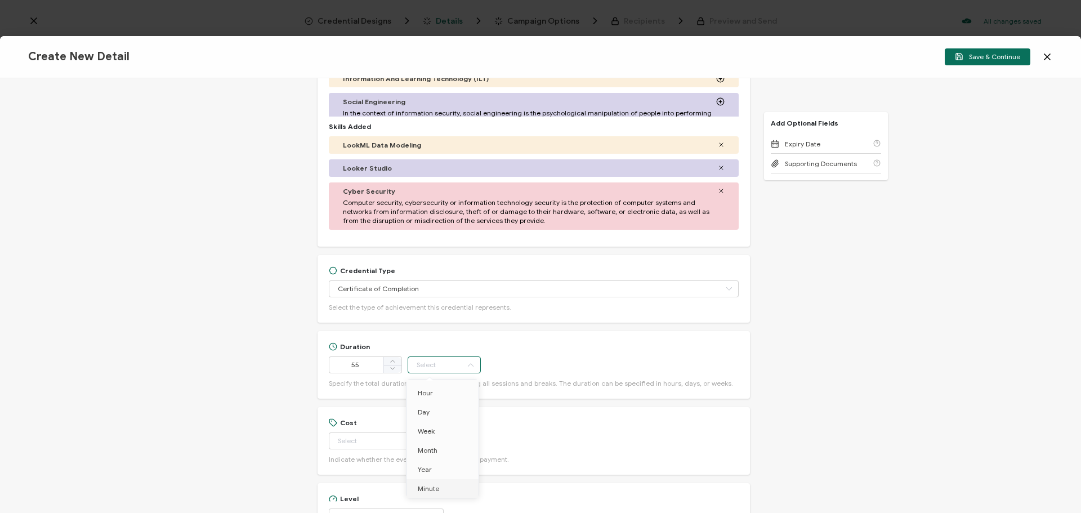
type input "Minute"
click at [387, 440] on input "text" at bounding box center [386, 440] width 115 height 17
click at [373, 463] on li "Free" at bounding box center [381, 468] width 106 height 19
type input "Free"
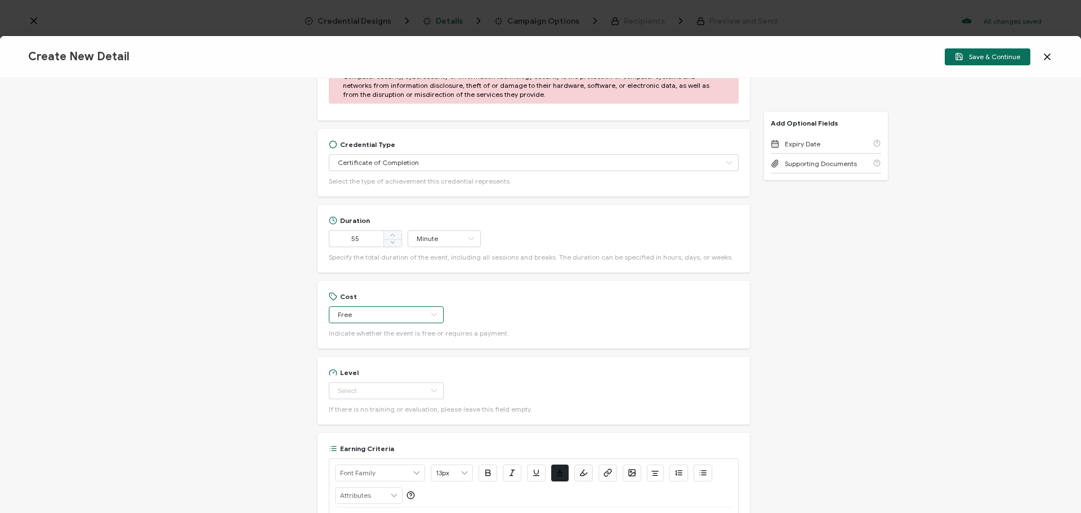
scroll to position [689, 0]
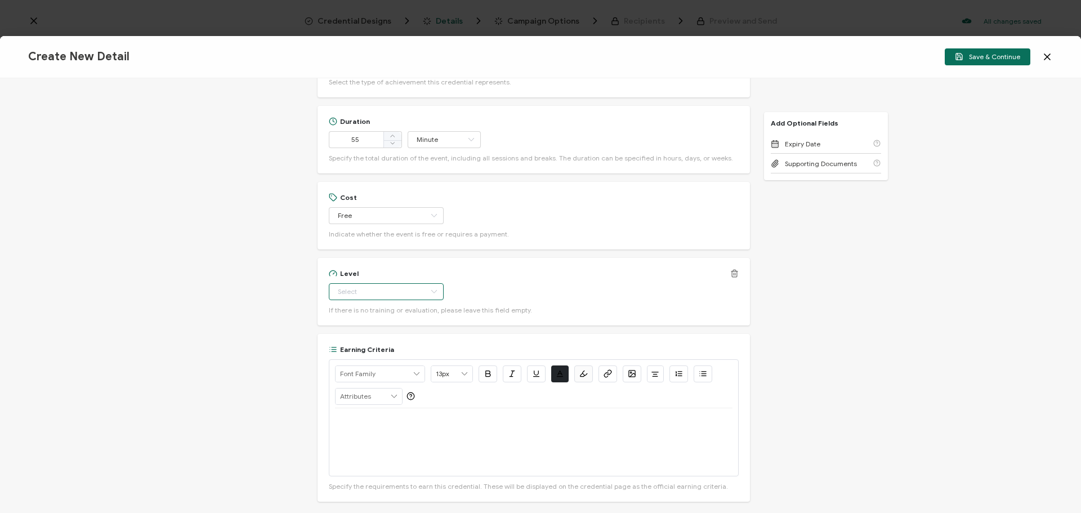
click at [356, 292] on input "text" at bounding box center [386, 291] width 115 height 17
click at [352, 317] on span "Beginner" at bounding box center [353, 319] width 29 height 8
type input "Beginner"
click at [366, 434] on div at bounding box center [533, 442] width 397 height 68
drag, startPoint x: 689, startPoint y: 417, endPoint x: 401, endPoint y: 427, distance: 288.3
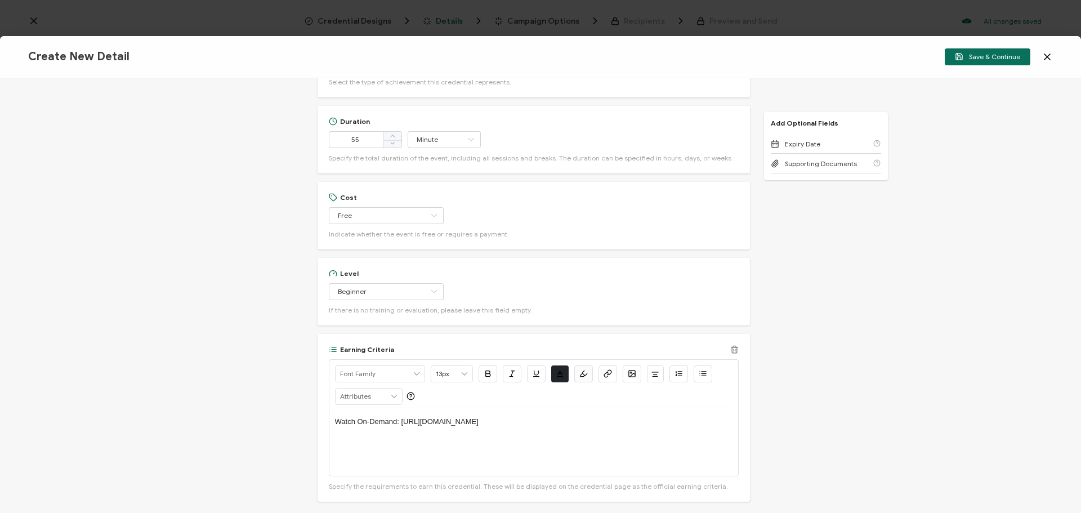
click at [401, 427] on div "Watch On-Demand: [URL][DOMAIN_NAME]" at bounding box center [533, 442] width 397 height 68
click at [605, 376] on icon "button" at bounding box center [607, 373] width 8 height 8
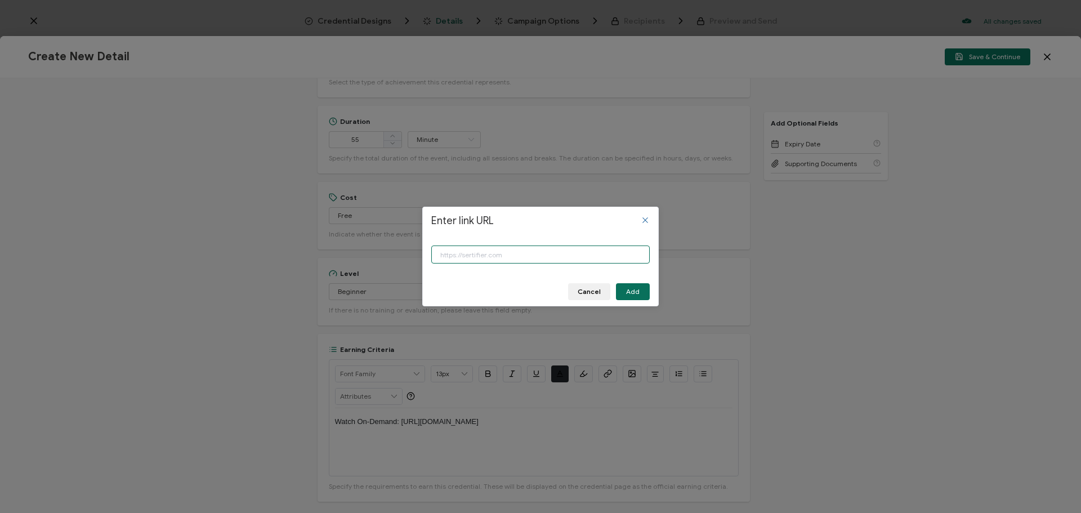
click at [527, 257] on input "Enter link URL" at bounding box center [540, 254] width 218 height 18
paste input "[URL][DOMAIN_NAME]"
type input "[URL][DOMAIN_NAME]"
click at [634, 289] on span "Add" at bounding box center [633, 291] width 14 height 7
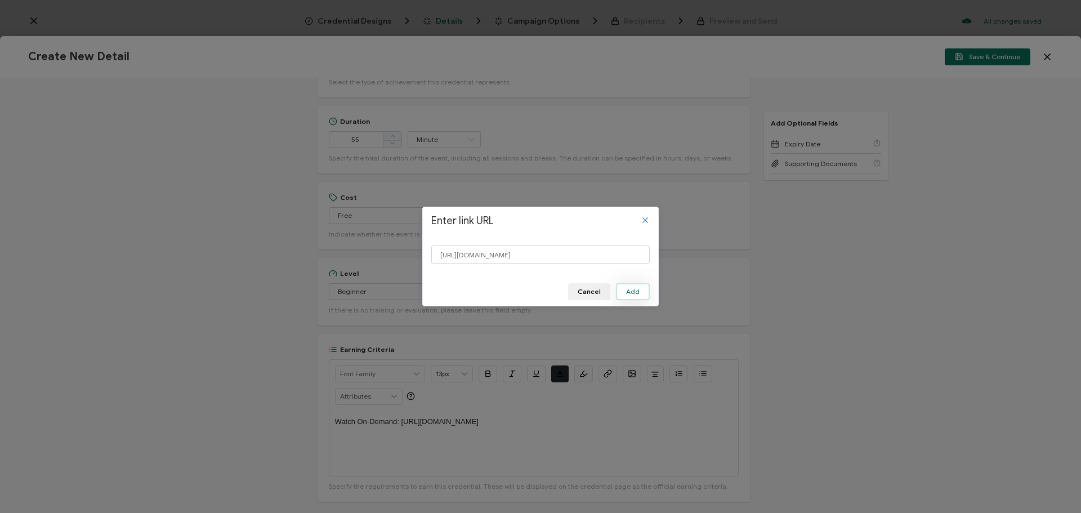
scroll to position [0, 0]
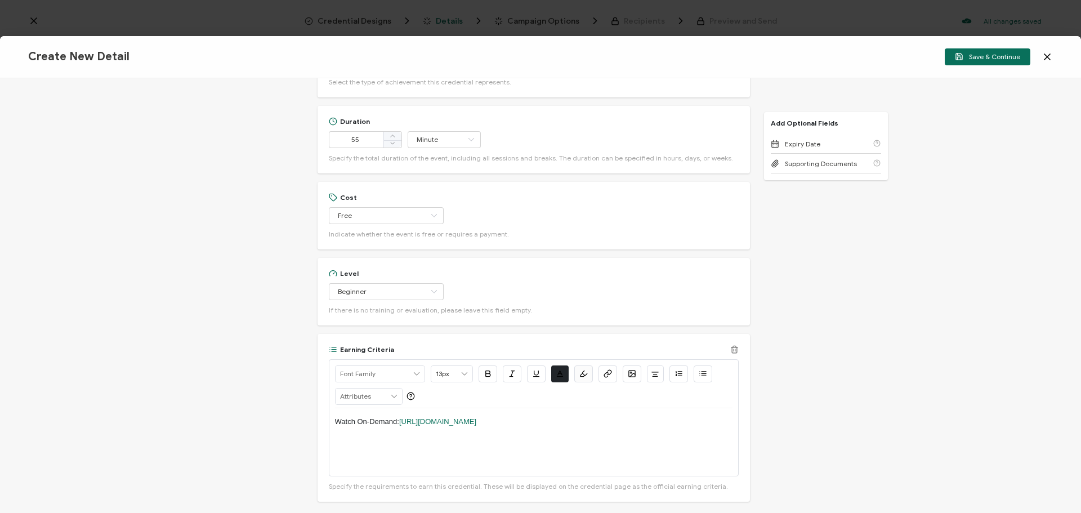
click at [686, 427] on p "Watch On-Demand: [URL][DOMAIN_NAME]" at bounding box center [533, 421] width 397 height 10
click at [999, 55] on span "Save & Continue" at bounding box center [986, 56] width 65 height 8
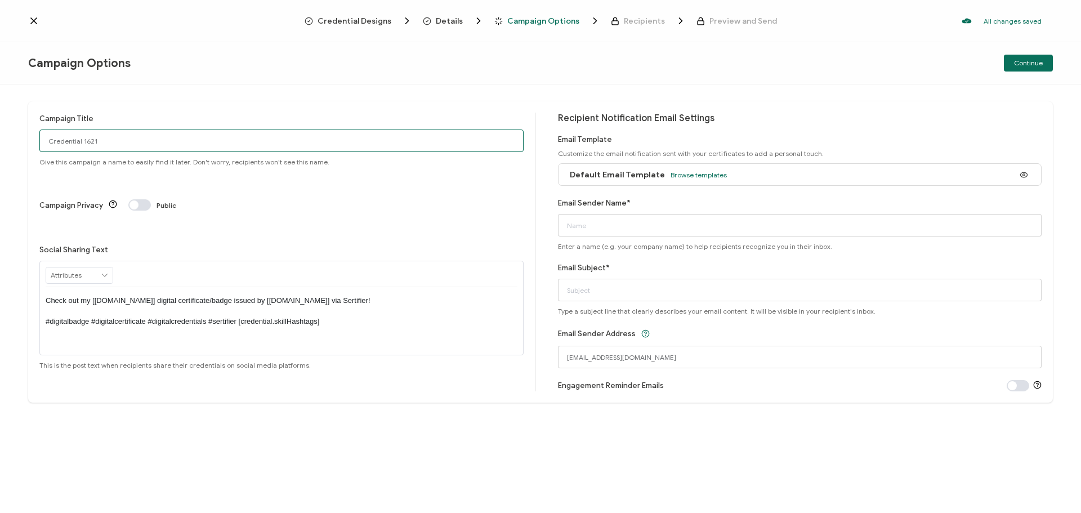
click at [94, 143] on input "Credential 1621" at bounding box center [281, 140] width 484 height 23
click at [93, 143] on input "Credential 1621" at bounding box center [281, 140] width 484 height 23
click at [100, 144] on input "[DATE]_" at bounding box center [281, 140] width 484 height 23
drag, startPoint x: 161, startPoint y: 141, endPoint x: 34, endPoint y: 138, distance: 127.2
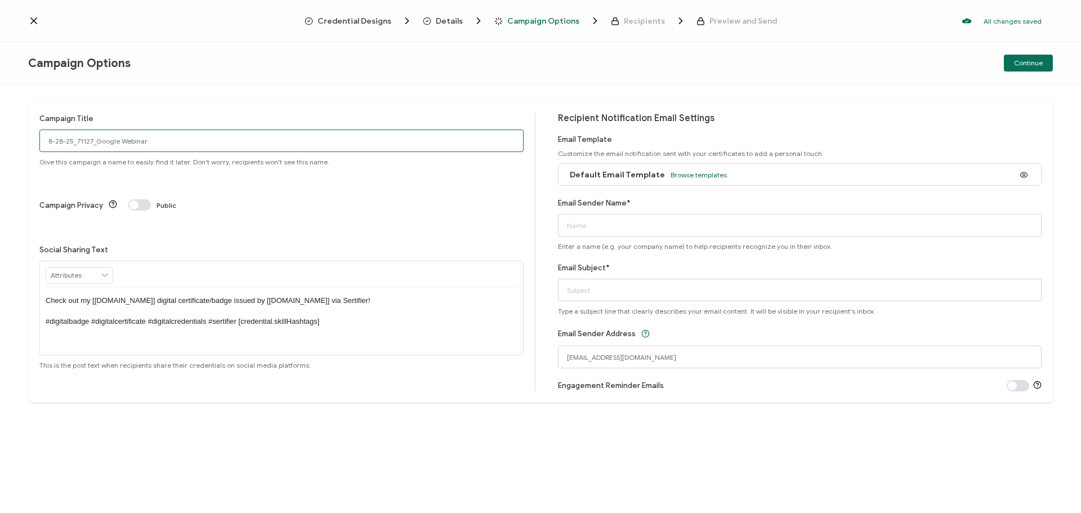
click at [34, 138] on div "Campaign Title 8-28-25_71127_Google Webinar Give this campaign a name to easily…" at bounding box center [540, 251] width 1024 height 301
type input "8-28-25_71127_Google Webinar"
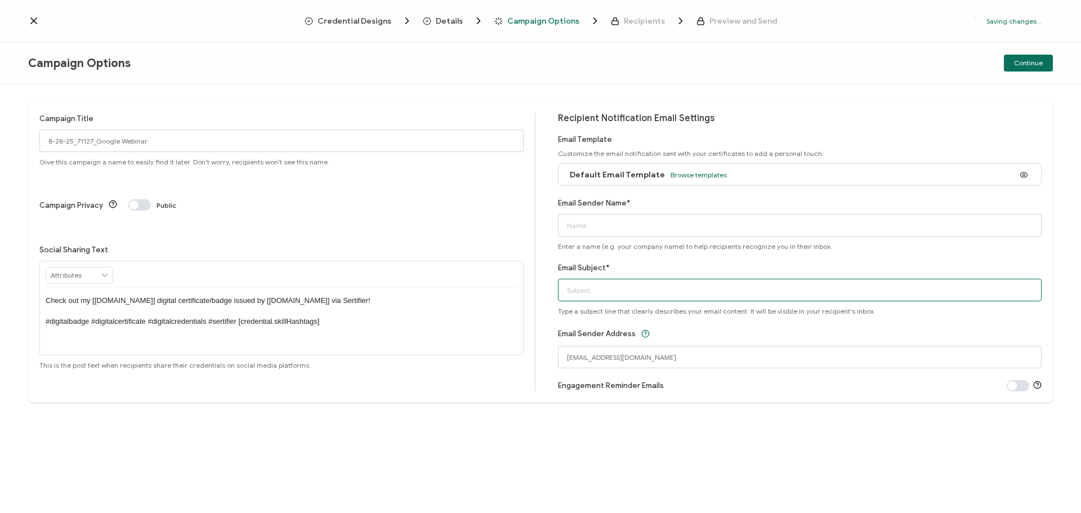
click at [606, 290] on input "Email Subject*" at bounding box center [800, 290] width 484 height 23
paste input "8-28-25_71127_Google Webinar"
type input "8-28-25_71127_Google Webinar"
click at [603, 221] on input "Email Sender Name*" at bounding box center [800, 225] width 484 height 23
type input "CPE"
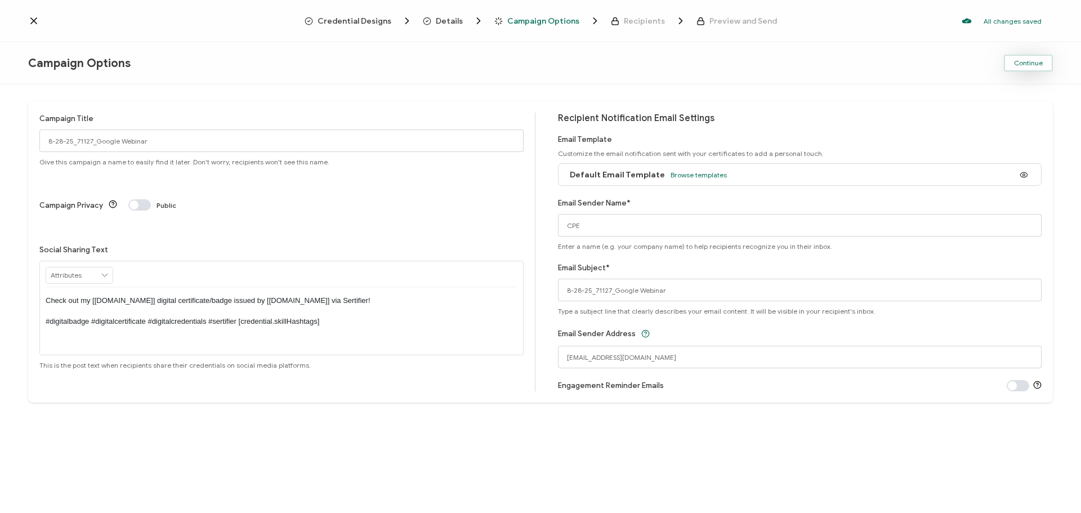
click at [1027, 67] on button "Continue" at bounding box center [1027, 63] width 49 height 17
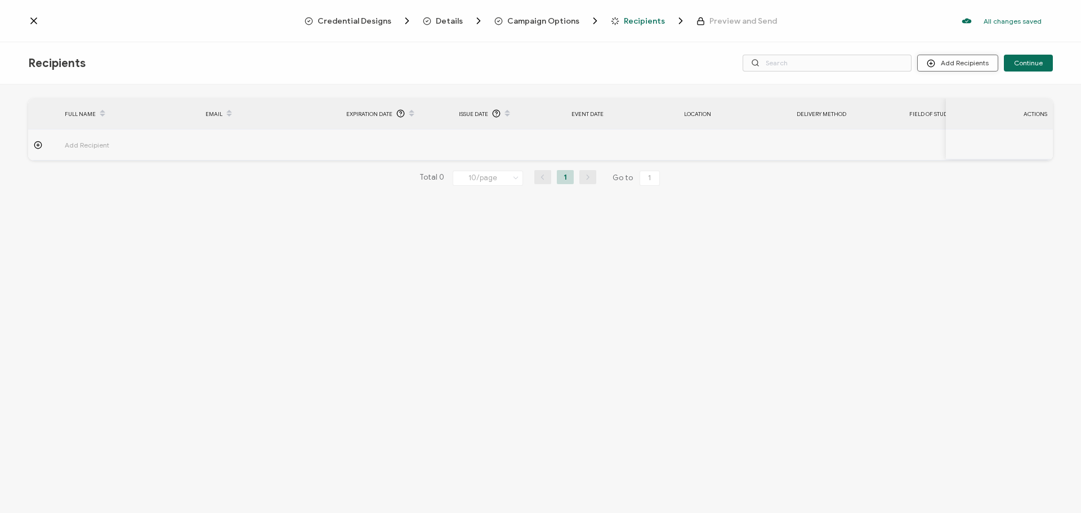
click at [975, 62] on button "Add Recipients" at bounding box center [957, 63] width 81 height 17
click at [967, 130] on span "Import From List" at bounding box center [968, 130] width 51 height 8
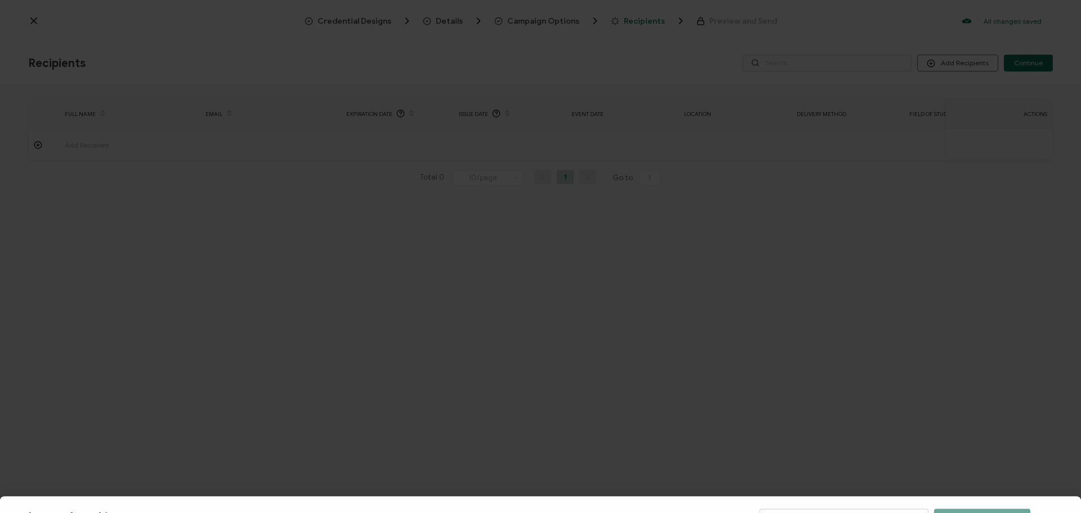
scroll to position [56, 0]
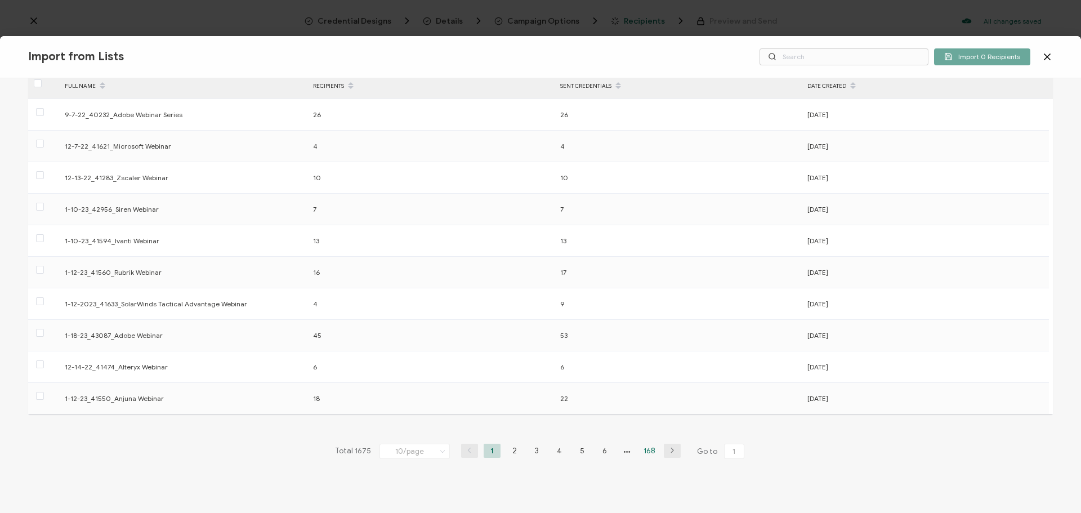
click at [644, 451] on li "168" at bounding box center [649, 450] width 17 height 14
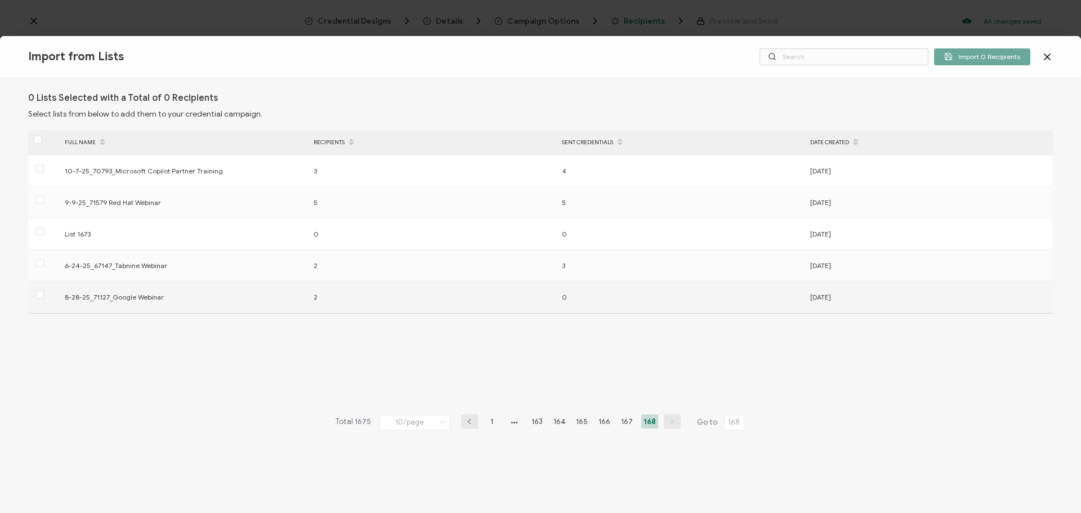
click at [33, 296] on div at bounding box center [43, 296] width 31 height 17
click at [39, 295] on span at bounding box center [40, 294] width 8 height 8
click at [44, 290] on input "checkbox" at bounding box center [44, 290] width 0 height 0
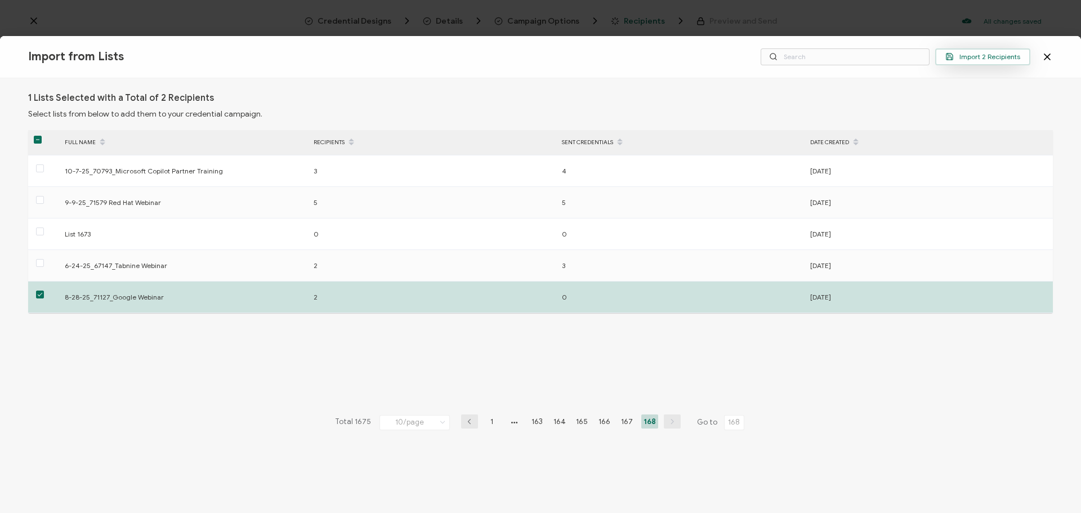
click at [1007, 54] on span "Import 2 Recipients" at bounding box center [982, 56] width 75 height 8
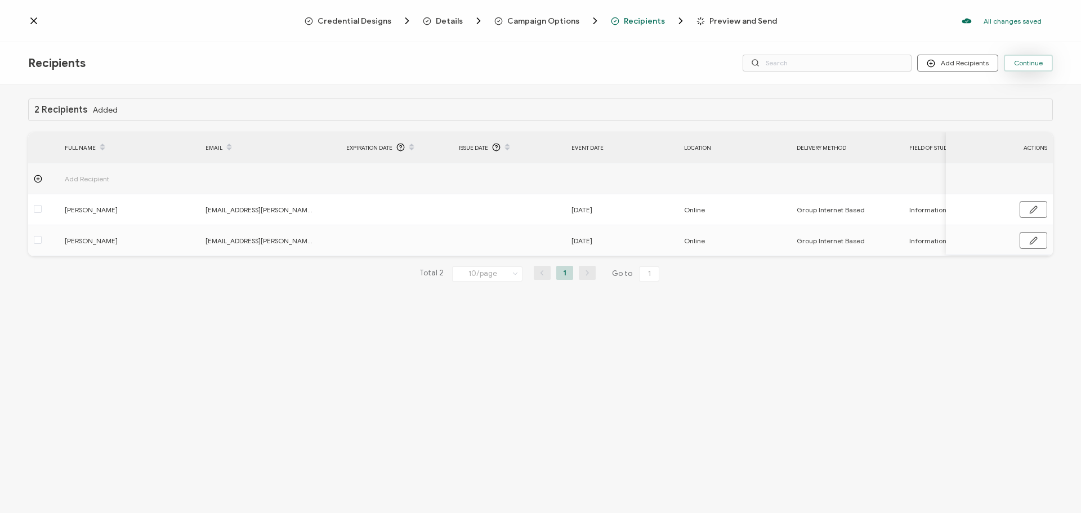
click at [1036, 63] on span "Continue" at bounding box center [1028, 63] width 29 height 7
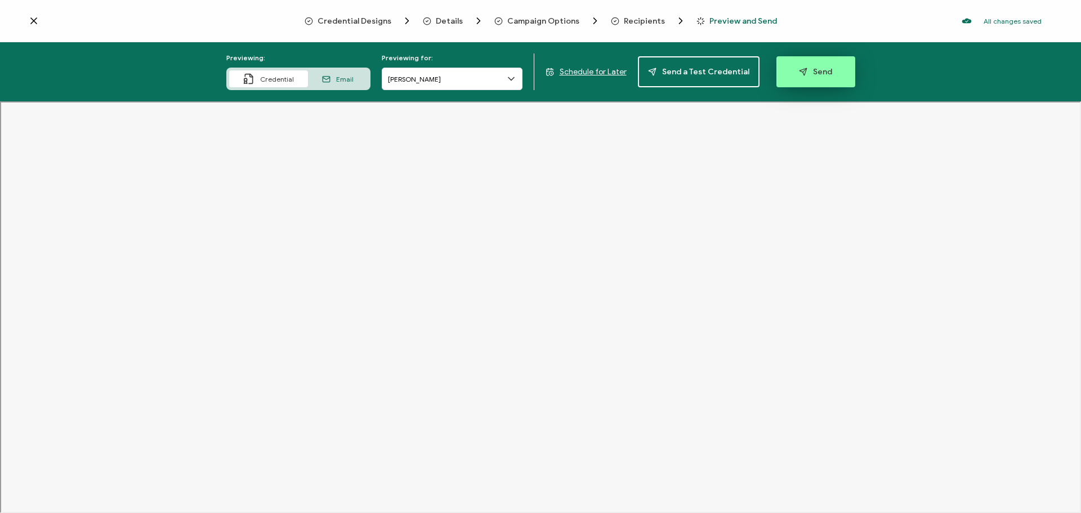
click at [799, 73] on icon "button" at bounding box center [803, 72] width 8 height 8
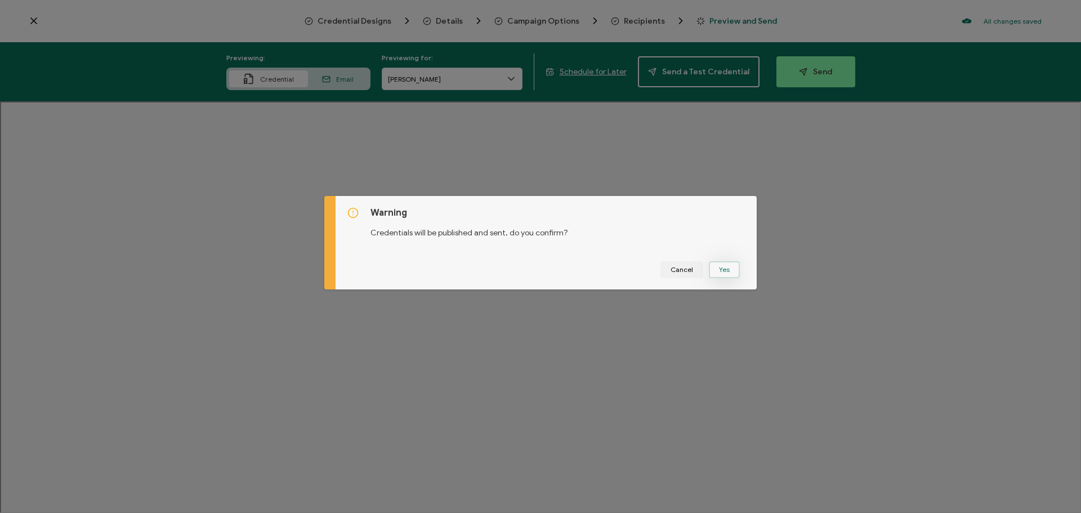
click at [716, 274] on button "Yes" at bounding box center [724, 269] width 31 height 17
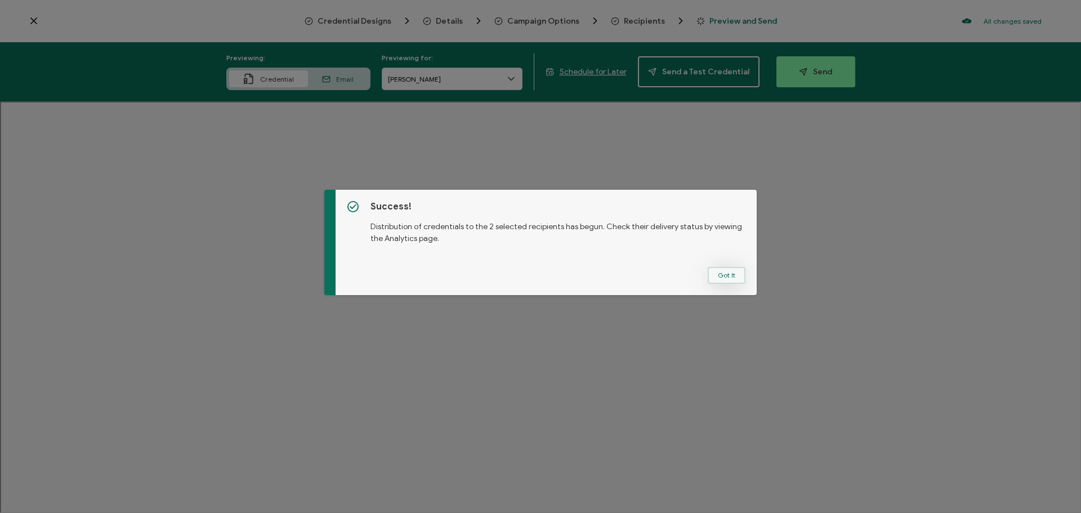
click at [711, 276] on button "Got It" at bounding box center [726, 275] width 38 height 17
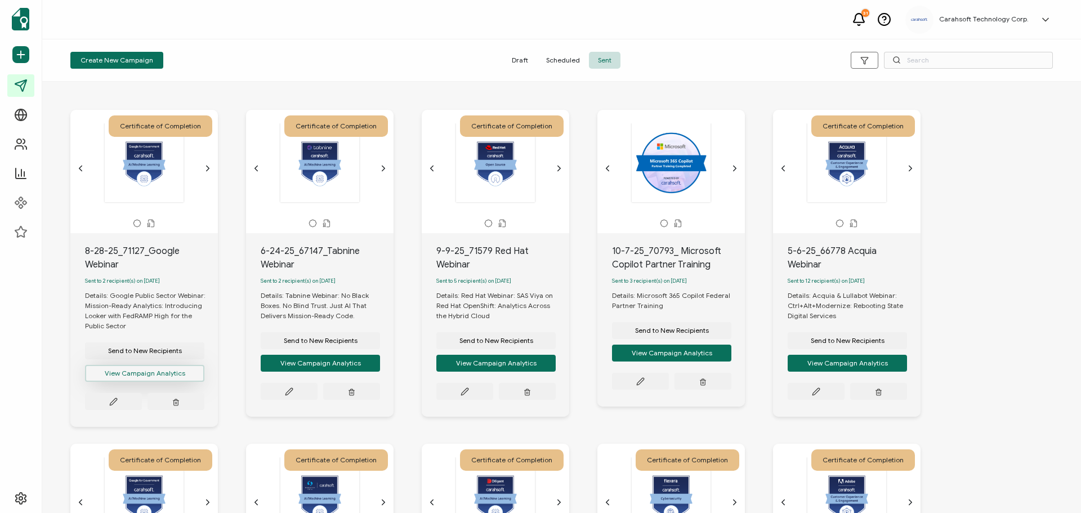
click at [164, 377] on button "View Campaign Analytics" at bounding box center [144, 373] width 119 height 17
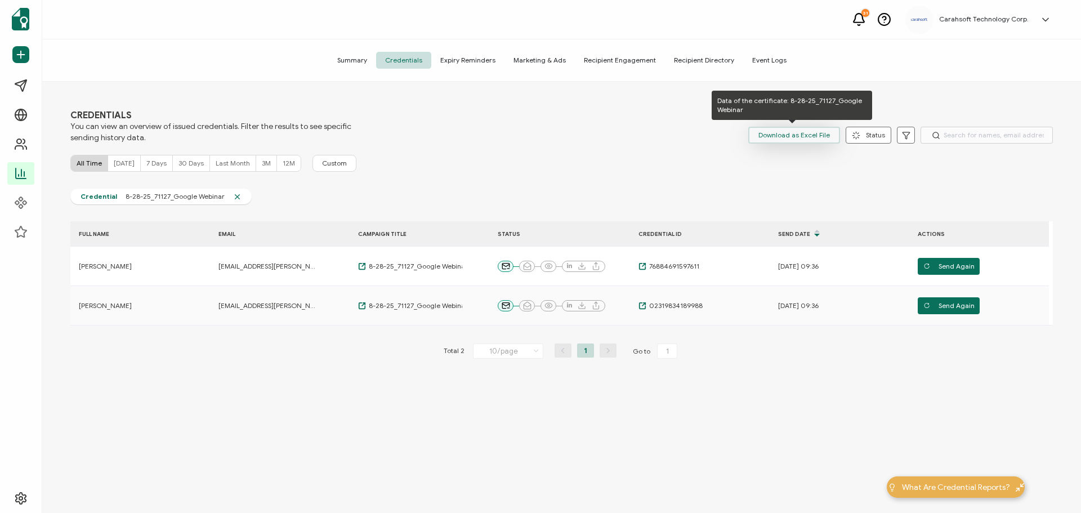
click at [810, 133] on span "Download as Excel File" at bounding box center [793, 135] width 71 height 17
